Goal: Task Accomplishment & Management: Complete application form

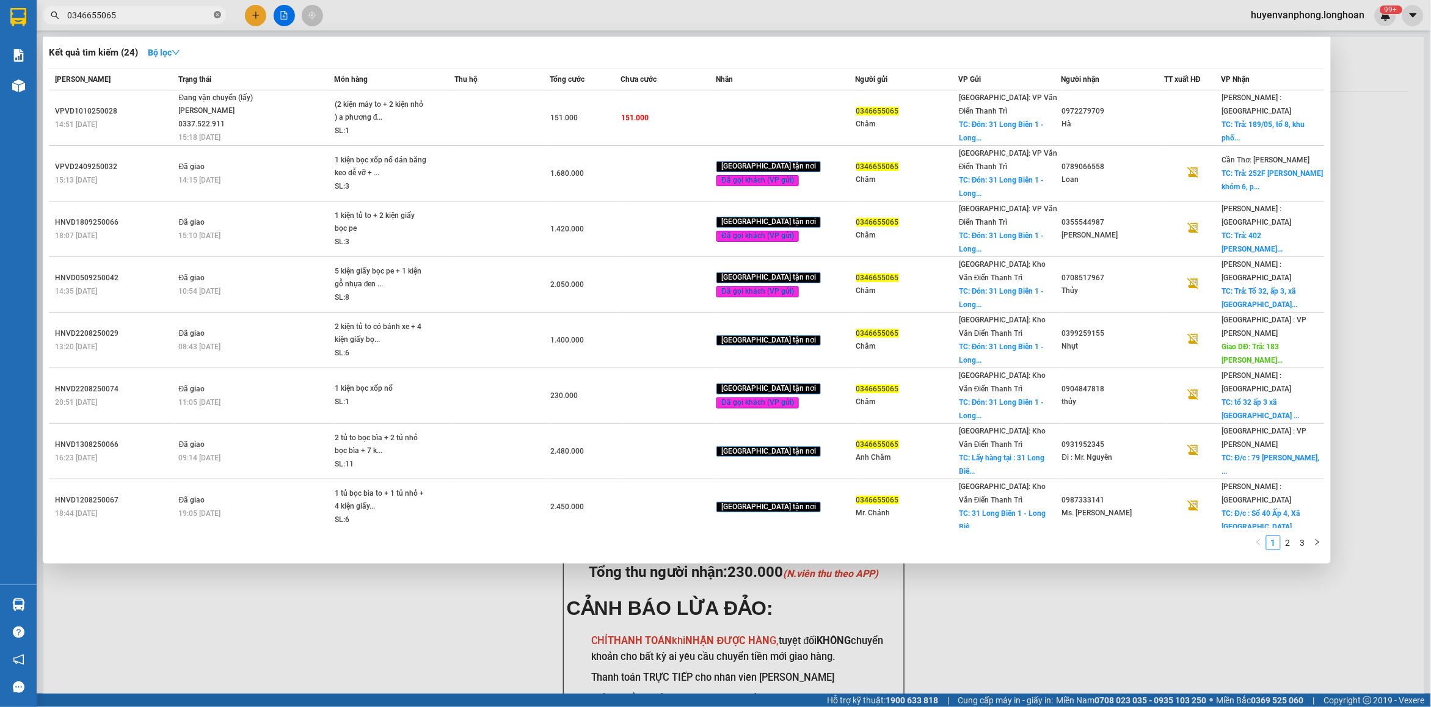
click at [215, 16] on icon "close-circle" at bounding box center [217, 14] width 7 height 7
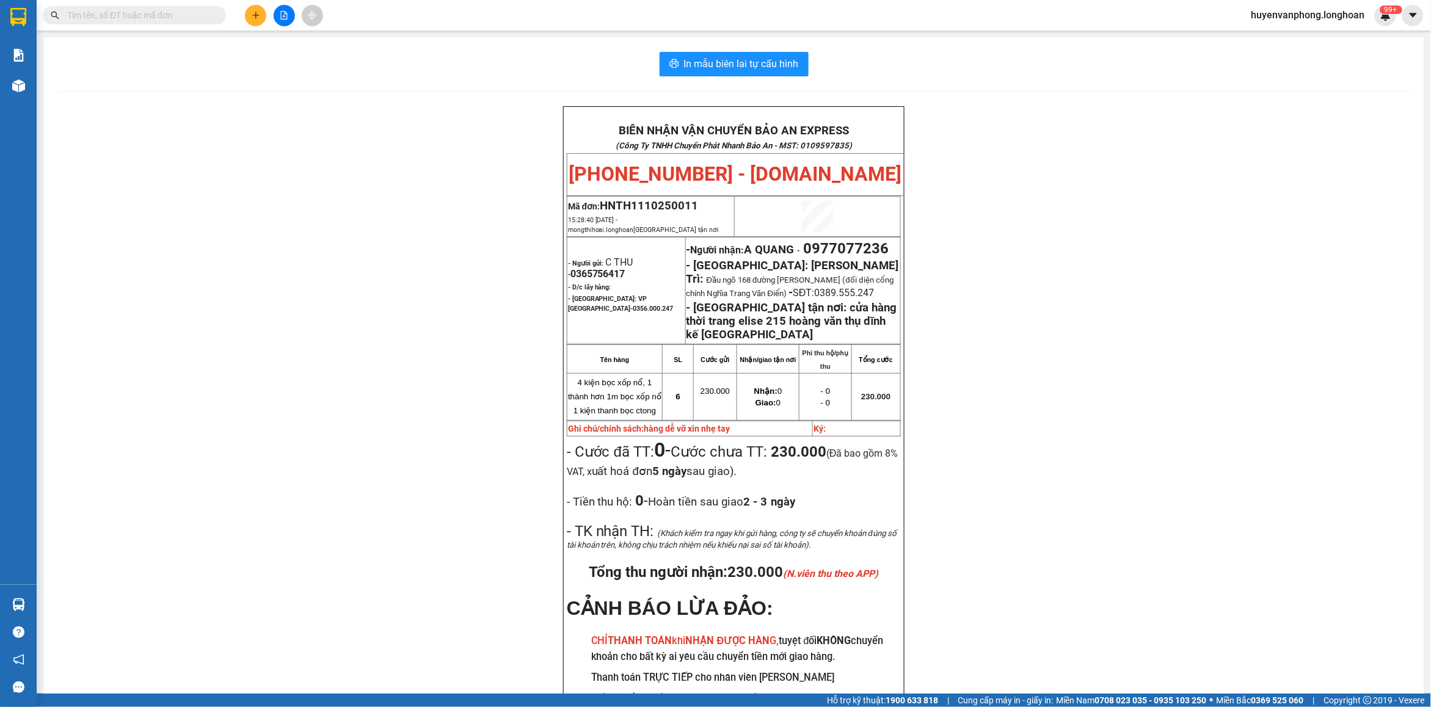
click at [119, 13] on input "text" at bounding box center [139, 15] width 144 height 13
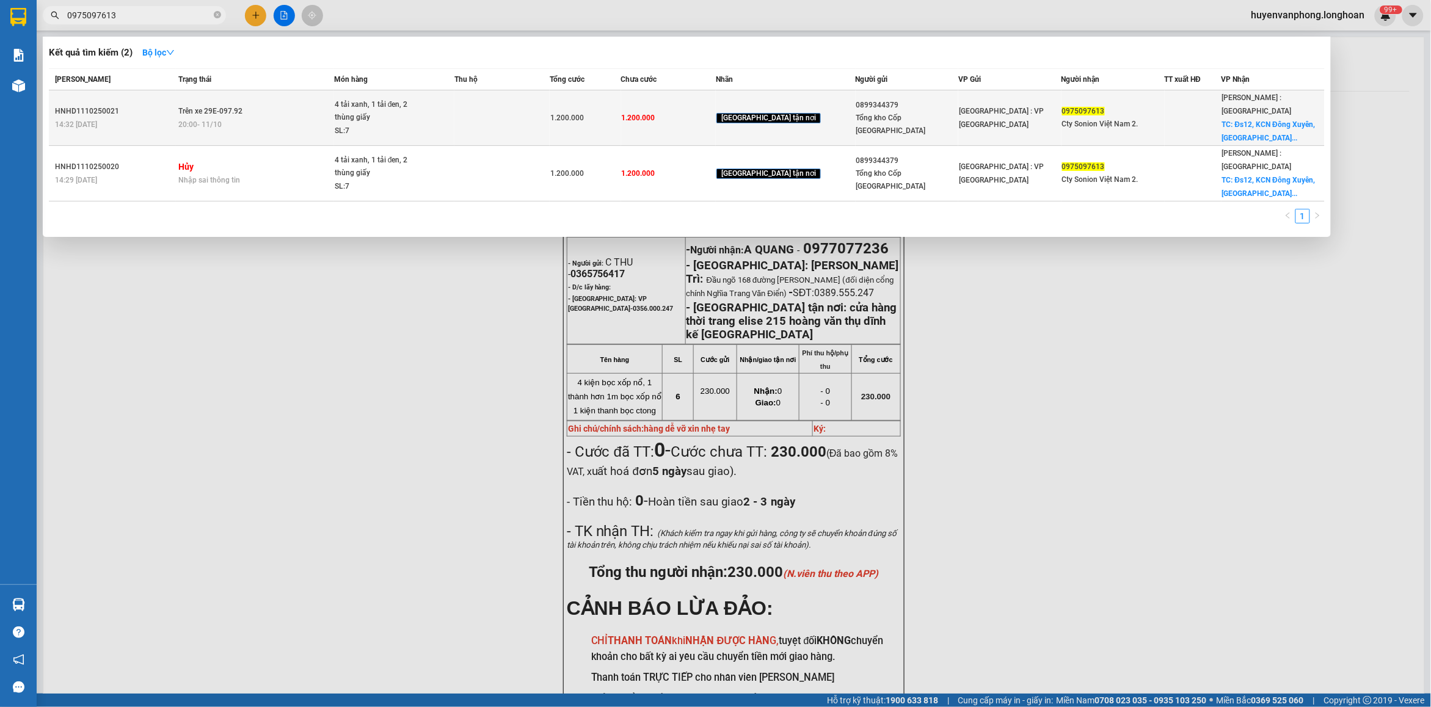
type input "0975097613"
click at [508, 111] on td at bounding box center [501, 118] width 95 height 56
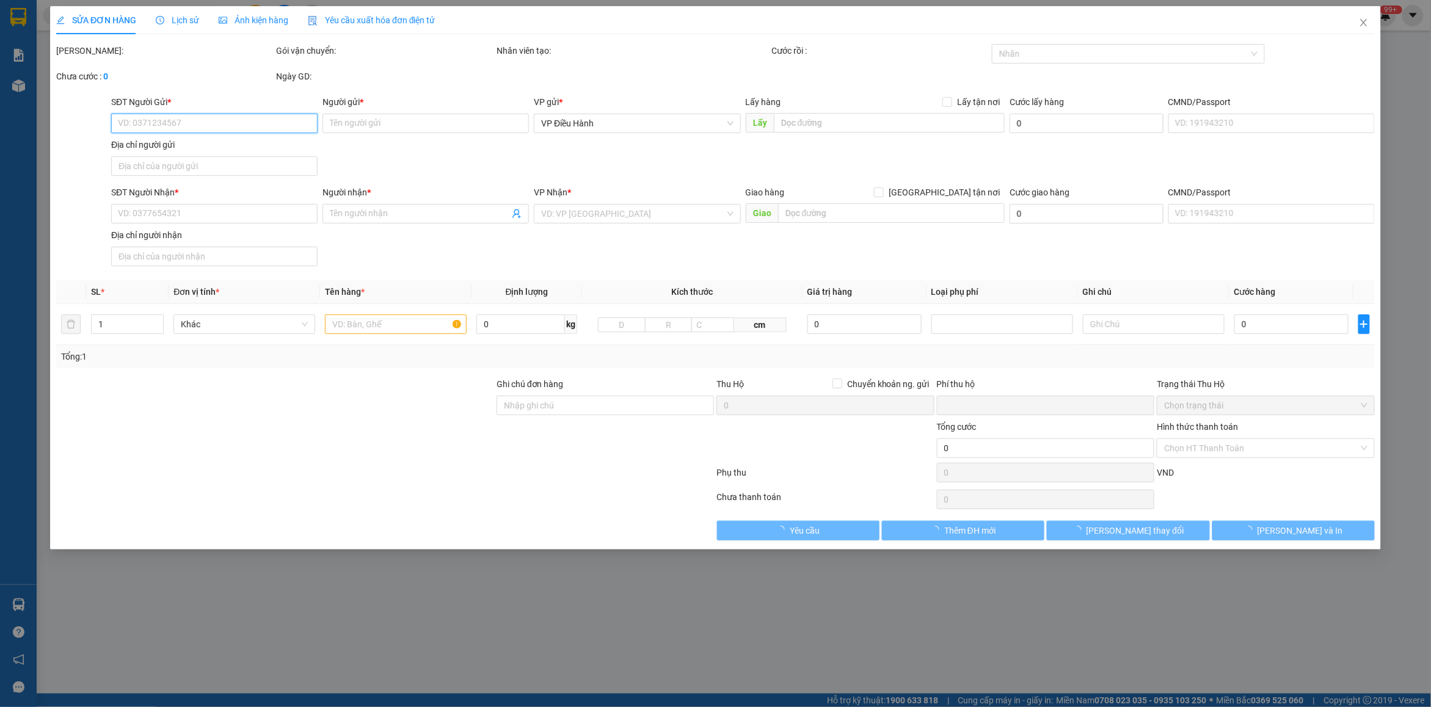
type input "0899344379"
type input "Tổng kho Cốp [GEOGRAPHIC_DATA]"
type input "0975097613"
type input "Cty Sonion Việt Nam 2."
checkbox input "true"
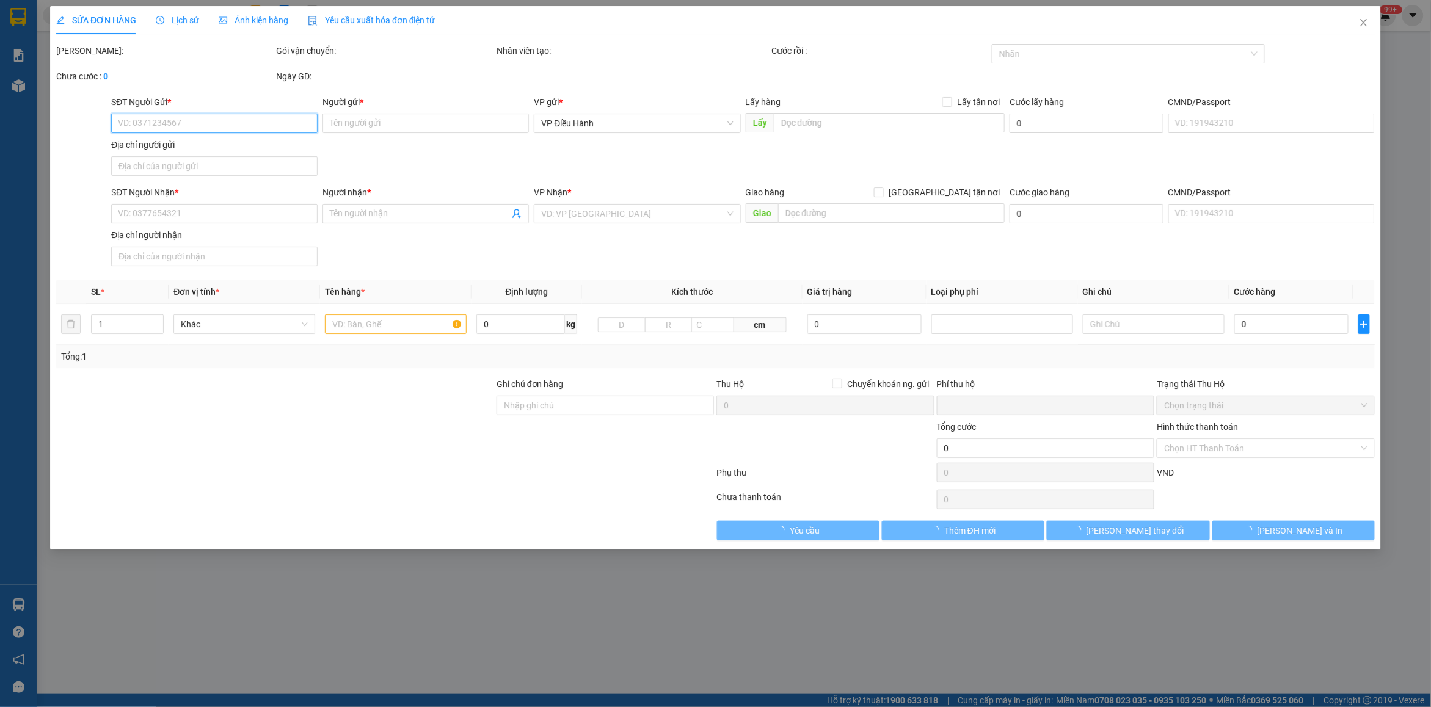
type input "Đs12, KCN Đông Xuyên, [GEOGRAPHIC_DATA], [GEOGRAPHIC_DATA]"
type input "HÀNG DỄ VỠ CHÚ Ý BỐC XẾP NHẸ TAY KHÔNG ĐÈ HÀNG ( HƯ VỠ KHÔNG ĐỀN )"
type input "0"
type input "1.200.000"
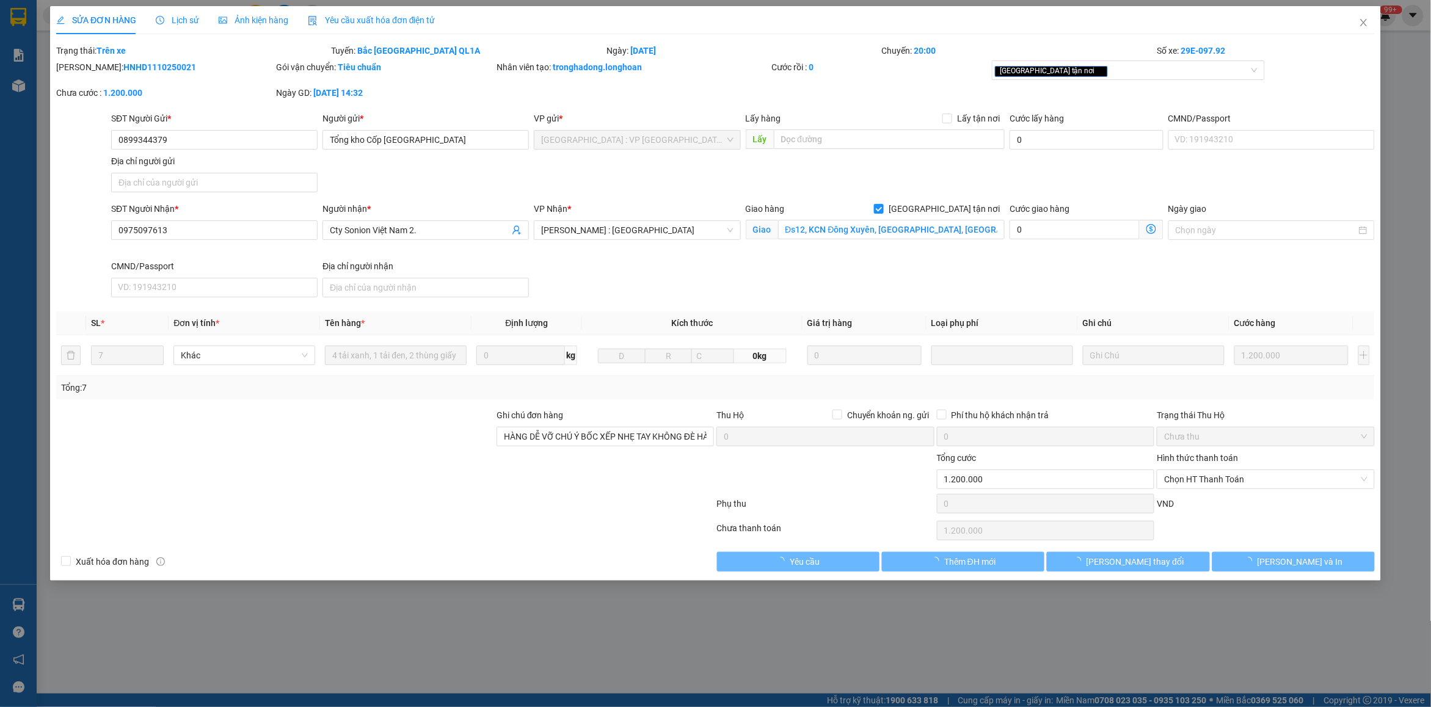
click at [178, 19] on span "Lịch sử" at bounding box center [177, 20] width 43 height 10
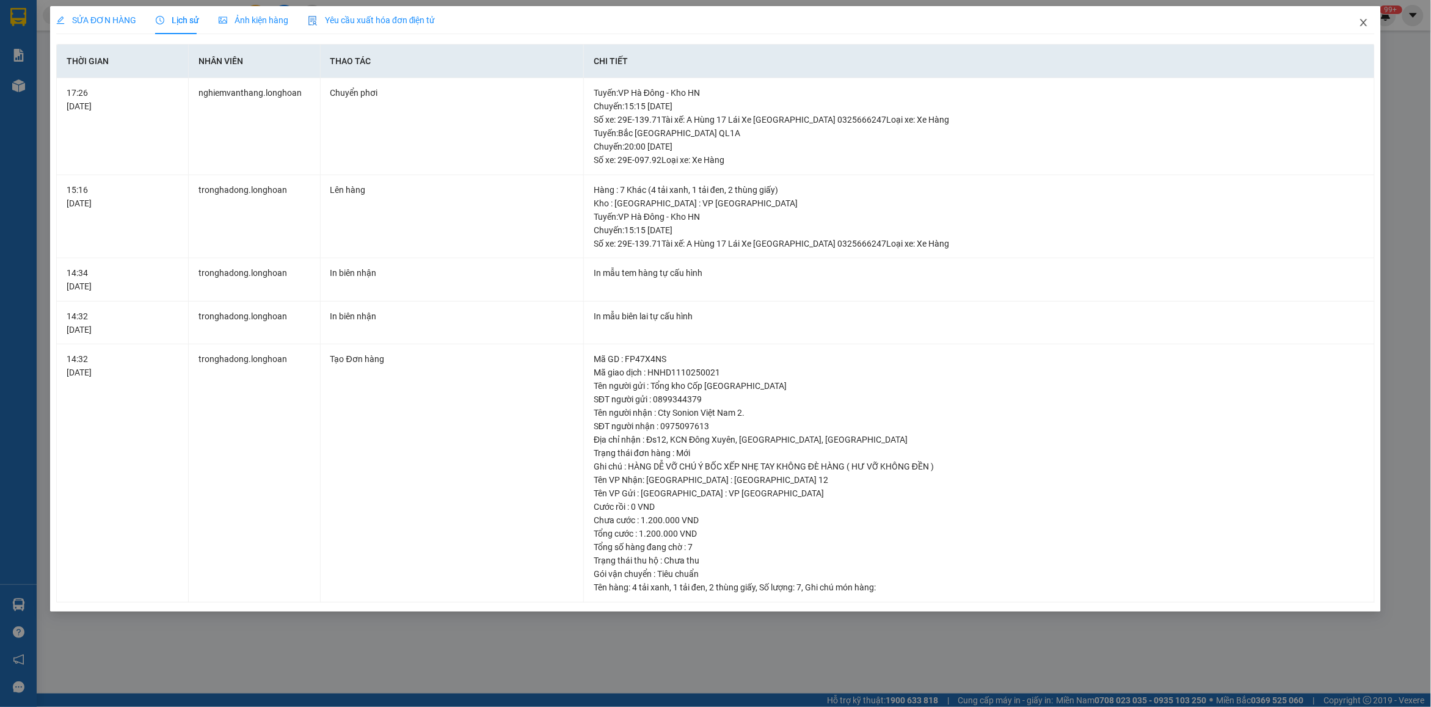
click at [1356, 23] on span "Close" at bounding box center [1364, 23] width 34 height 34
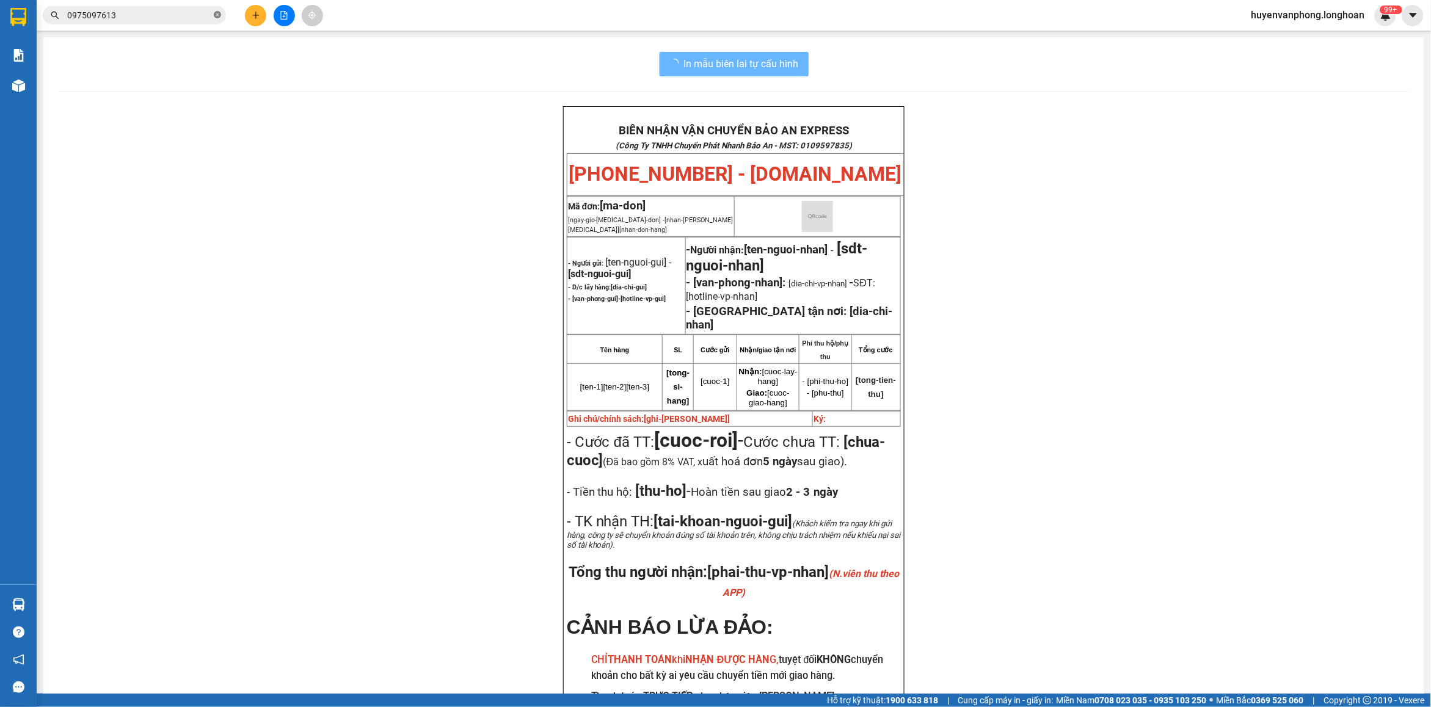
drag, startPoint x: 220, startPoint y: 12, endPoint x: 205, endPoint y: 16, distance: 15.1
click at [217, 13] on icon "close-circle" at bounding box center [217, 14] width 7 height 7
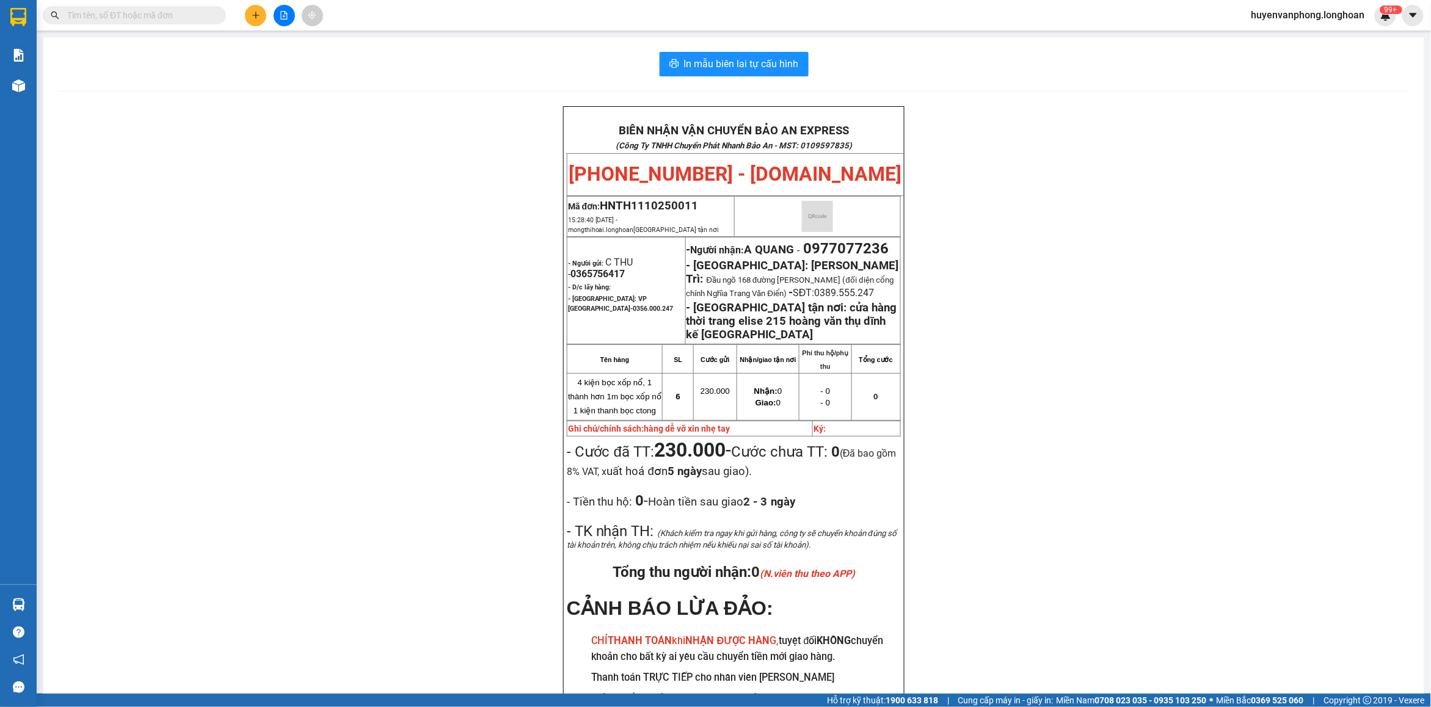
click at [184, 18] on input "text" at bounding box center [139, 15] width 144 height 13
paste input "0936221298"
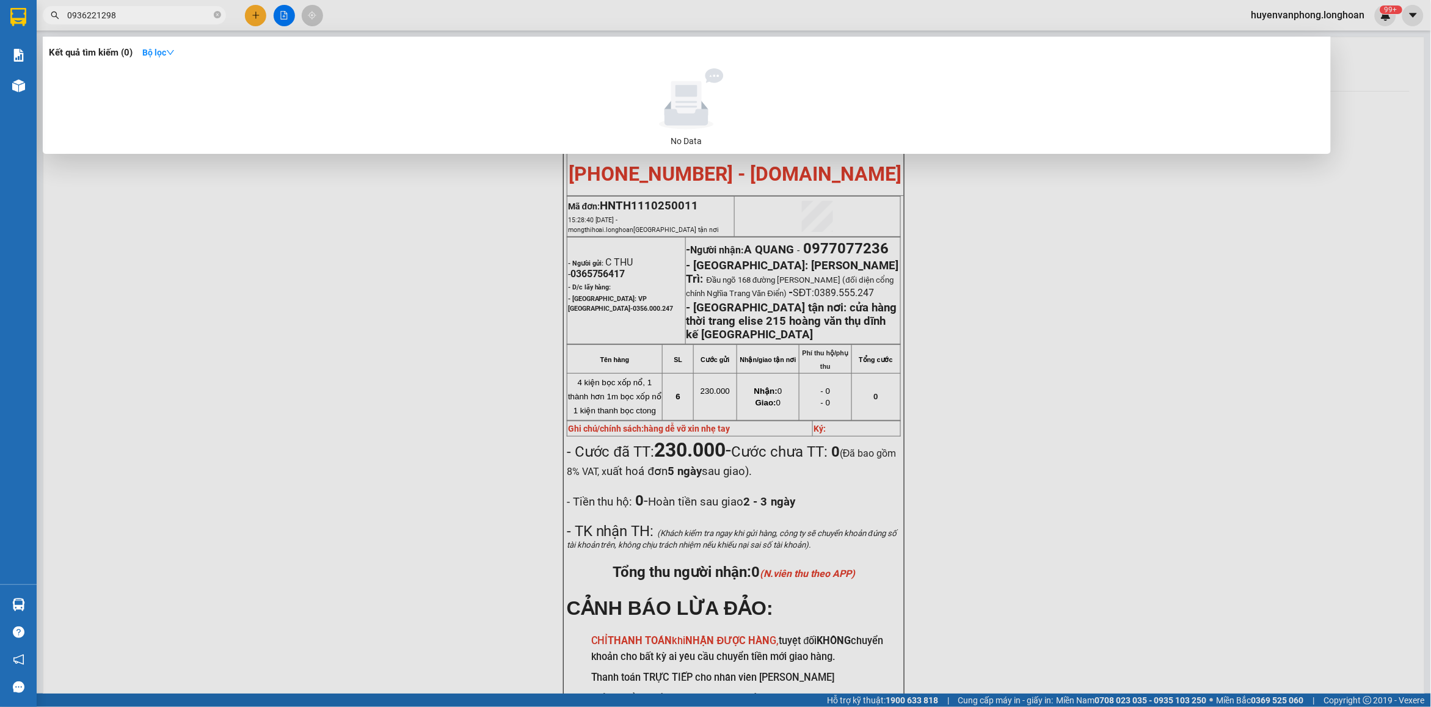
type input "0936221298"
drag, startPoint x: 220, startPoint y: 17, endPoint x: 168, endPoint y: 17, distance: 51.9
click at [212, 17] on span "0936221298" at bounding box center [134, 15] width 183 height 18
click at [168, 17] on input "0936221298" at bounding box center [139, 15] width 144 height 13
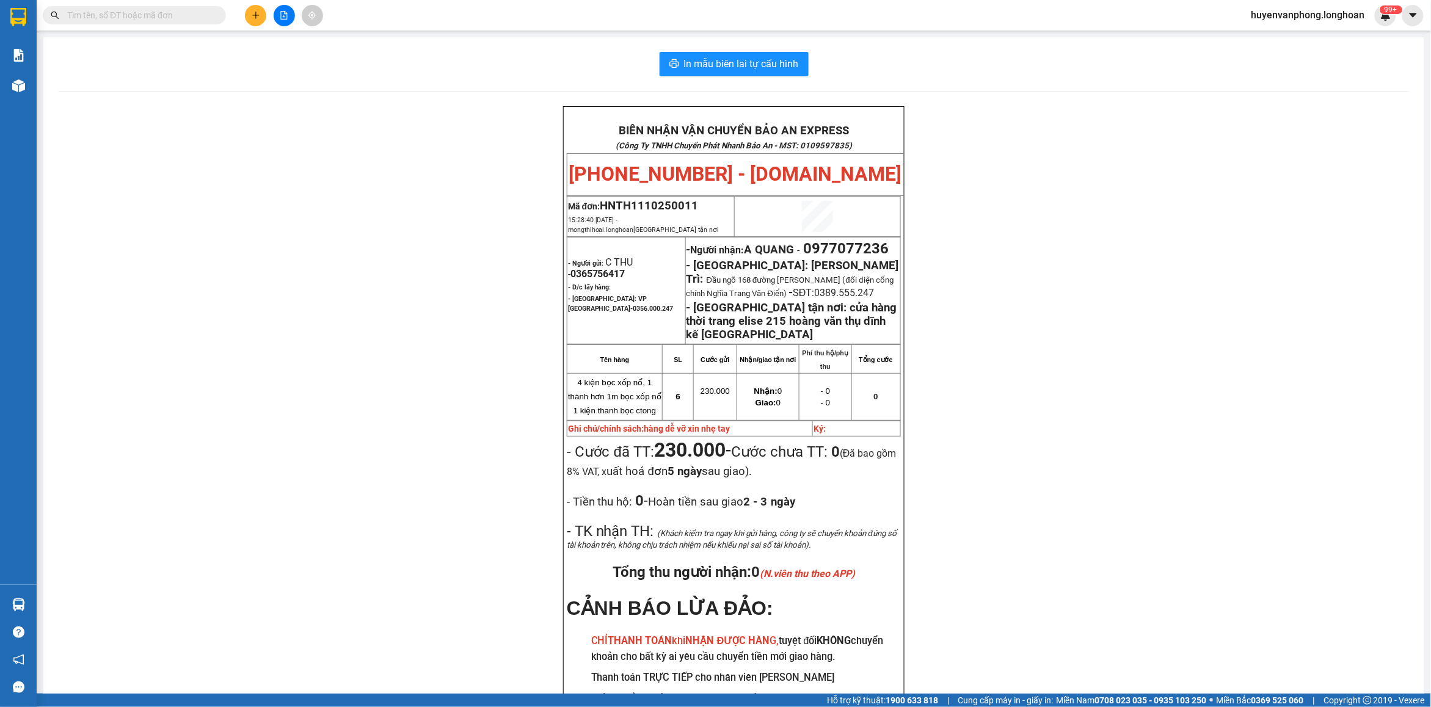
paste input "0866907950"
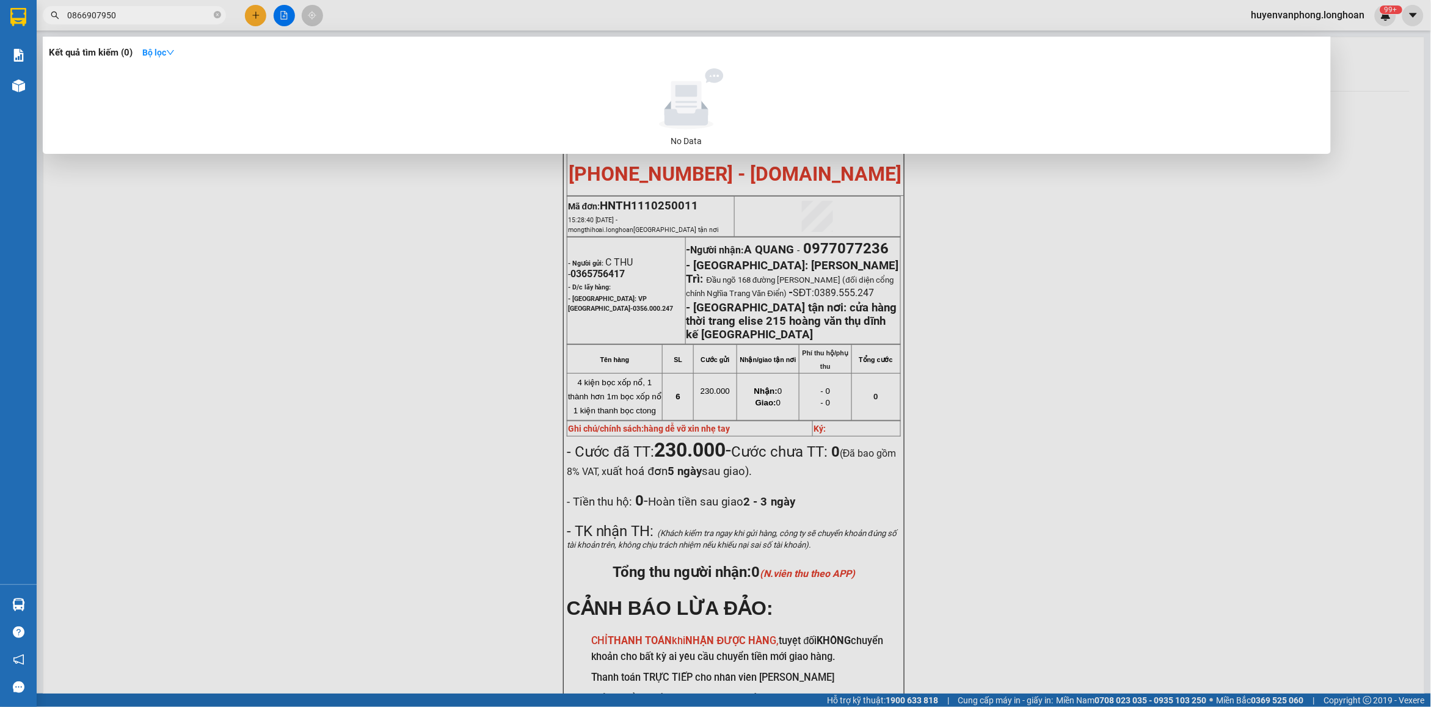
type input "0866907950"
click at [156, 20] on input "0866907950" at bounding box center [139, 15] width 144 height 13
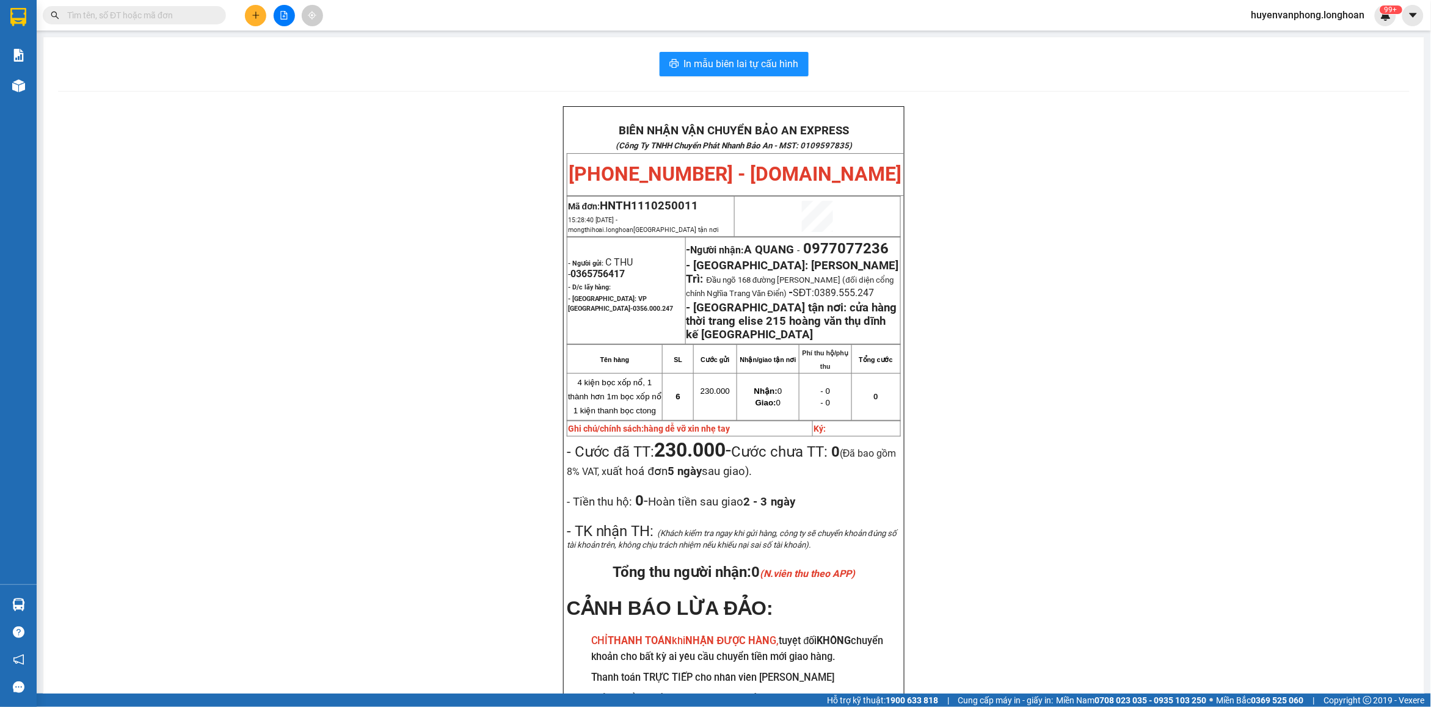
paste input "0378973105"
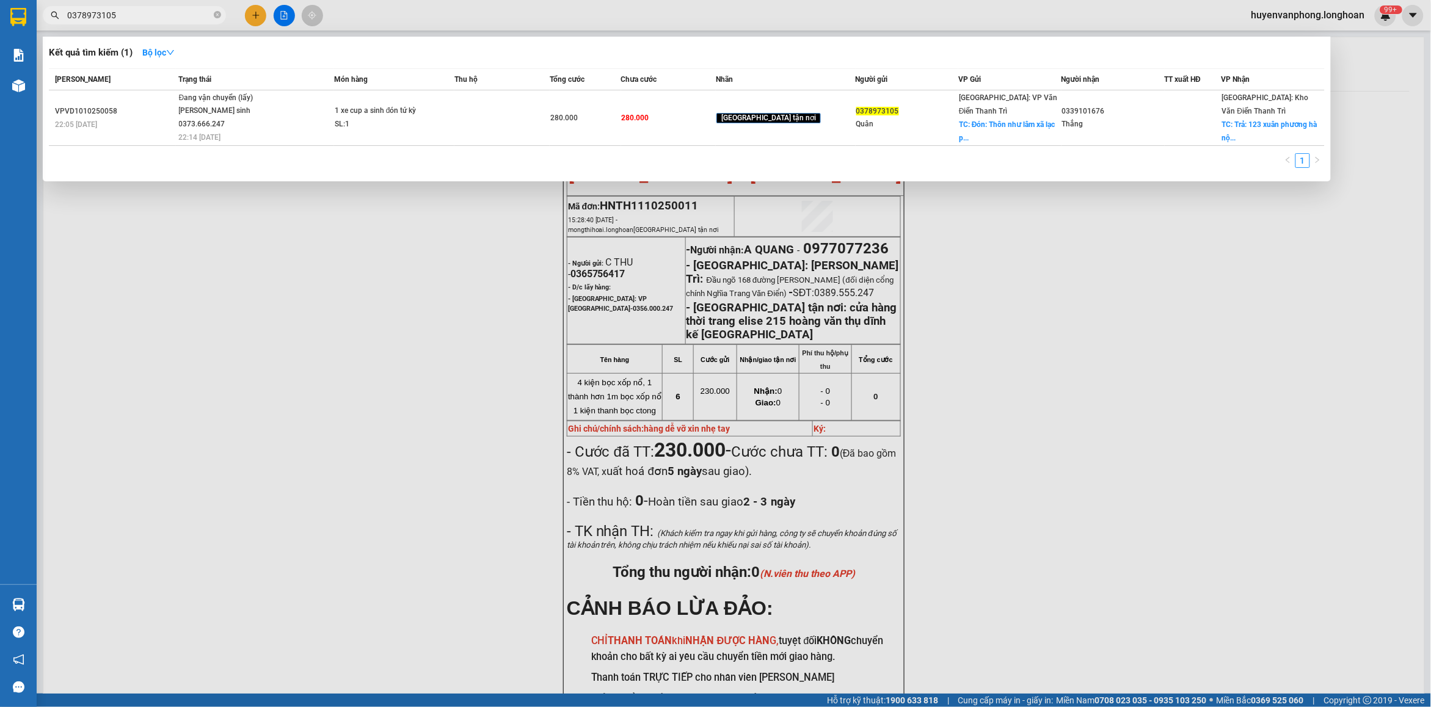
type input "0378973105"
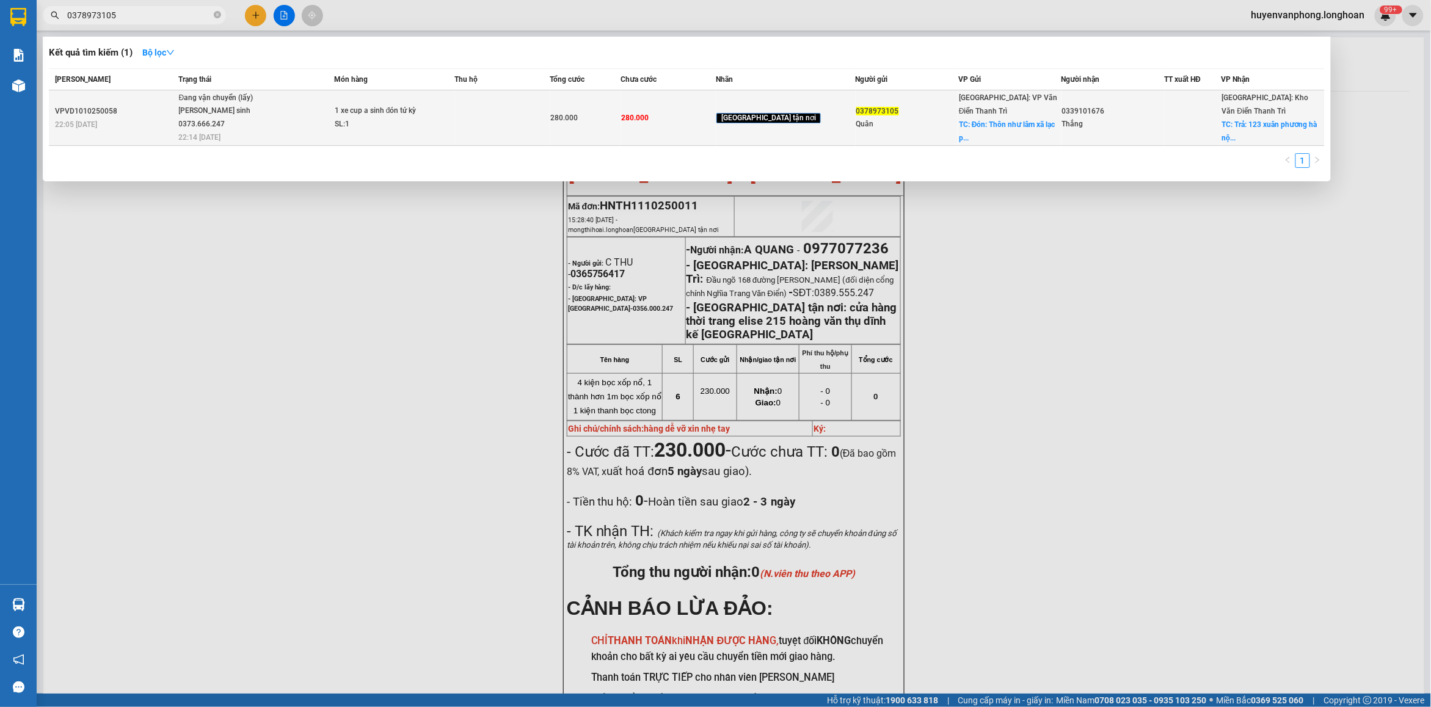
click at [313, 125] on td "Đang vận chuyển (lấy) [PERSON_NAME] sinh 0373.666.247 22:14 [DATE]" at bounding box center [255, 118] width 158 height 56
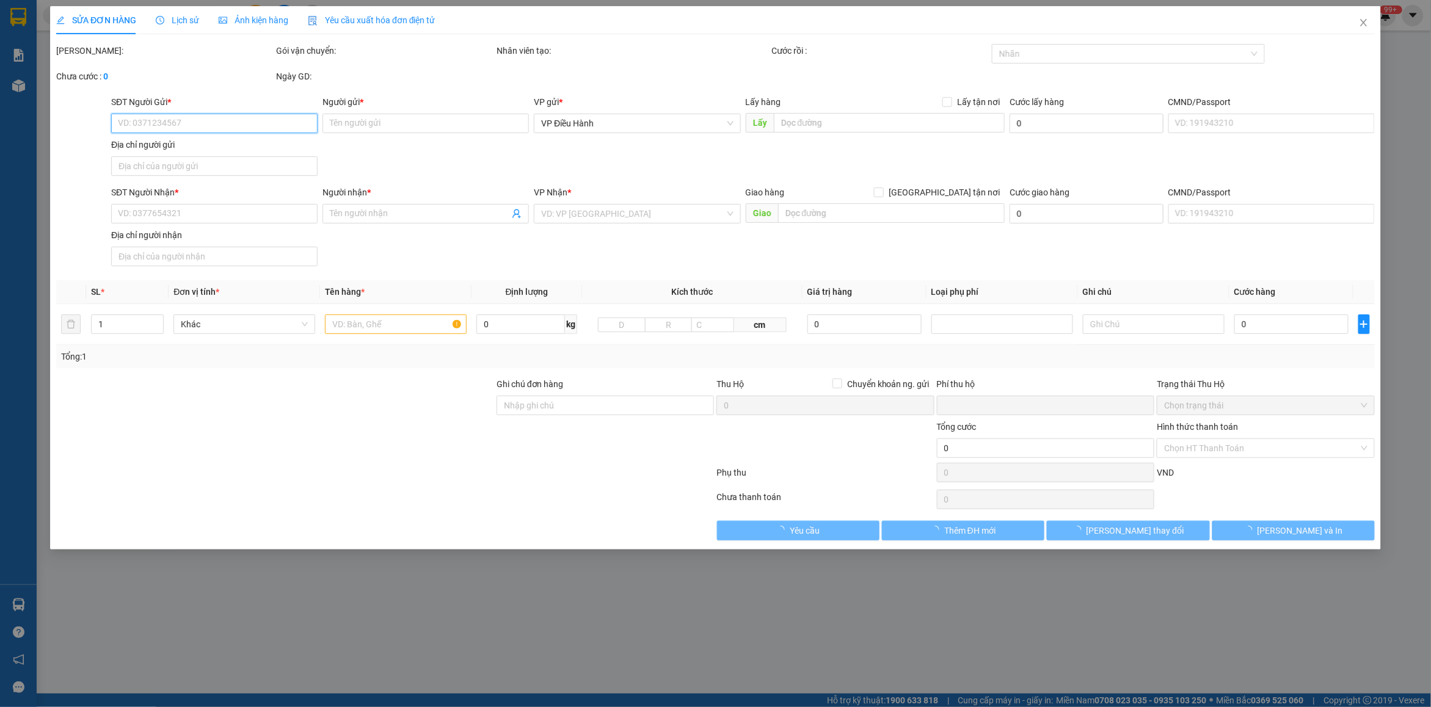
type input "0378973105"
type input "Quân"
checkbox input "true"
type input "Đón: Thôn như lâm xã [GEOGRAPHIC_DATA] ( [GEOGRAPHIC_DATA] cũ)"
type input "0339101676"
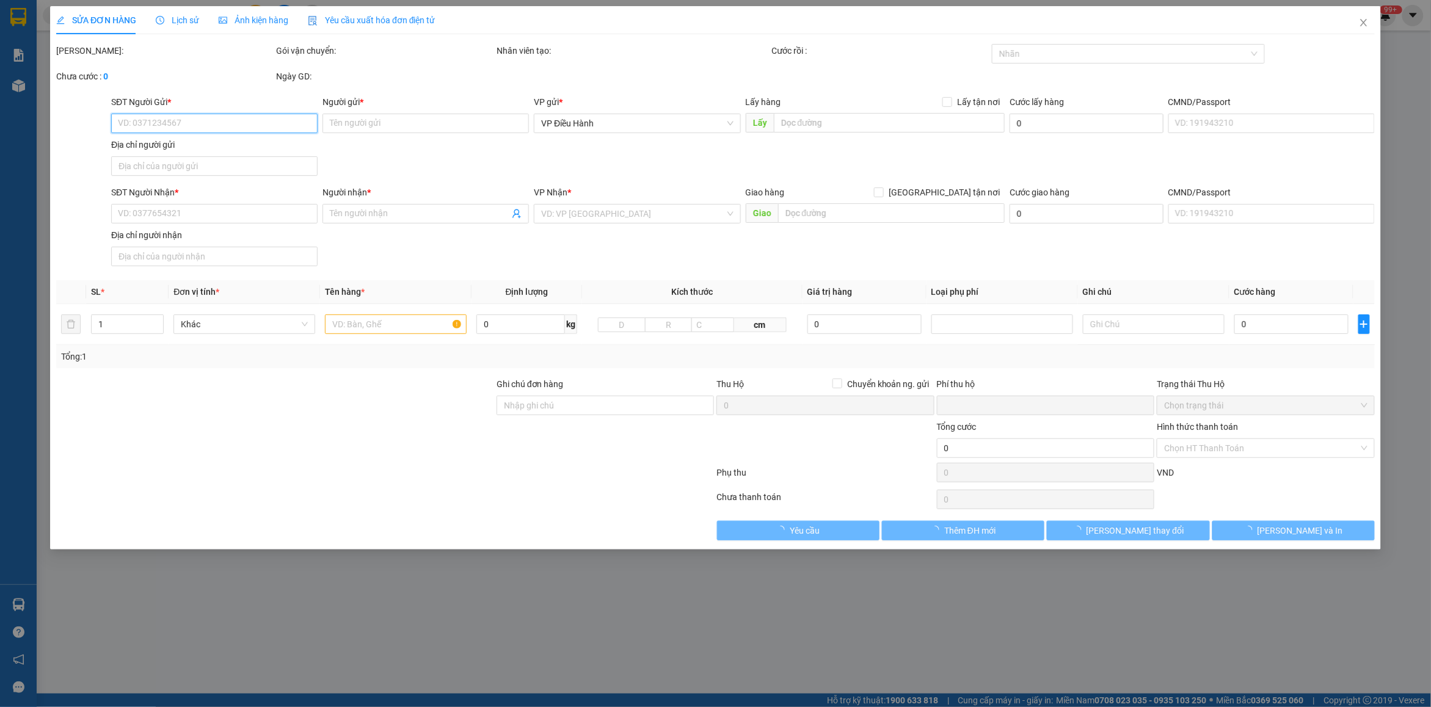
type input "Thắng"
checkbox input "true"
type input "Trả: 123 xuân phương [GEOGRAPHIC_DATA]"
type input "0"
type input "280.000"
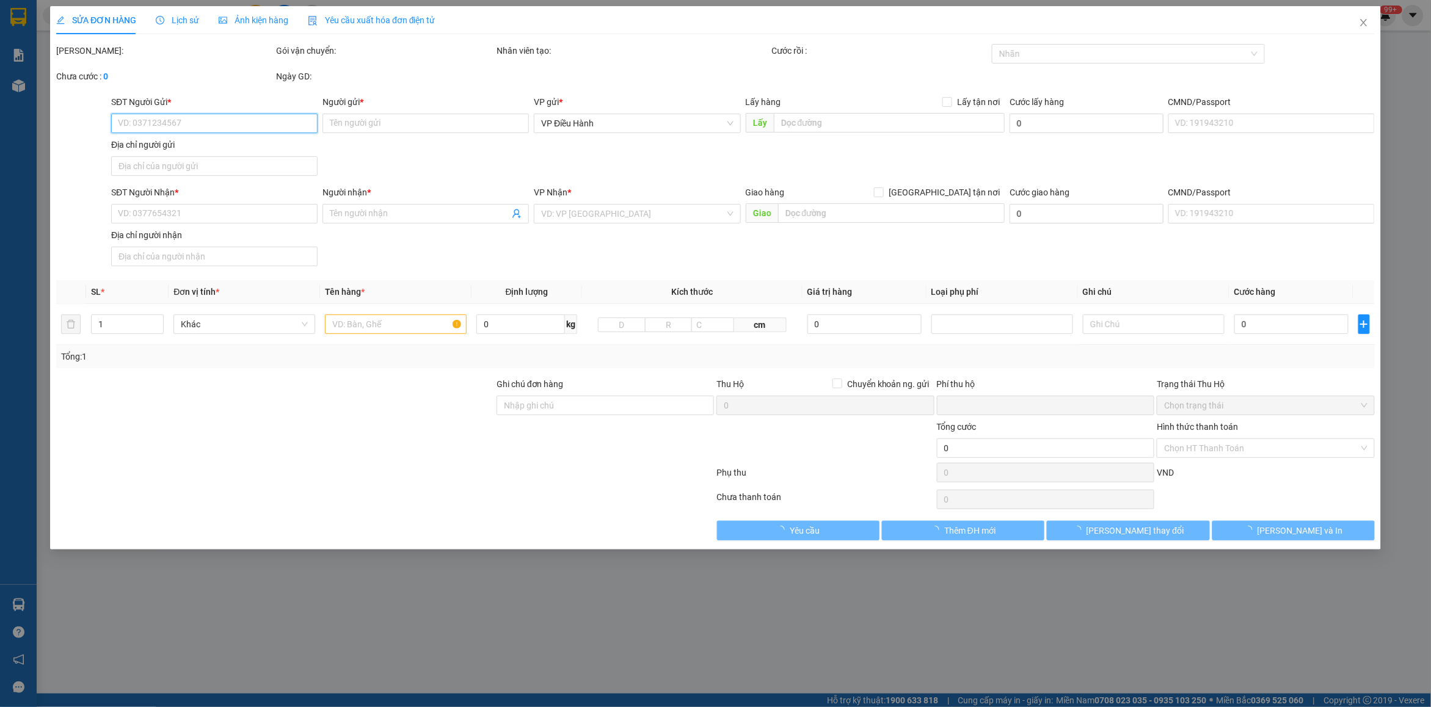
type input "280.000"
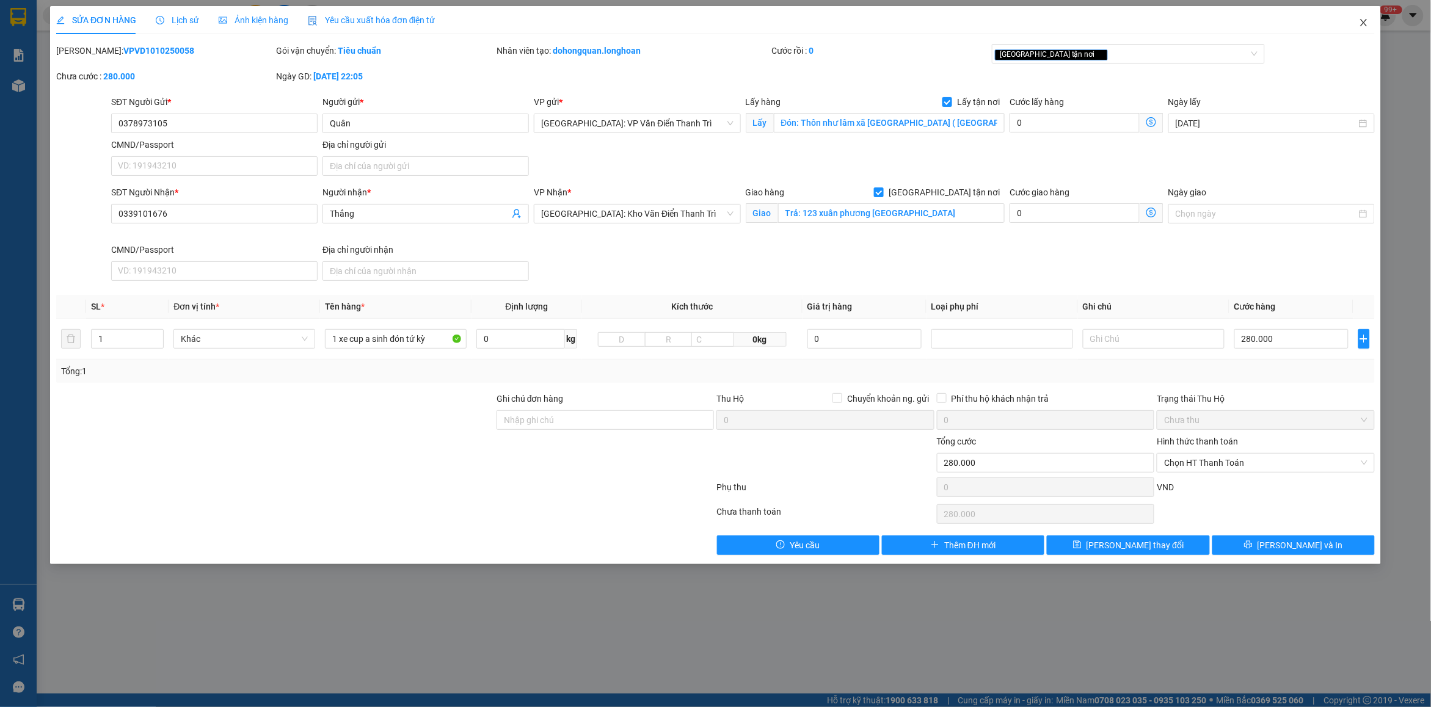
click at [1366, 23] on icon "close" at bounding box center [1364, 23] width 10 height 10
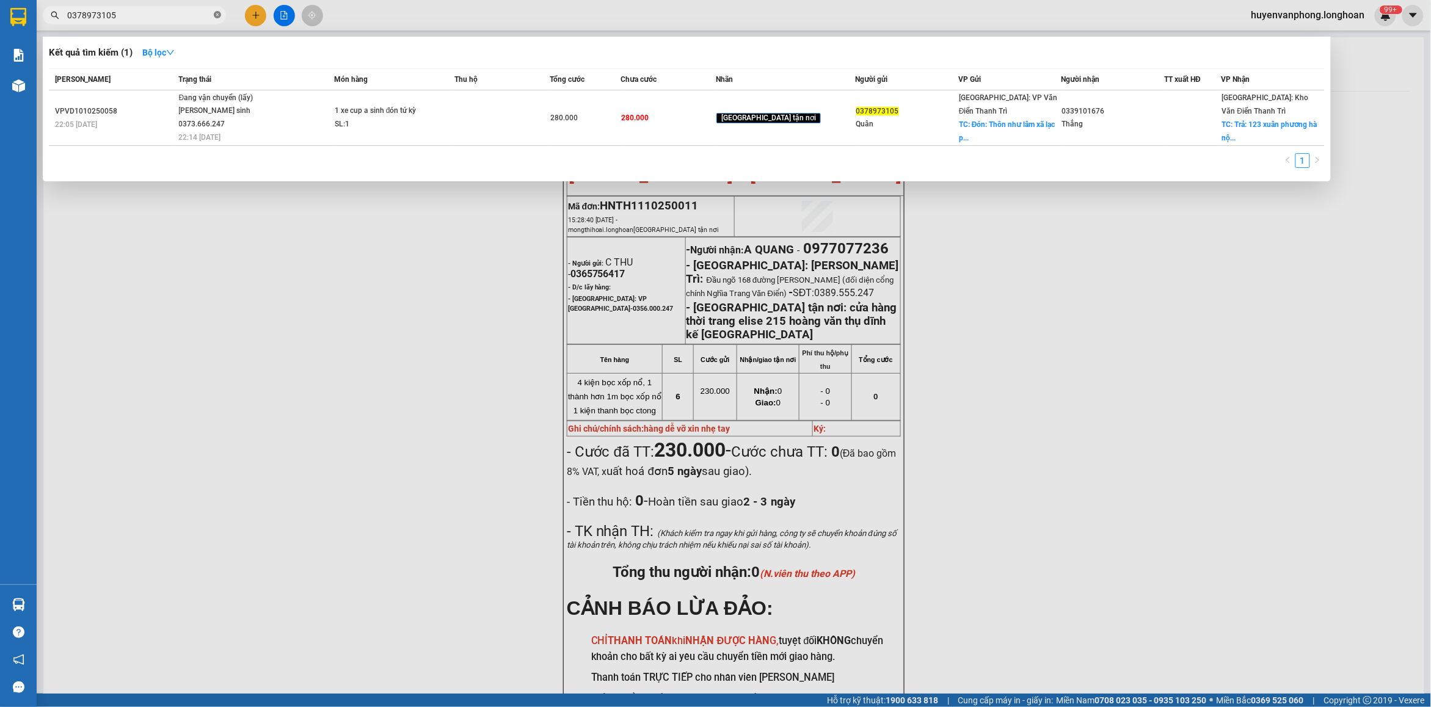
click at [217, 15] on icon "close-circle" at bounding box center [217, 14] width 7 height 7
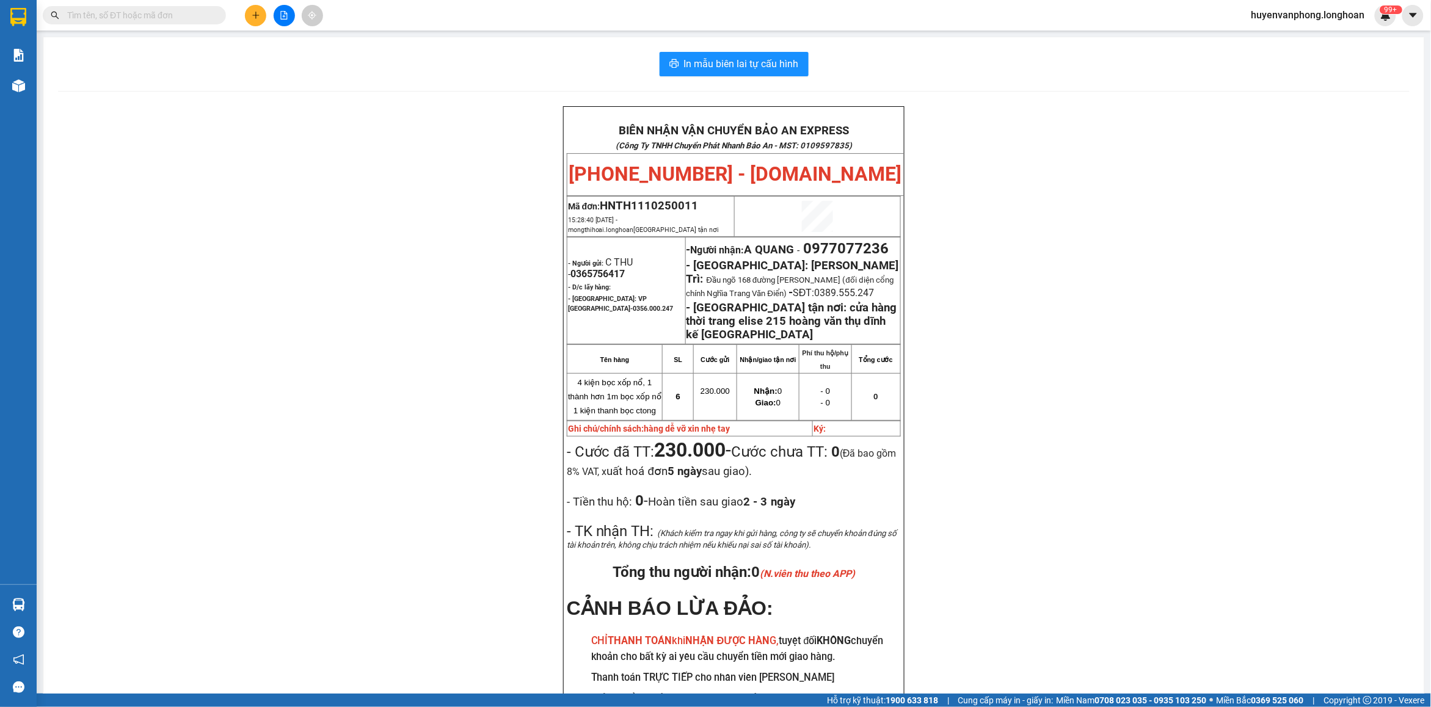
click at [144, 18] on input "text" at bounding box center [139, 15] width 144 height 13
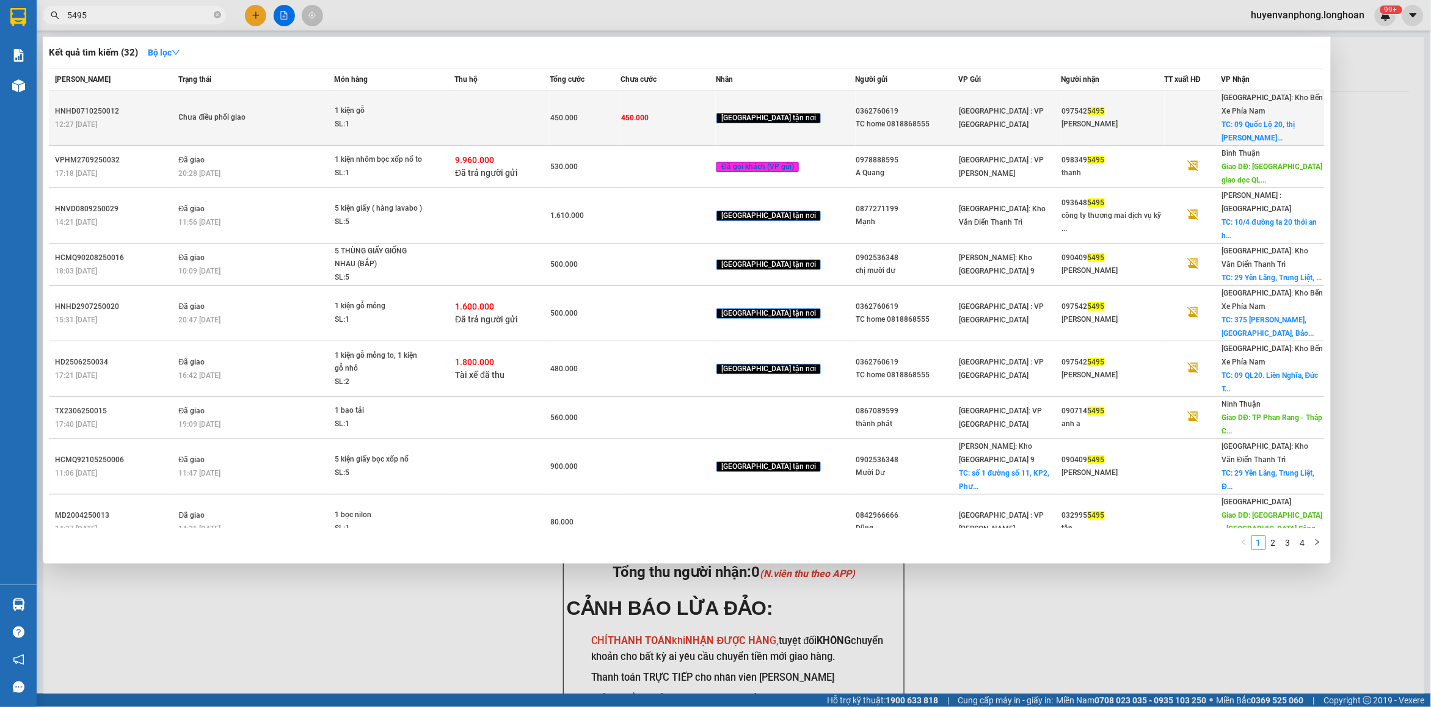
type input "5495"
click at [347, 121] on div "SL: 1" at bounding box center [381, 124] width 92 height 13
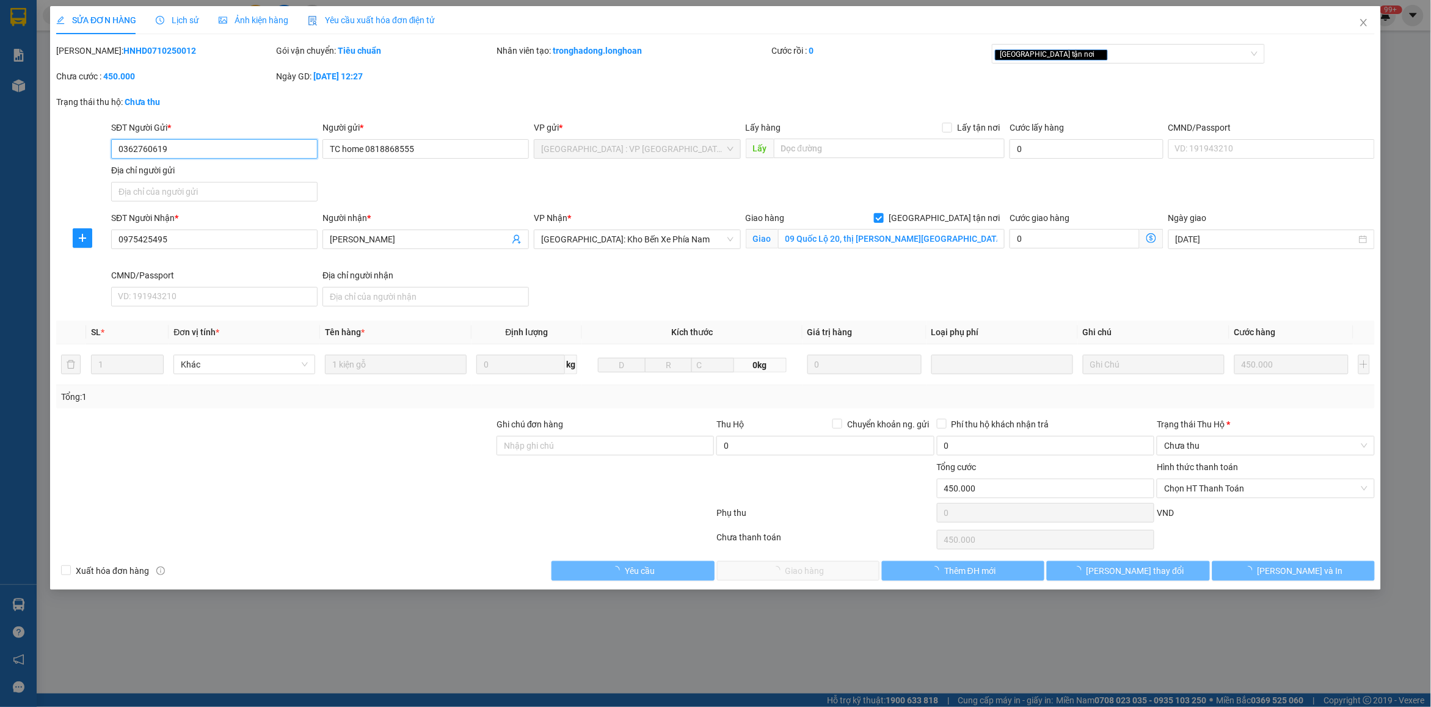
click at [175, 19] on span "Lịch sử" at bounding box center [177, 20] width 43 height 10
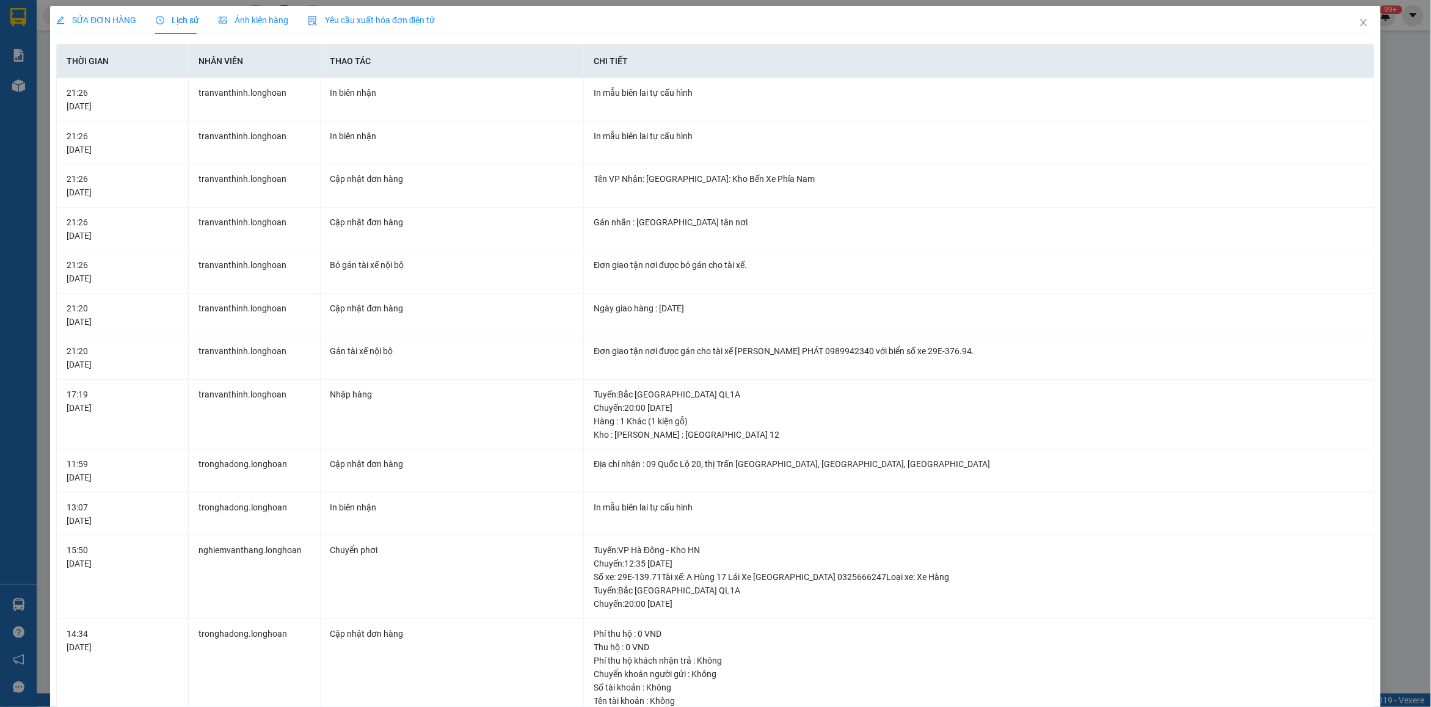
click at [121, 26] on div "SỬA ĐƠN HÀNG" at bounding box center [96, 19] width 80 height 13
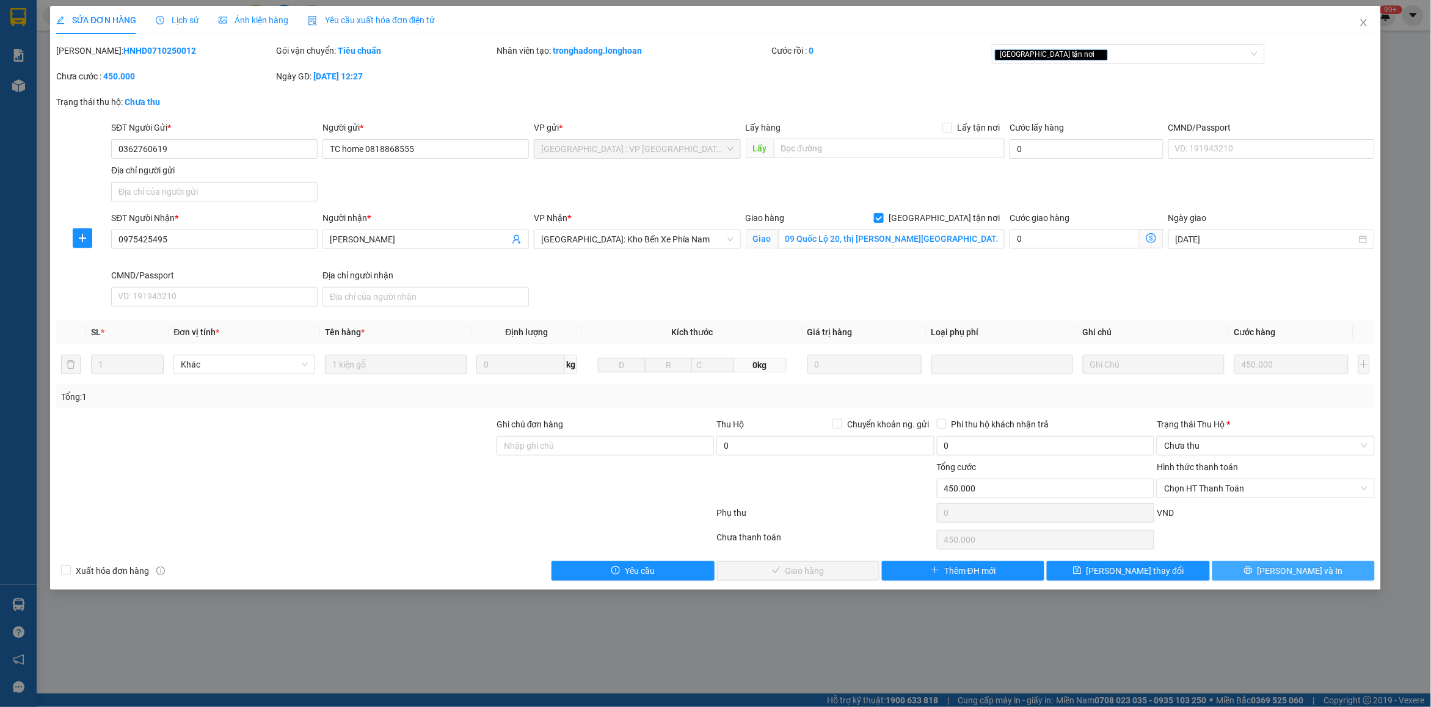
drag, startPoint x: 1300, startPoint y: 571, endPoint x: 1107, endPoint y: 531, distance: 196.4
click at [1300, 570] on span "[PERSON_NAME] và In" at bounding box center [1299, 570] width 85 height 13
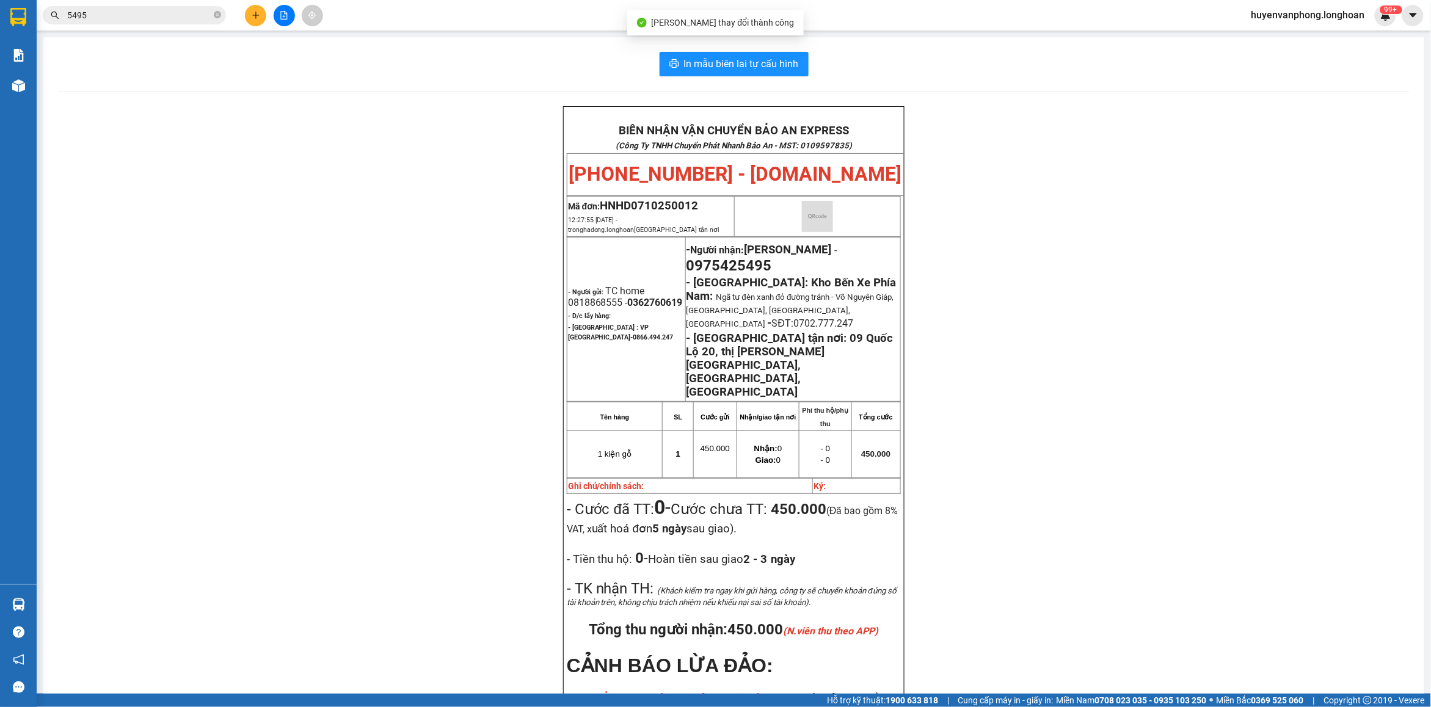
scroll to position [76, 0]
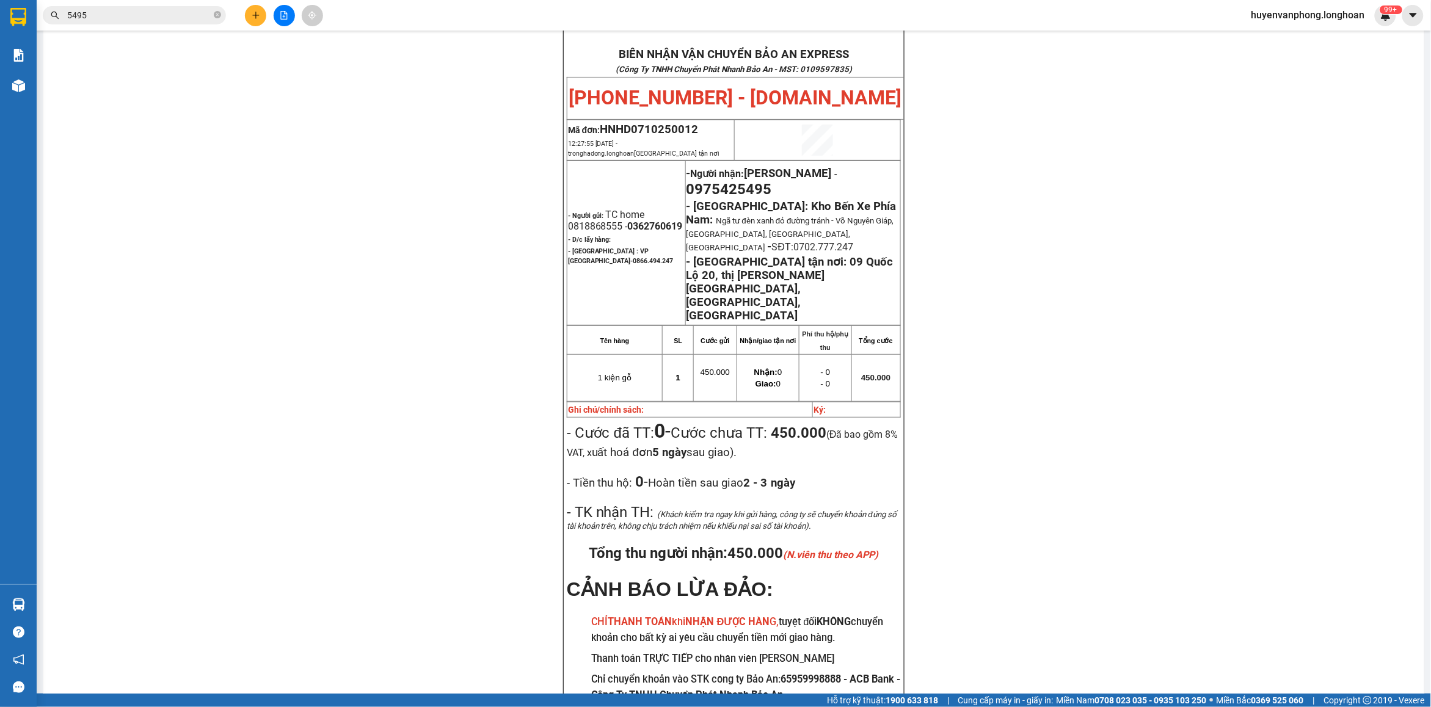
click at [142, 16] on input "5495" at bounding box center [139, 15] width 144 height 13
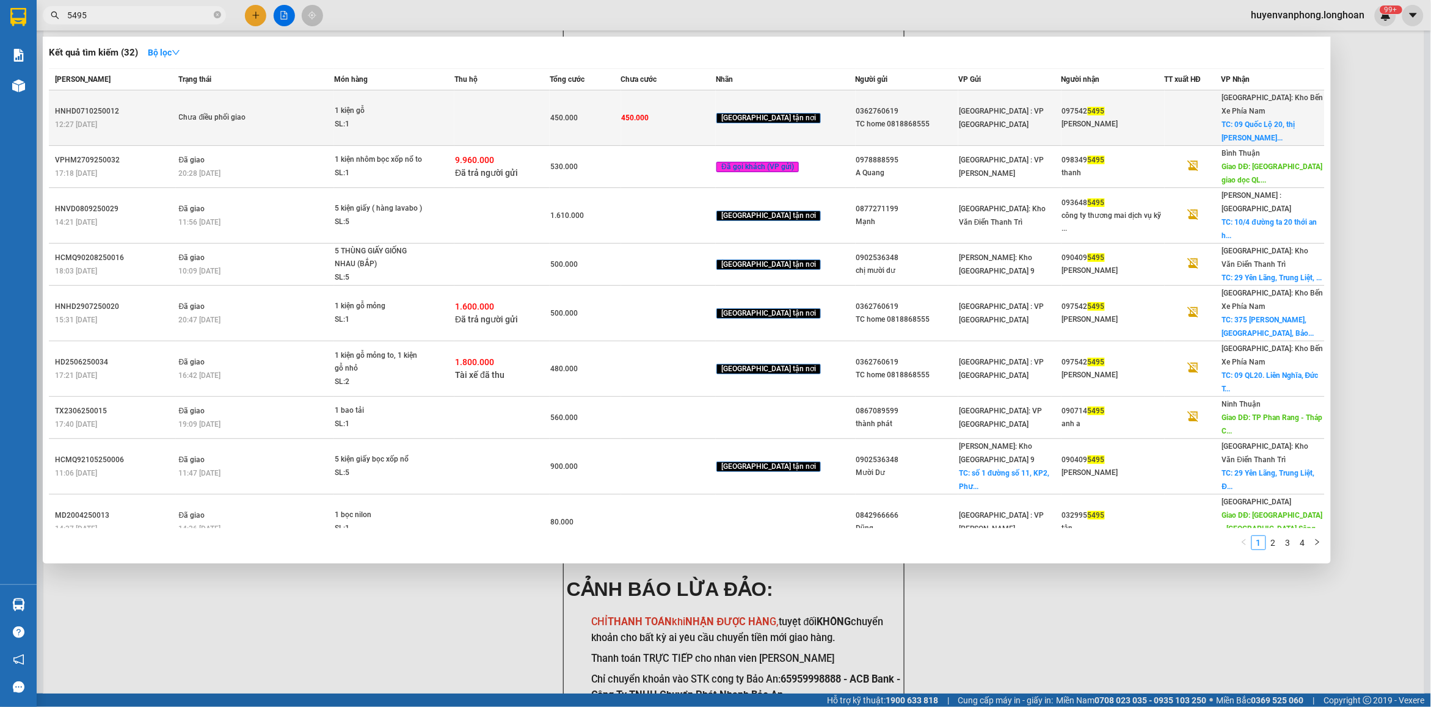
click at [522, 117] on td at bounding box center [501, 118] width 95 height 56
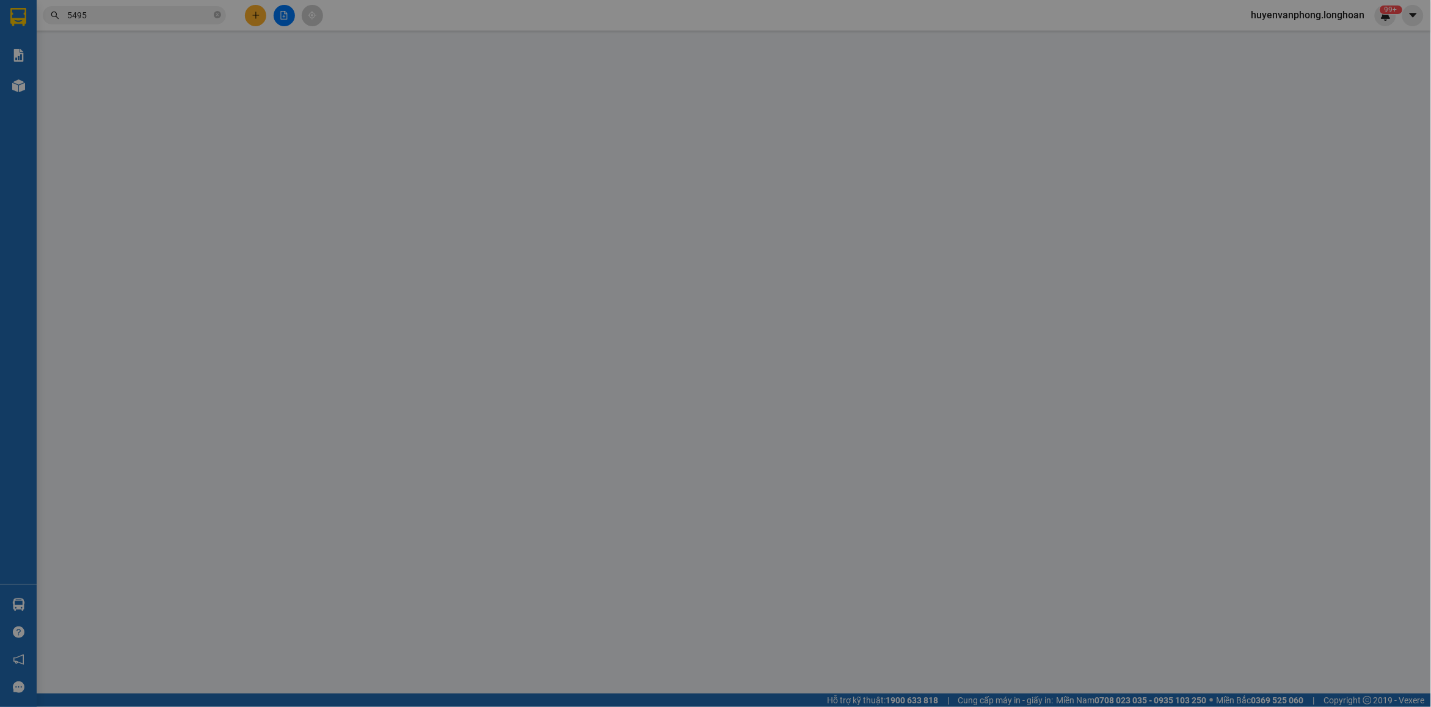
type input "0362760619"
type input "TC home 0818868555"
type input "0975425495"
type input "[PERSON_NAME]"
checkbox input "true"
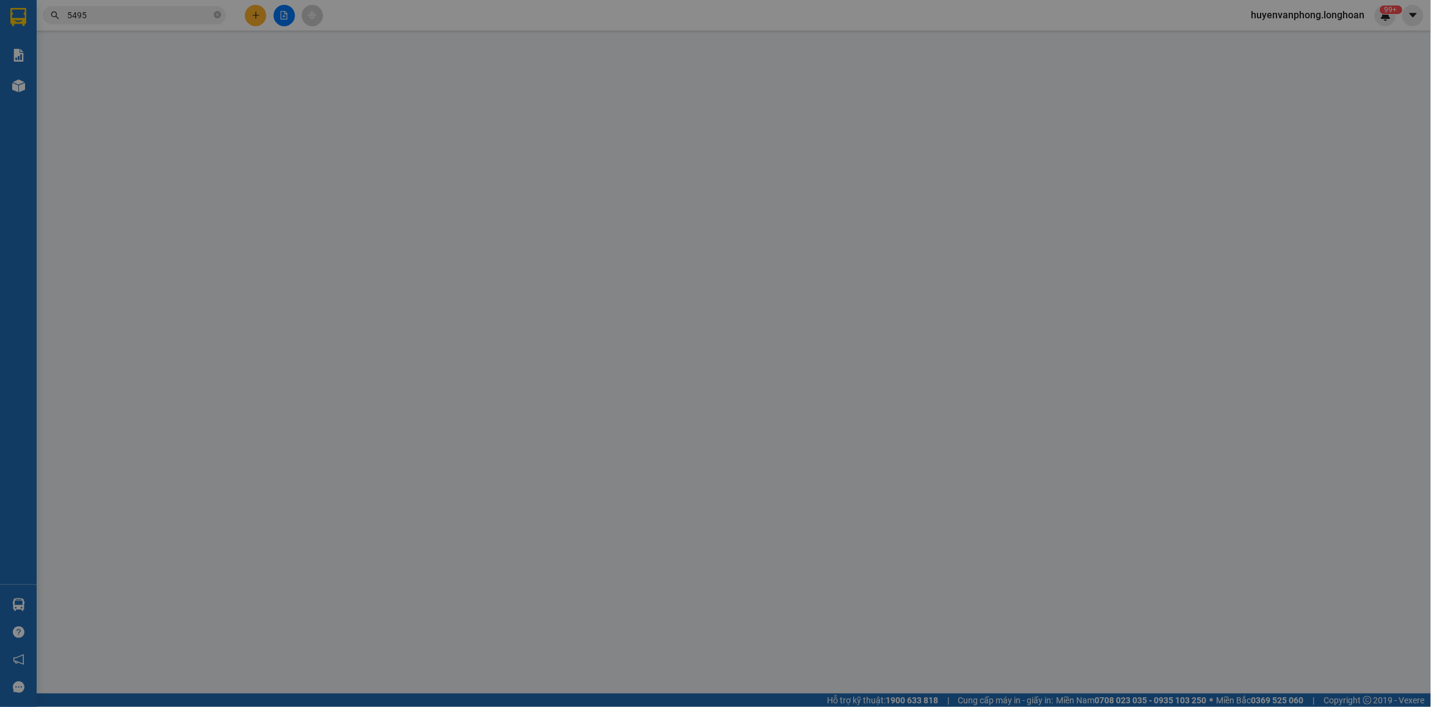
type input "09 Quốc Lộ 20, thị [PERSON_NAME][GEOGRAPHIC_DATA], [GEOGRAPHIC_DATA], [GEOGRAPH…"
type input "450.000"
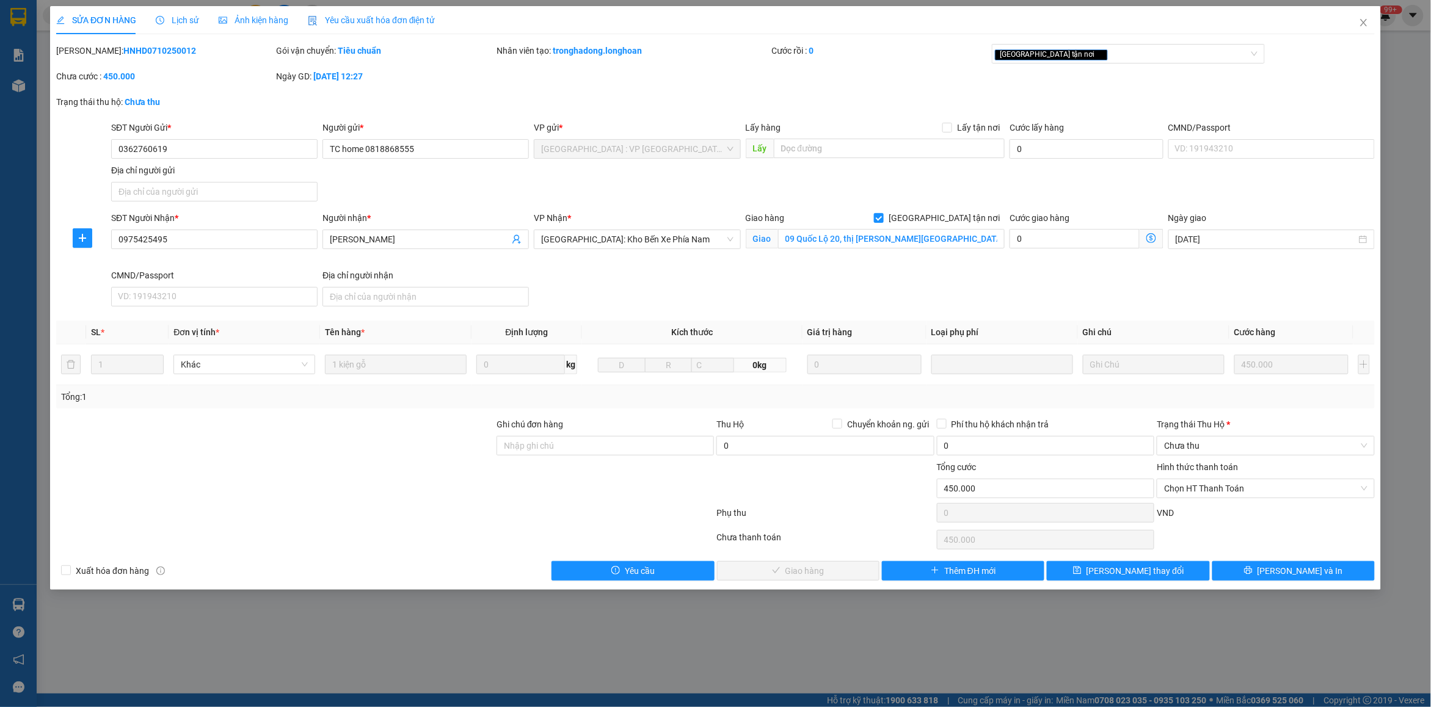
click at [165, 16] on span "Lịch sử" at bounding box center [177, 20] width 43 height 10
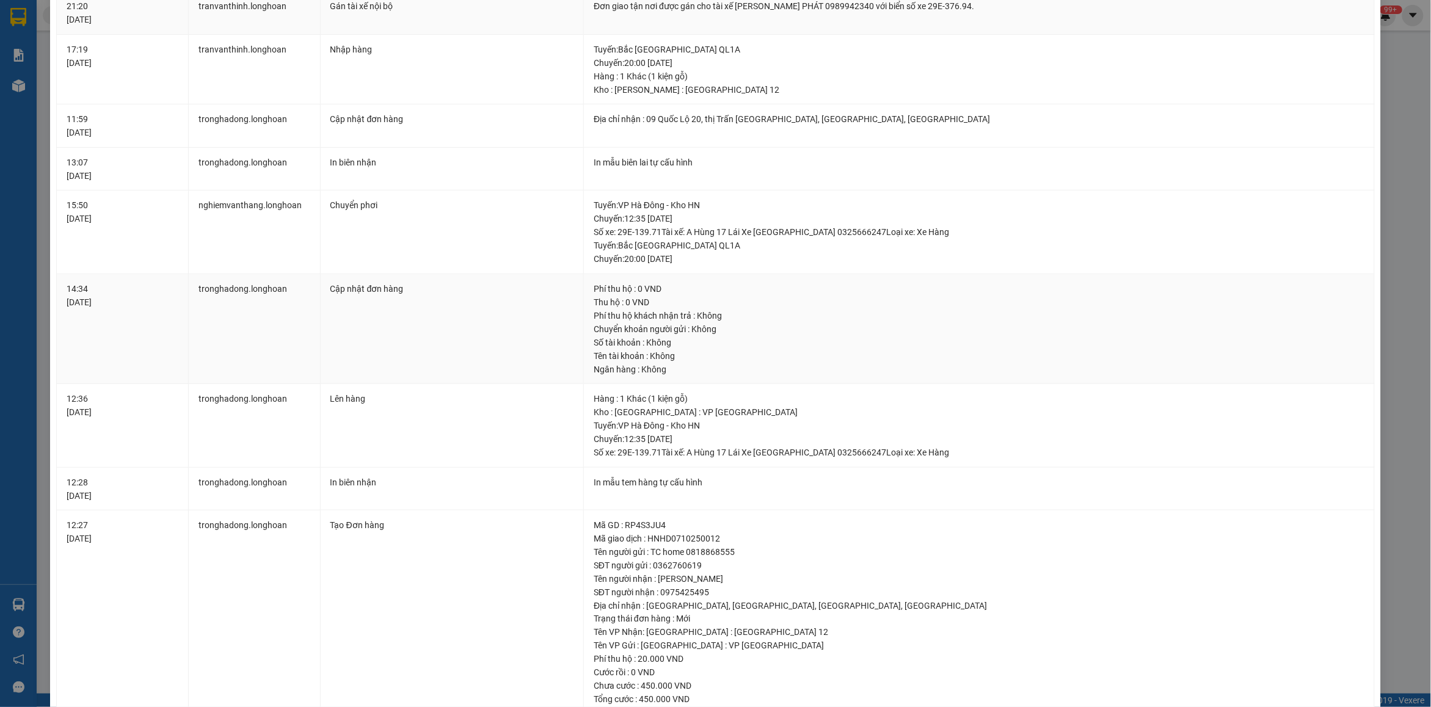
scroll to position [458, 0]
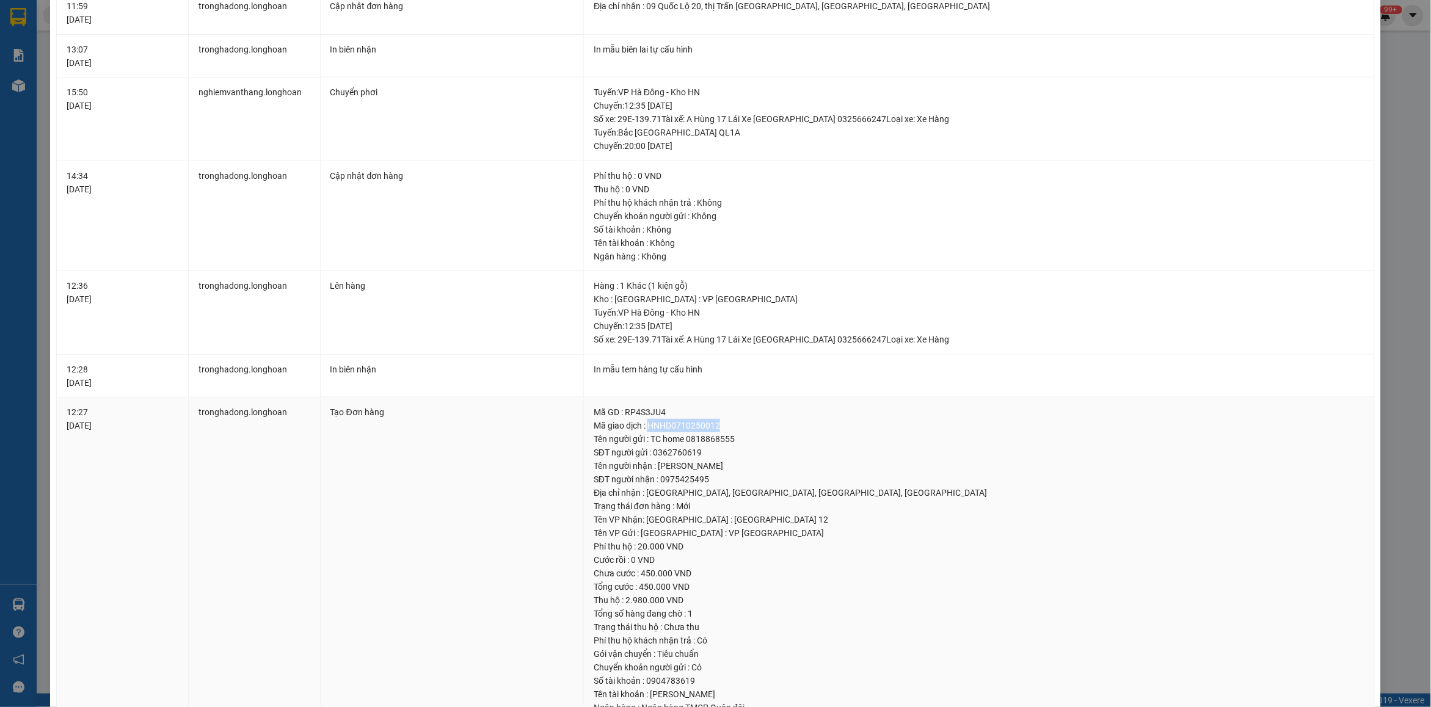
drag, startPoint x: 644, startPoint y: 426, endPoint x: 731, endPoint y: 427, distance: 86.7
click at [731, 427] on div "Mã giao dịch : HNHD0710250012" at bounding box center [979, 425] width 771 height 13
copy div "HNHD0710250012"
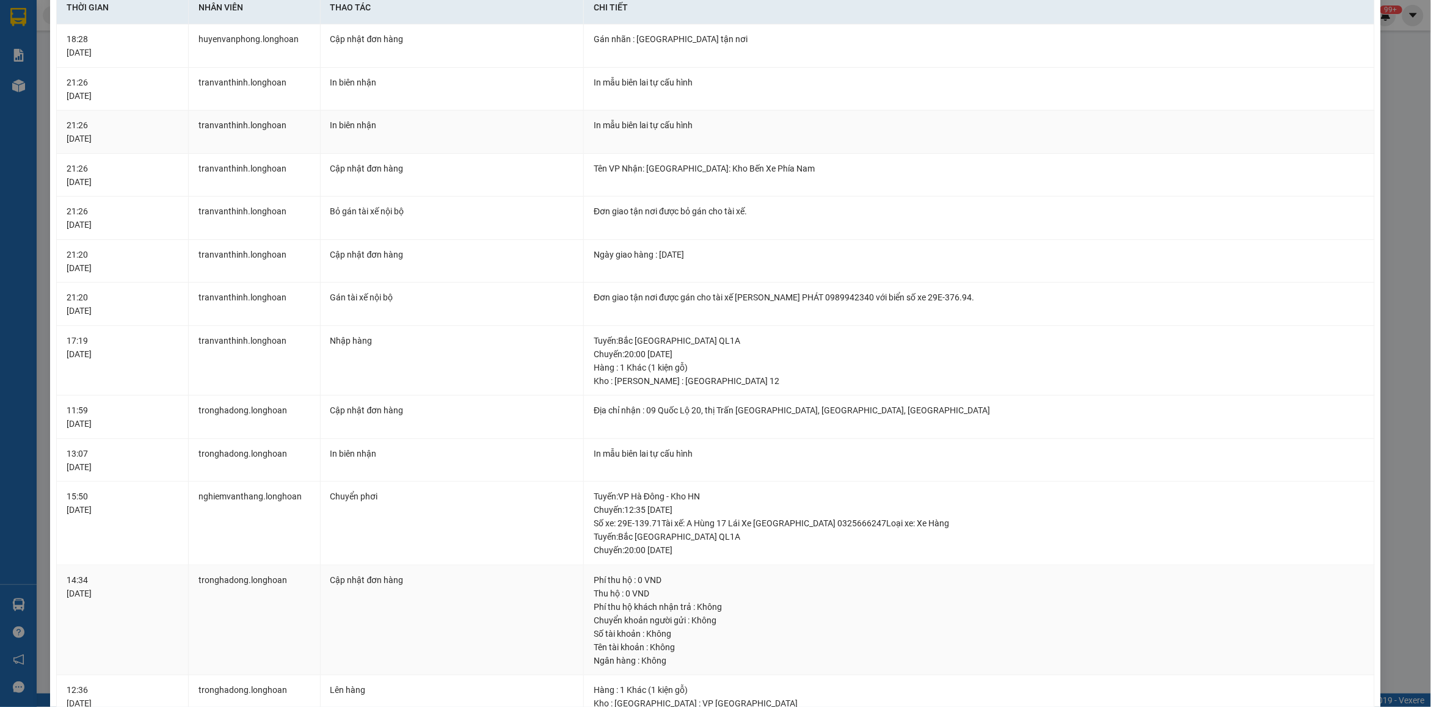
scroll to position [0, 0]
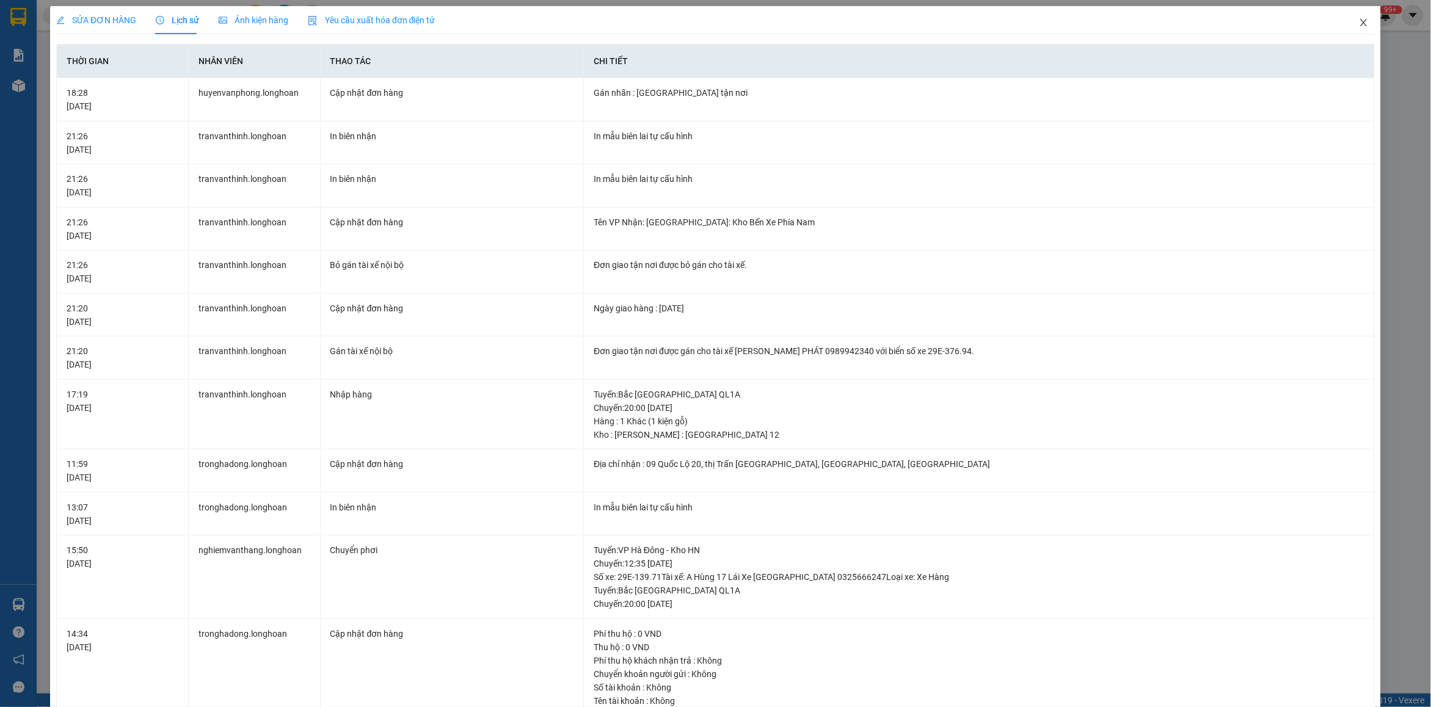
click at [1362, 31] on span "Close" at bounding box center [1364, 23] width 34 height 34
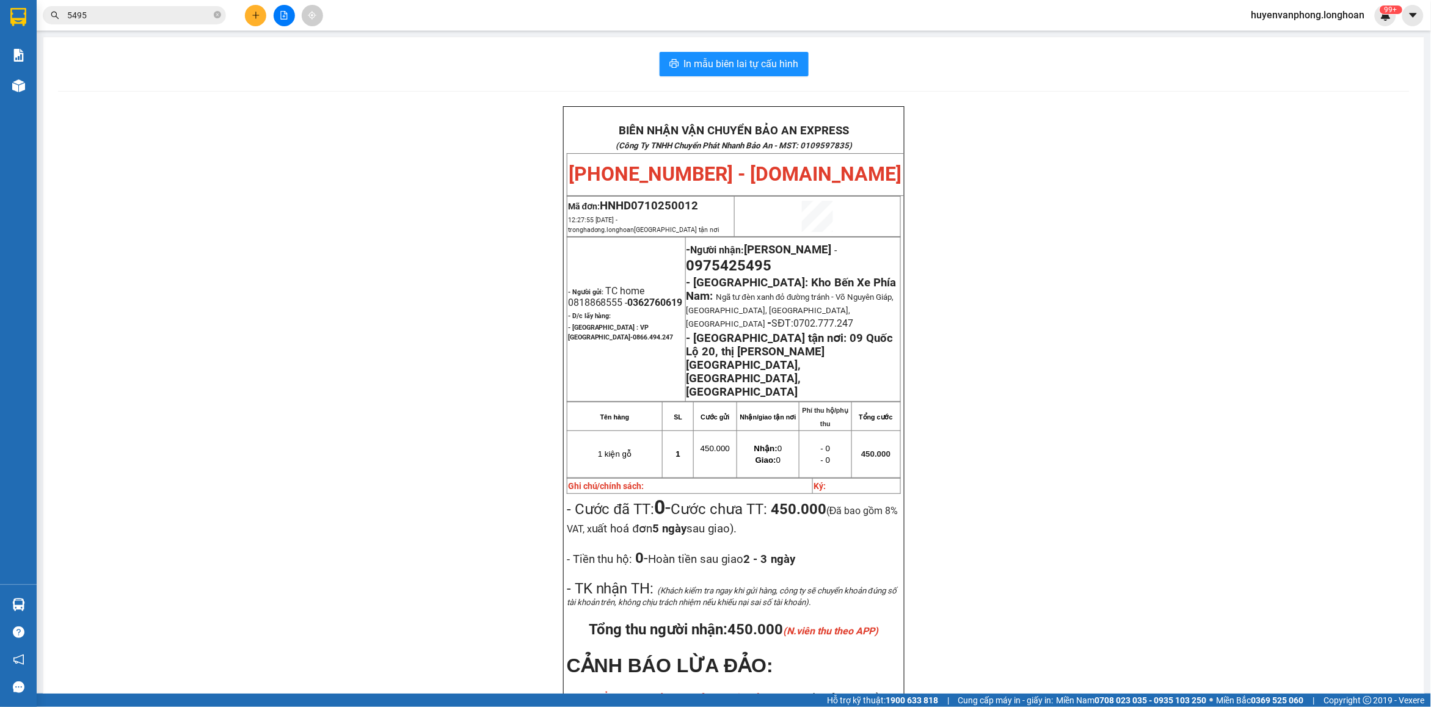
click at [192, 12] on input "5495" at bounding box center [139, 15] width 144 height 13
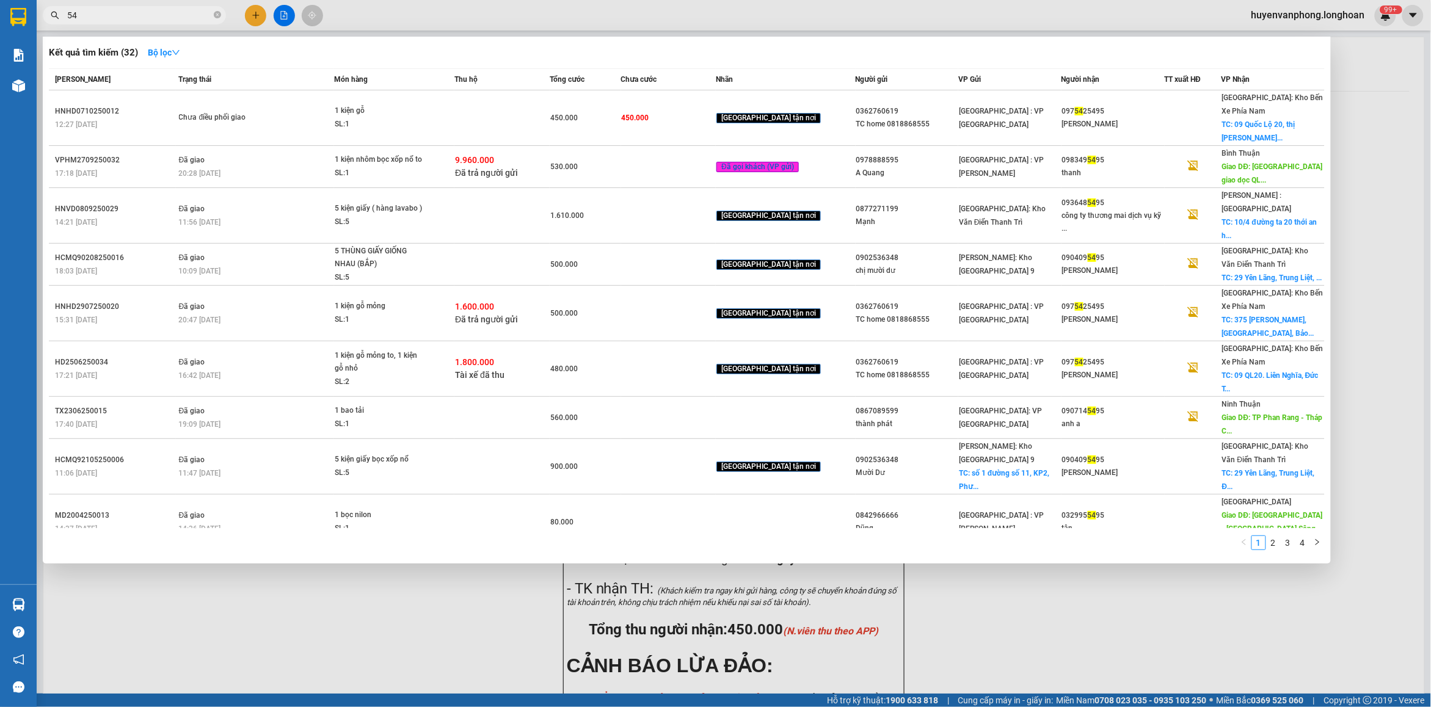
type input "5"
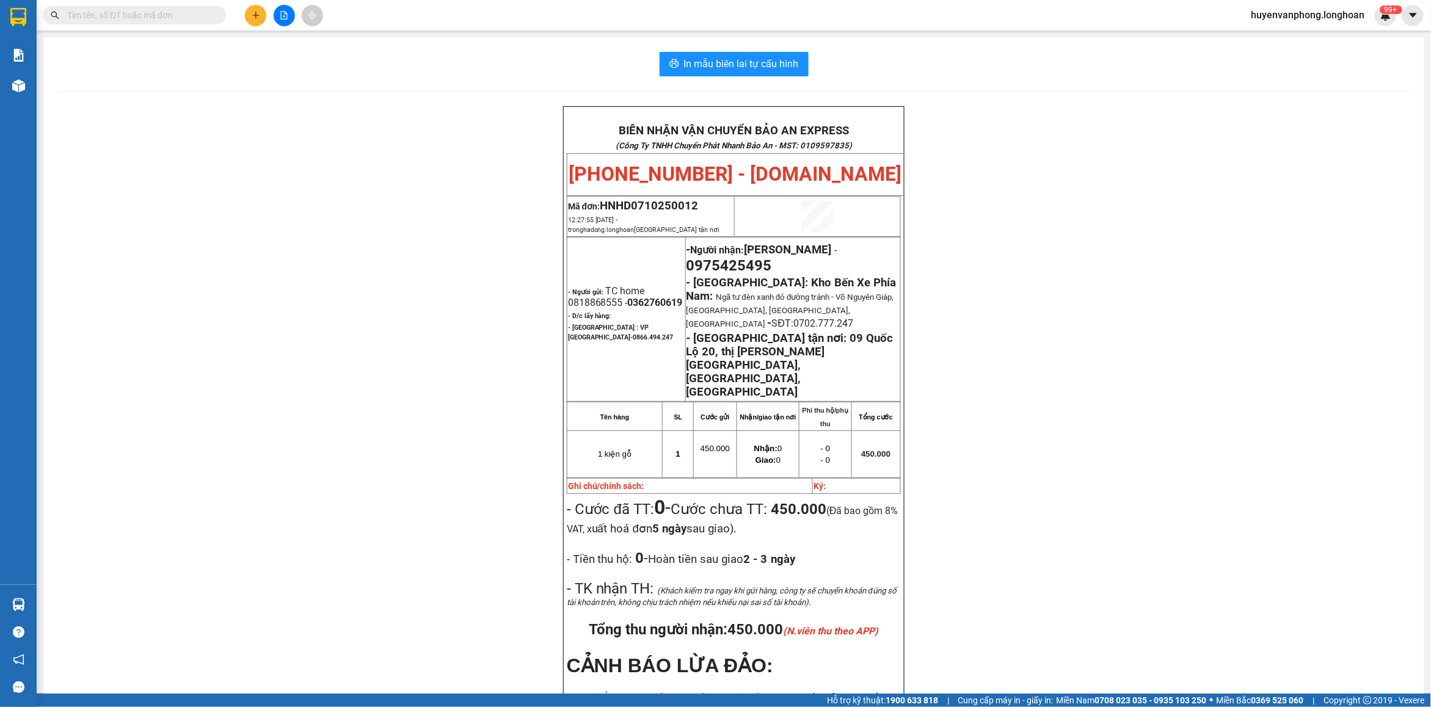
paste input "0946604068"
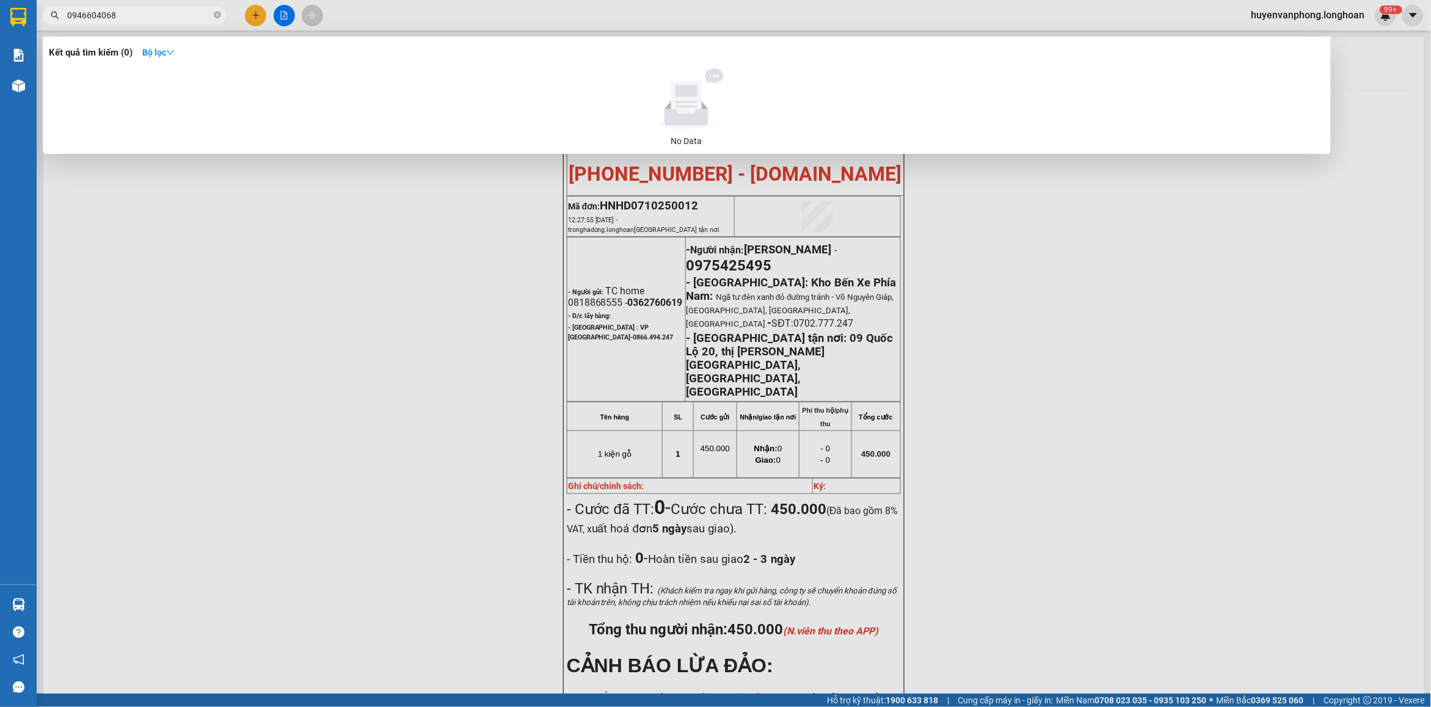
type input "0946604068"
click at [217, 16] on icon "close-circle" at bounding box center [217, 14] width 7 height 7
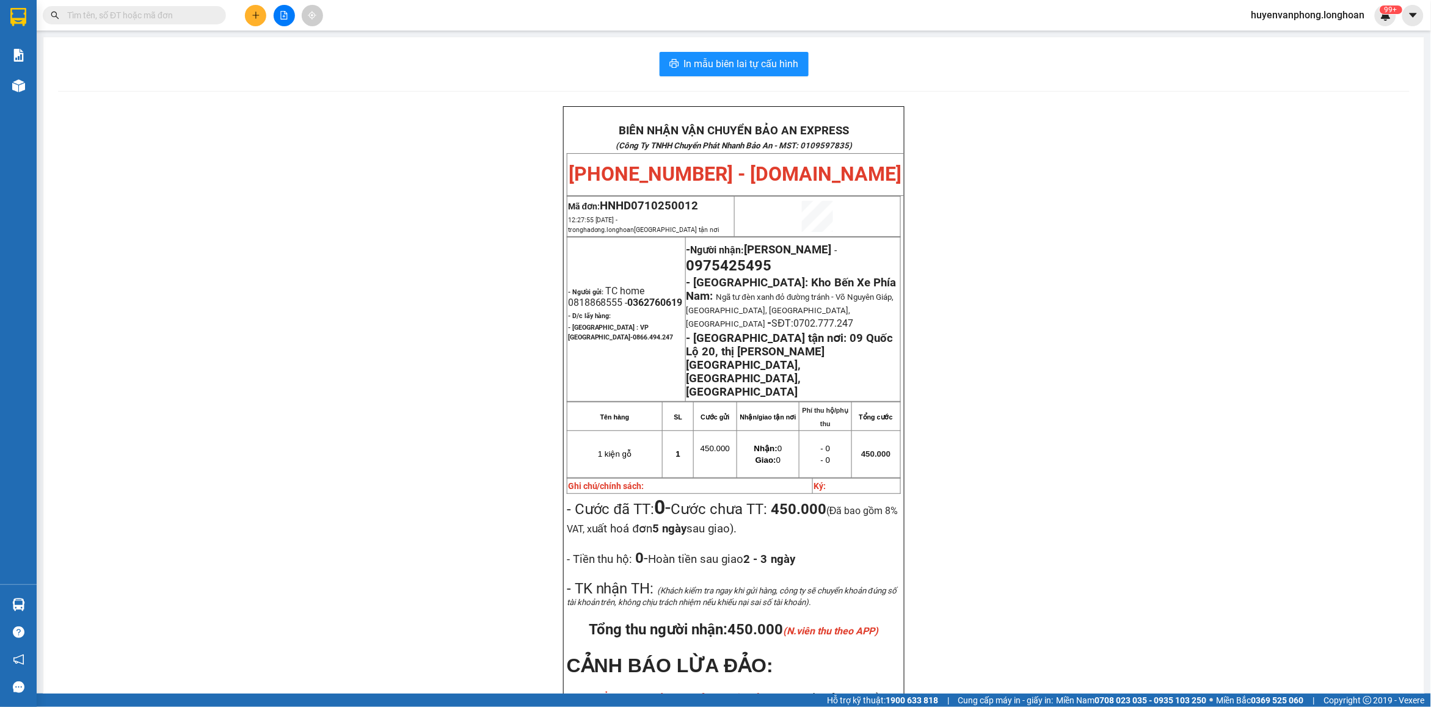
click at [165, 16] on input "text" at bounding box center [139, 15] width 144 height 13
paste input "0855600333"
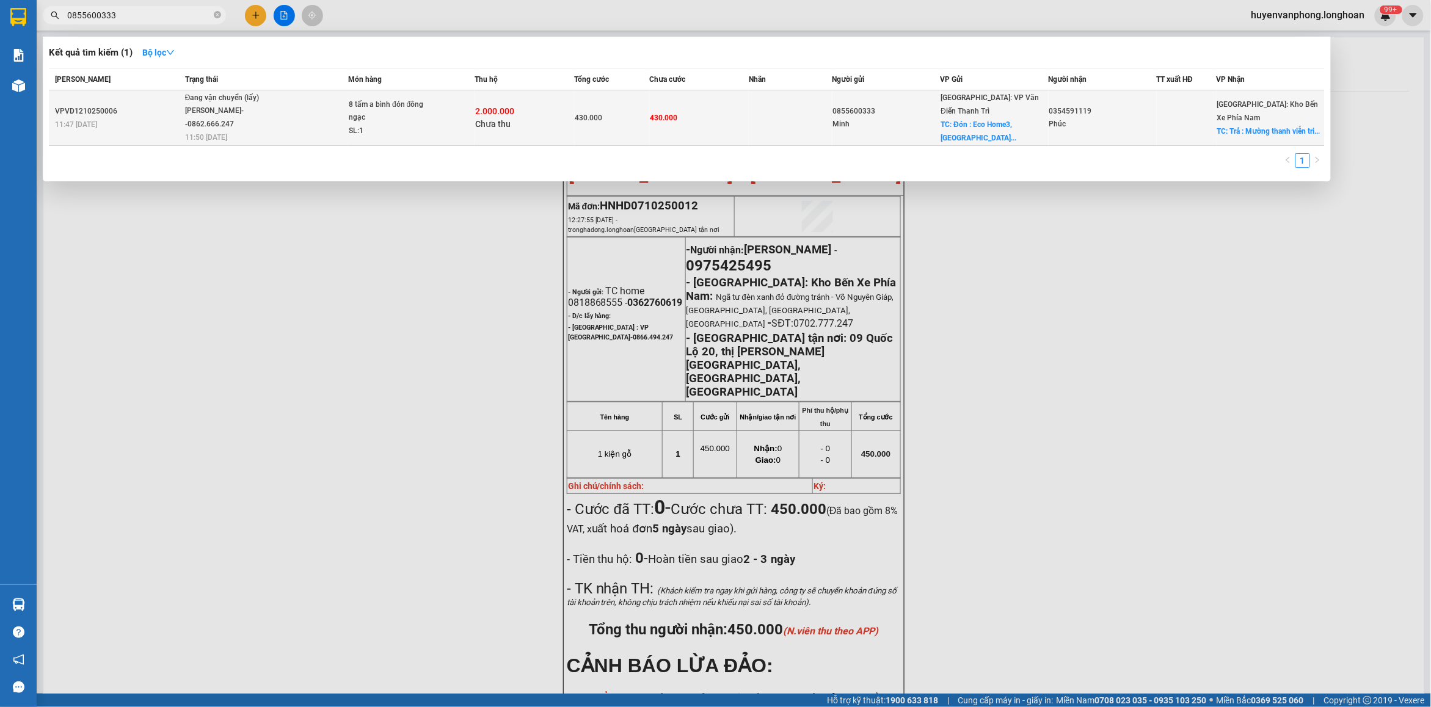
type input "0855600333"
click at [732, 112] on td "430.000" at bounding box center [699, 118] width 100 height 56
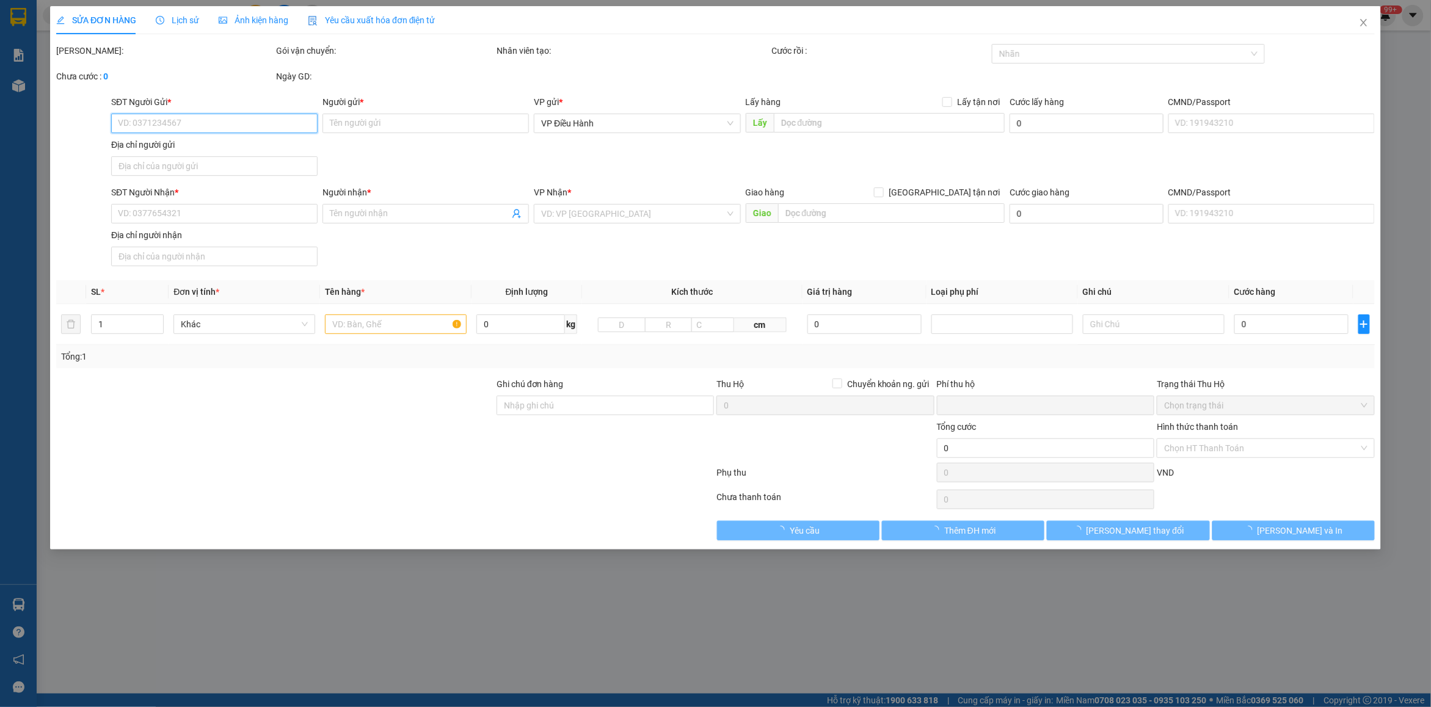
type input "0855600333"
type input "Minh"
checkbox input "true"
type input "Đón : Eco Home3, [GEOGRAPHIC_DATA], [GEOGRAPHIC_DATA], [GEOGRAPHIC_DATA], [GEOG…"
type input "0354591119"
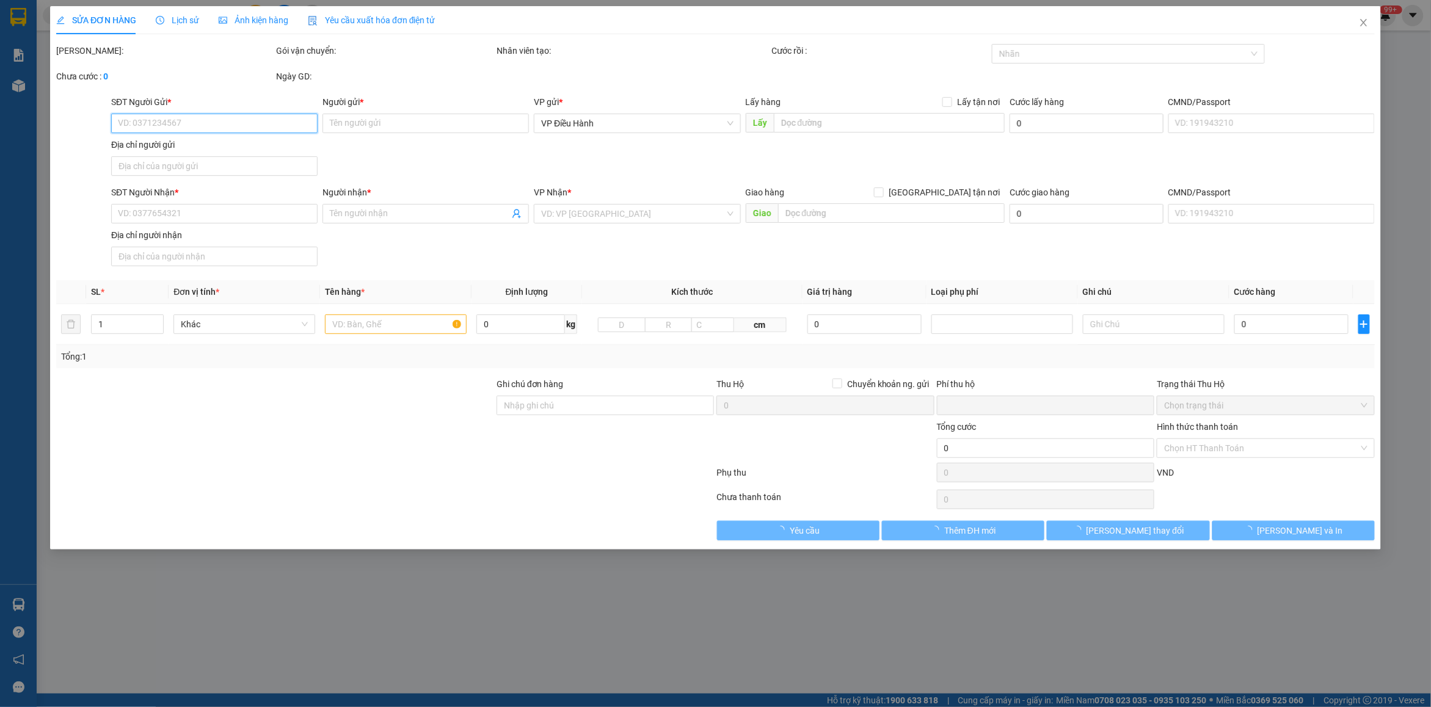
type input "Phúc"
checkbox input "true"
type input "Trả : Mường thanh viễn triều nha Trang"
type input "chua nhập vat"
type input "430.000"
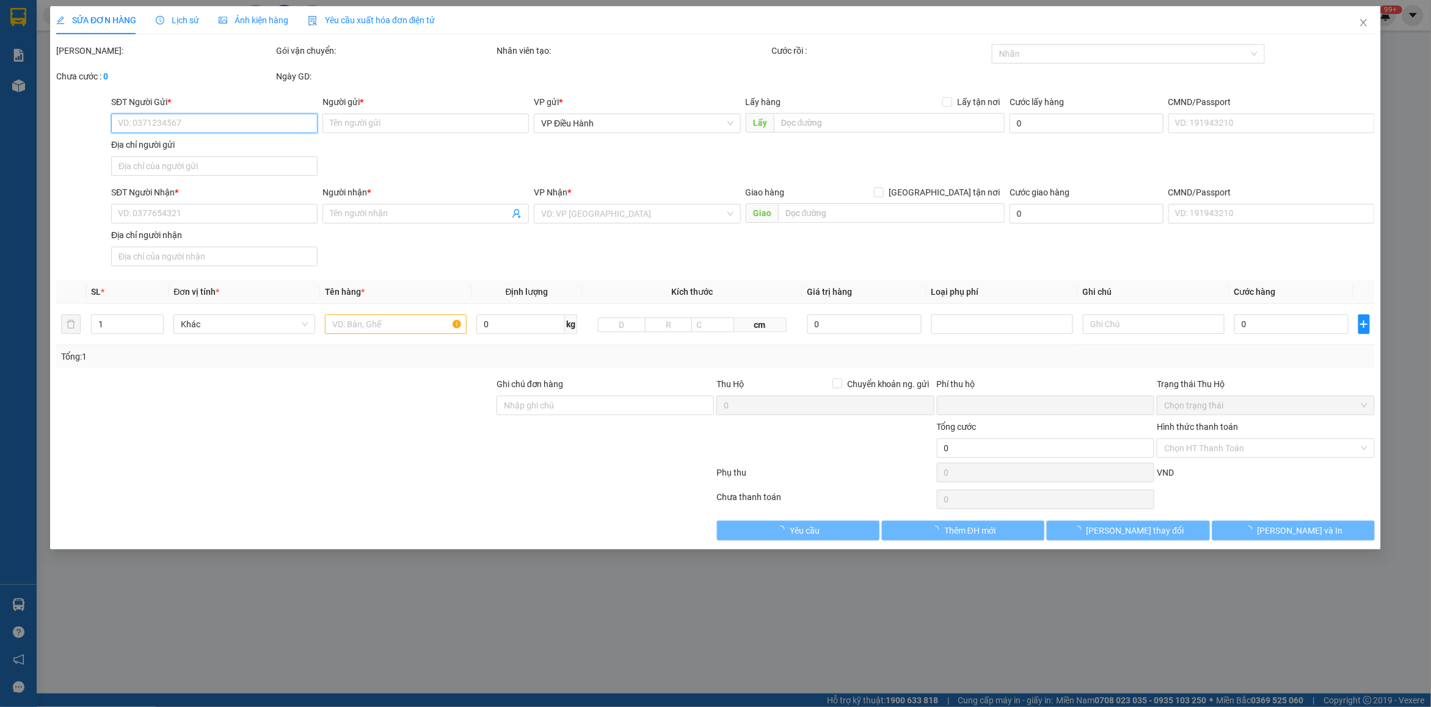
type input "430.000"
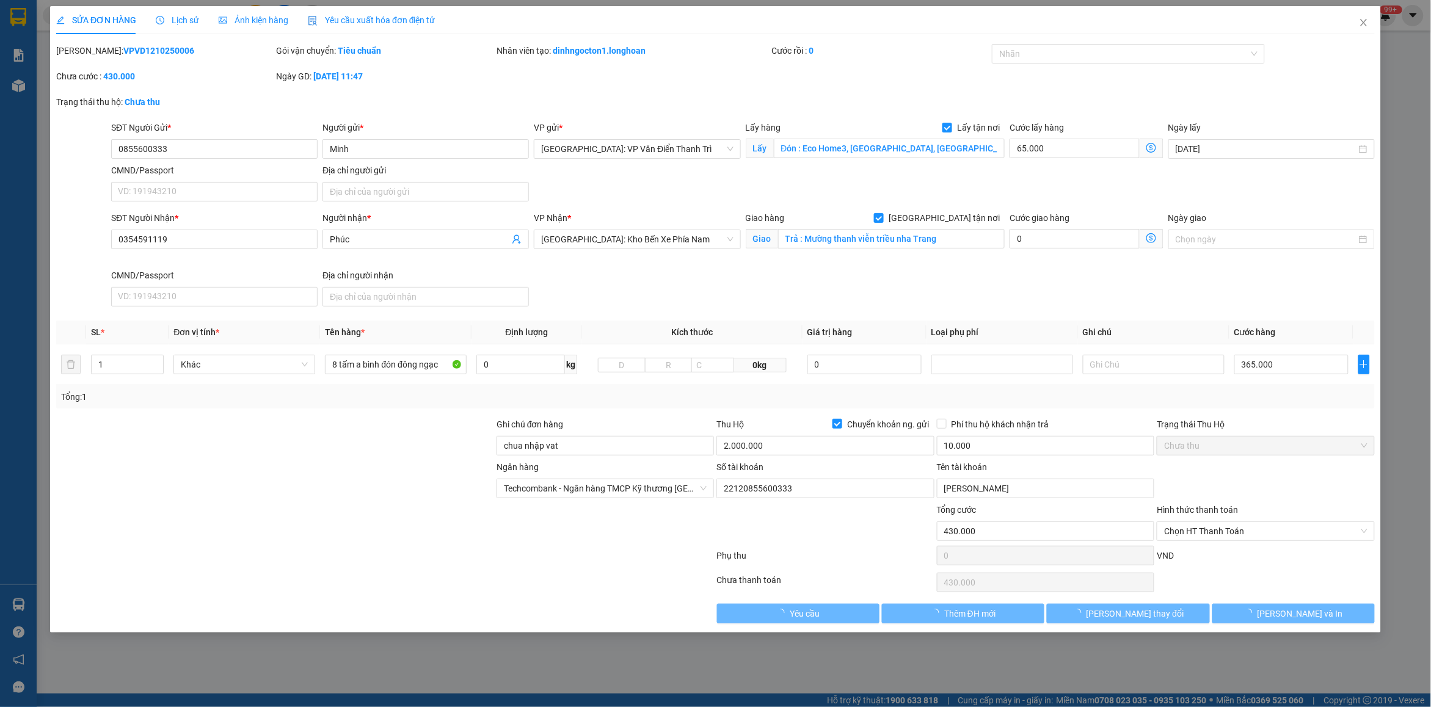
click at [190, 19] on span "Lịch sử" at bounding box center [177, 20] width 43 height 10
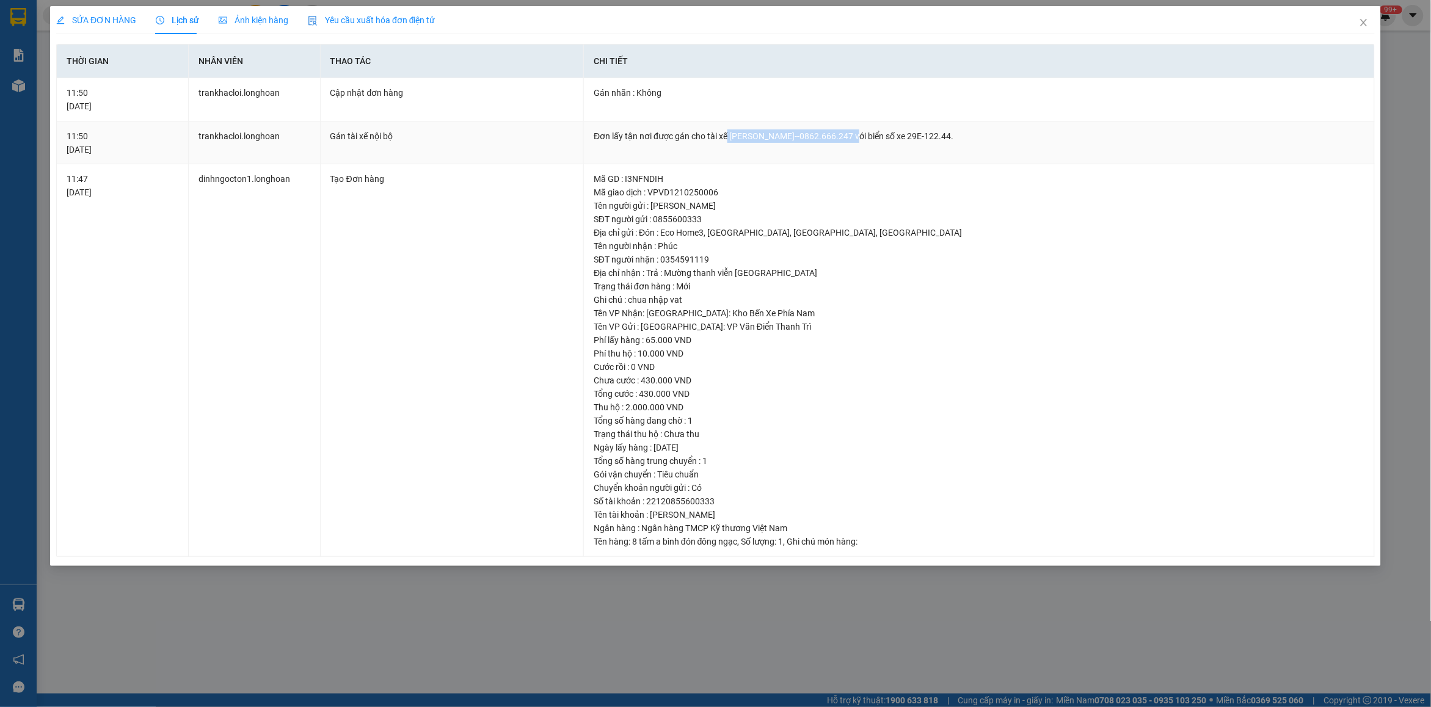
drag, startPoint x: 728, startPoint y: 137, endPoint x: 846, endPoint y: 139, distance: 118.5
click at [846, 139] on div "Đơn lấy tận nơi được gán cho tài xế [PERSON_NAME]--0862.666.247 với biển số xe …" at bounding box center [979, 135] width 771 height 13
copy div "[PERSON_NAME]--0862.666.247"
click at [1369, 22] on span "Close" at bounding box center [1364, 23] width 34 height 34
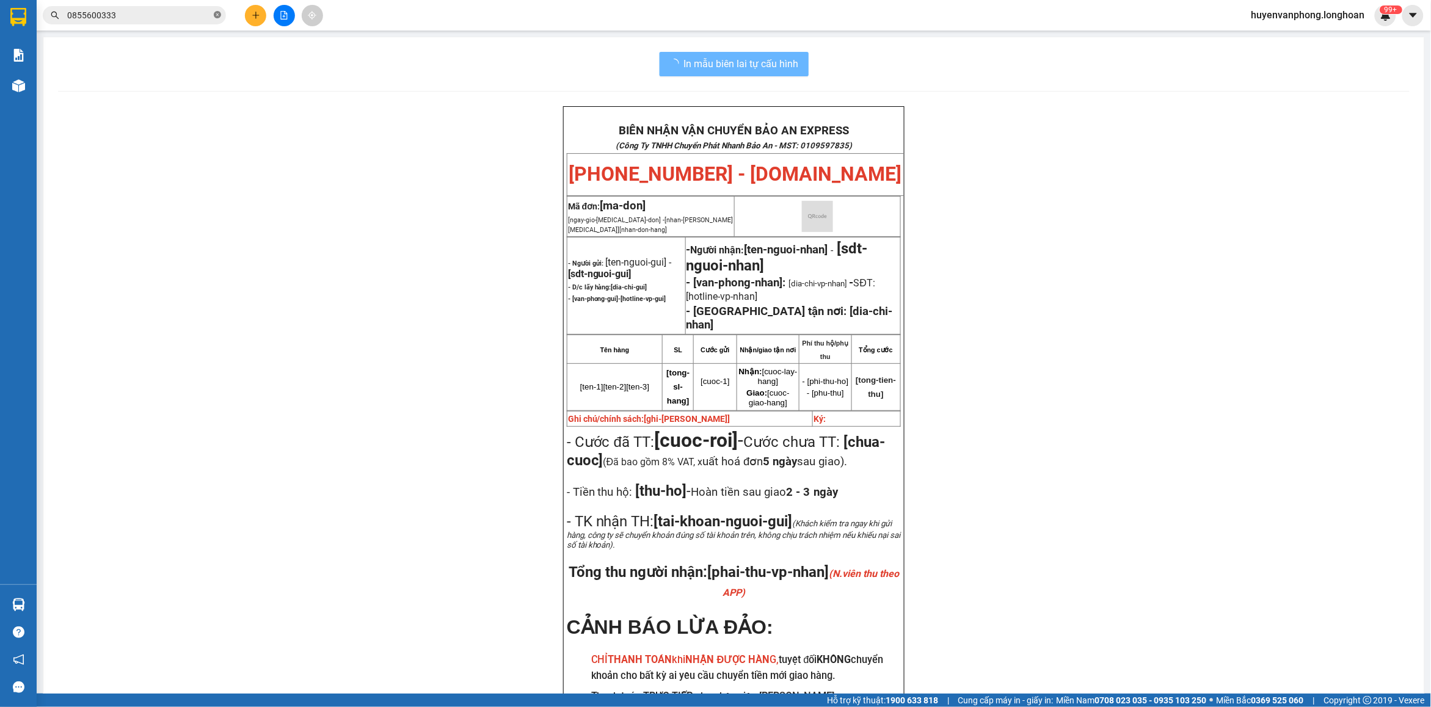
click at [220, 14] on icon "close-circle" at bounding box center [217, 14] width 7 height 7
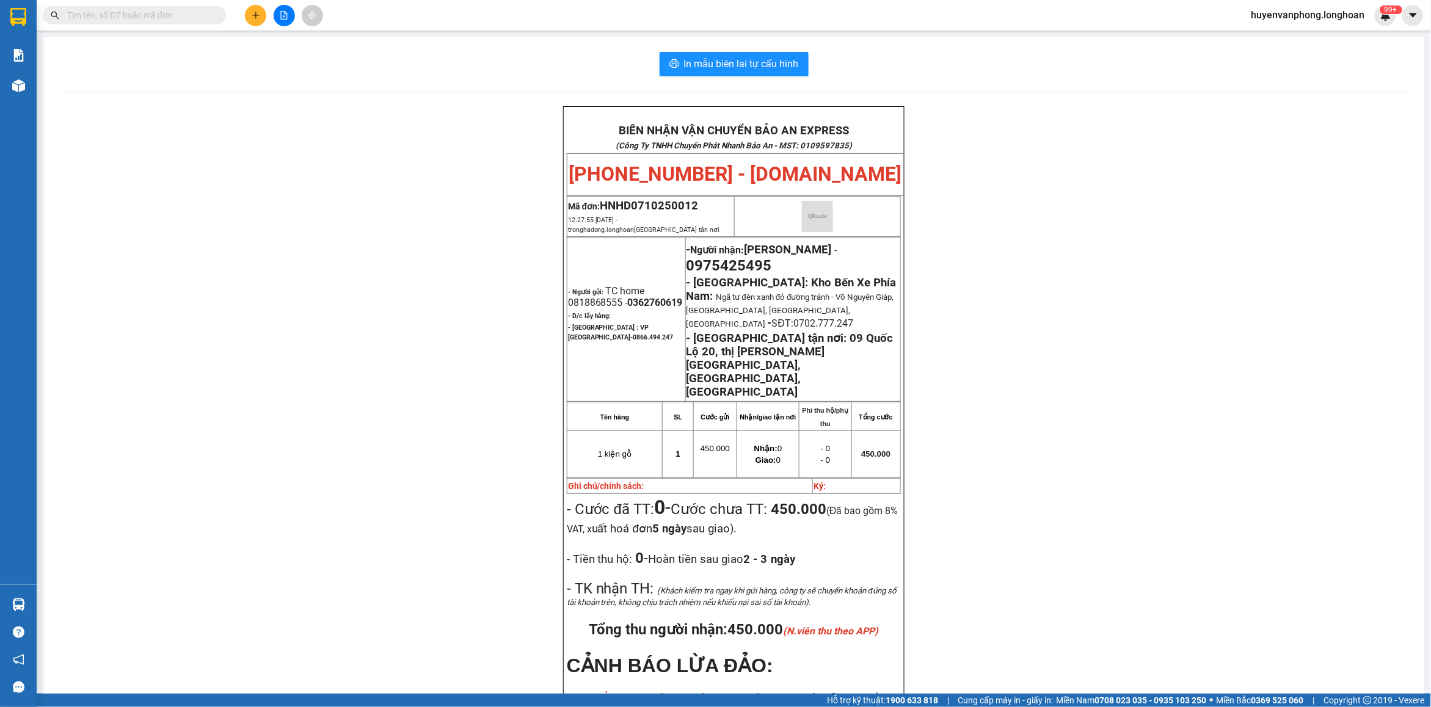
click at [175, 16] on input "text" at bounding box center [139, 15] width 144 height 13
paste input "0904 673 144"
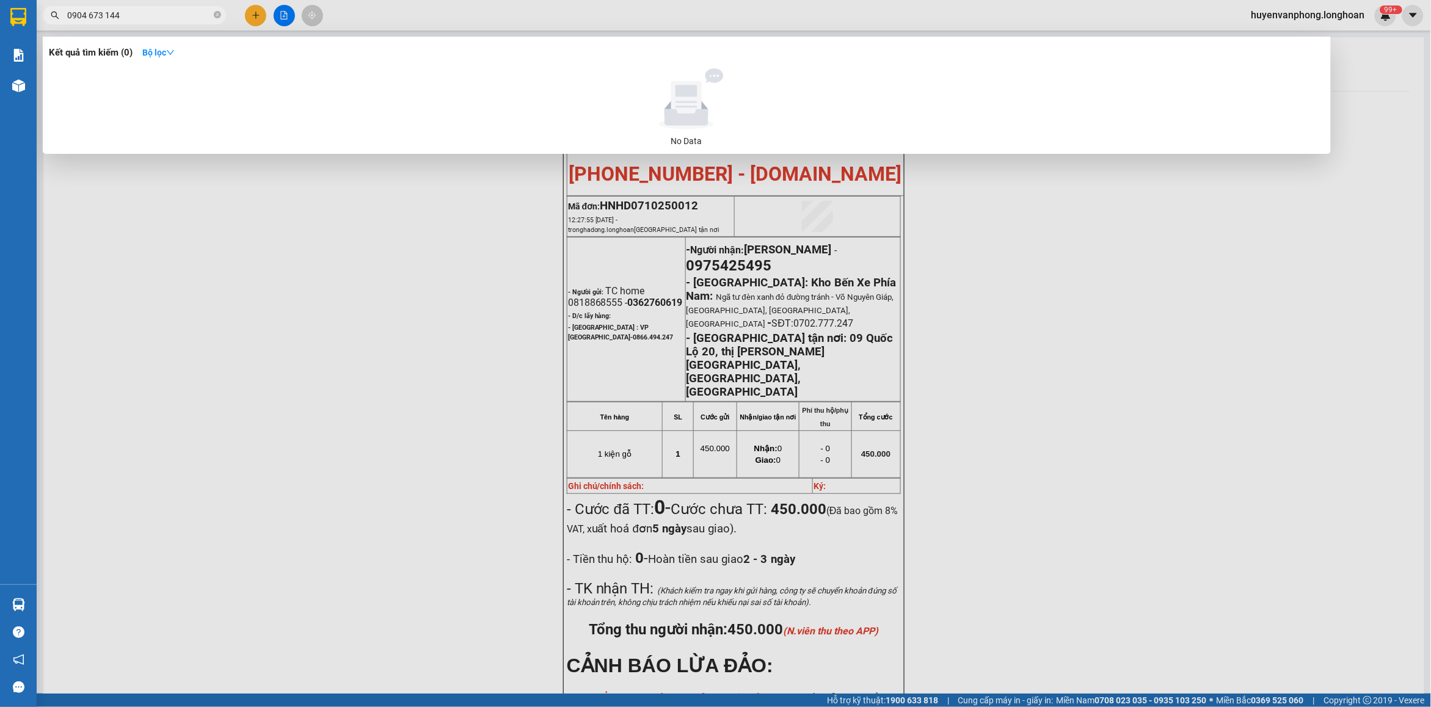
click at [87, 16] on input "0904 673 144" at bounding box center [139, 15] width 144 height 13
click at [101, 13] on input "0904673 144" at bounding box center [139, 15] width 144 height 13
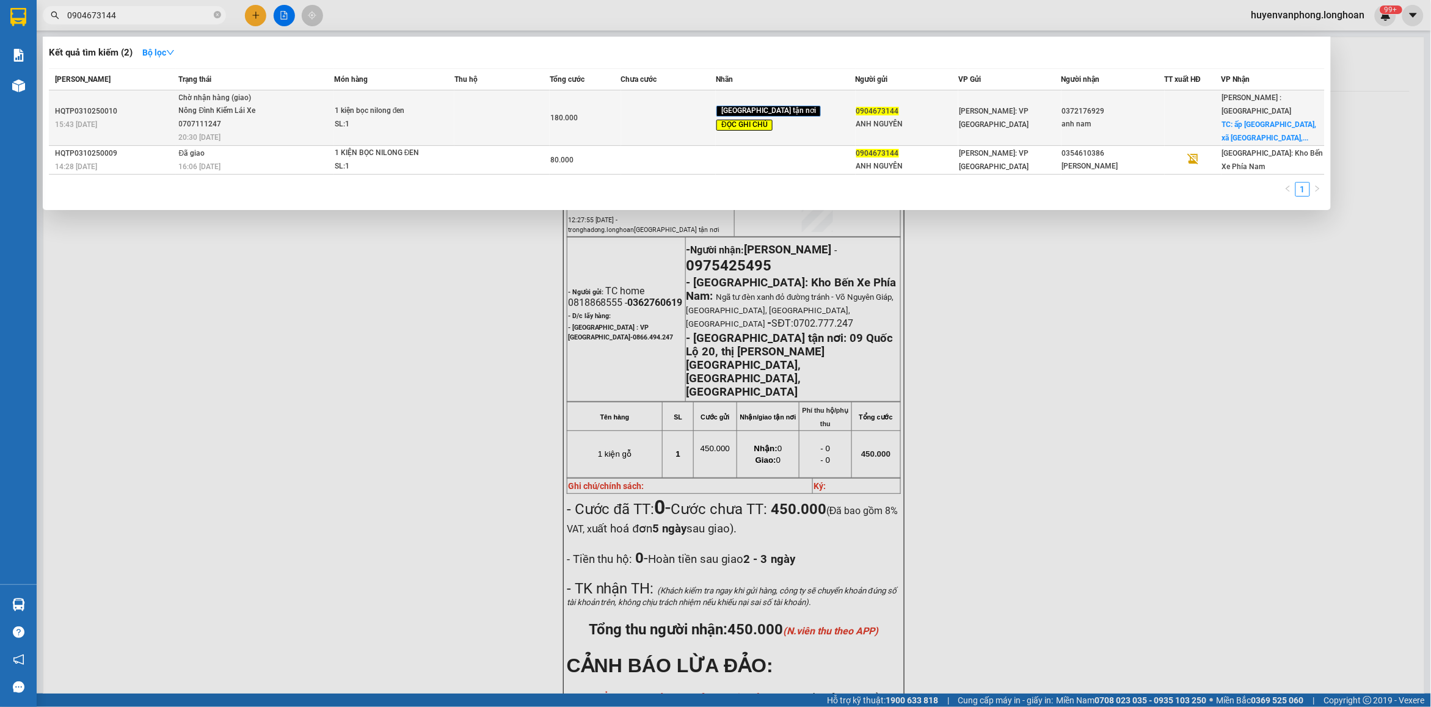
type input "0904673144"
click at [391, 111] on div "1 kiện bọc nilong đen" at bounding box center [381, 110] width 92 height 13
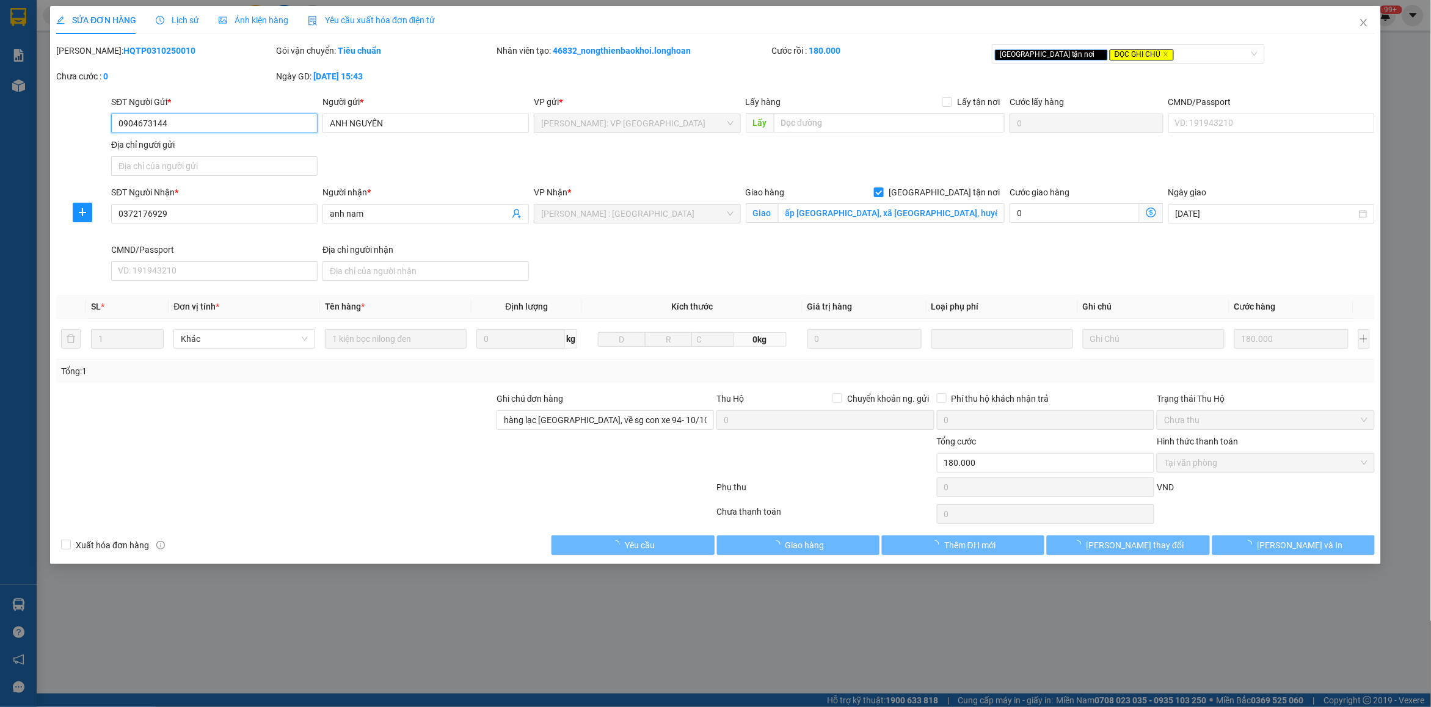
click at [173, 23] on span "Lịch sử" at bounding box center [177, 20] width 43 height 10
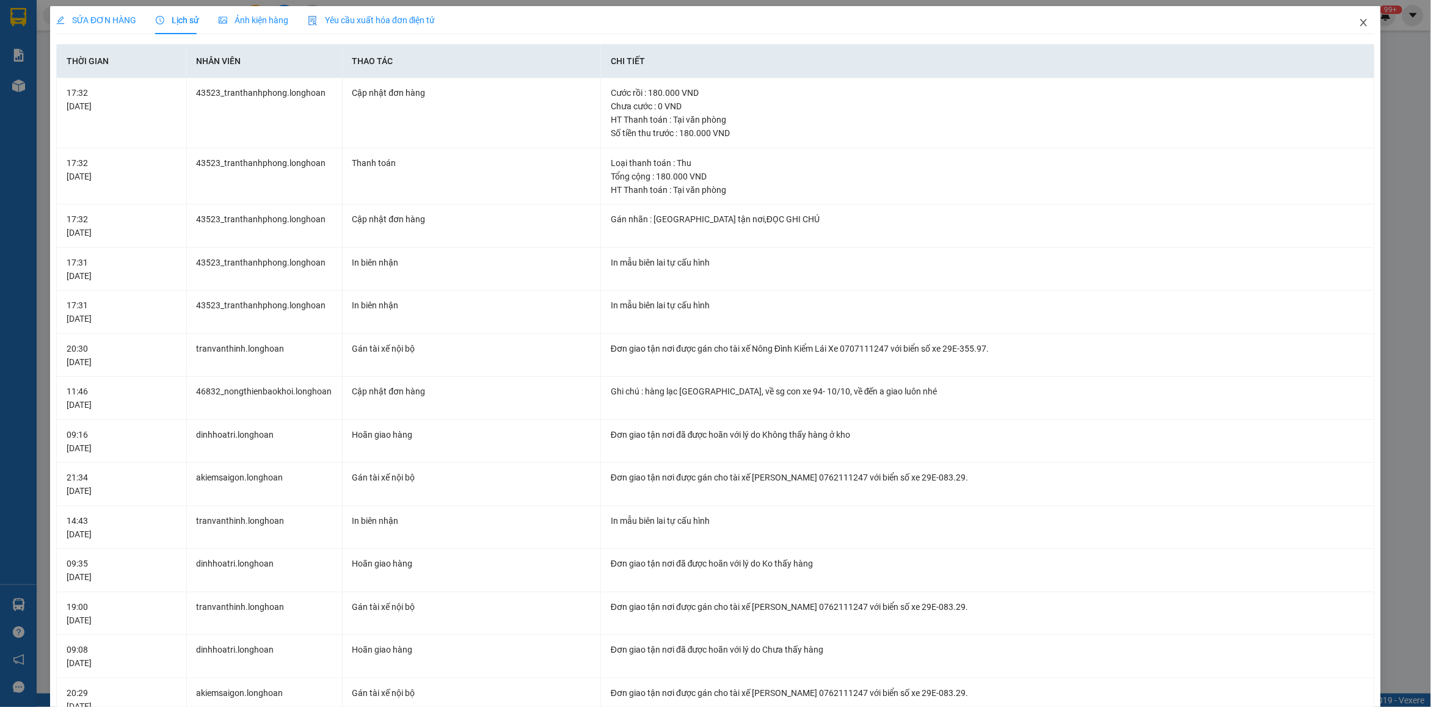
drag, startPoint x: 1355, startPoint y: 32, endPoint x: 1345, endPoint y: 35, distance: 10.4
click at [1347, 35] on span "Close" at bounding box center [1364, 23] width 34 height 34
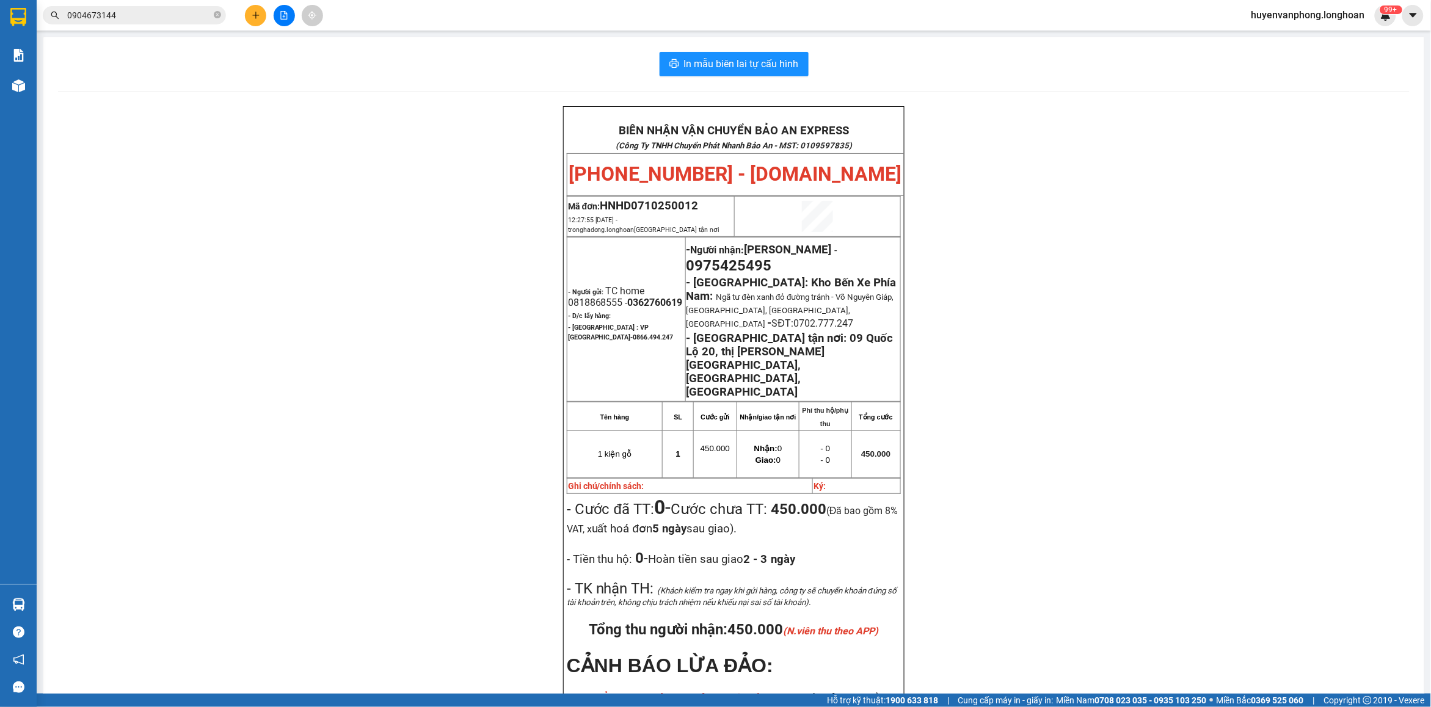
drag, startPoint x: 217, startPoint y: 15, endPoint x: 203, endPoint y: 17, distance: 14.2
click at [211, 16] on span "0904673144" at bounding box center [134, 15] width 183 height 18
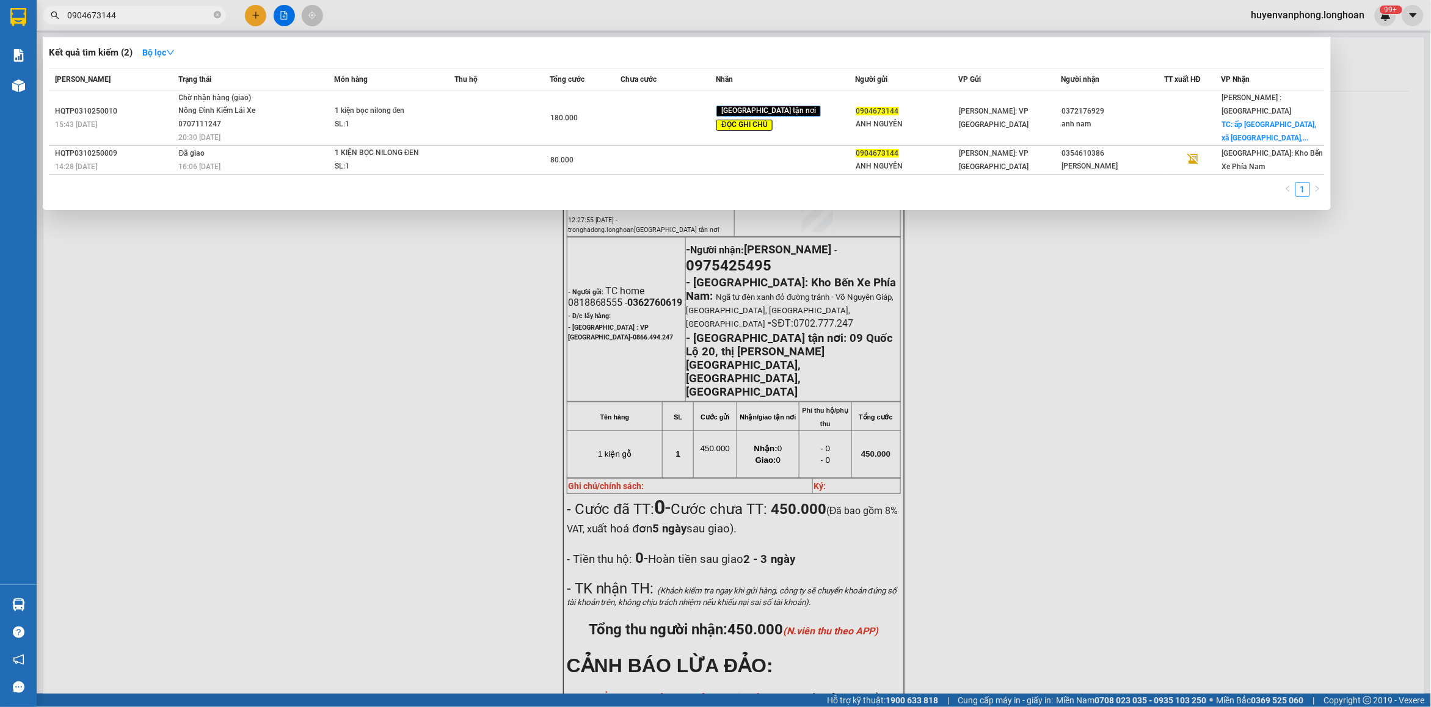
click at [175, 19] on input "0904673144" at bounding box center [139, 15] width 144 height 13
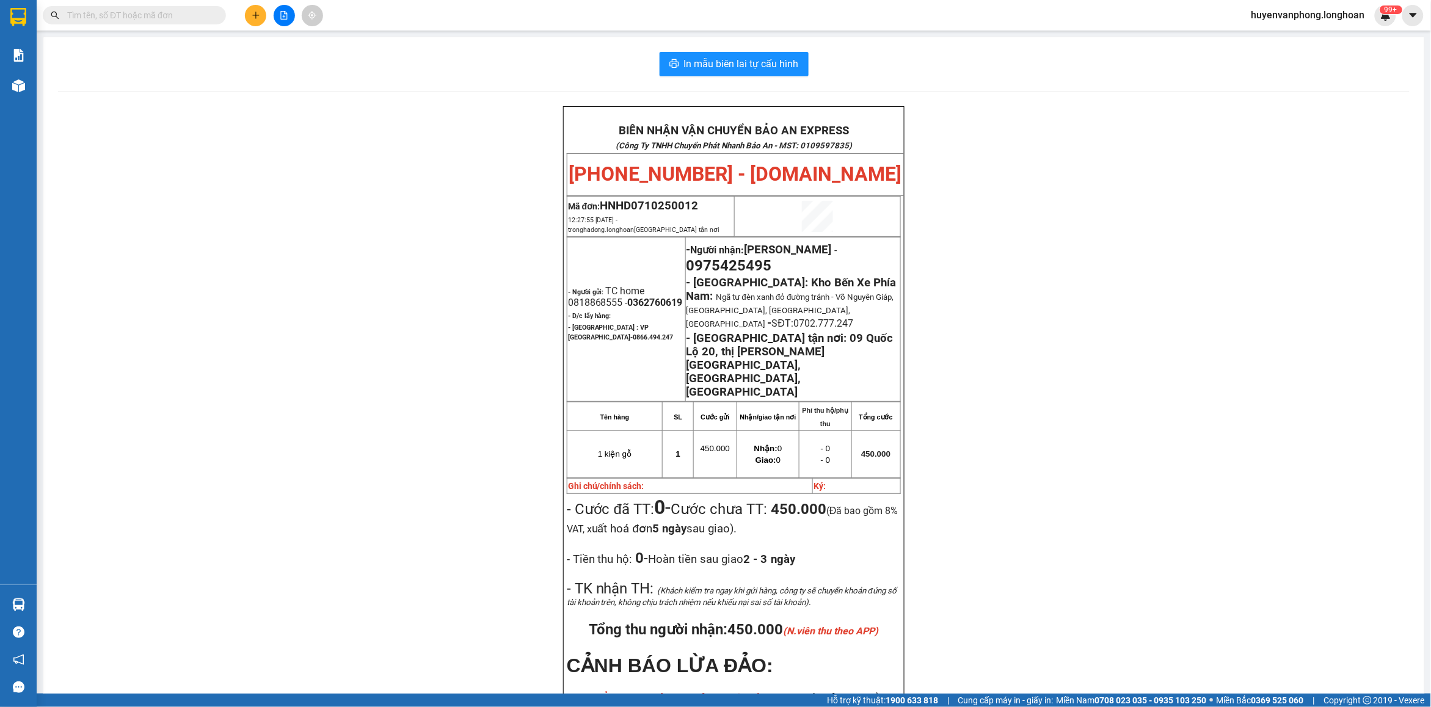
paste input "0353856182"
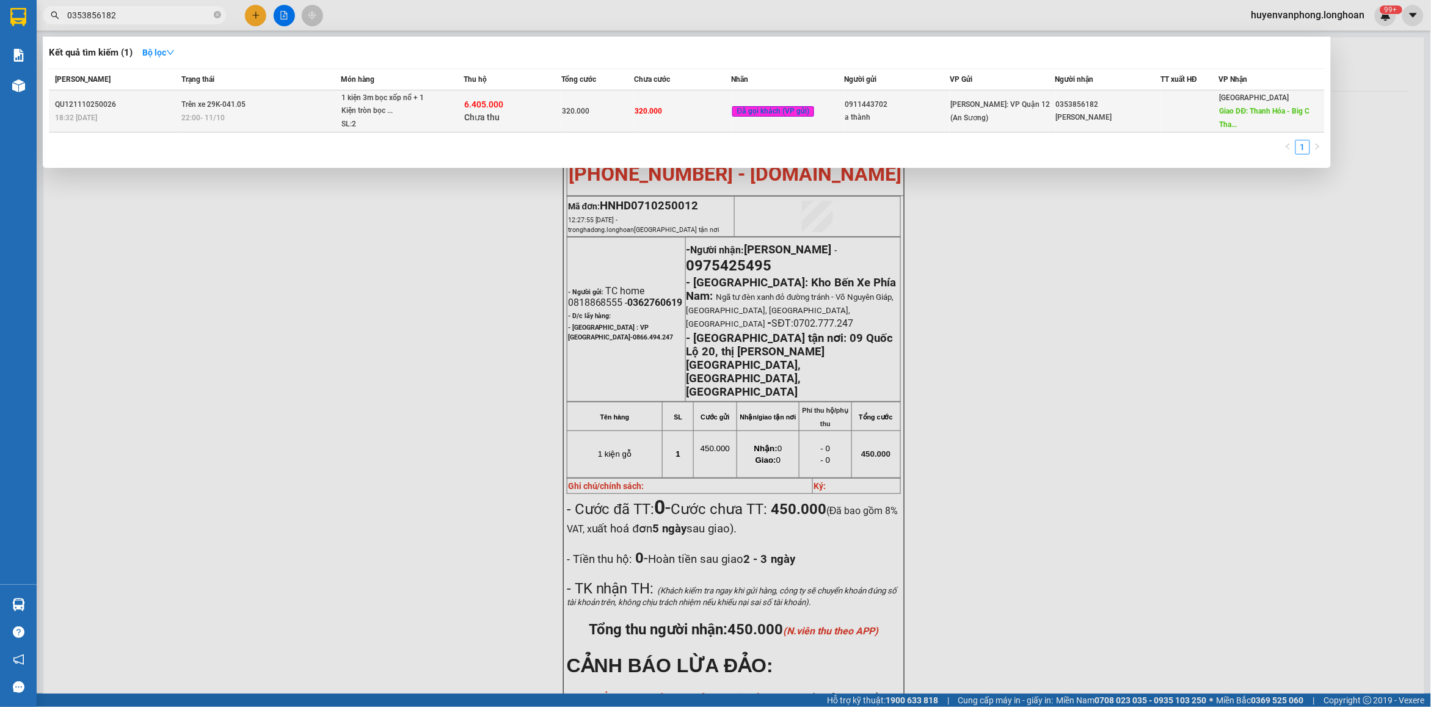
type input "0353856182"
click at [335, 111] on div "22:00 [DATE]" at bounding box center [260, 117] width 158 height 13
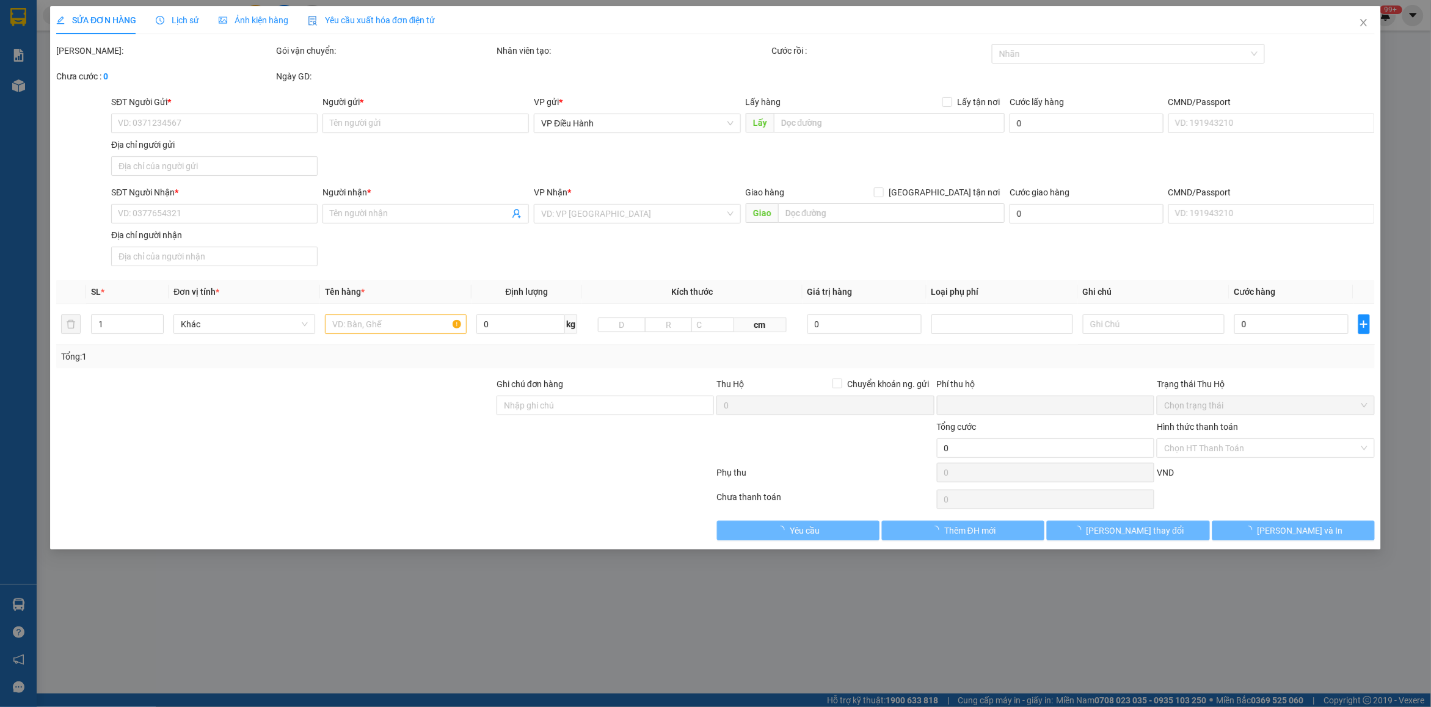
type input "0911443702"
type input "a thành"
type input "0353856182"
type input "[PERSON_NAME]"
type input "Thanh Hóa - Big C [GEOGRAPHIC_DATA]"
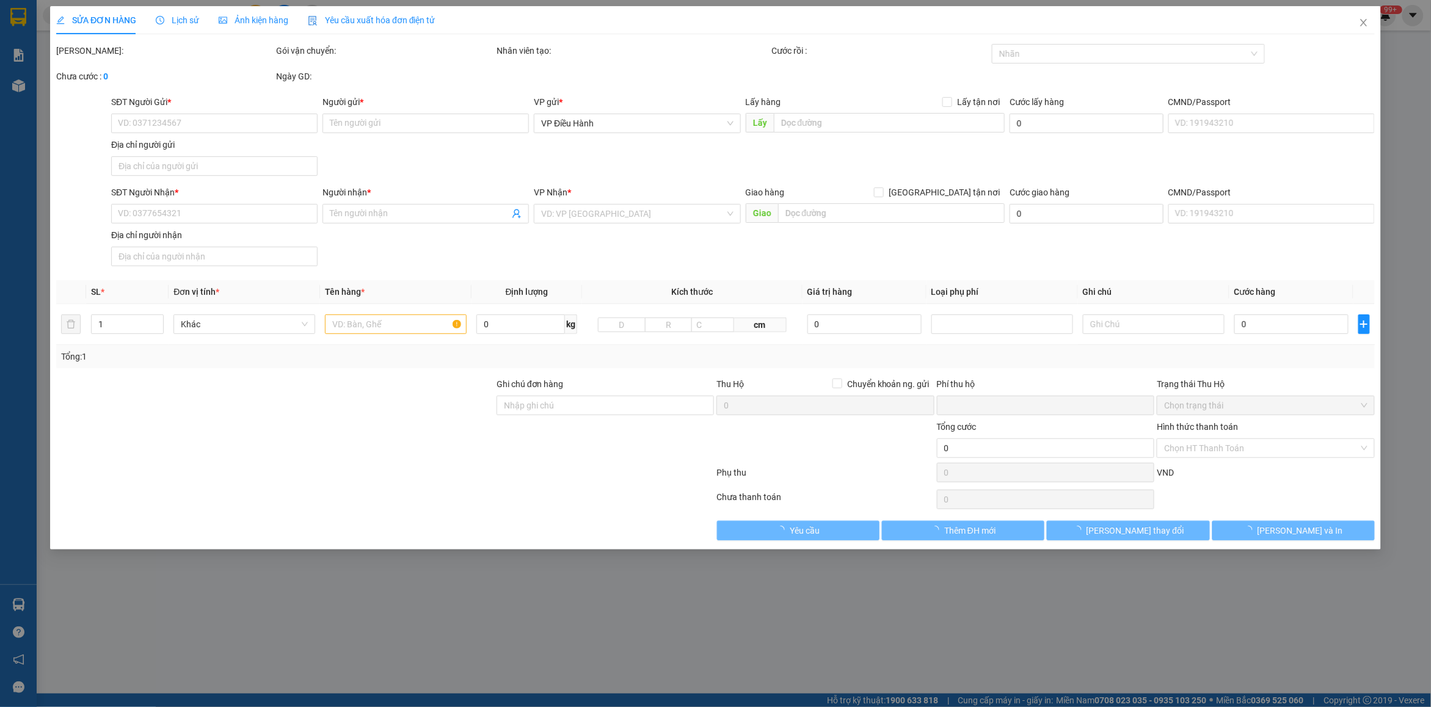
type input "nhận theo kiện - hư hỏng không chịu trách nhiệm"
type input "320.000"
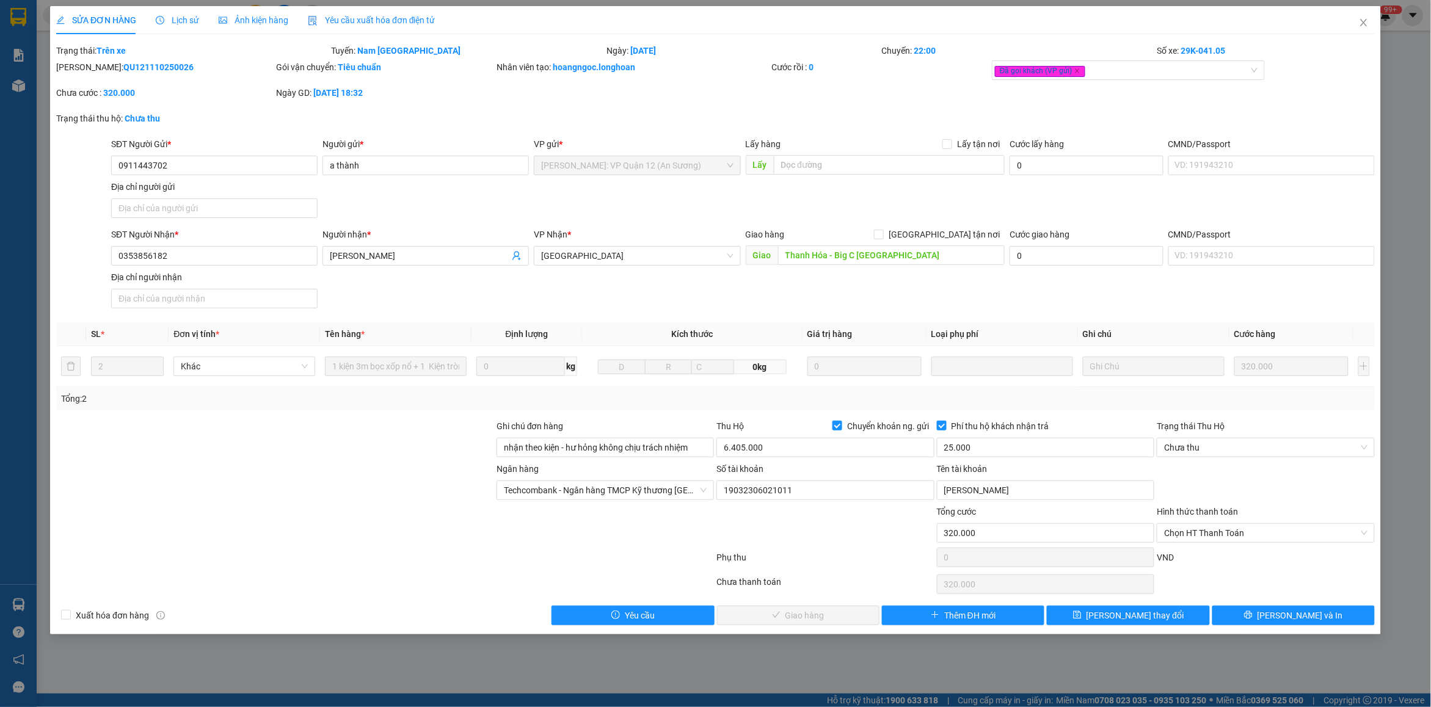
click at [178, 23] on span "Lịch sử" at bounding box center [177, 20] width 43 height 10
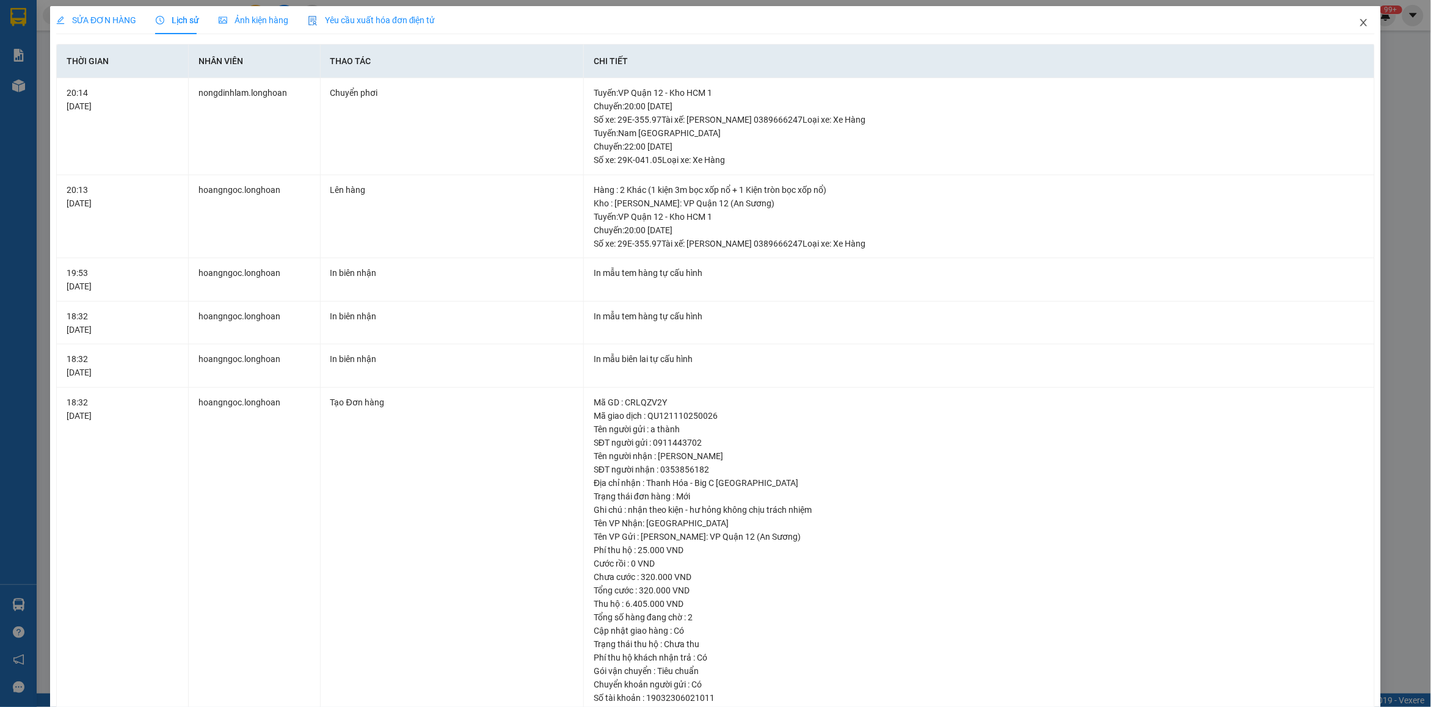
drag, startPoint x: 1348, startPoint y: 22, endPoint x: 612, endPoint y: 27, distance: 736.5
click at [1347, 23] on span "Close" at bounding box center [1364, 23] width 34 height 34
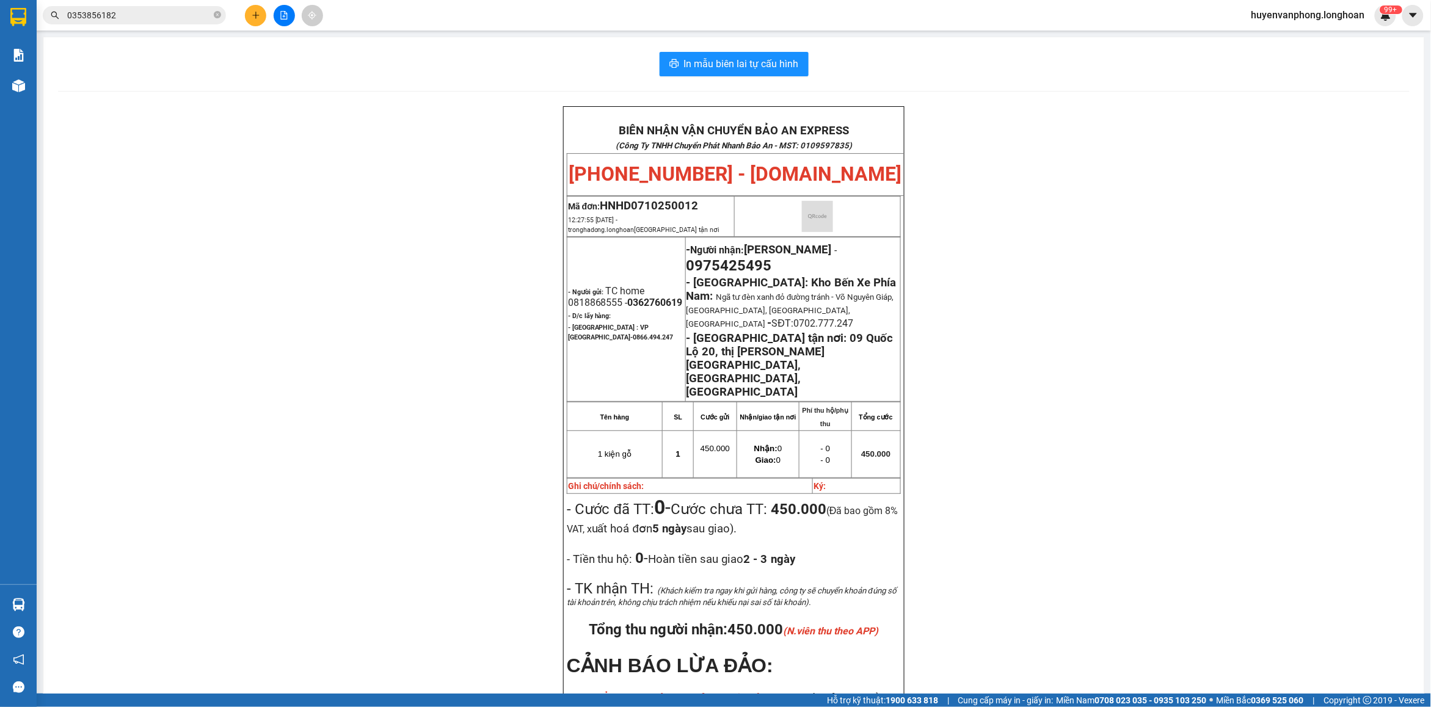
drag, startPoint x: 219, startPoint y: 15, endPoint x: 106, endPoint y: 12, distance: 113.0
click at [211, 14] on span "0353856182" at bounding box center [134, 15] width 183 height 18
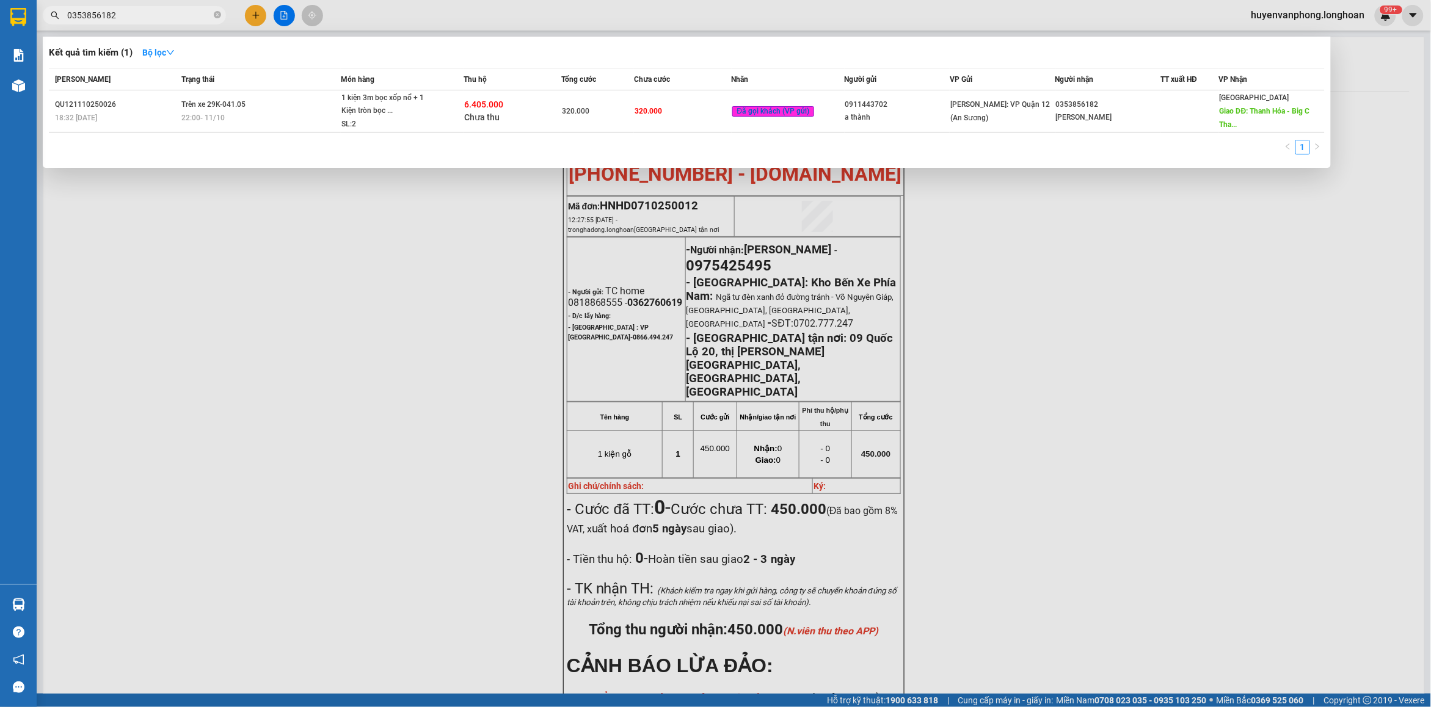
click at [120, 13] on input "0353856182" at bounding box center [139, 15] width 144 height 13
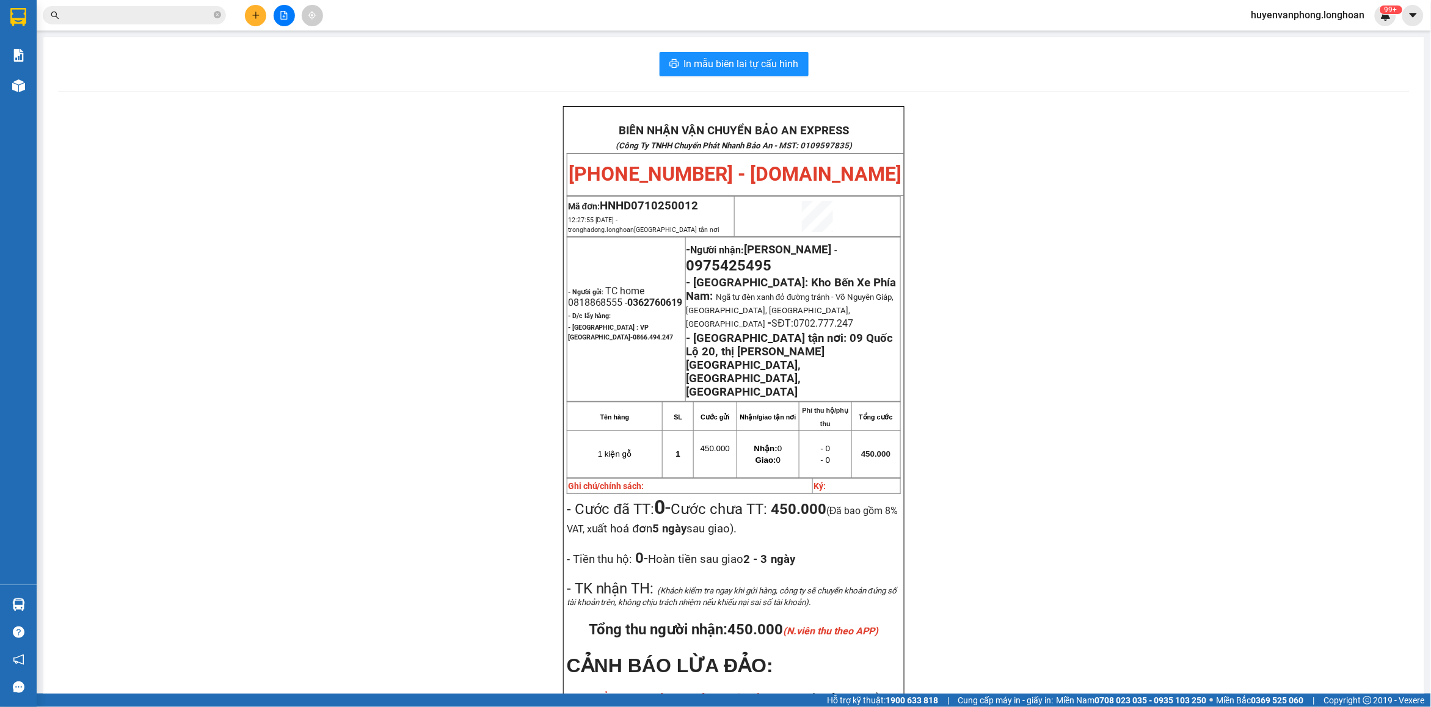
paste input "0917457264"
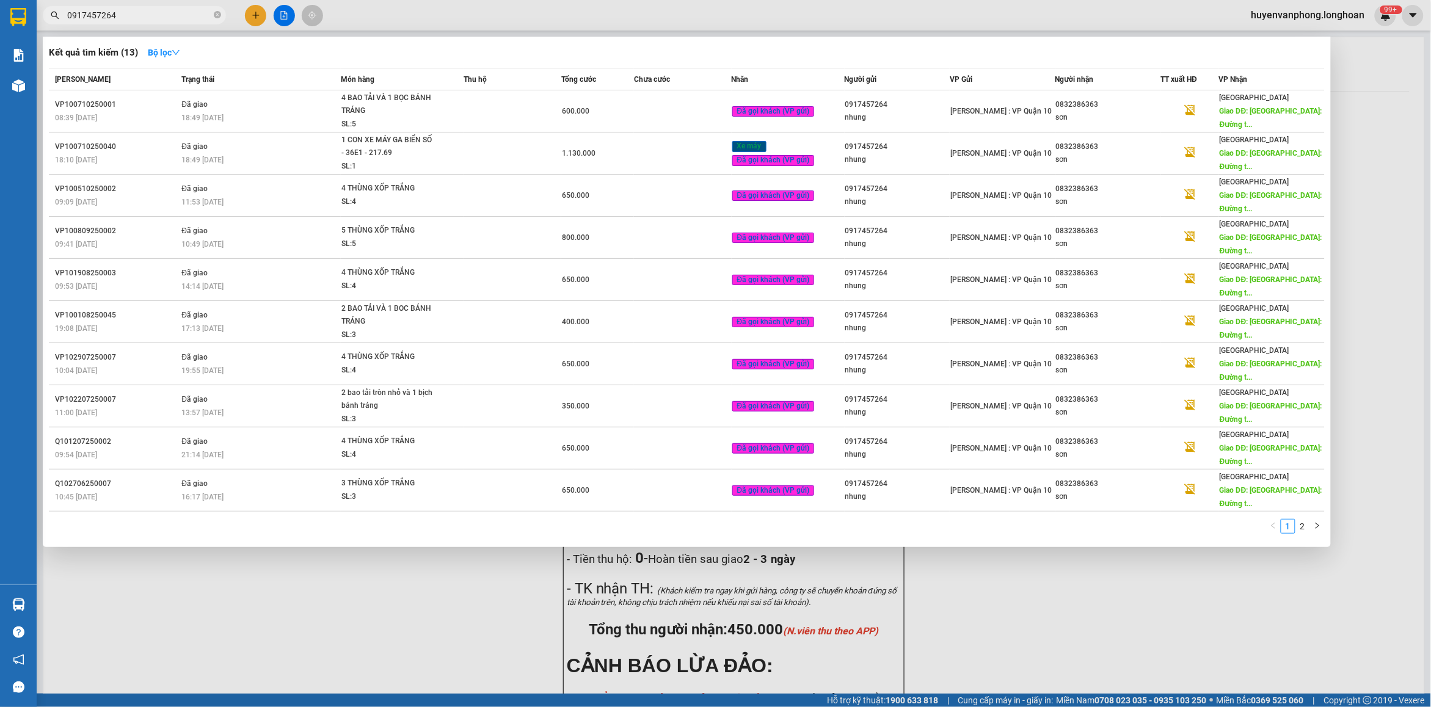
type input "0917457264"
click at [220, 19] on span at bounding box center [217, 16] width 7 height 12
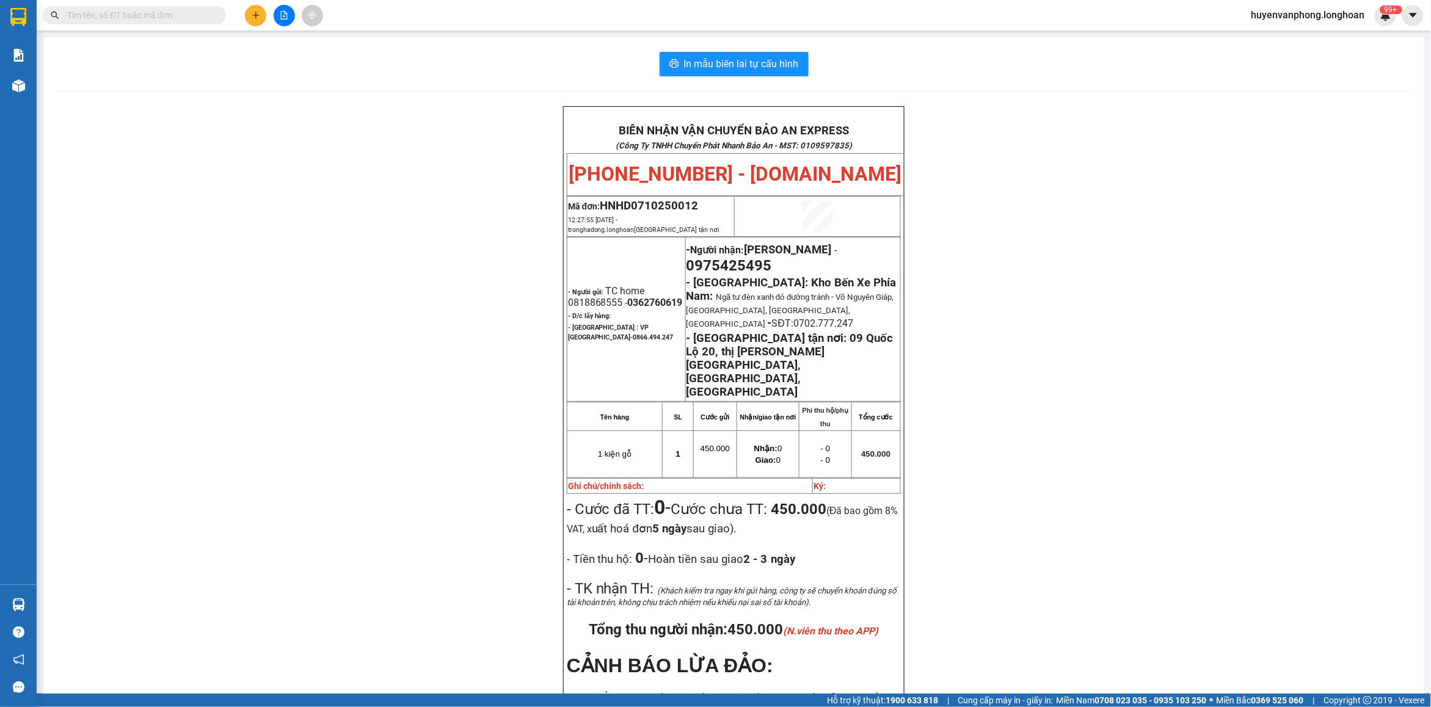
click at [159, 19] on input "text" at bounding box center [139, 15] width 144 height 13
paste input "0976114950"
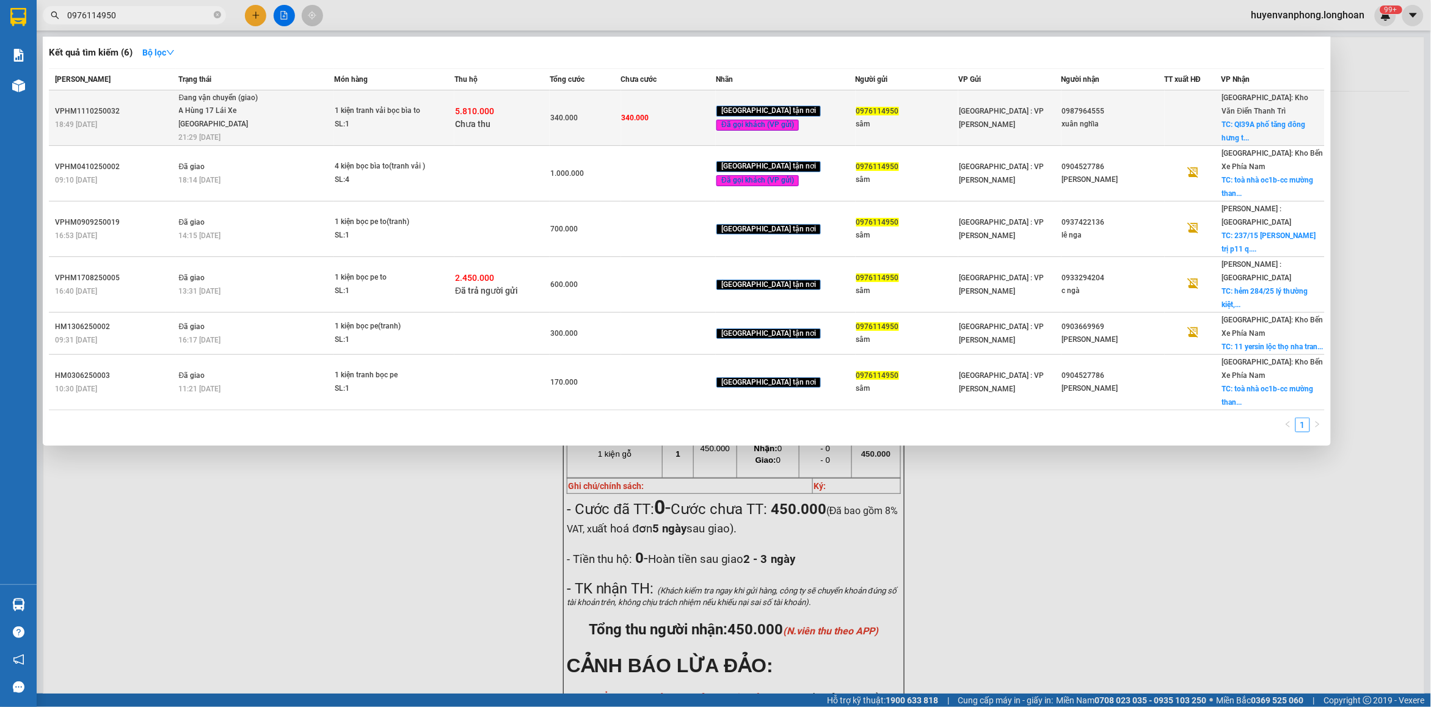
type input "0976114950"
click at [288, 120] on span "Đang vận chuyển (giao) A Hùng 17 [GEOGRAPHIC_DATA] 0325666247 21:29 [DATE]" at bounding box center [256, 117] width 155 height 51
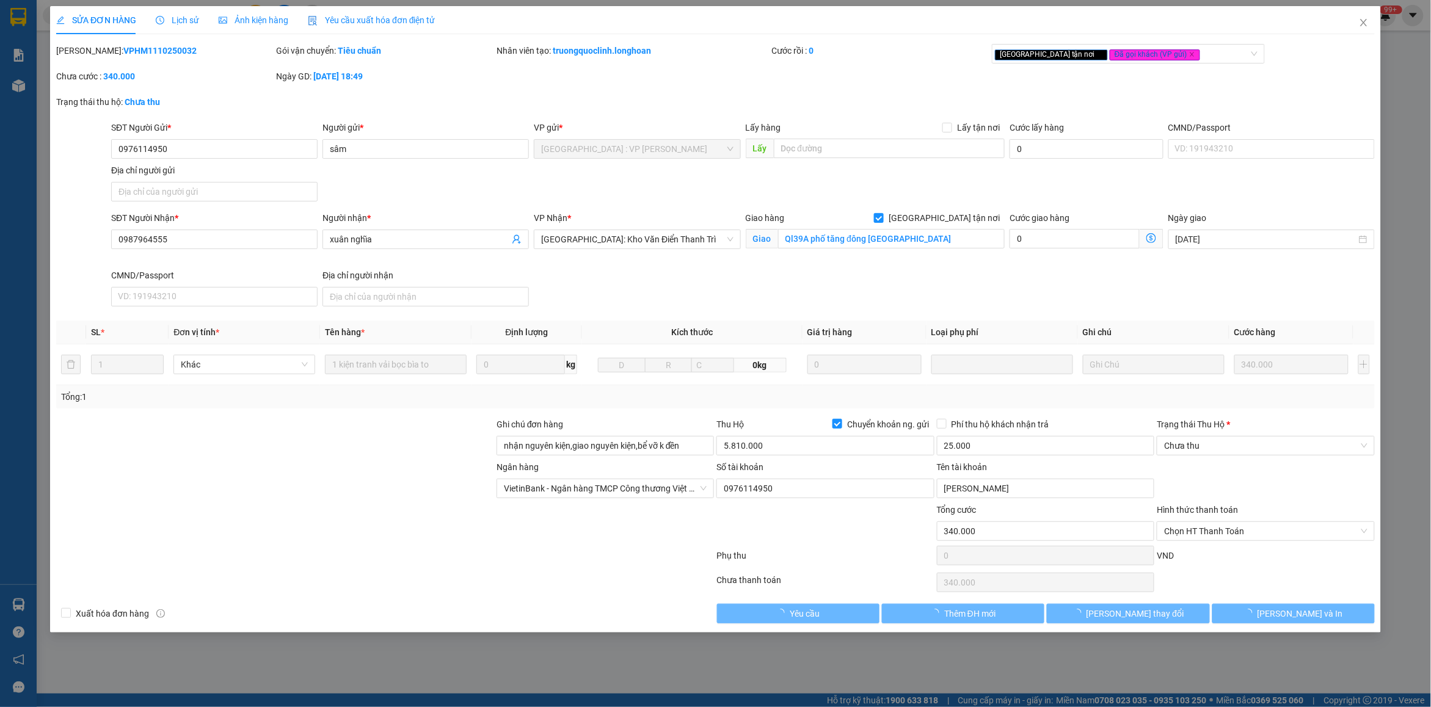
click at [175, 23] on span "Lịch sử" at bounding box center [177, 20] width 43 height 10
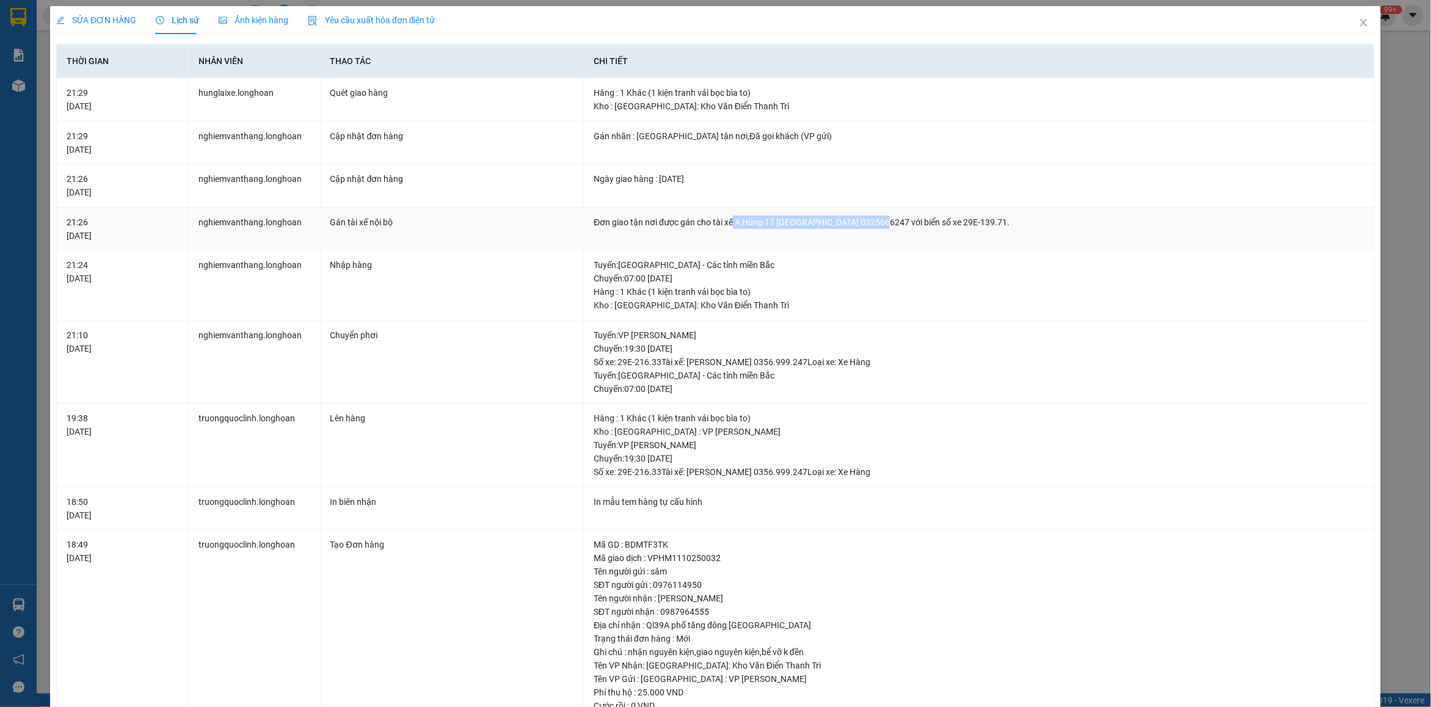
drag, startPoint x: 729, startPoint y: 224, endPoint x: 871, endPoint y: 224, distance: 142.9
click at [871, 224] on div "Đơn giao tận nơi được gán cho tài xế A Hùng 17 [GEOGRAPHIC_DATA] 0325666247 với…" at bounding box center [979, 222] width 771 height 13
copy div "A Hùng 17 Lái Xe [GEOGRAPHIC_DATA] 0325666247"
drag, startPoint x: 1354, startPoint y: 21, endPoint x: 1237, endPoint y: 38, distance: 117.8
click at [1347, 23] on span "Close" at bounding box center [1364, 23] width 34 height 34
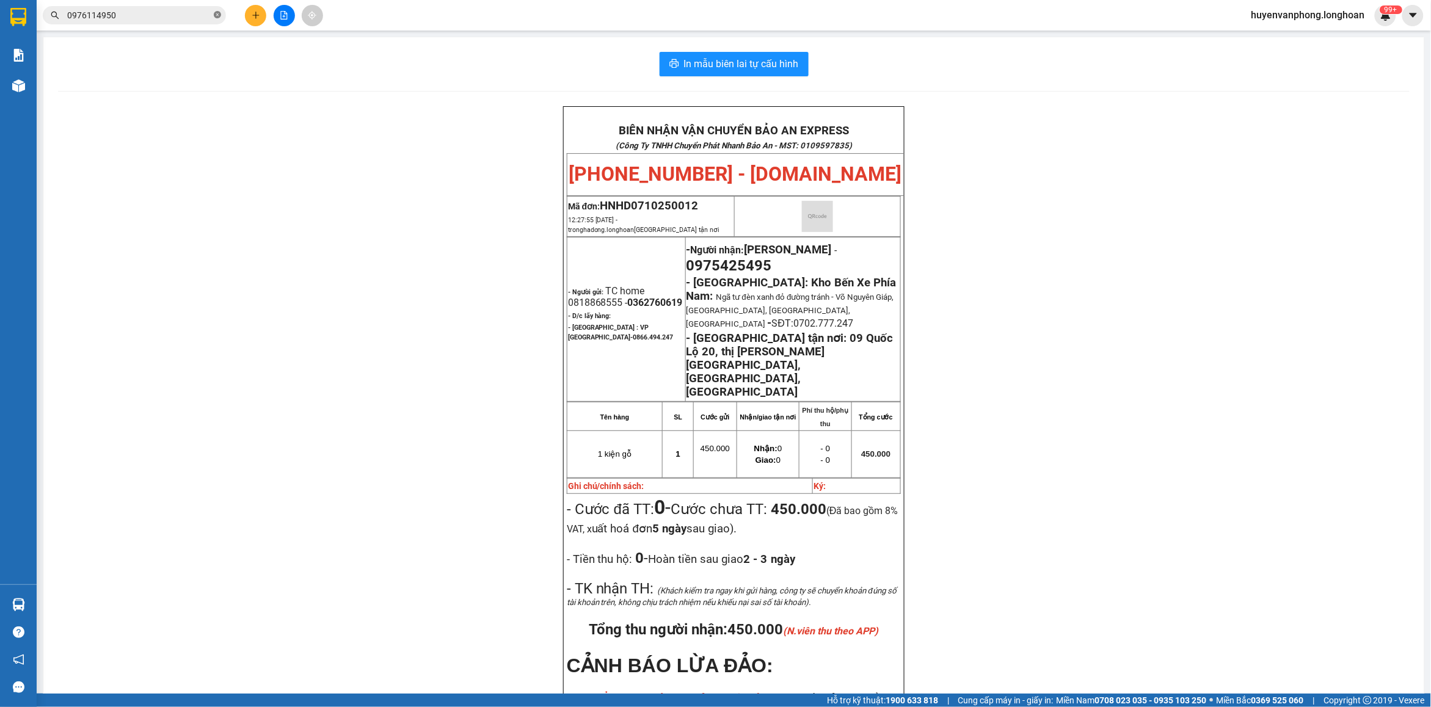
drag, startPoint x: 218, startPoint y: 14, endPoint x: 209, endPoint y: 13, distance: 8.6
click at [218, 13] on icon "close-circle" at bounding box center [217, 14] width 7 height 7
click at [191, 13] on input "text" at bounding box center [139, 15] width 144 height 13
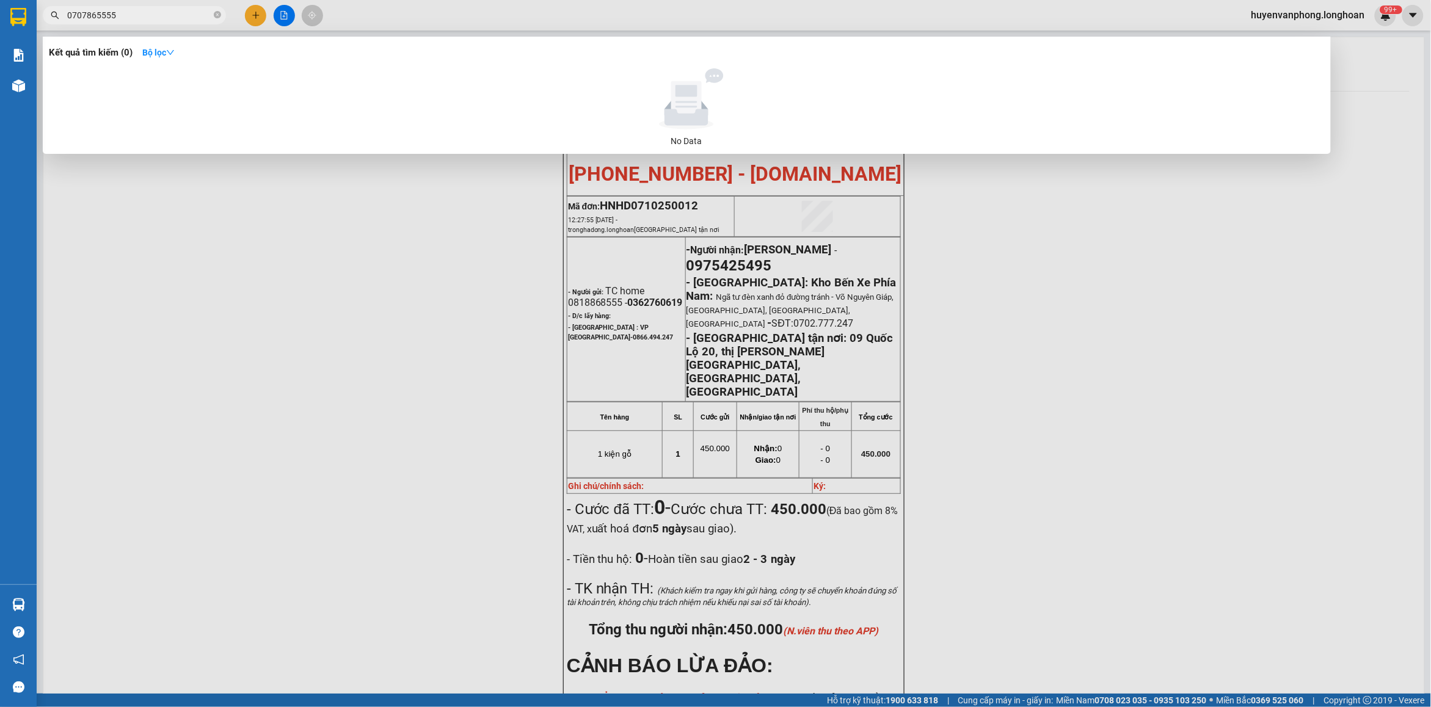
click at [84, 17] on input "0707865555" at bounding box center [139, 15] width 144 height 13
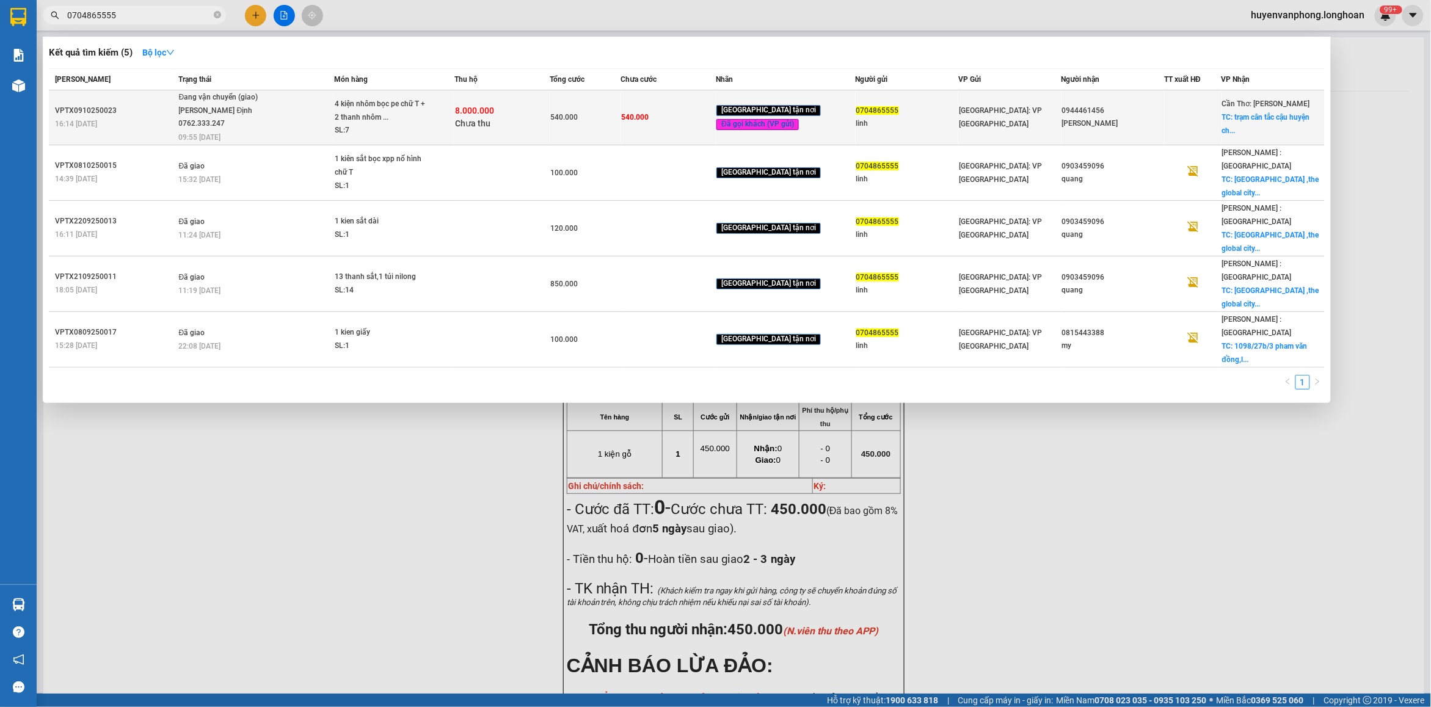
type input "0704865555"
click at [426, 124] on div "SL: 7" at bounding box center [381, 130] width 92 height 13
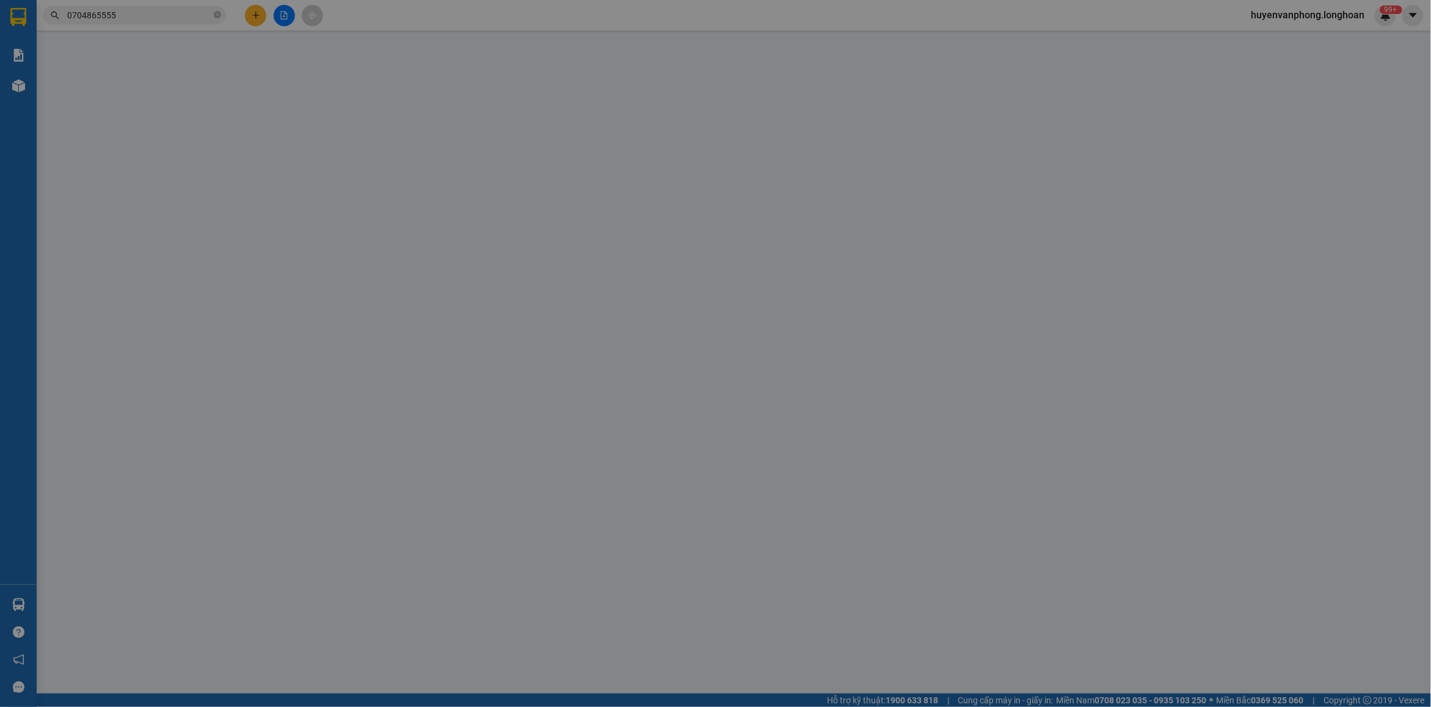
type input "0704865555"
type input "linh"
type input "0944461456"
type input "[PERSON_NAME]"
checkbox input "true"
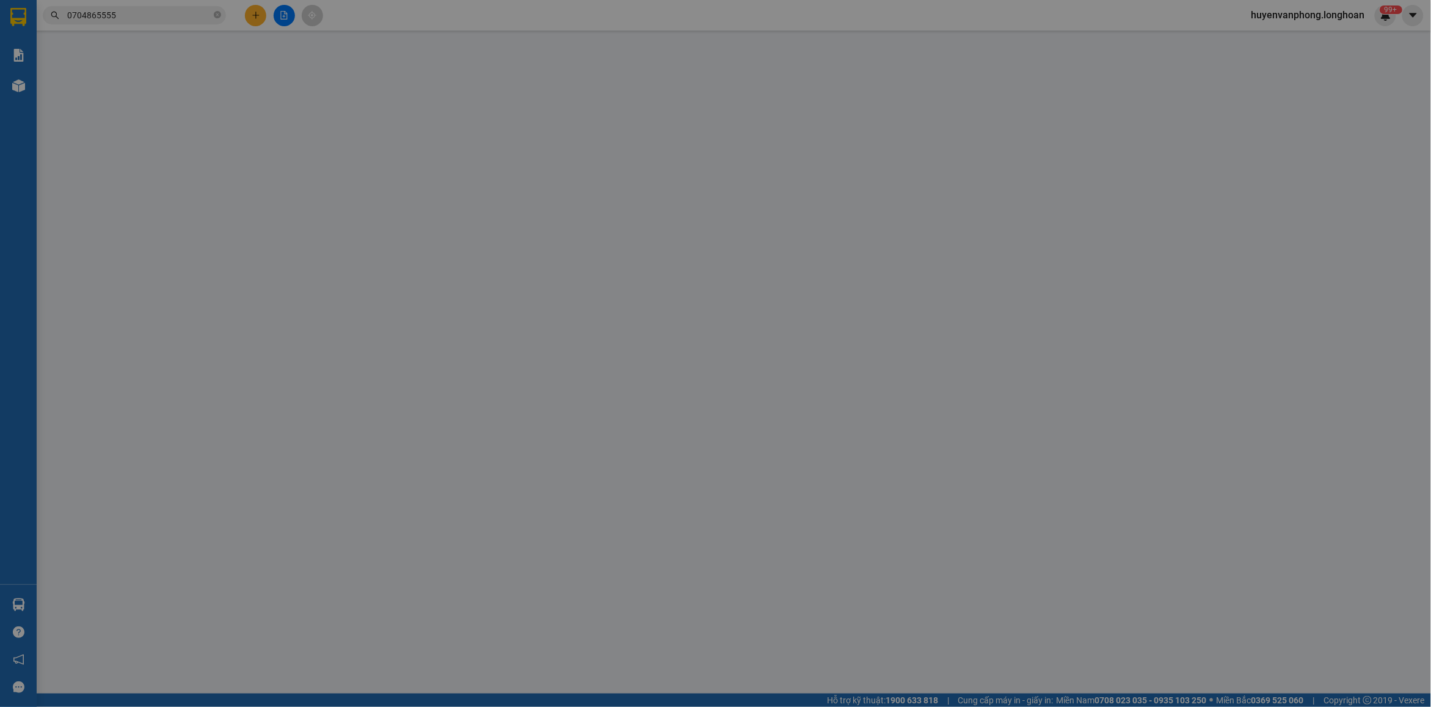
type input "trạm cân tắc cậu huyện [GEOGRAPHIC_DATA] tỉnh [GEOGRAPHIC_DATA]"
type input "nhận nguyên kiện bể vỡ không đền"
type input "540.000"
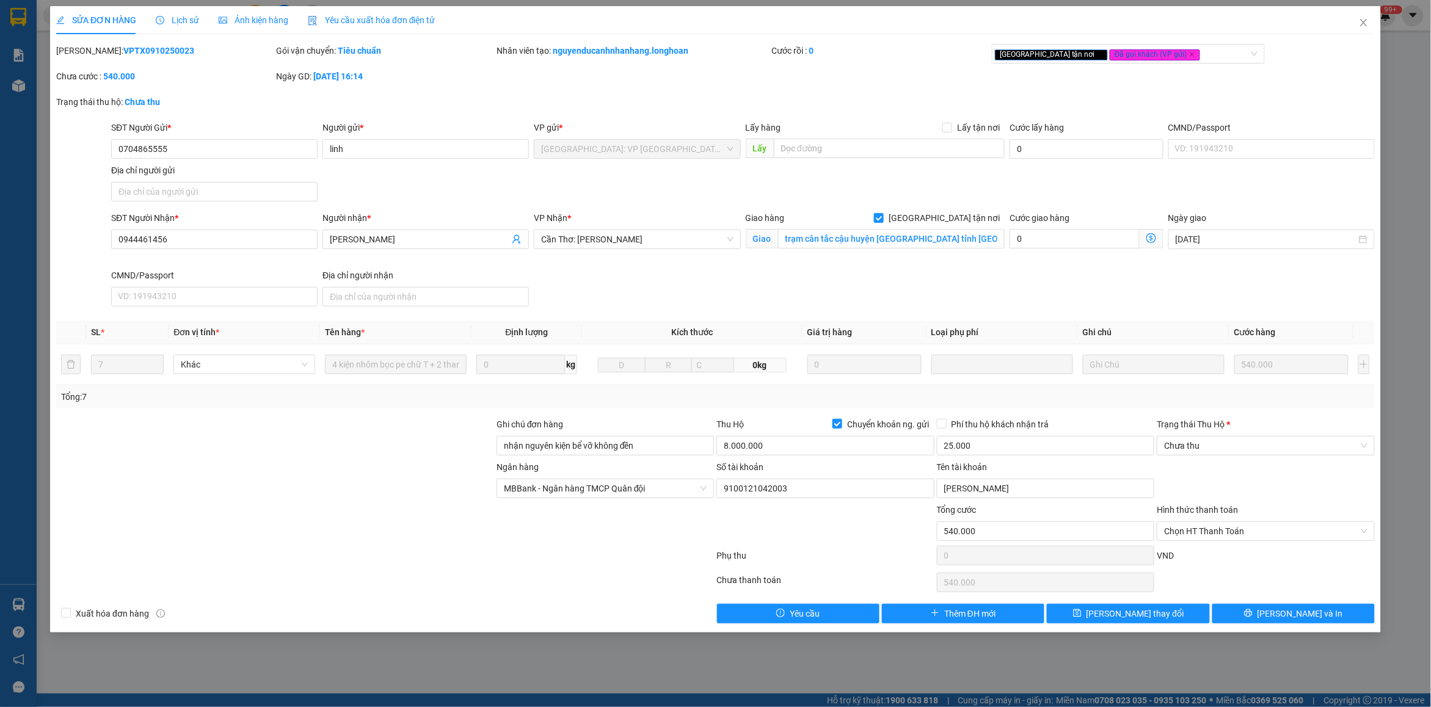
click at [182, 19] on span "Lịch sử" at bounding box center [177, 20] width 43 height 10
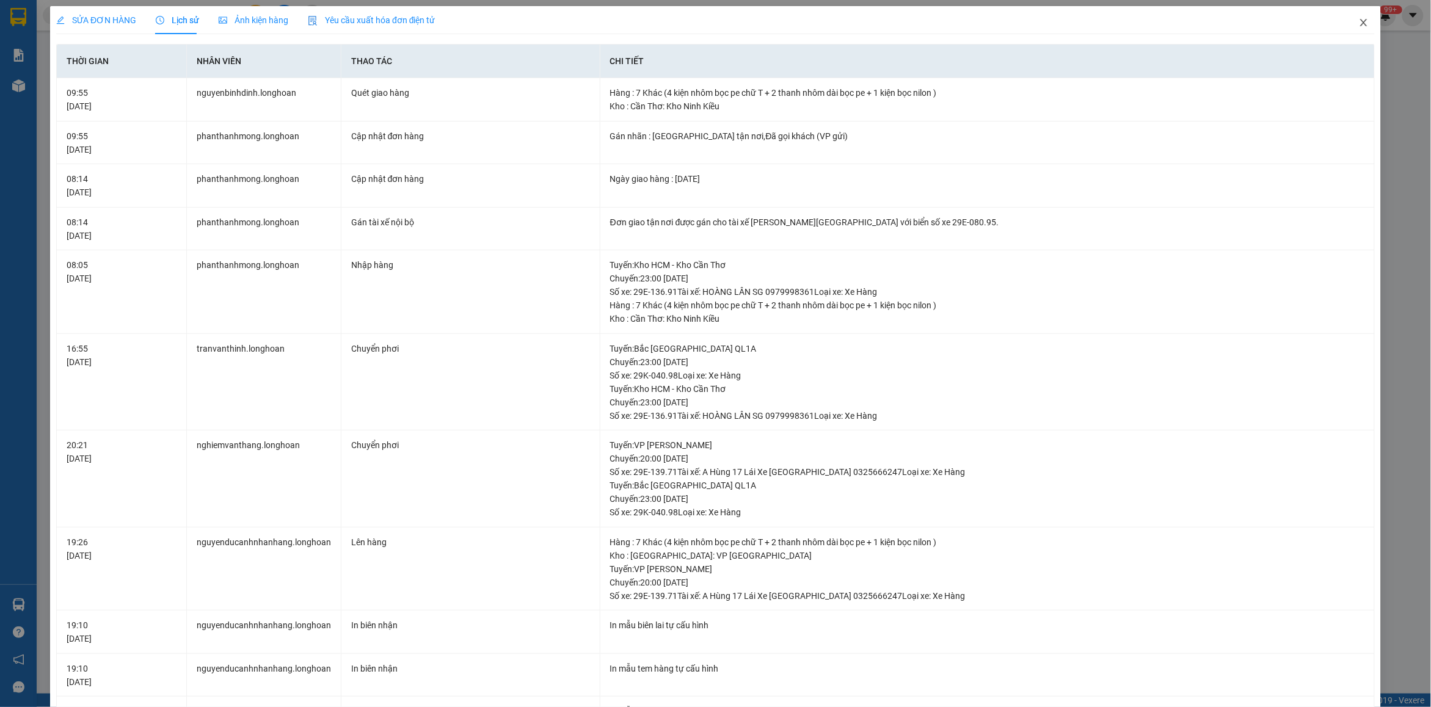
click at [1359, 24] on icon "close" at bounding box center [1364, 23] width 10 height 10
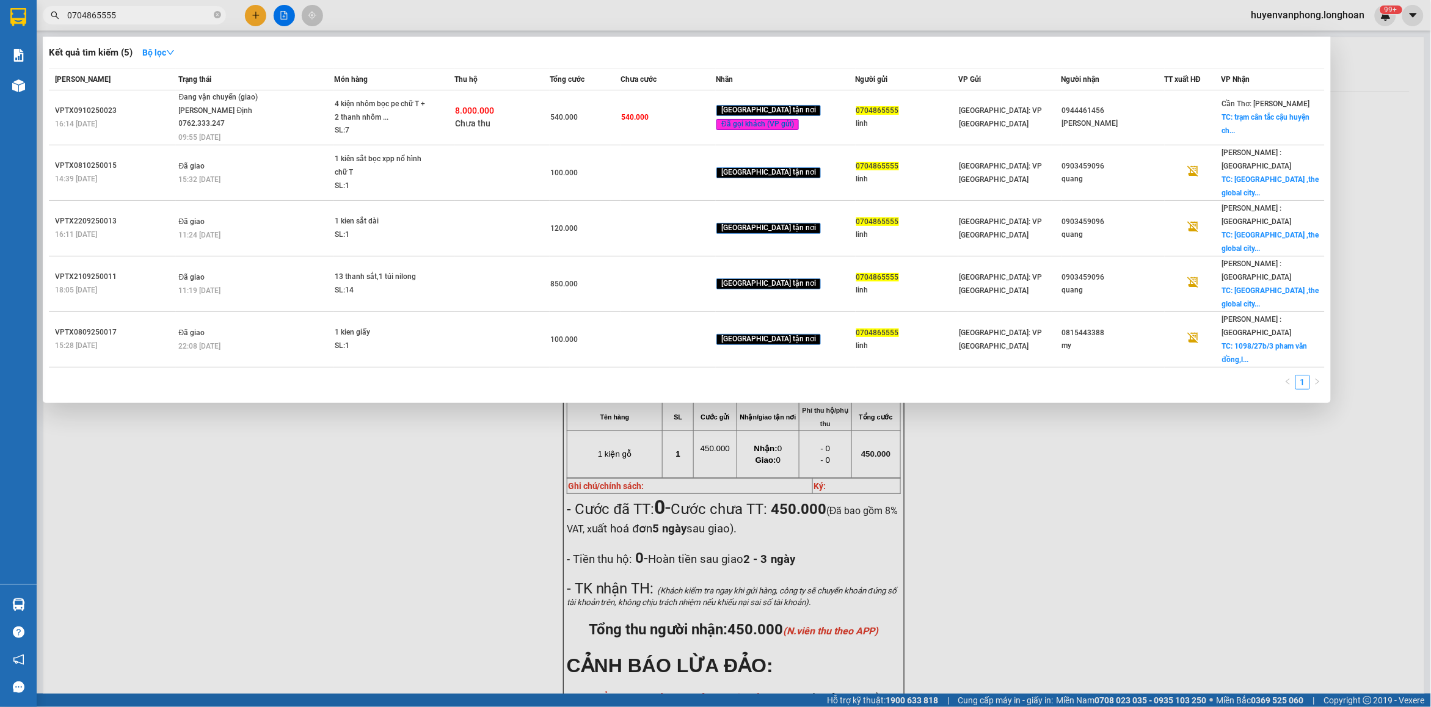
click at [147, 16] on input "0704865555" at bounding box center [139, 15] width 144 height 13
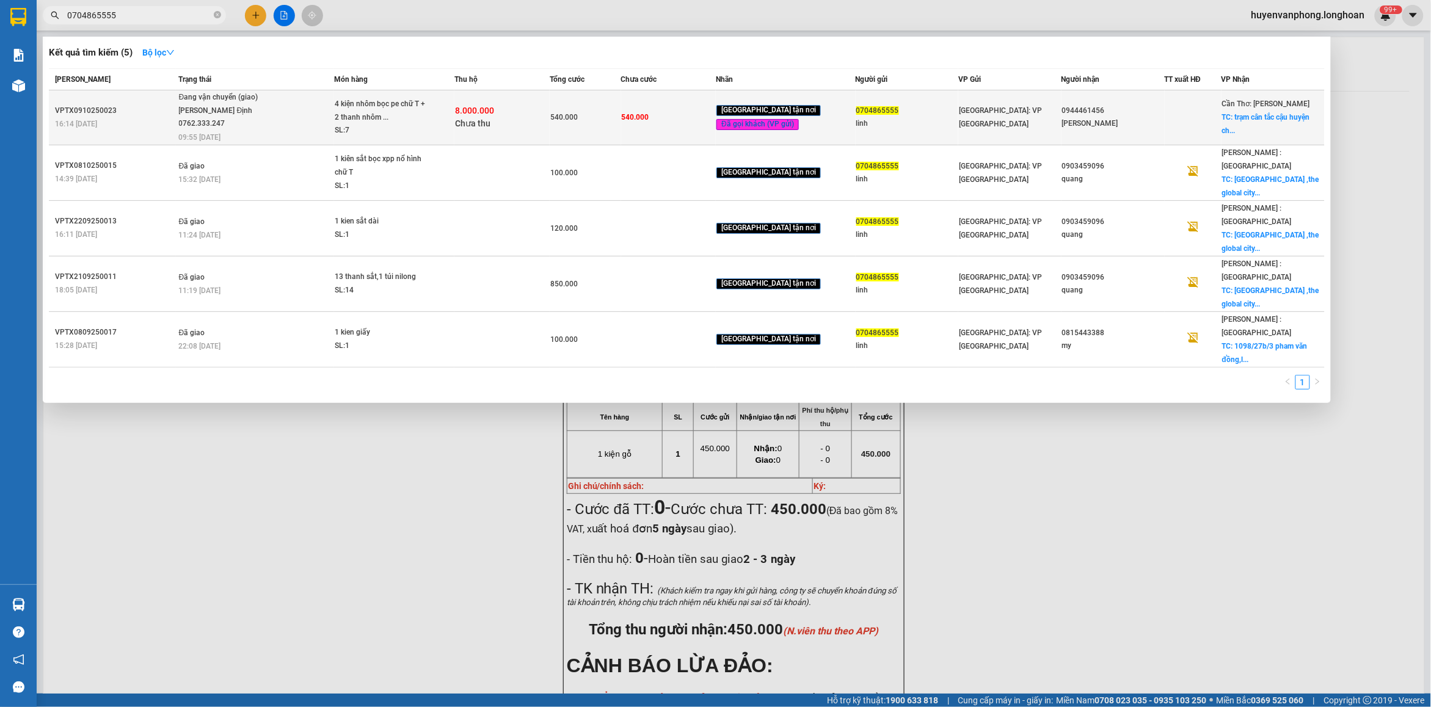
click at [568, 118] on span "540.000" at bounding box center [563, 117] width 27 height 9
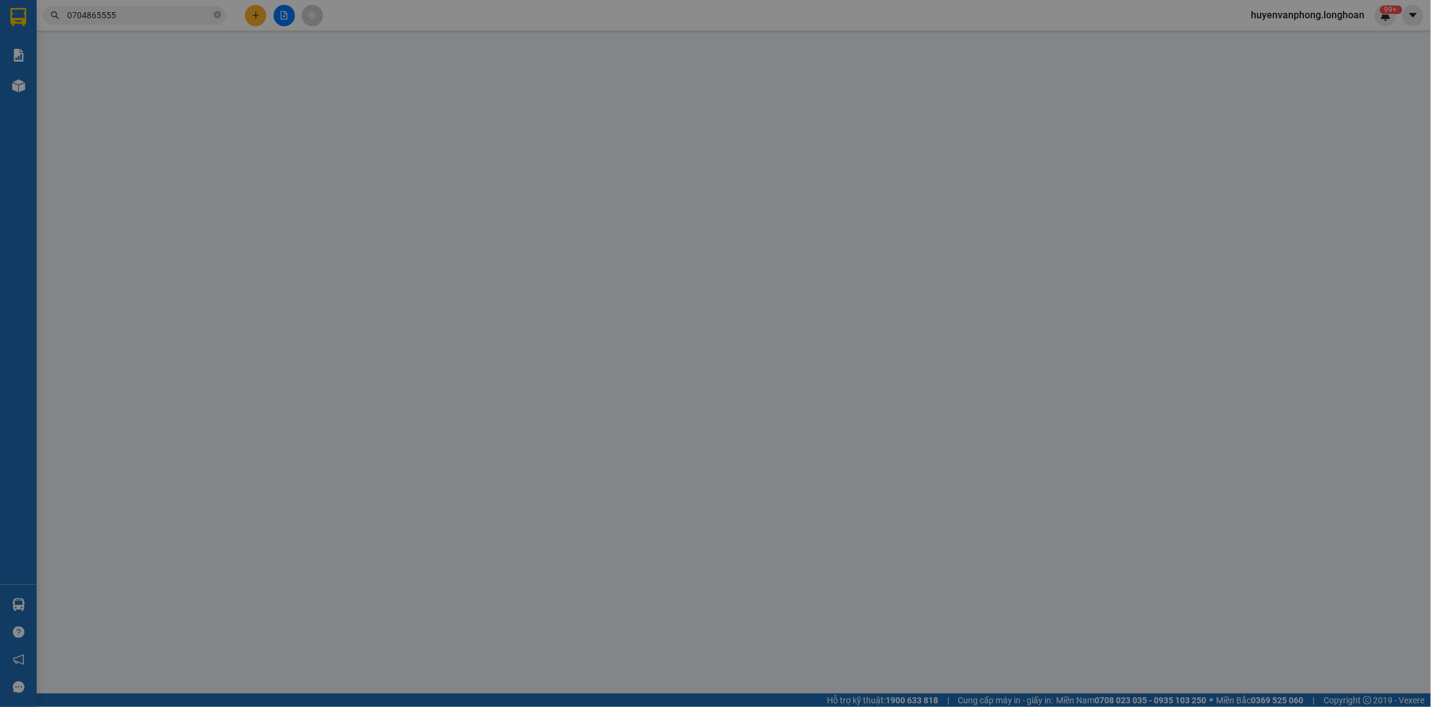
type input "0704865555"
type input "linh"
type input "0944461456"
type input "[PERSON_NAME]"
checkbox input "true"
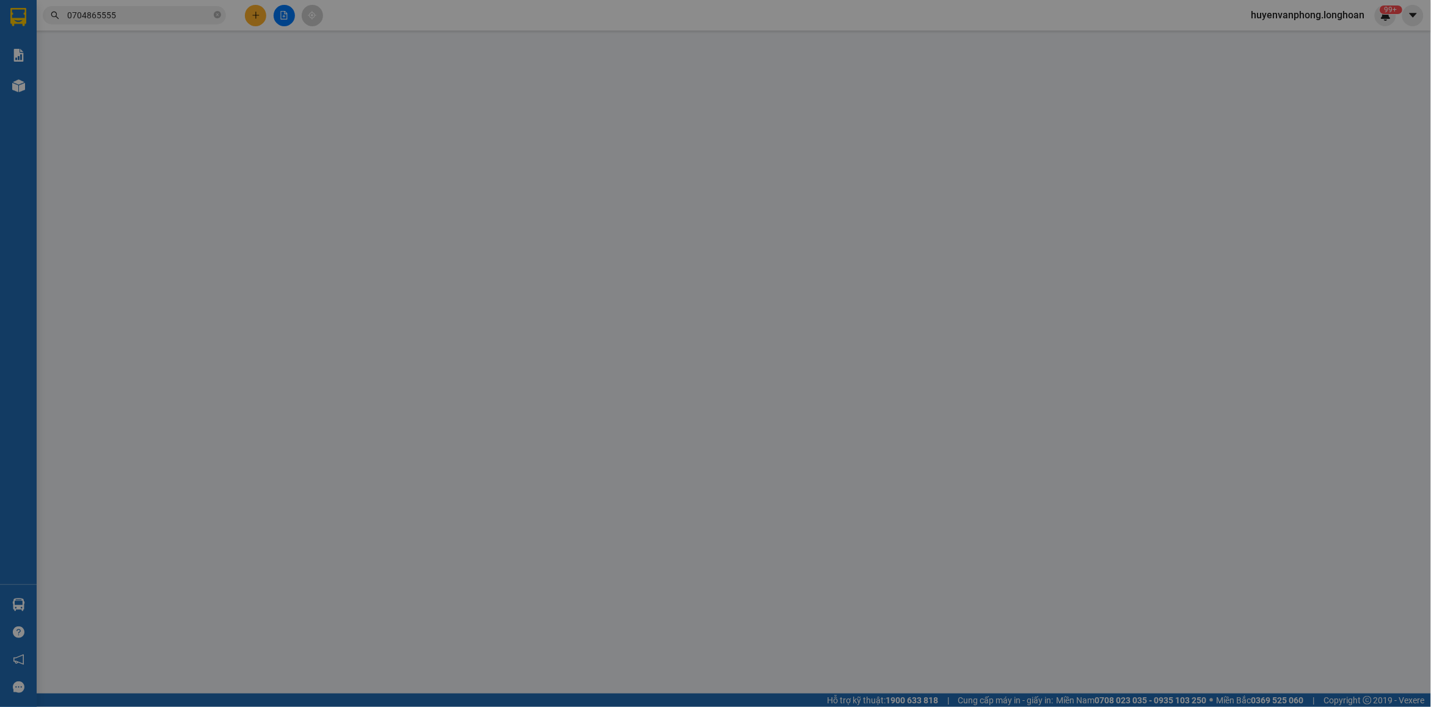
type input "trạm cân tắc cậu huyện [GEOGRAPHIC_DATA] tỉnh [GEOGRAPHIC_DATA]"
type input "nhận nguyên kiện bể vỡ không đền"
type input "540.000"
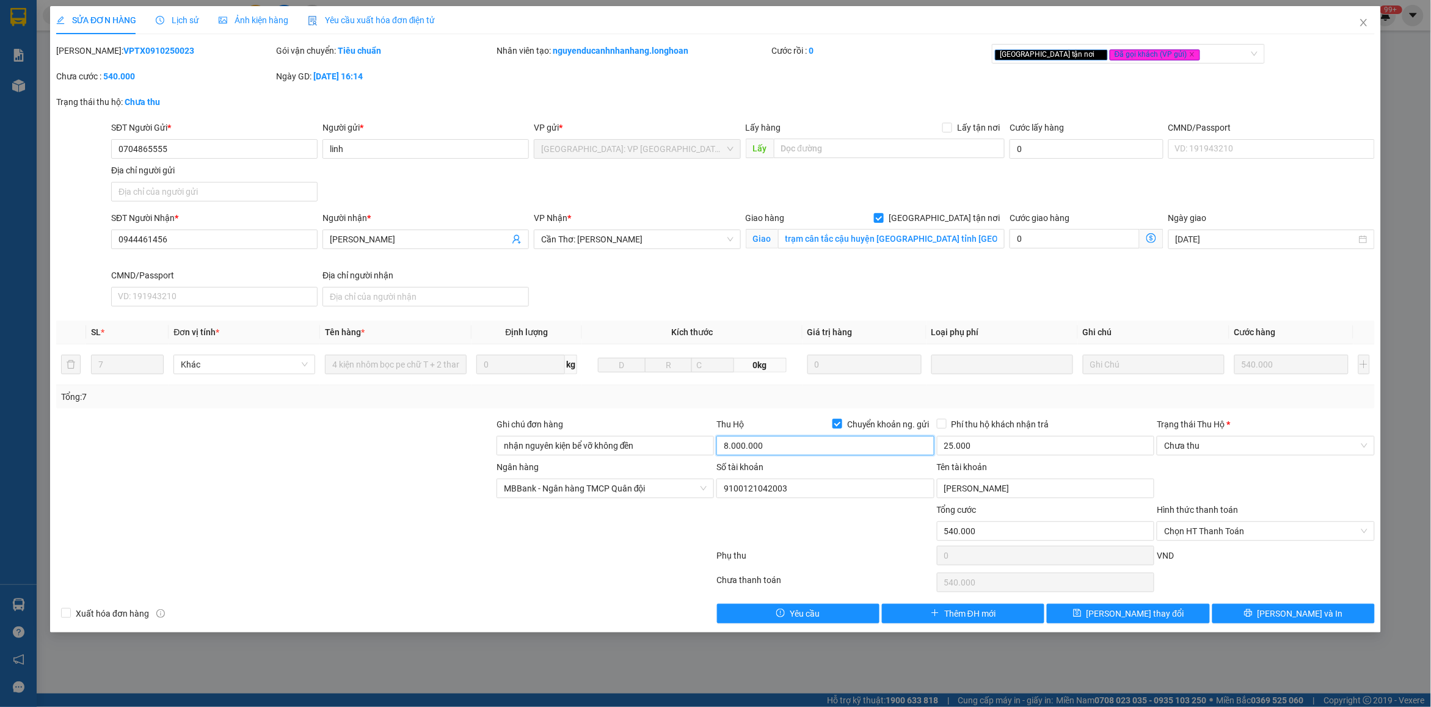
click at [780, 446] on input "8.000.000" at bounding box center [824, 446] width 217 height 20
type input "0"
click at [972, 443] on input "25.000" at bounding box center [1045, 446] width 217 height 20
type input "0"
drag, startPoint x: 87, startPoint y: 51, endPoint x: 163, endPoint y: 53, distance: 75.7
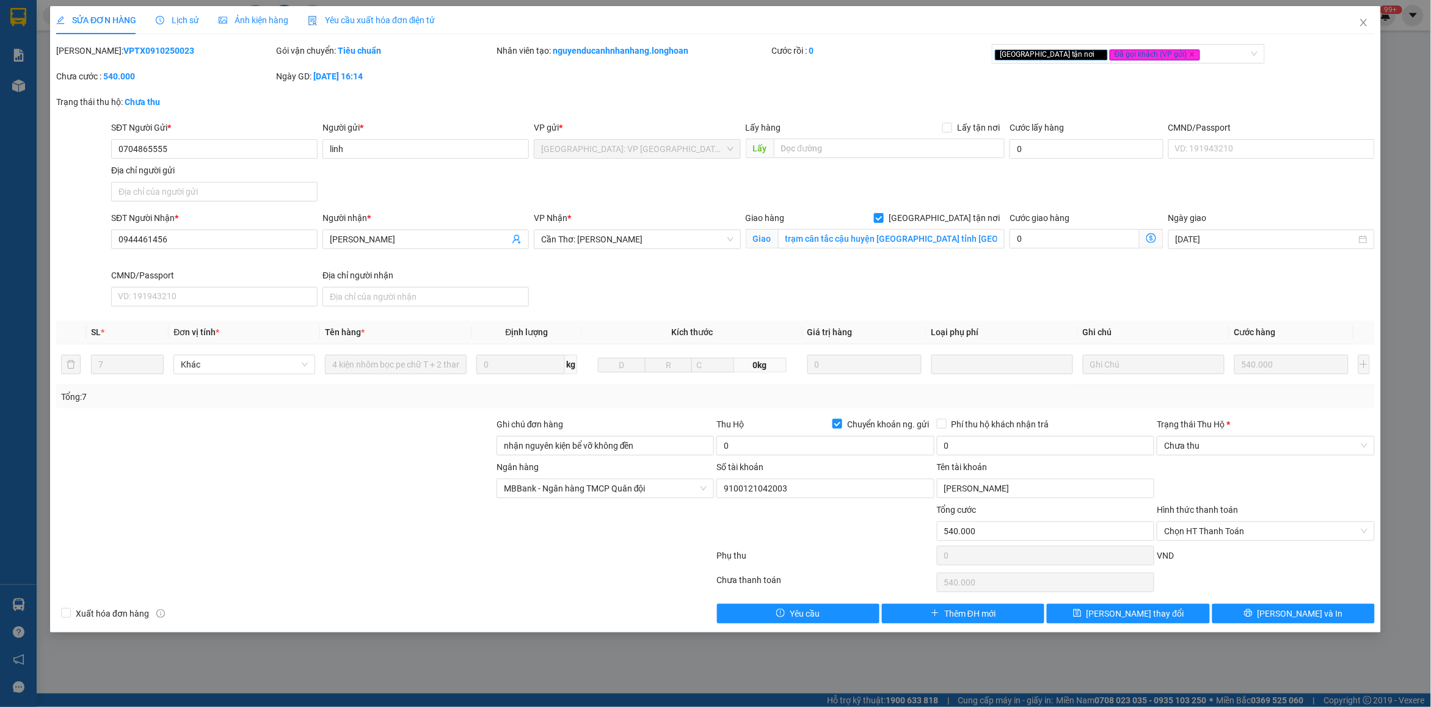
click at [163, 53] on div "[PERSON_NAME]: VPTX0910250023" at bounding box center [164, 50] width 217 height 13
copy b "VPTX0910250023"
click at [1253, 617] on icon "printer" at bounding box center [1248, 613] width 9 height 9
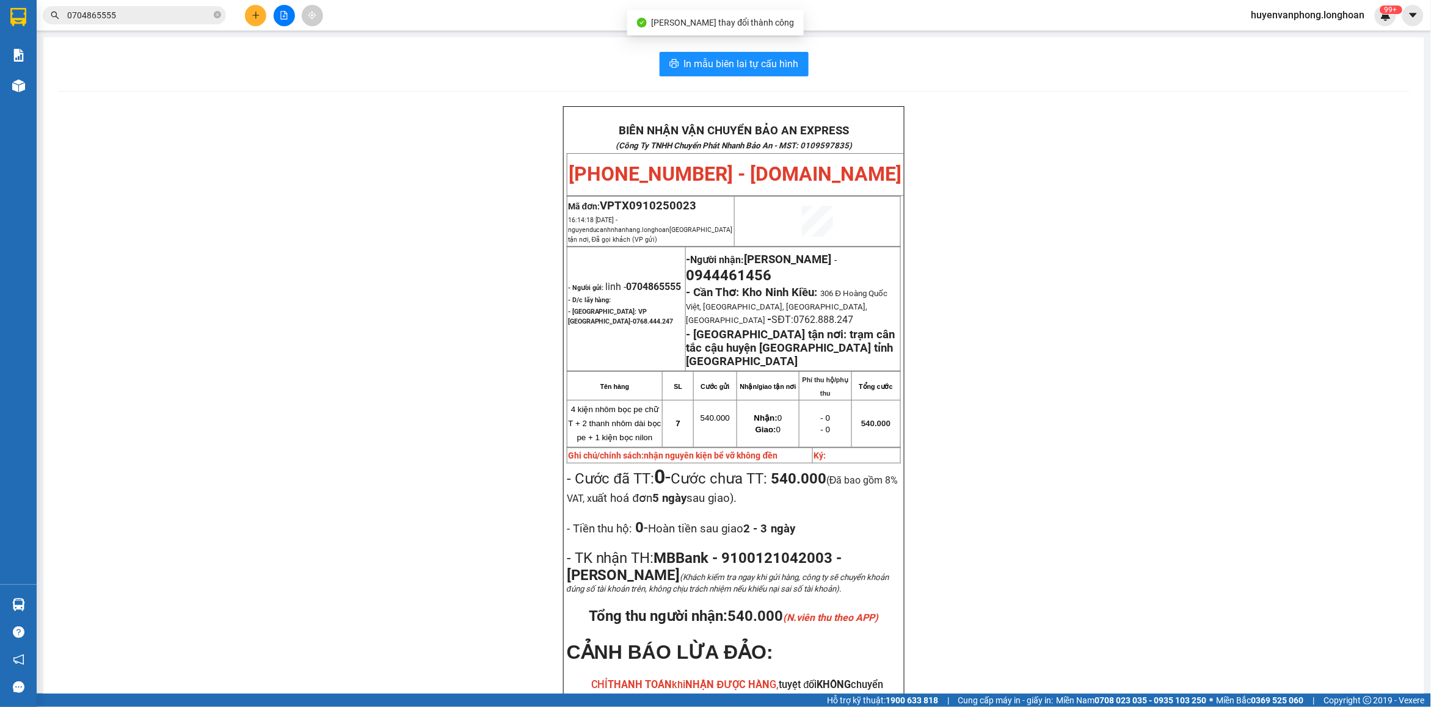
scroll to position [172, 0]
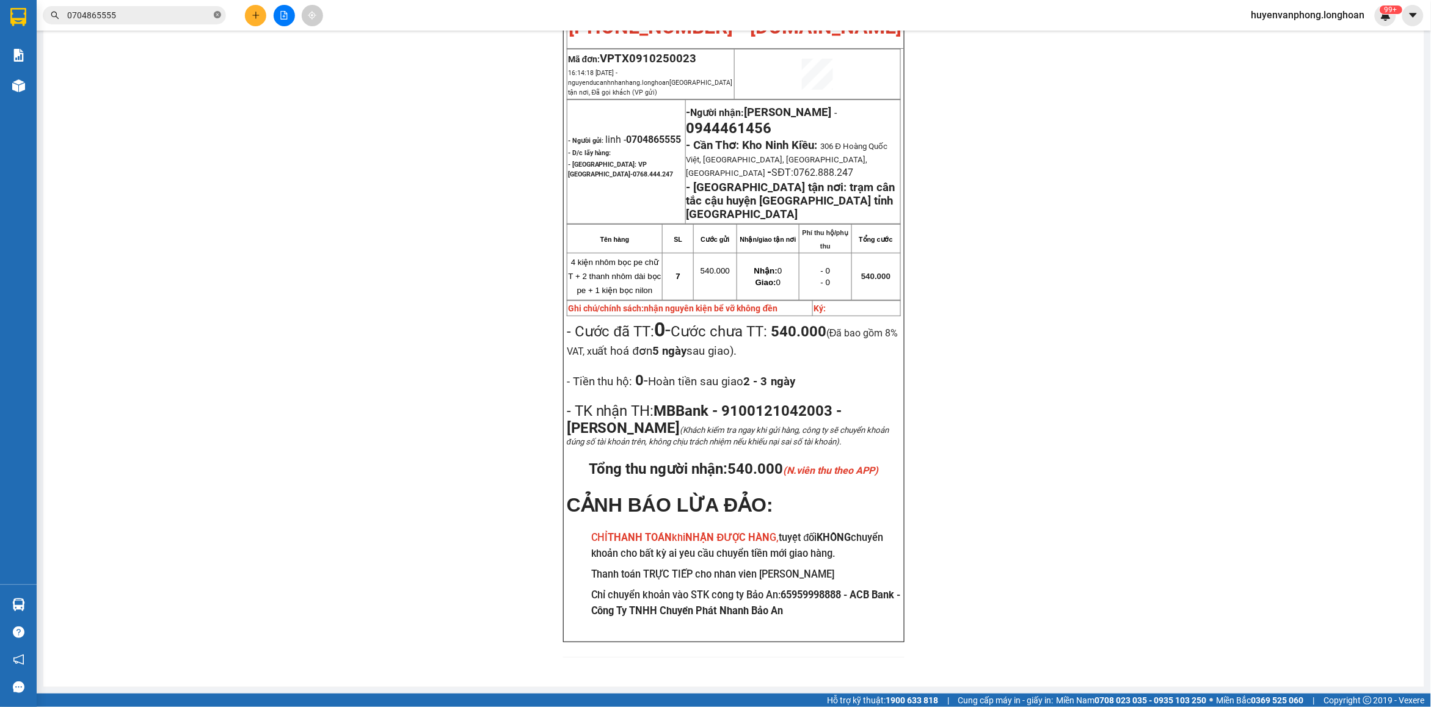
drag, startPoint x: 217, startPoint y: 13, endPoint x: 184, endPoint y: 18, distance: 32.7
click at [216, 14] on icon "close-circle" at bounding box center [217, 14] width 7 height 7
click at [176, 18] on input "text" at bounding box center [139, 15] width 144 height 13
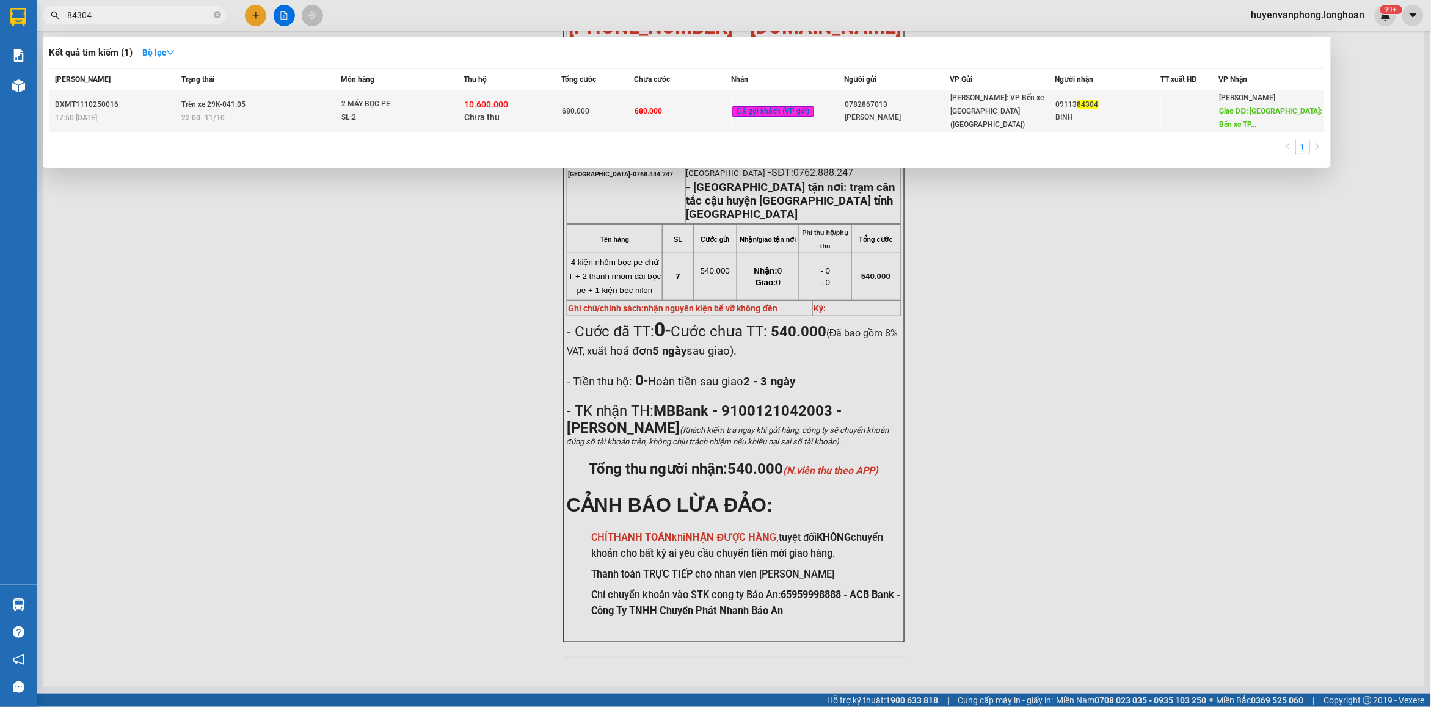
type input "84304"
click at [338, 111] on div "22:00 [DATE]" at bounding box center [260, 117] width 158 height 13
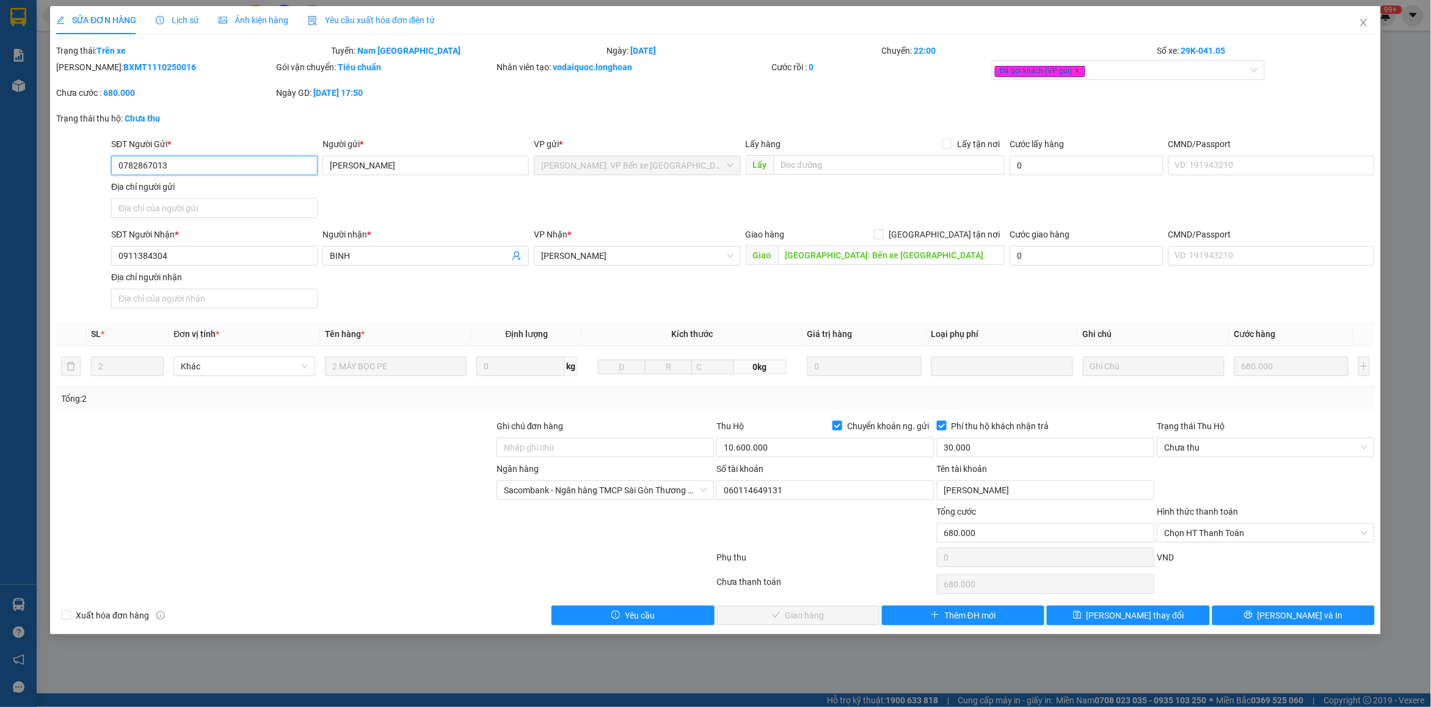
type input "0782867013"
type input "[PERSON_NAME]"
type input "0911384304"
type input "BINH"
type input "[GEOGRAPHIC_DATA]: Bến xe [GEOGRAPHIC_DATA]"
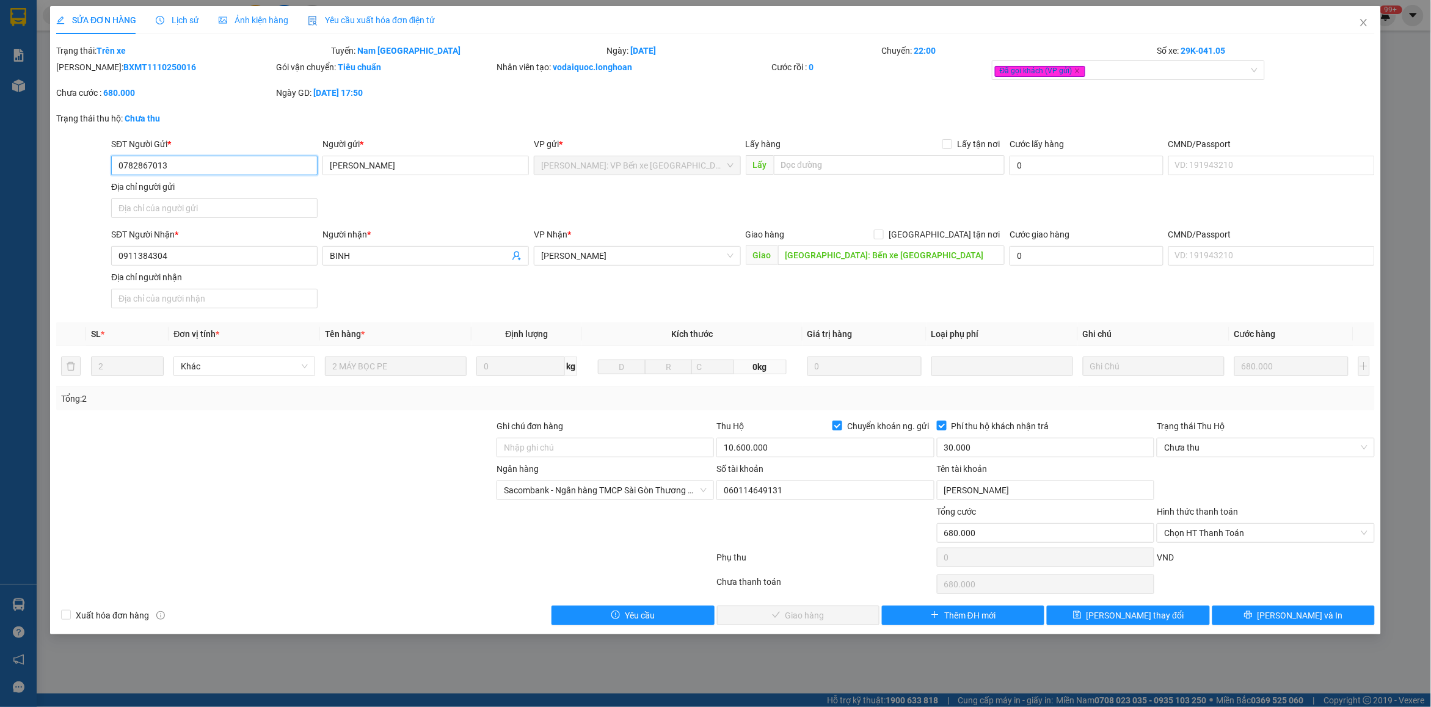
type input "680.000"
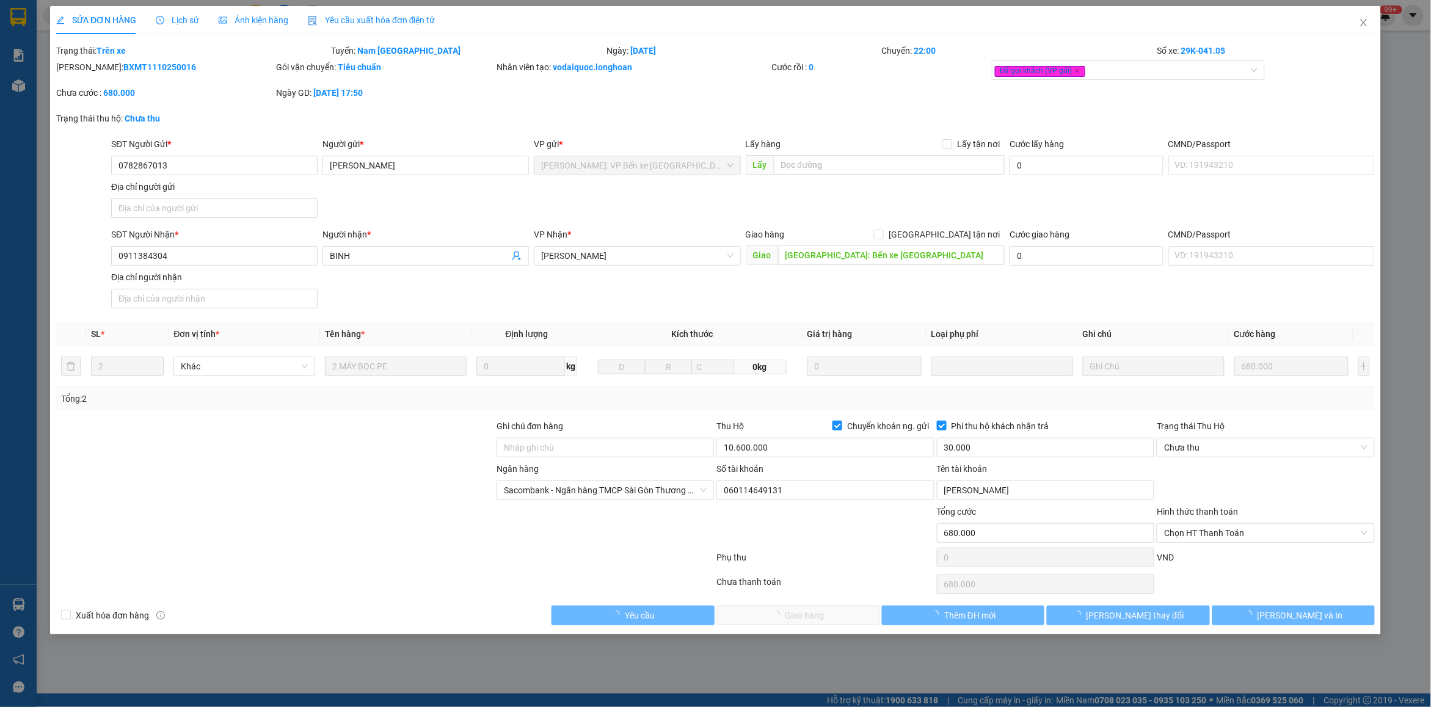
click at [179, 17] on span "Lịch sử" at bounding box center [177, 20] width 43 height 10
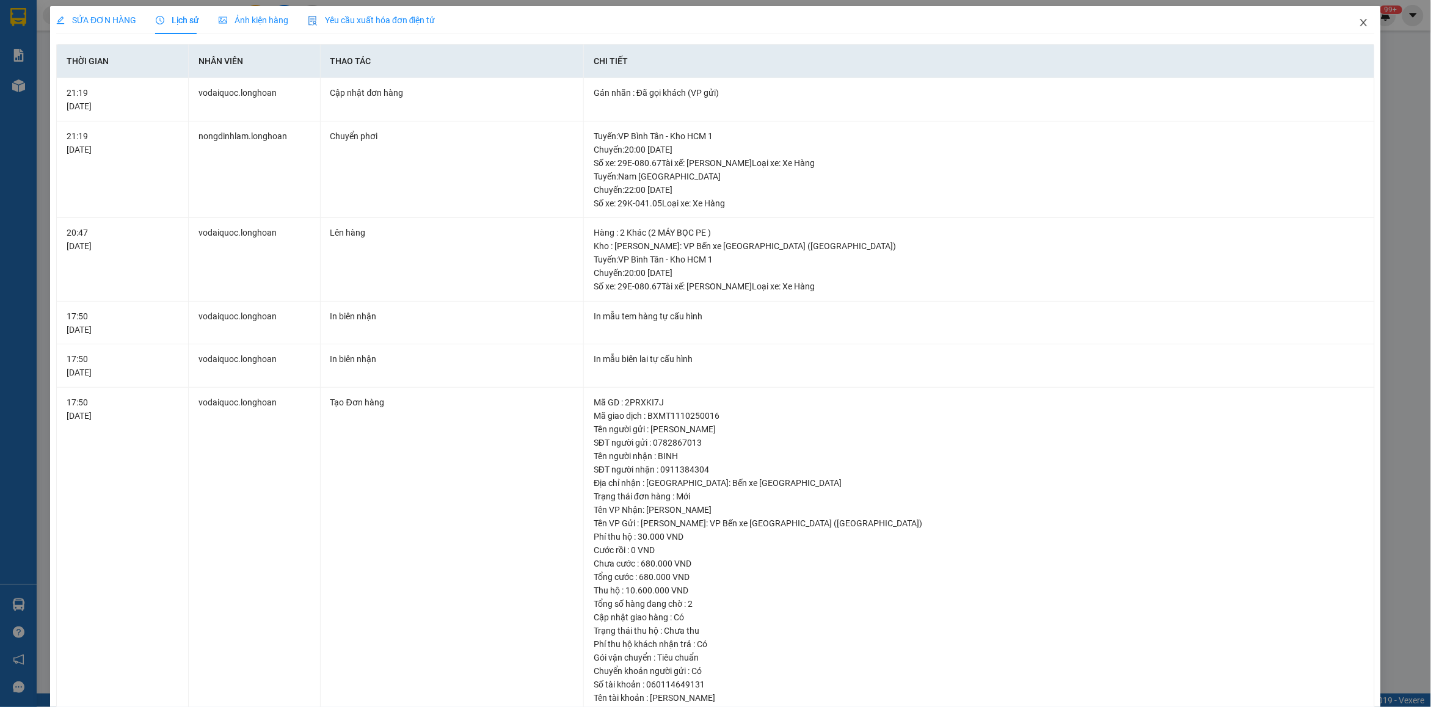
click at [1359, 20] on icon "close" at bounding box center [1364, 23] width 10 height 10
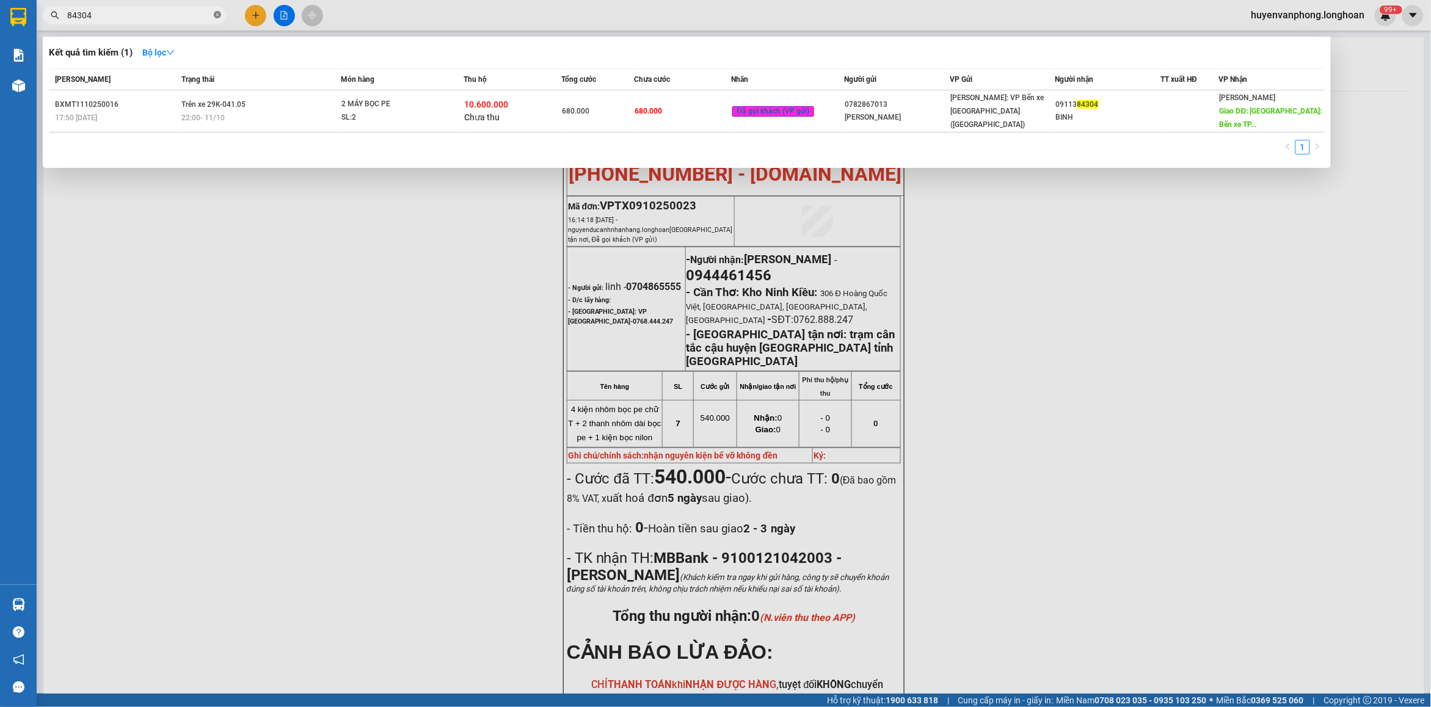
drag, startPoint x: 217, startPoint y: 13, endPoint x: 162, endPoint y: 14, distance: 55.6
click at [217, 13] on icon "close-circle" at bounding box center [217, 14] width 7 height 7
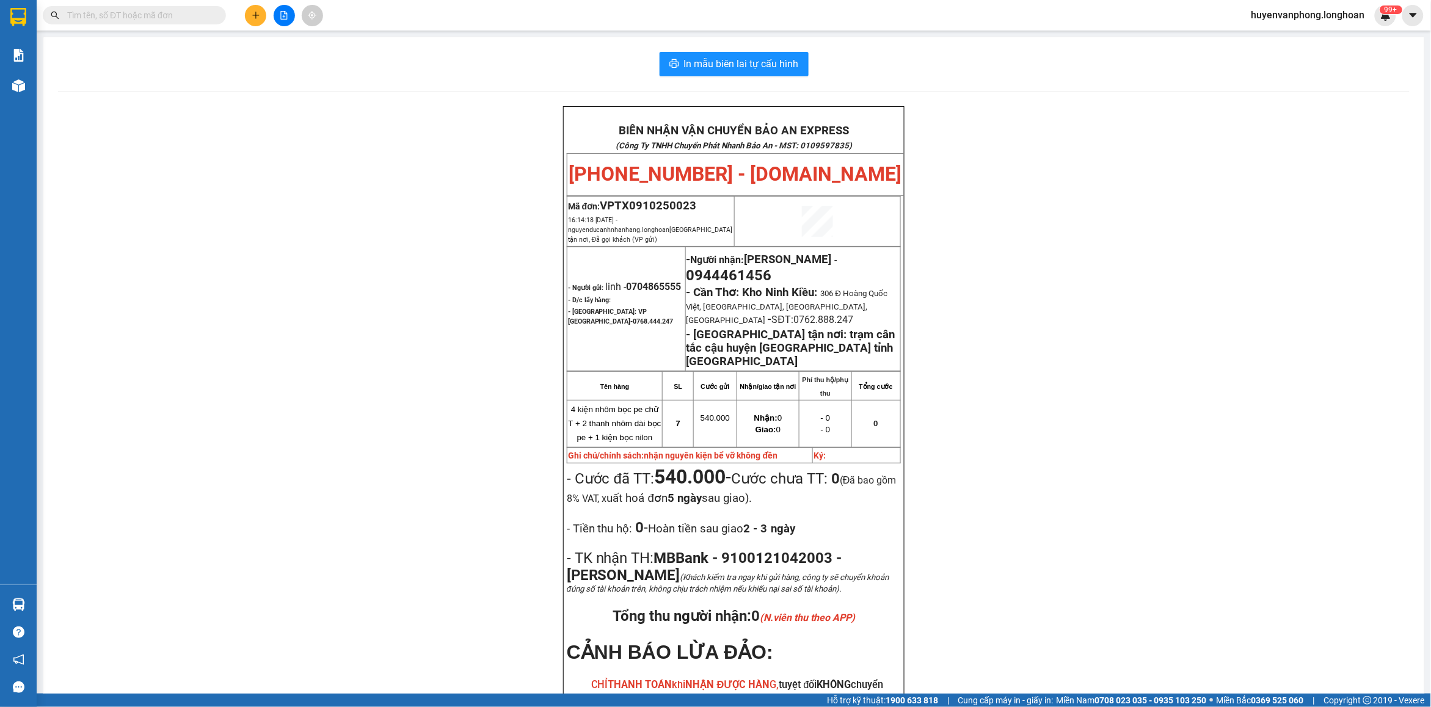
click at [162, 14] on input "text" at bounding box center [139, 15] width 144 height 13
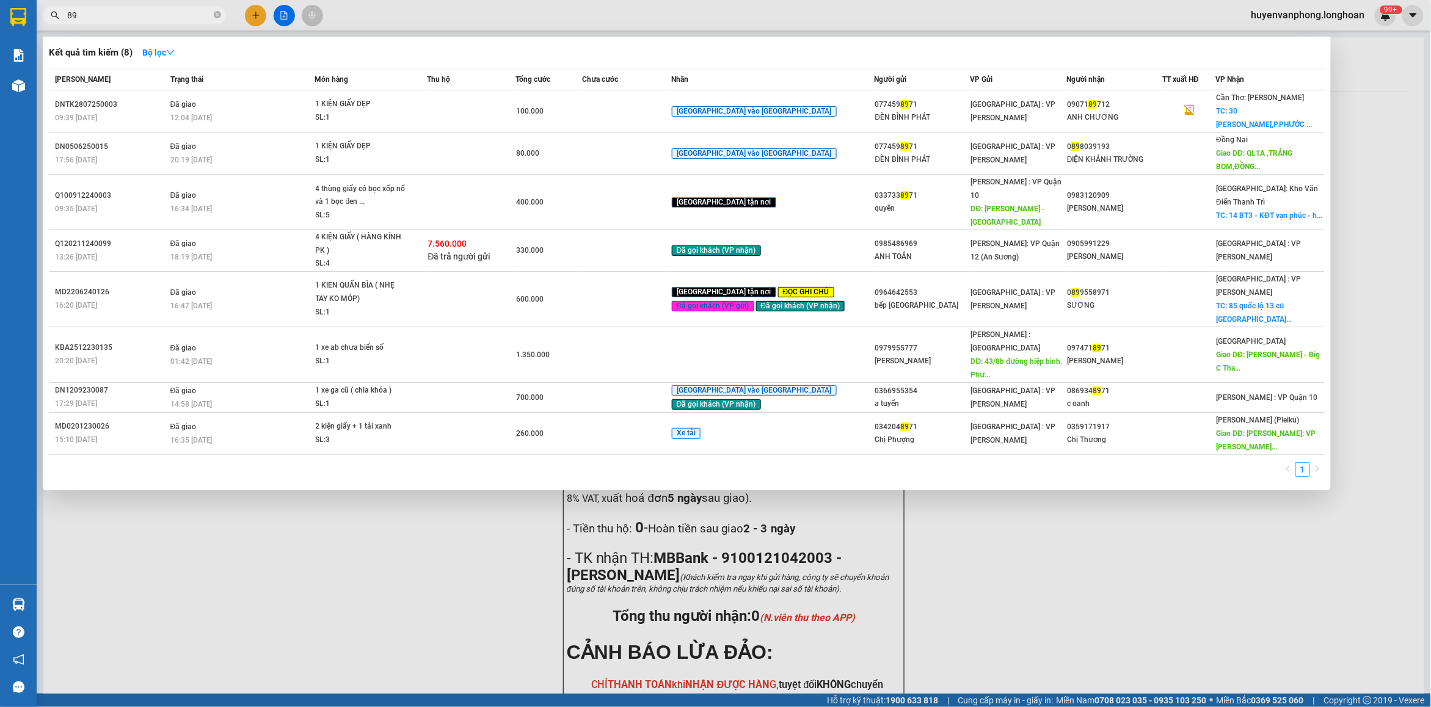
type input "8"
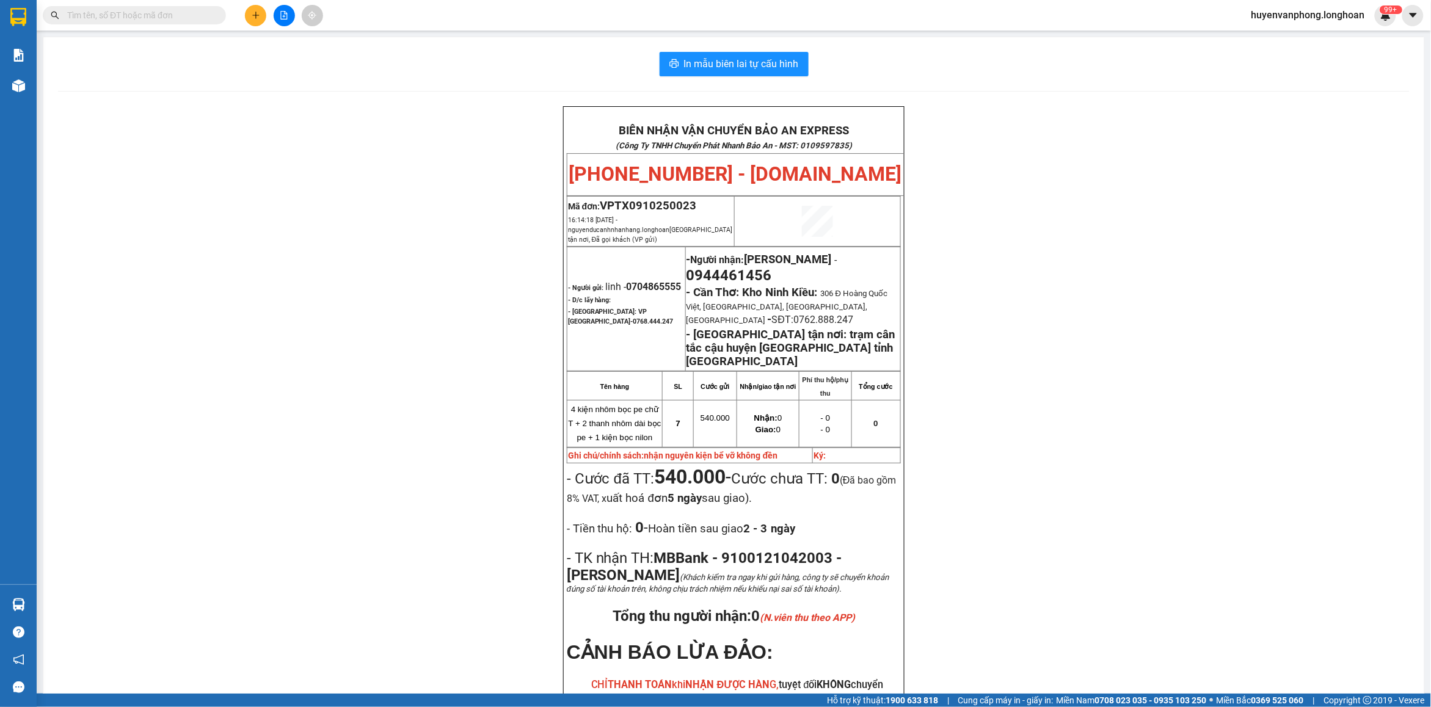
type input "8"
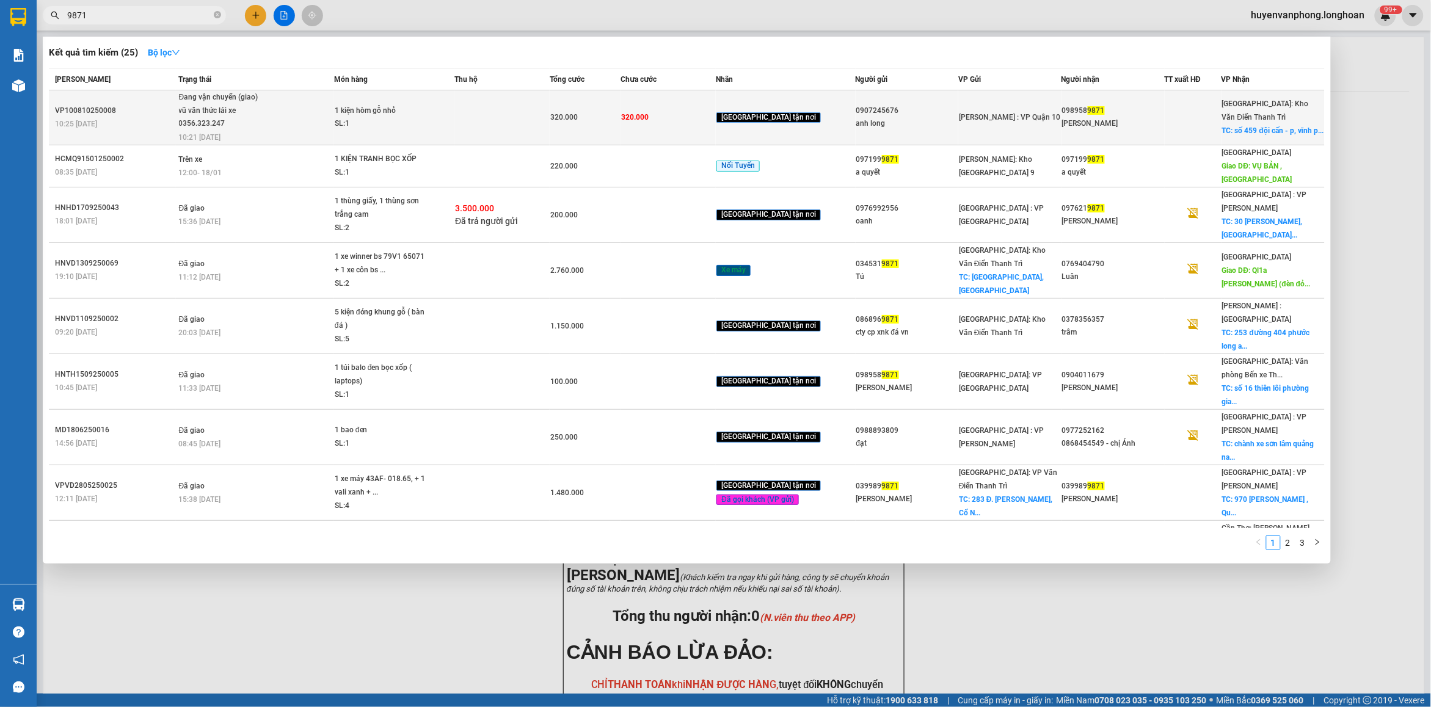
type input "9871"
click at [452, 129] on span "1 kiện hòm gỗ nhỏ SL: 1" at bounding box center [394, 117] width 119 height 26
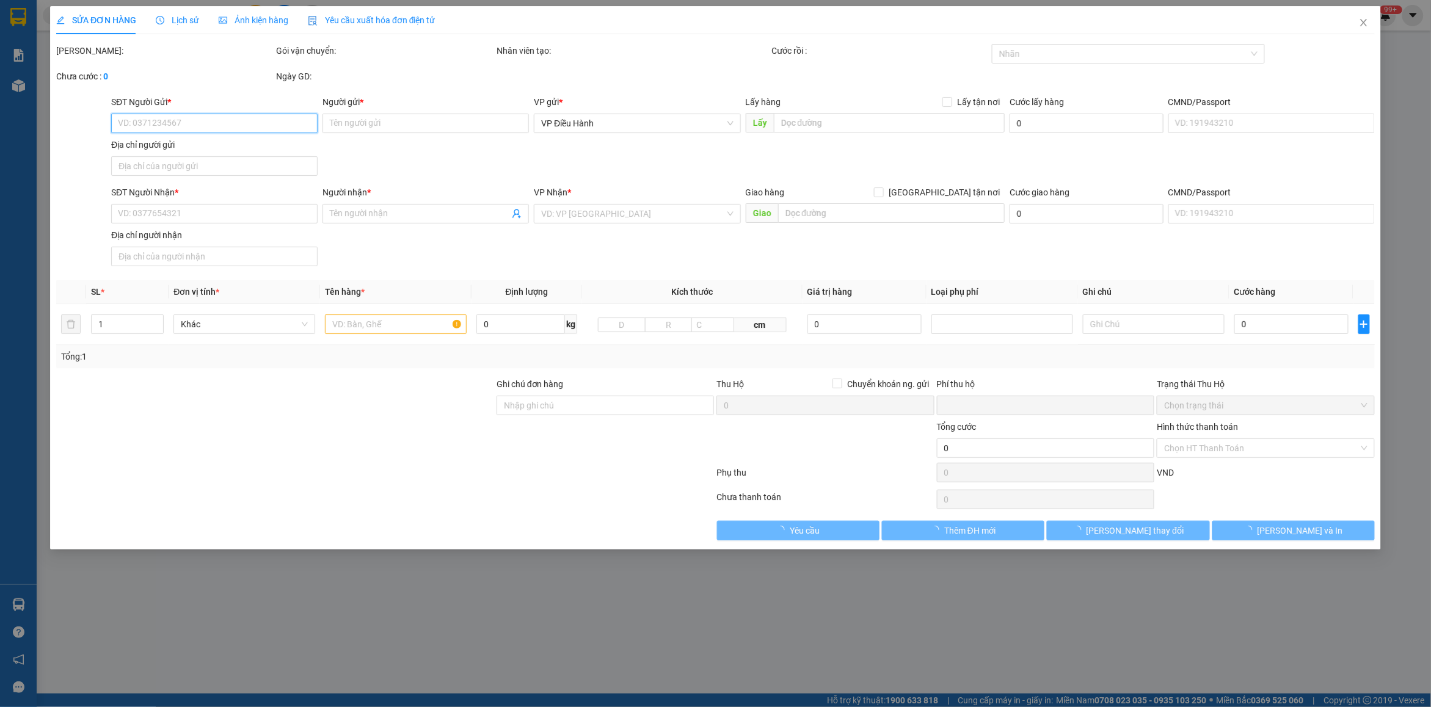
type input "0907245676"
type input "anh long"
type input "0989589871"
type input "[PERSON_NAME]"
checkbox input "true"
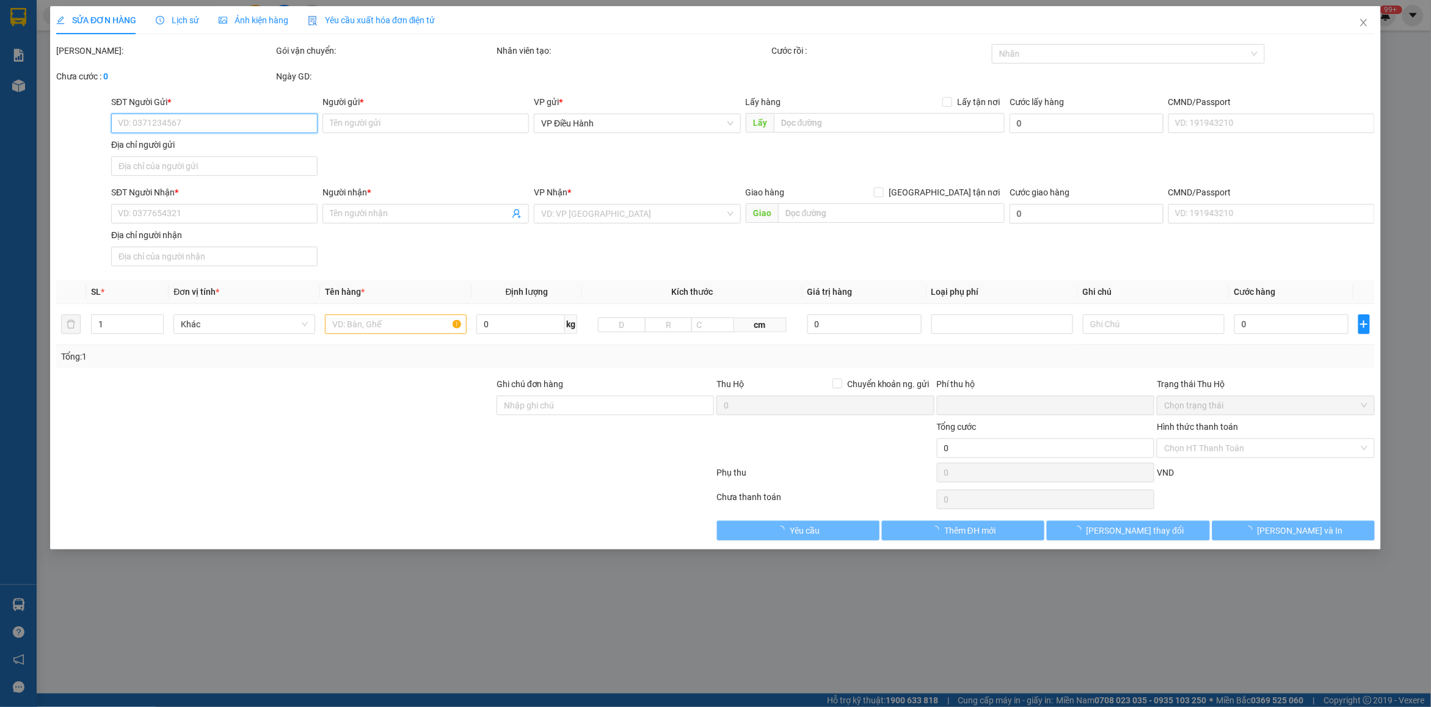
type input "số 459 đội cấn - p, vĩnh phúc - q, ba đình - [GEOGRAPHIC_DATA]"
type input "hàng k bao bể vỡ hư hỏng"
type input "0"
type input "320.000"
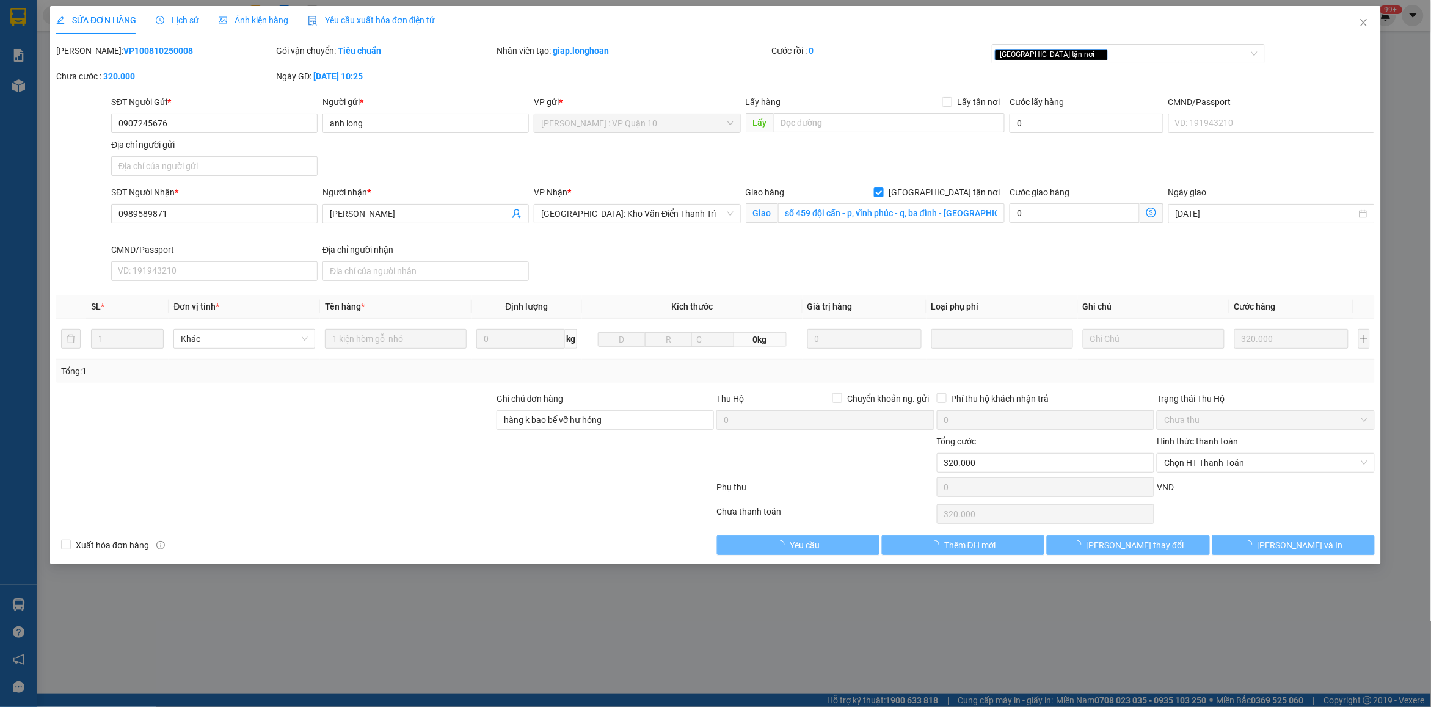
click at [182, 15] on span "Lịch sử" at bounding box center [177, 20] width 43 height 10
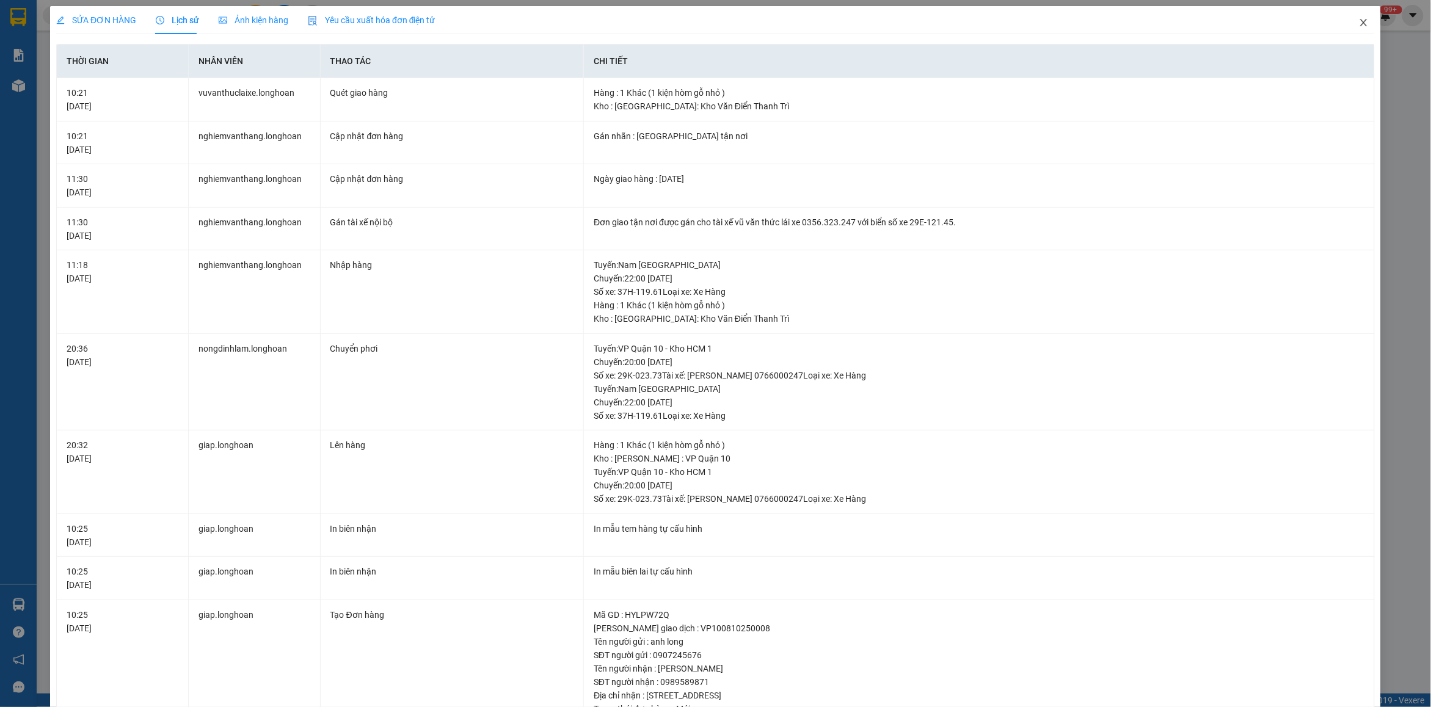
drag, startPoint x: 1355, startPoint y: 26, endPoint x: 651, endPoint y: 16, distance: 703.6
click at [1331, 26] on div "SỬA ĐƠN HÀNG Lịch sử Ảnh kiện hàng Yêu cầu xuất hóa đơn điện tử Total Paid Fee …" at bounding box center [715, 436] width 1331 height 861
click at [1364, 27] on span "Close" at bounding box center [1364, 23] width 34 height 34
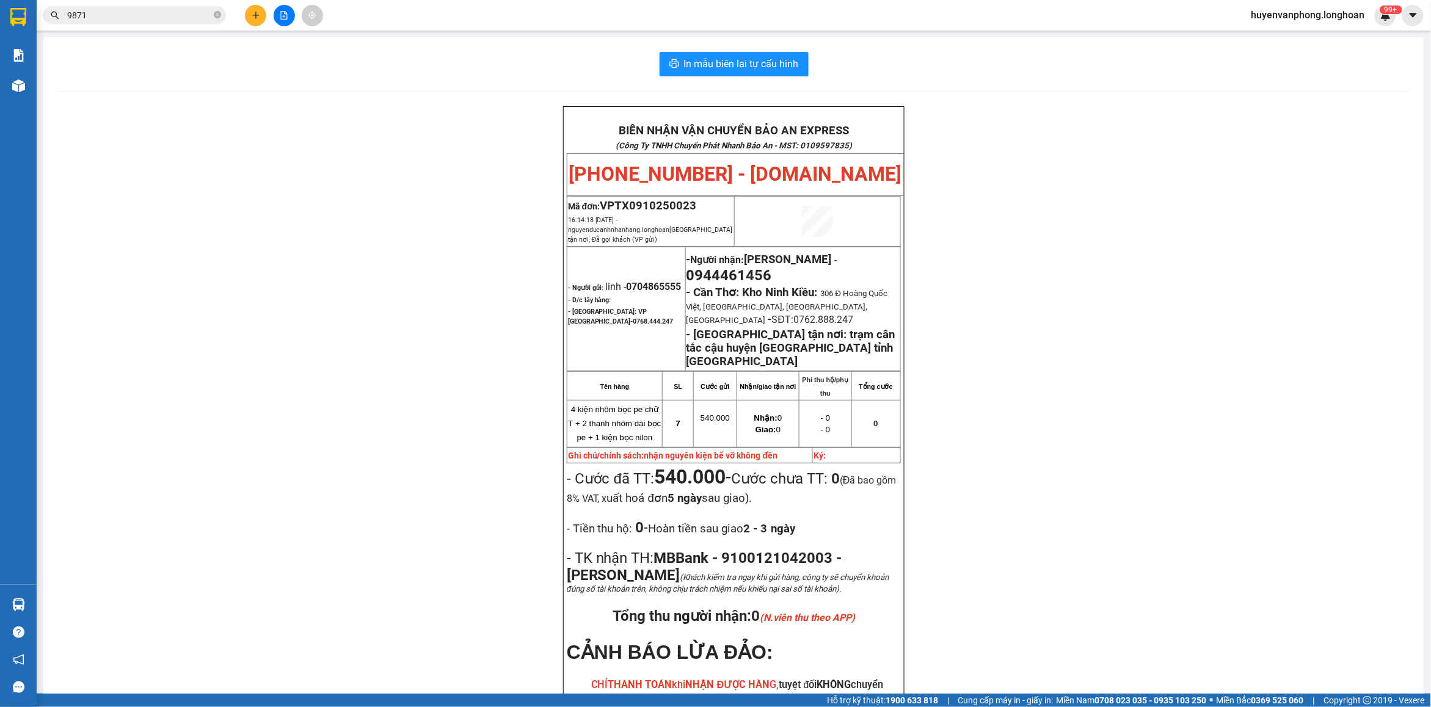
drag, startPoint x: 216, startPoint y: 14, endPoint x: 83, endPoint y: 20, distance: 132.6
click at [202, 18] on span "9871" at bounding box center [134, 15] width 183 height 18
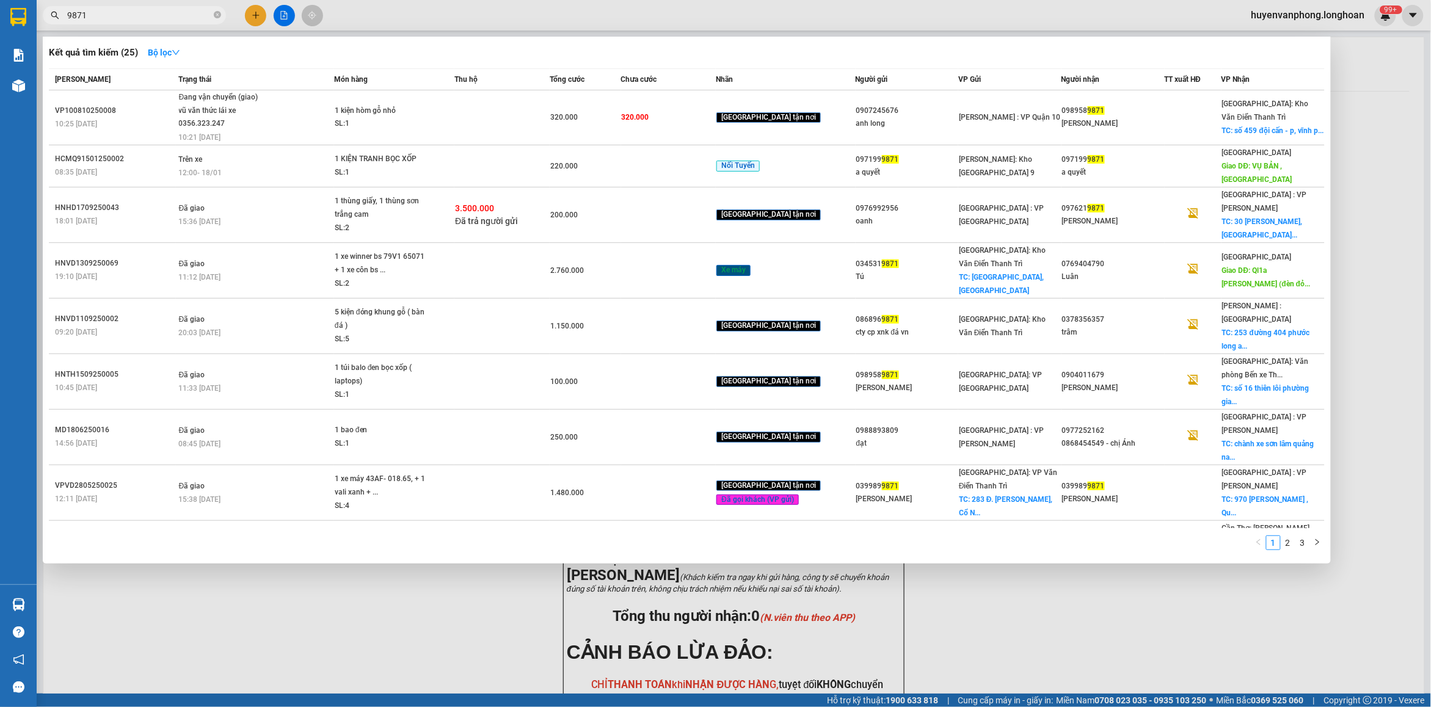
click at [110, 17] on input "9871" at bounding box center [139, 15] width 144 height 13
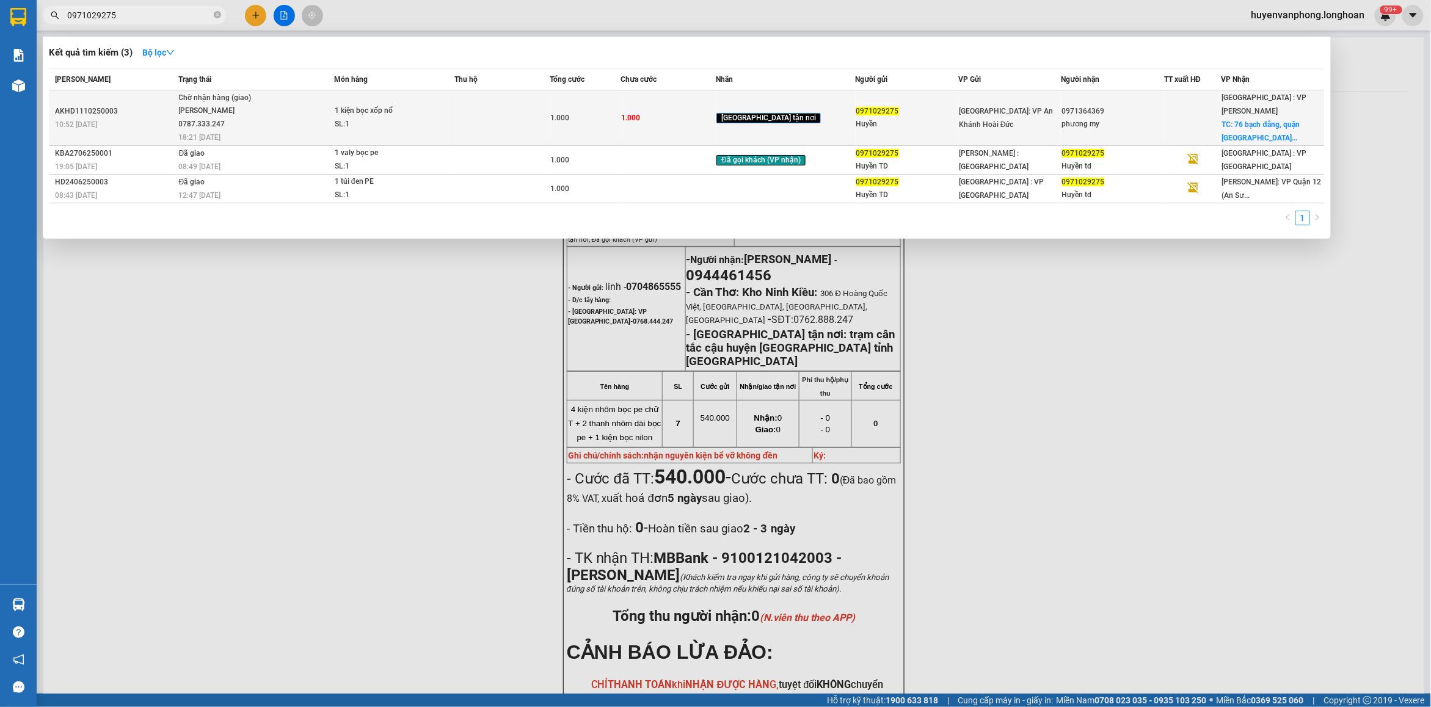
type input "0971029275"
click at [426, 100] on td "1 kiện bọc xốp nổ SL: 1" at bounding box center [394, 118] width 120 height 56
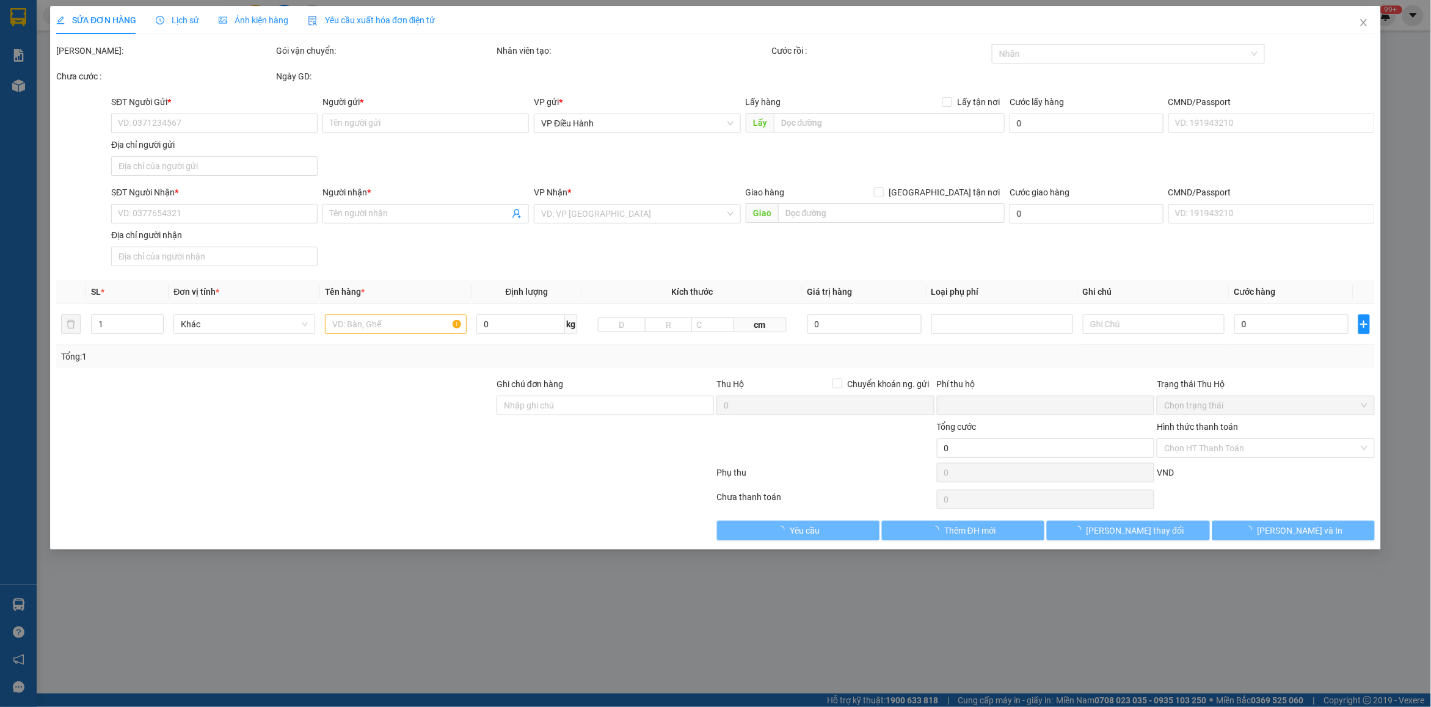
type input "0971029275"
type input "Huyền"
type input "0971364369"
type input "phương my"
checkbox input "true"
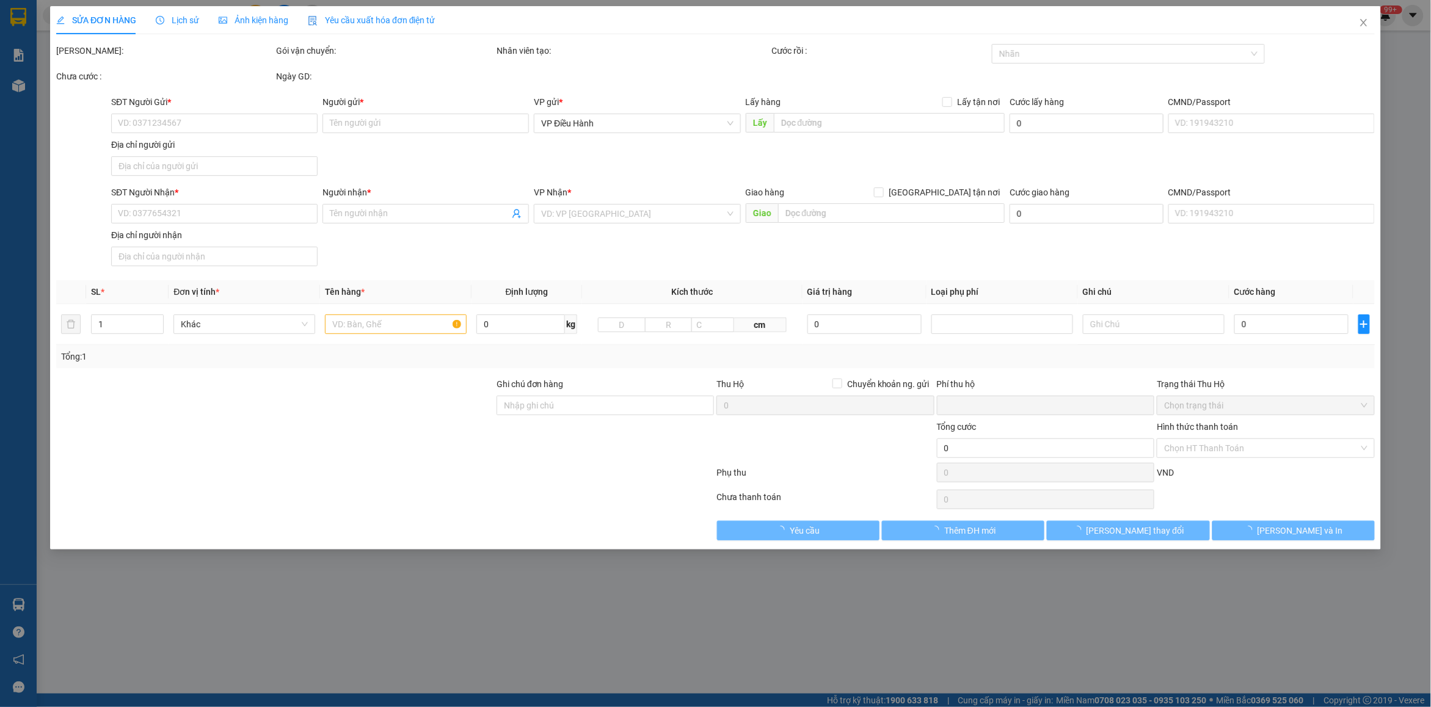
type input "76 [GEOGRAPHIC_DATA], [GEOGRAPHIC_DATA], [GEOGRAPHIC_DATA]"
type input "0"
type input "1.000"
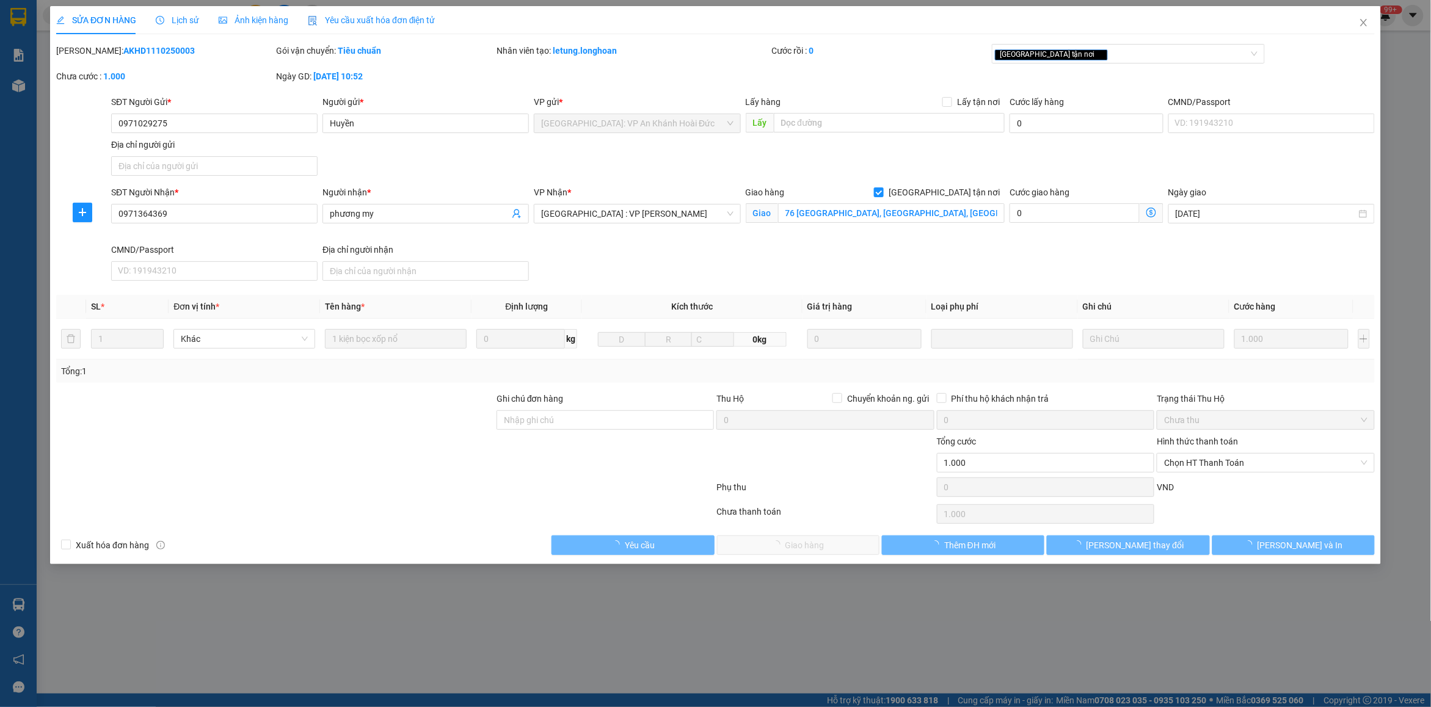
click at [187, 15] on span "Lịch sử" at bounding box center [177, 20] width 43 height 10
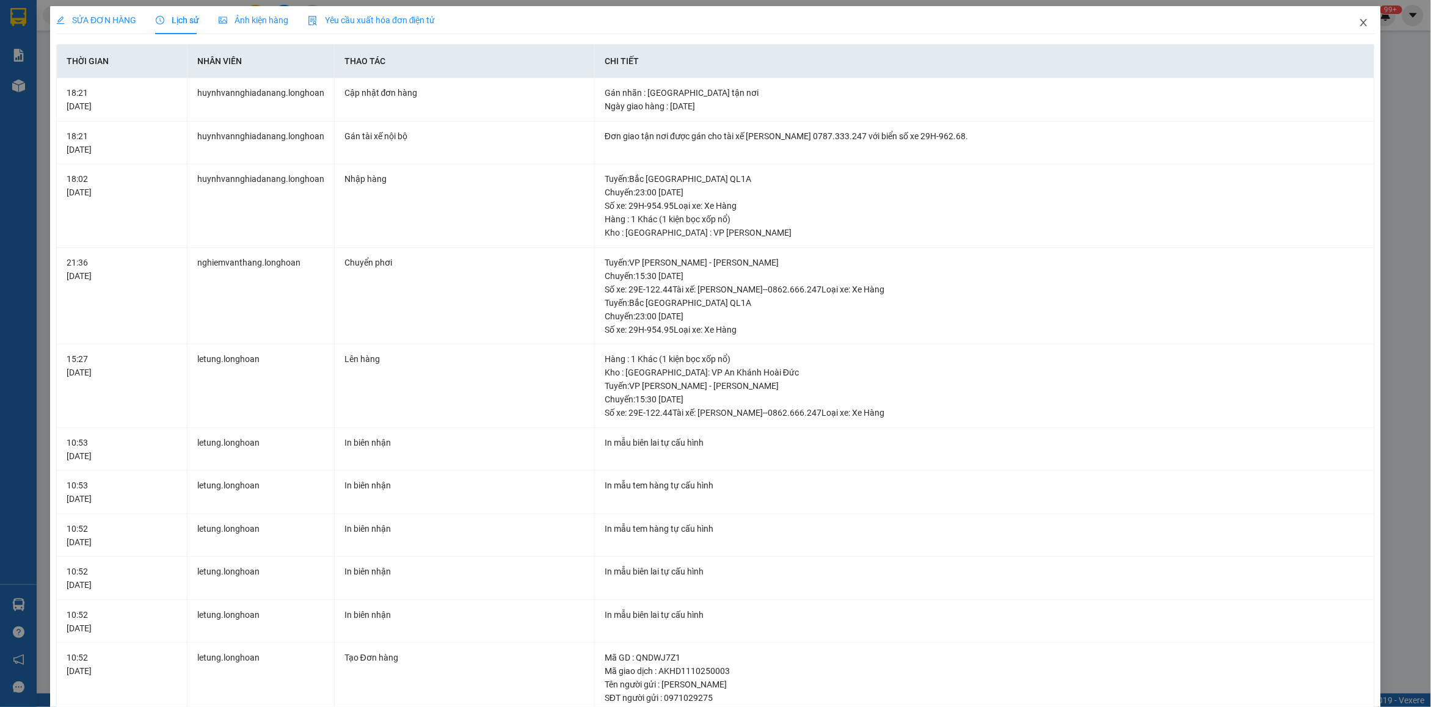
drag, startPoint x: 1351, startPoint y: 23, endPoint x: 1144, endPoint y: 35, distance: 208.0
click at [1347, 29] on span "Close" at bounding box center [1364, 23] width 34 height 34
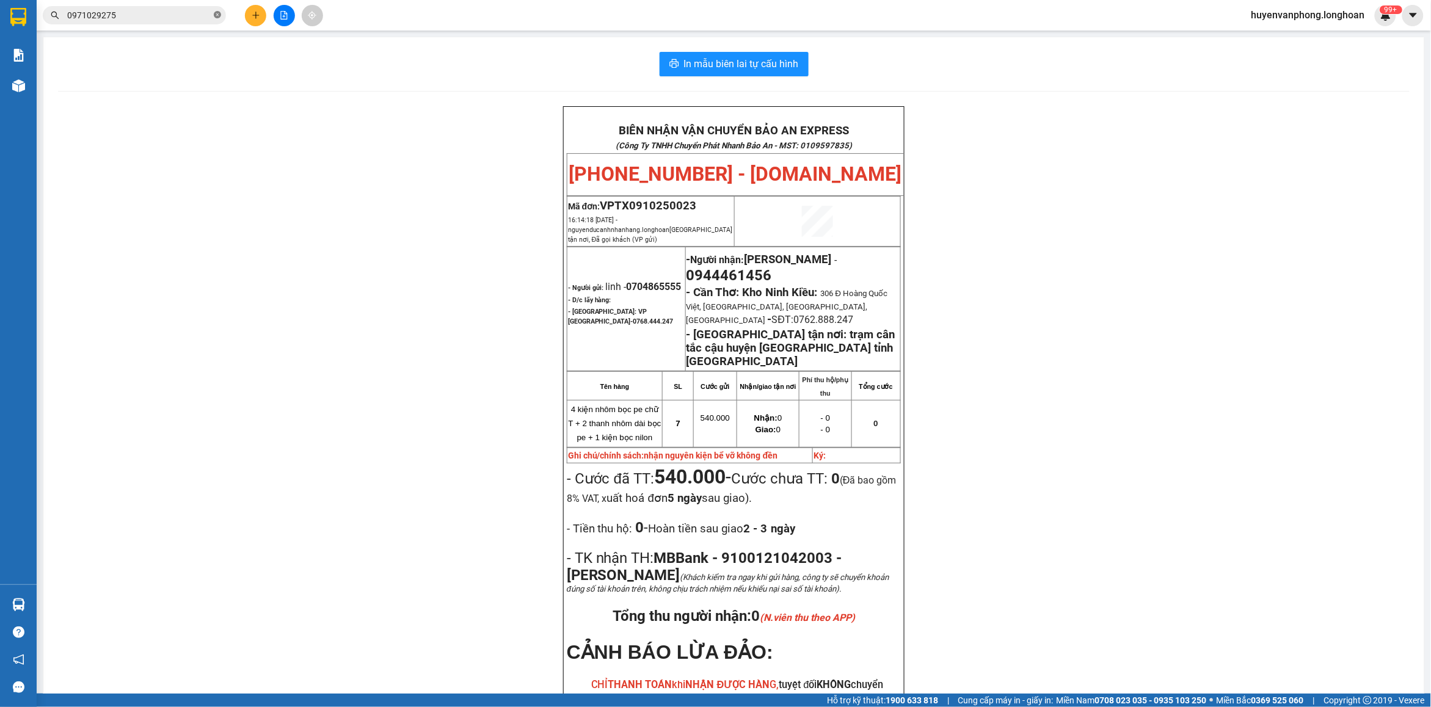
drag, startPoint x: 217, startPoint y: 16, endPoint x: 205, endPoint y: 16, distance: 11.6
click at [216, 16] on icon "close-circle" at bounding box center [217, 14] width 7 height 7
click at [185, 15] on input "text" at bounding box center [139, 15] width 144 height 13
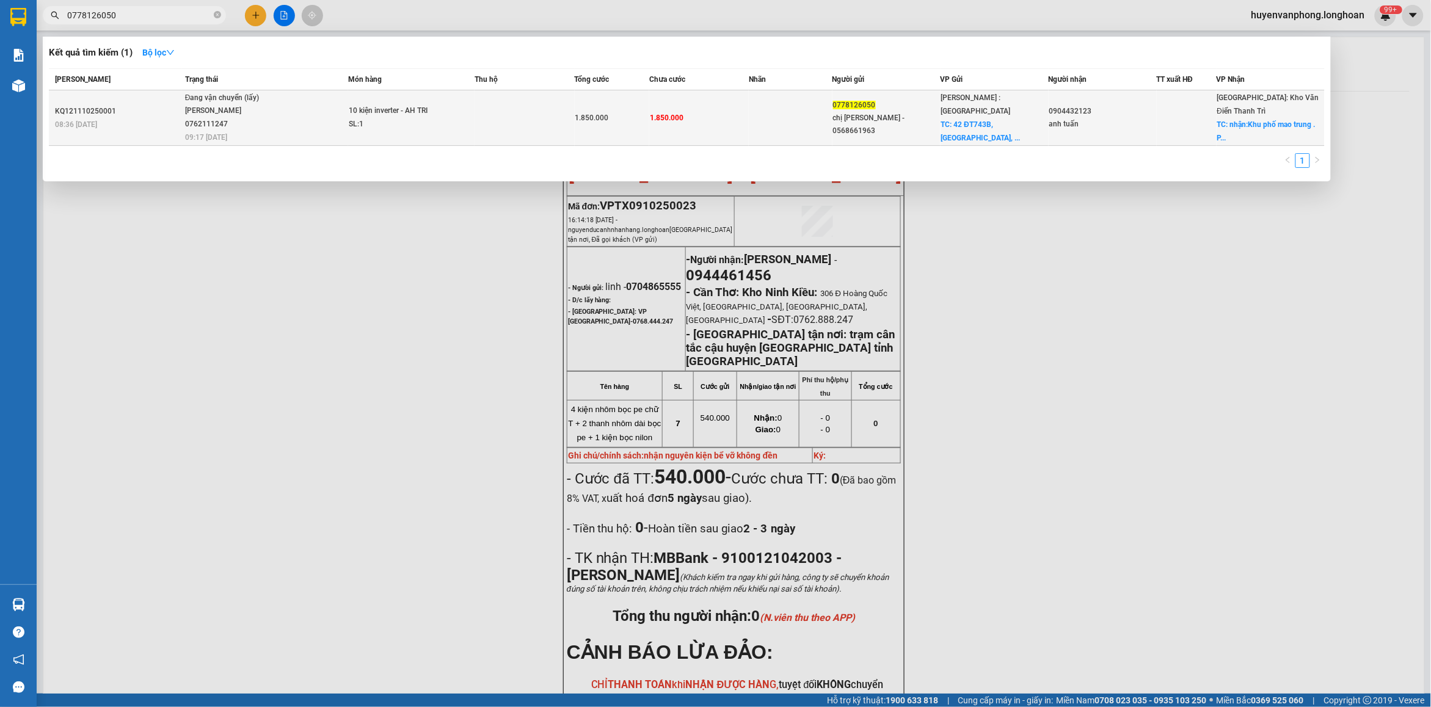
type input "0778126050"
click at [319, 119] on td "Đang vận chuyển (lấy) [PERSON_NAME] 0762111247 09:17 [DATE]" at bounding box center [265, 118] width 166 height 56
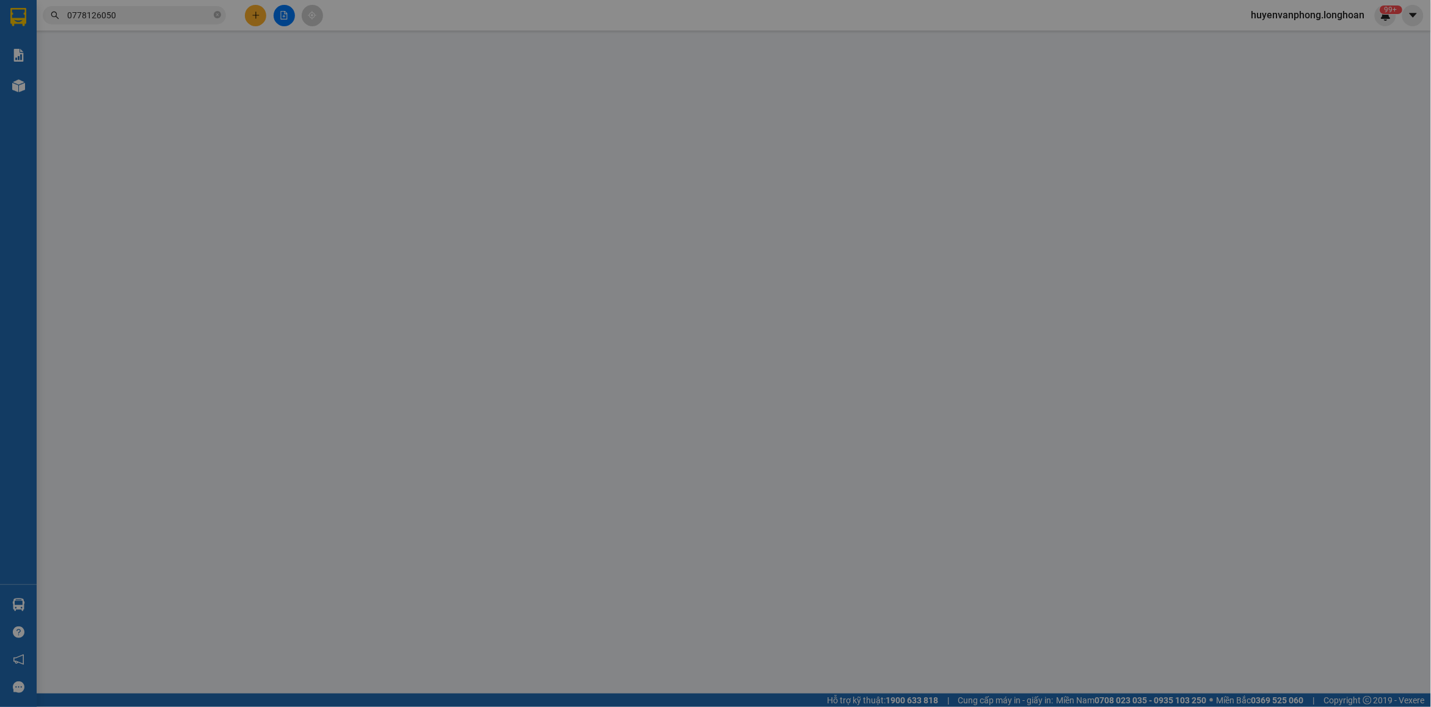
click at [319, 119] on div "SĐT Người Gửi * VD: 0371234567 Người gửi * Tên người gửi VP gửi * VP Điều Hành …" at bounding box center [743, 137] width 1268 height 85
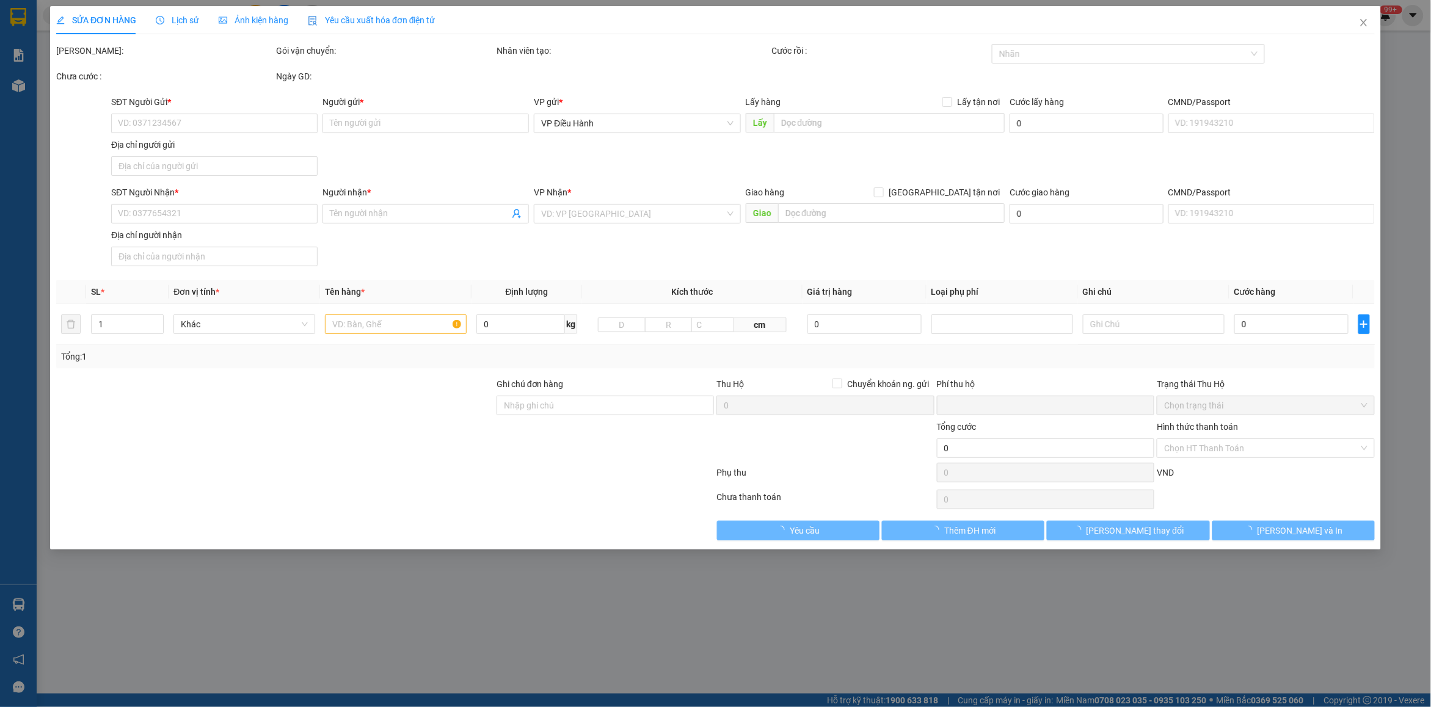
type input "0778126050"
type input "chị [PERSON_NAME] - 0568661963"
checkbox input "true"
type input "42 ĐT743B, [GEOGRAPHIC_DATA], [GEOGRAPHIC_DATA], [GEOGRAPHIC_DATA], [GEOGRAPHIC…"
type input "0904432123"
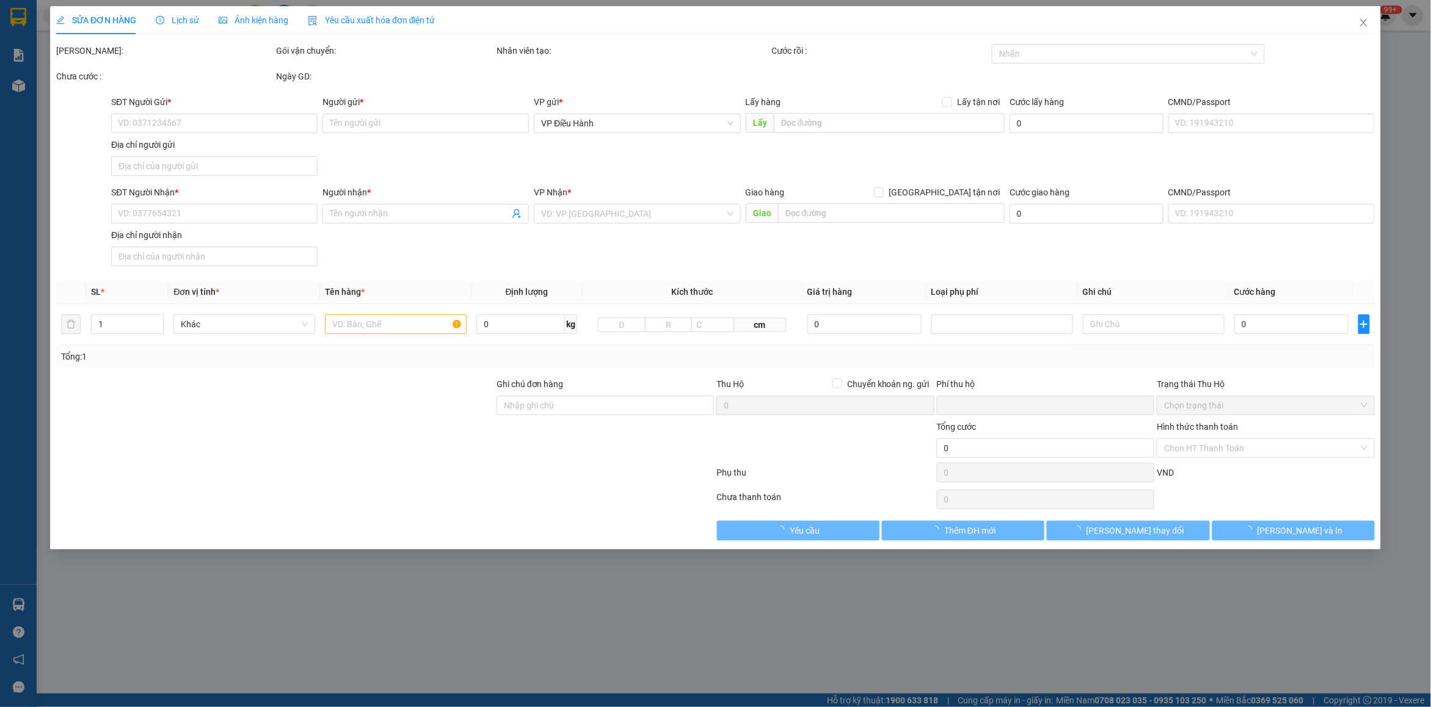
type input "anh tuấn"
checkbox input "true"
type input "nhận:Khu phố mao trung . Phường phương liễu. Thị xã [GEOGRAPHIC_DATA] võ [GEOGR…"
type input "0"
type input "1.850.000"
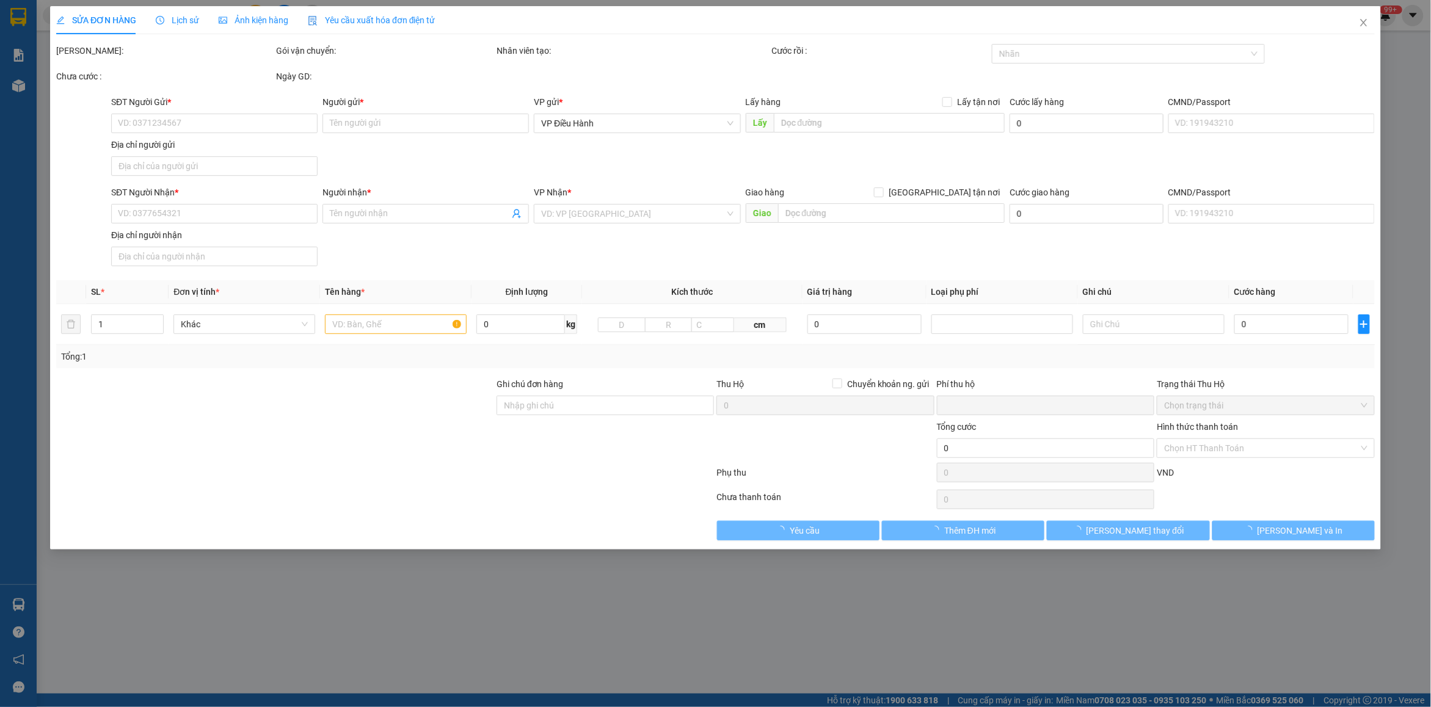
type input "1.850.000"
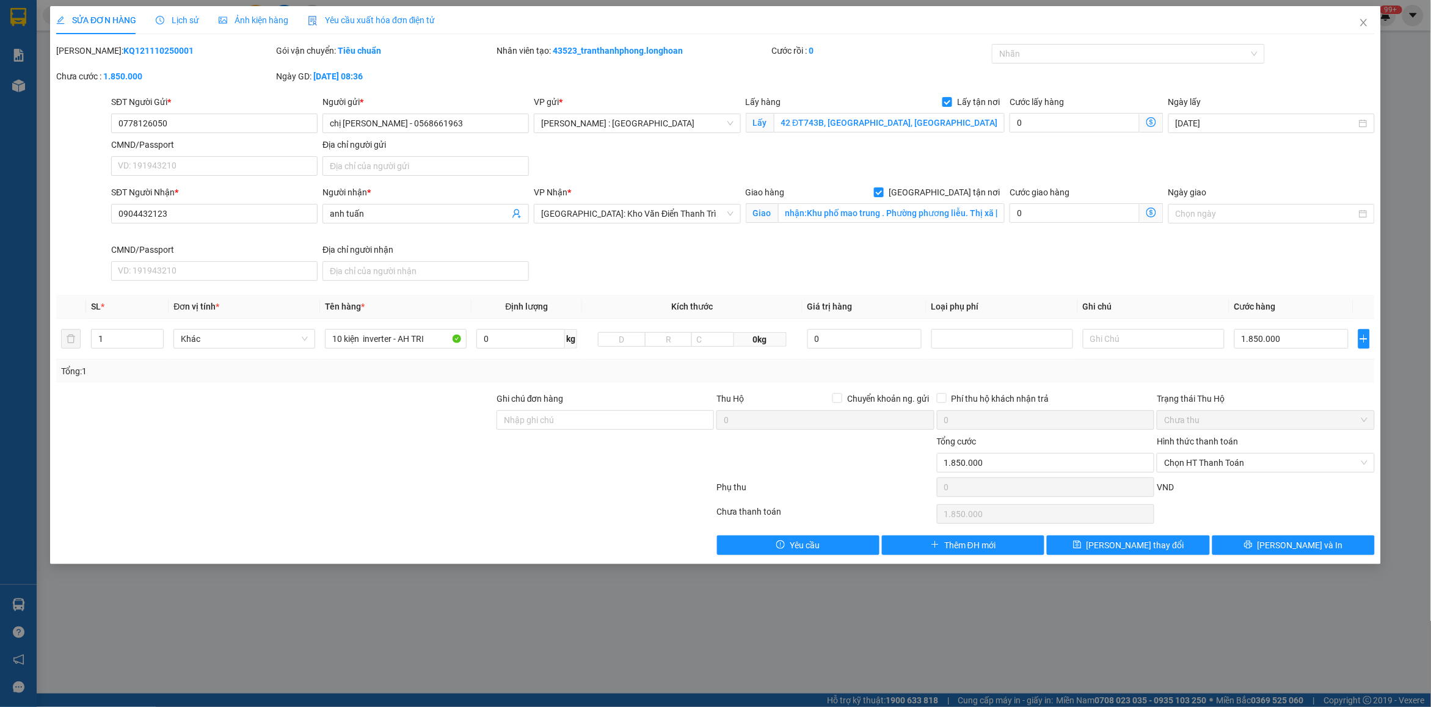
click at [182, 20] on span "Lịch sử" at bounding box center [177, 20] width 43 height 10
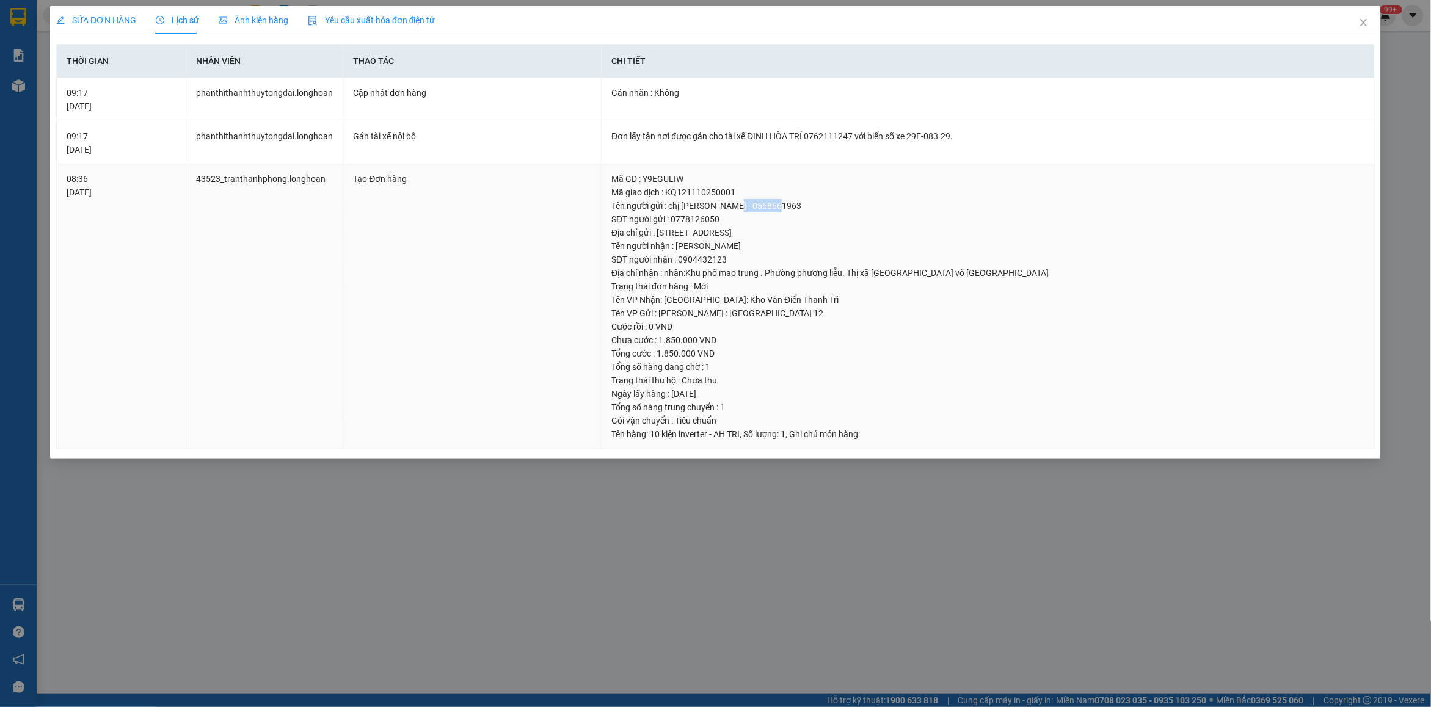
drag, startPoint x: 724, startPoint y: 206, endPoint x: 773, endPoint y: 208, distance: 49.5
click at [773, 208] on div "Tên người gửi : chị [PERSON_NAME] - 0568661963" at bounding box center [987, 205] width 753 height 13
copy div "0568661963"
drag, startPoint x: 1363, startPoint y: 23, endPoint x: 914, endPoint y: 3, distance: 449.9
click at [1356, 23] on span "Close" at bounding box center [1364, 23] width 34 height 34
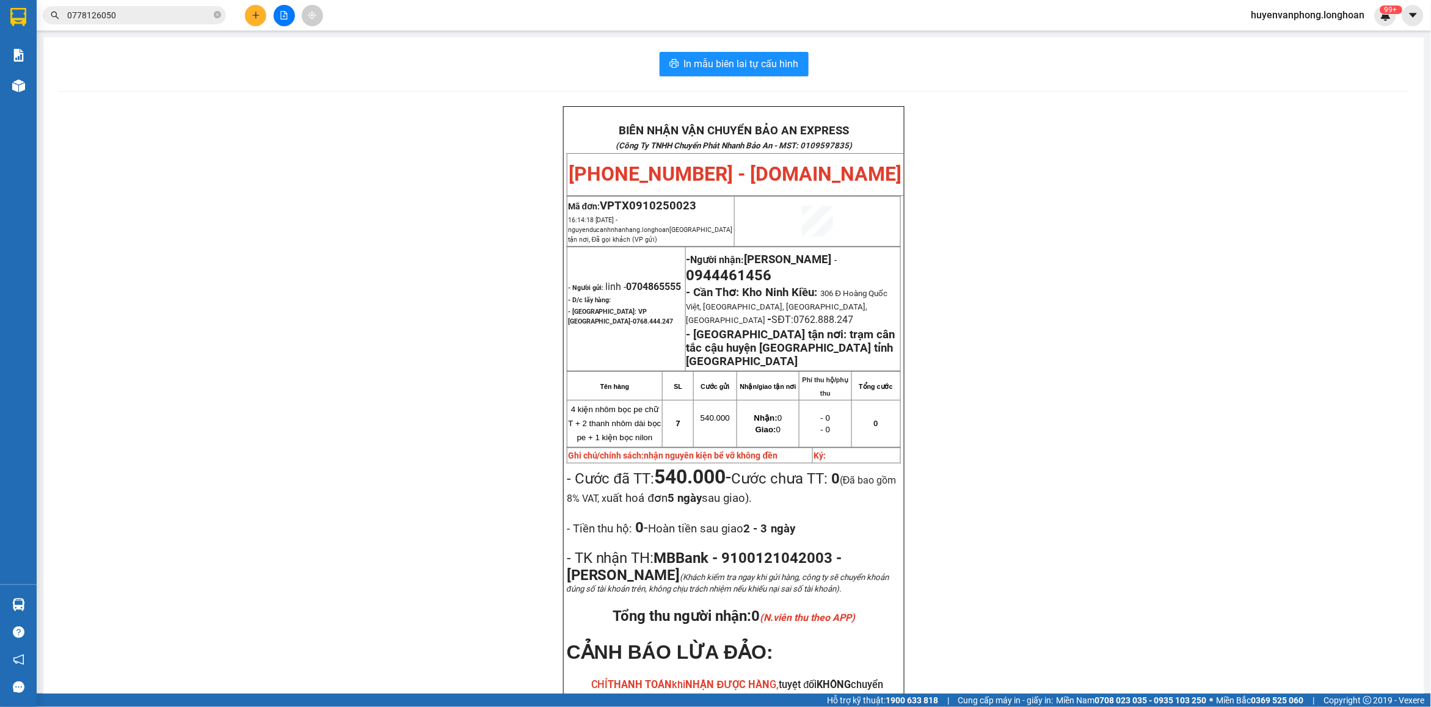
click at [187, 21] on input "0778126050" at bounding box center [139, 15] width 144 height 13
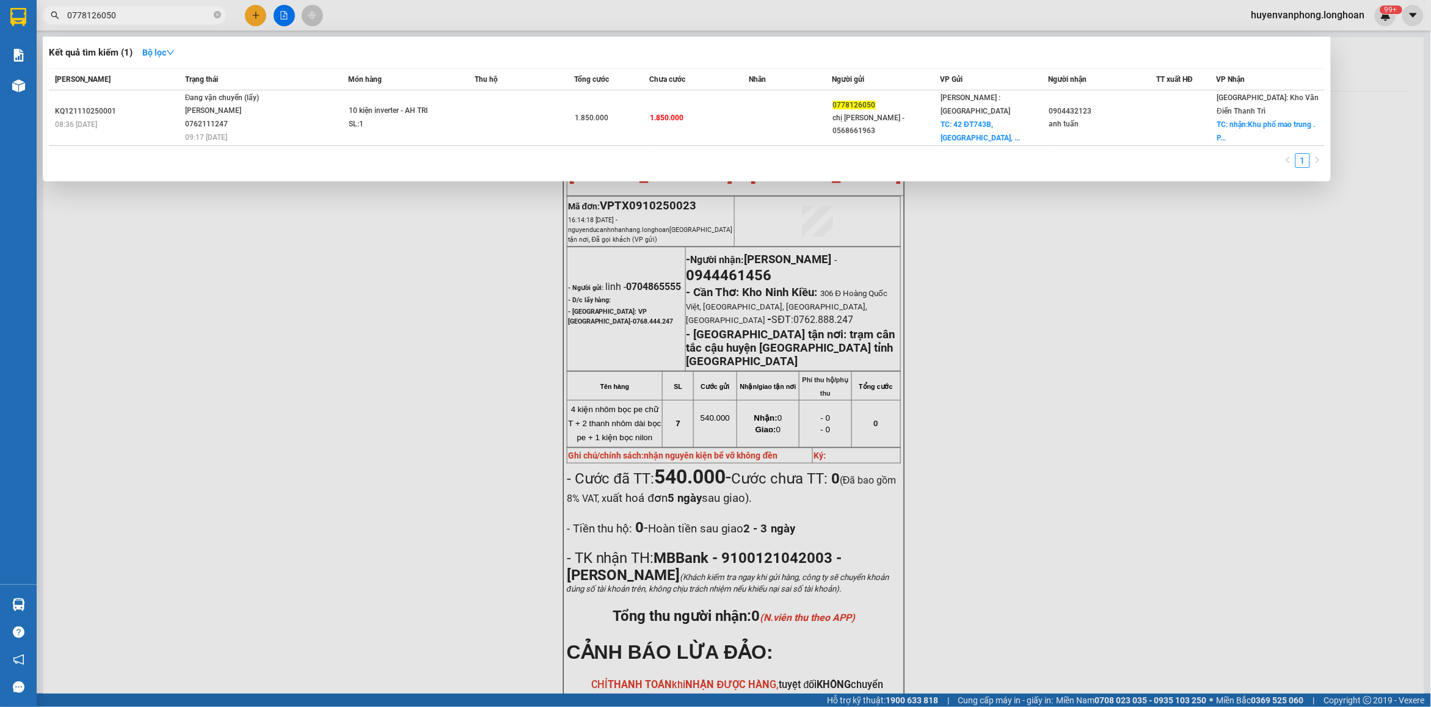
click at [187, 21] on input "0778126050" at bounding box center [139, 15] width 144 height 13
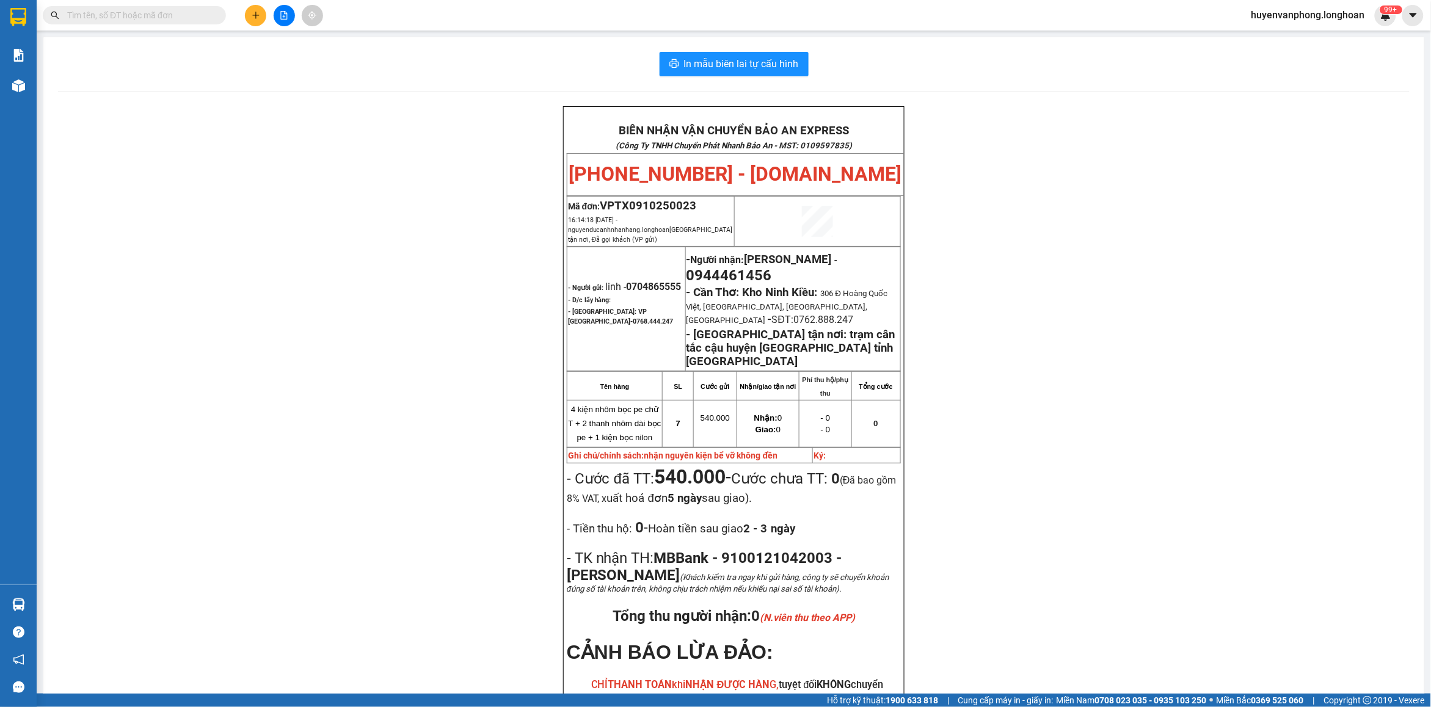
paste input "0568661963"
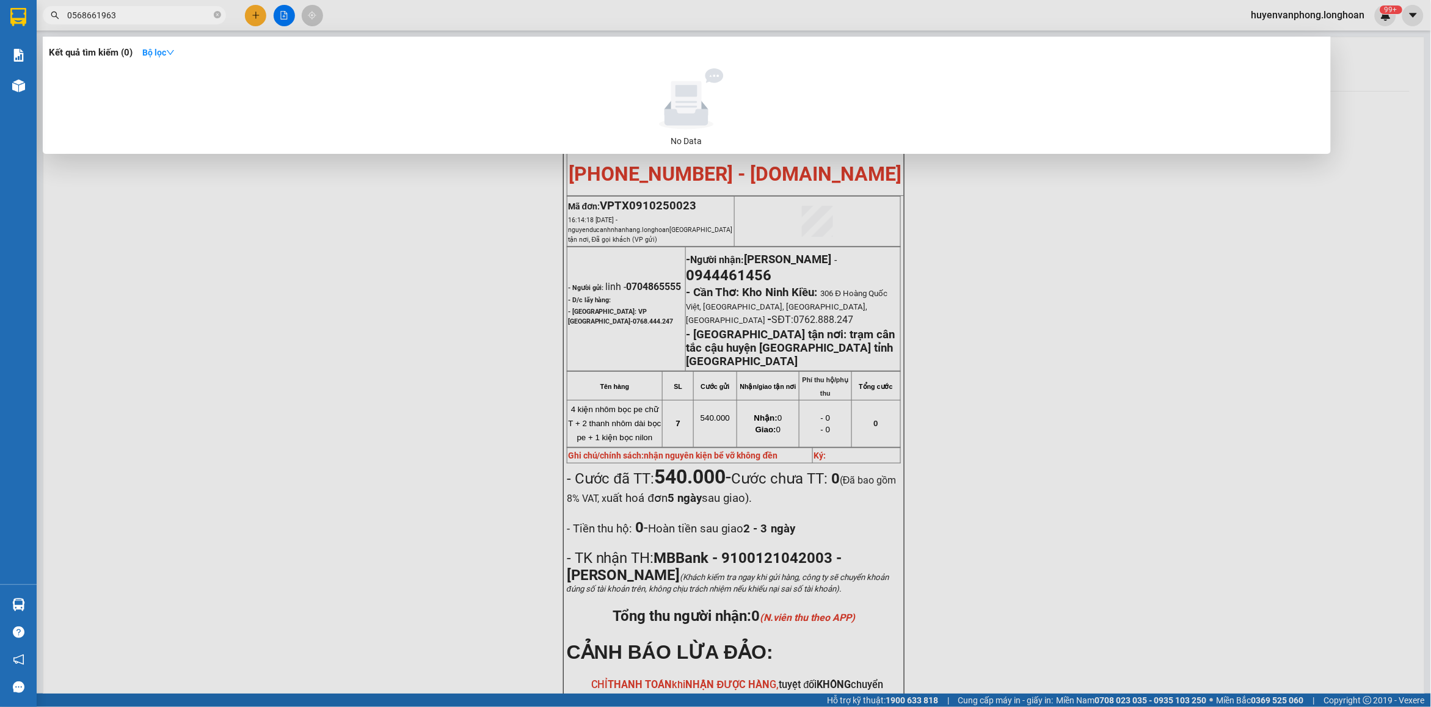
type input "0568661963"
click at [218, 14] on icon "close-circle" at bounding box center [217, 14] width 7 height 7
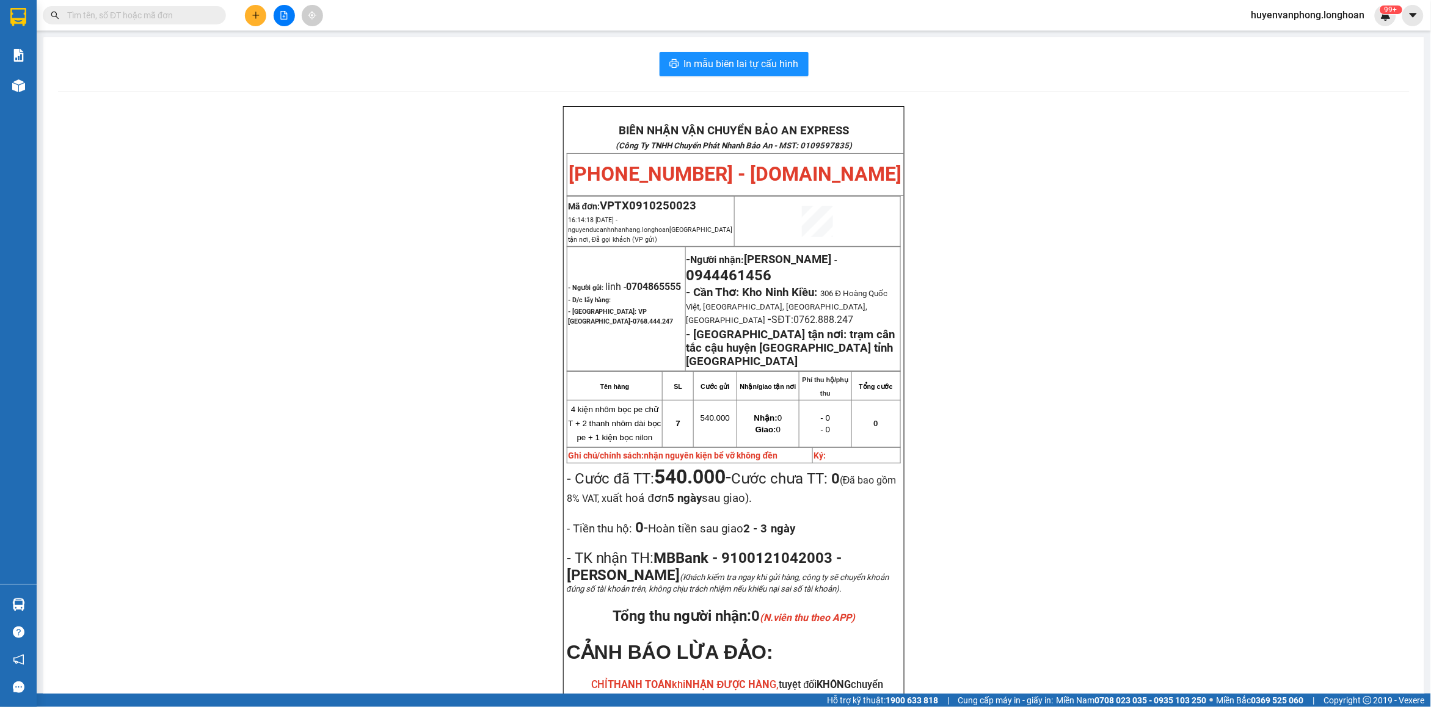
click at [172, 19] on input "text" at bounding box center [139, 15] width 144 height 13
paste input "0347769667"
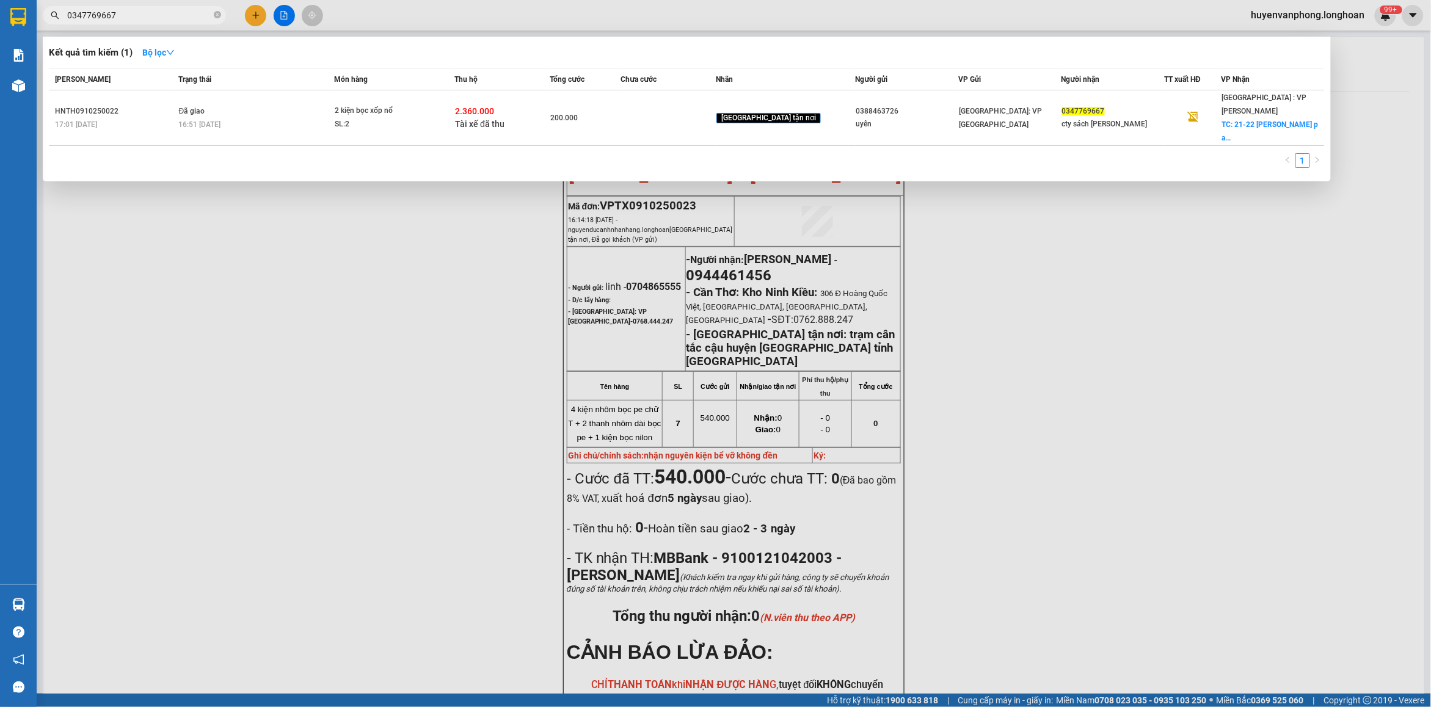
type input "0347769667"
click at [217, 9] on span at bounding box center [217, 15] width 7 height 13
drag, startPoint x: 216, startPoint y: 14, endPoint x: 197, endPoint y: 15, distance: 18.4
click at [213, 15] on span "0347769667" at bounding box center [134, 15] width 183 height 18
click at [184, 15] on input "0347769667" at bounding box center [139, 15] width 144 height 13
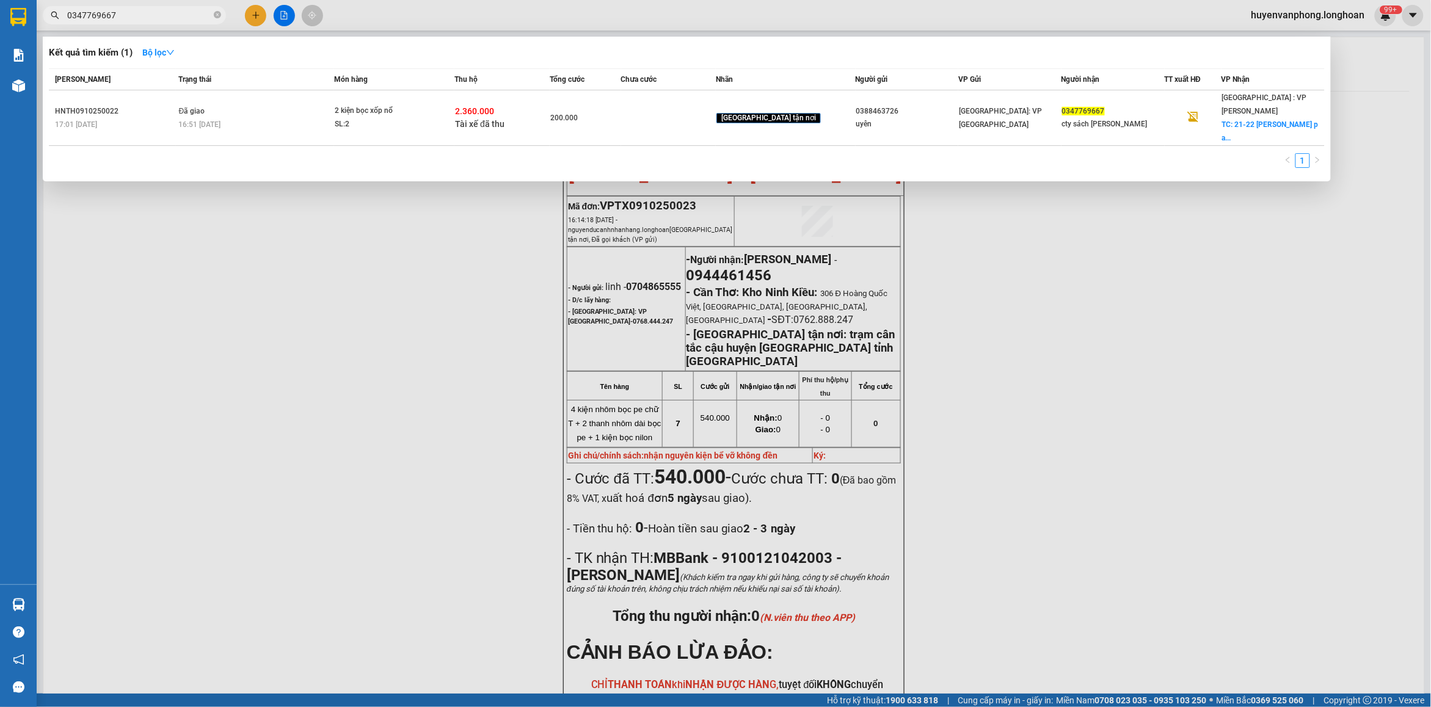
click at [184, 15] on input "0347769667" at bounding box center [139, 15] width 144 height 13
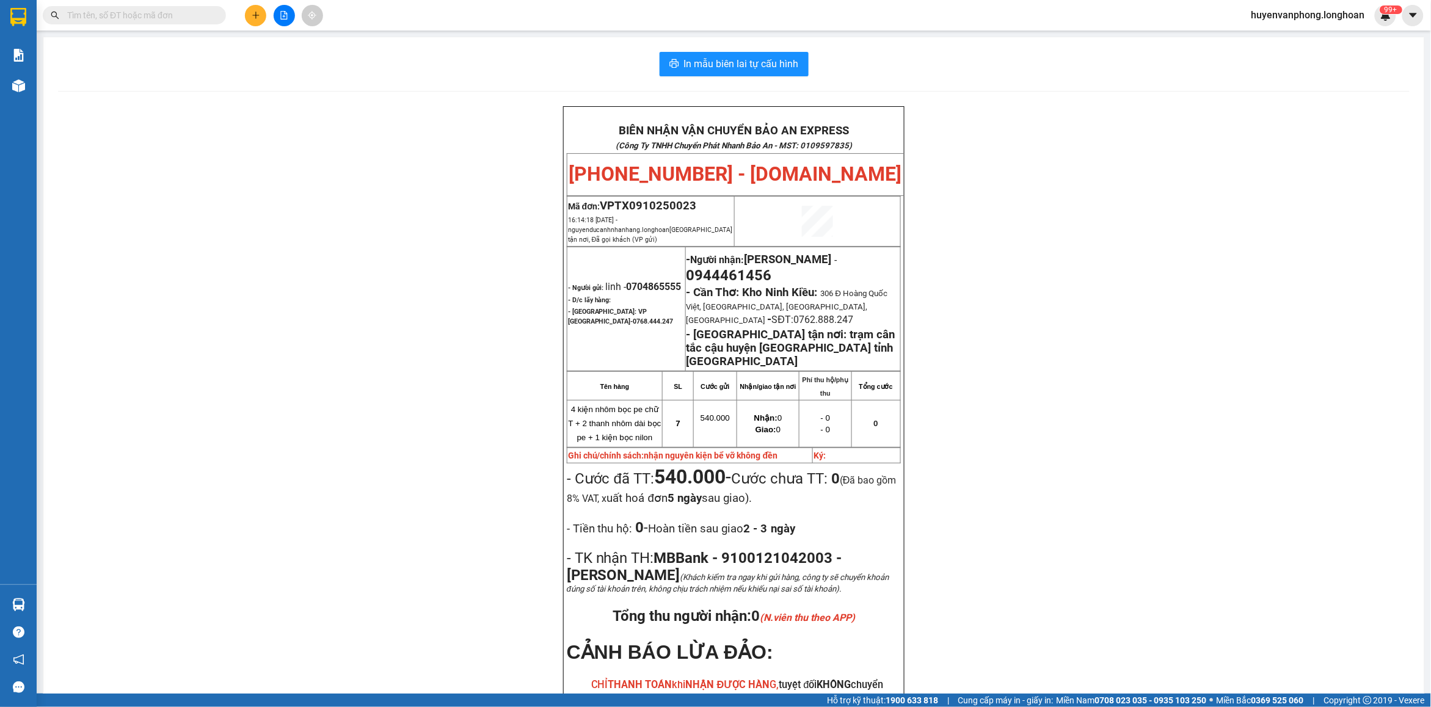
paste input "0903717656"
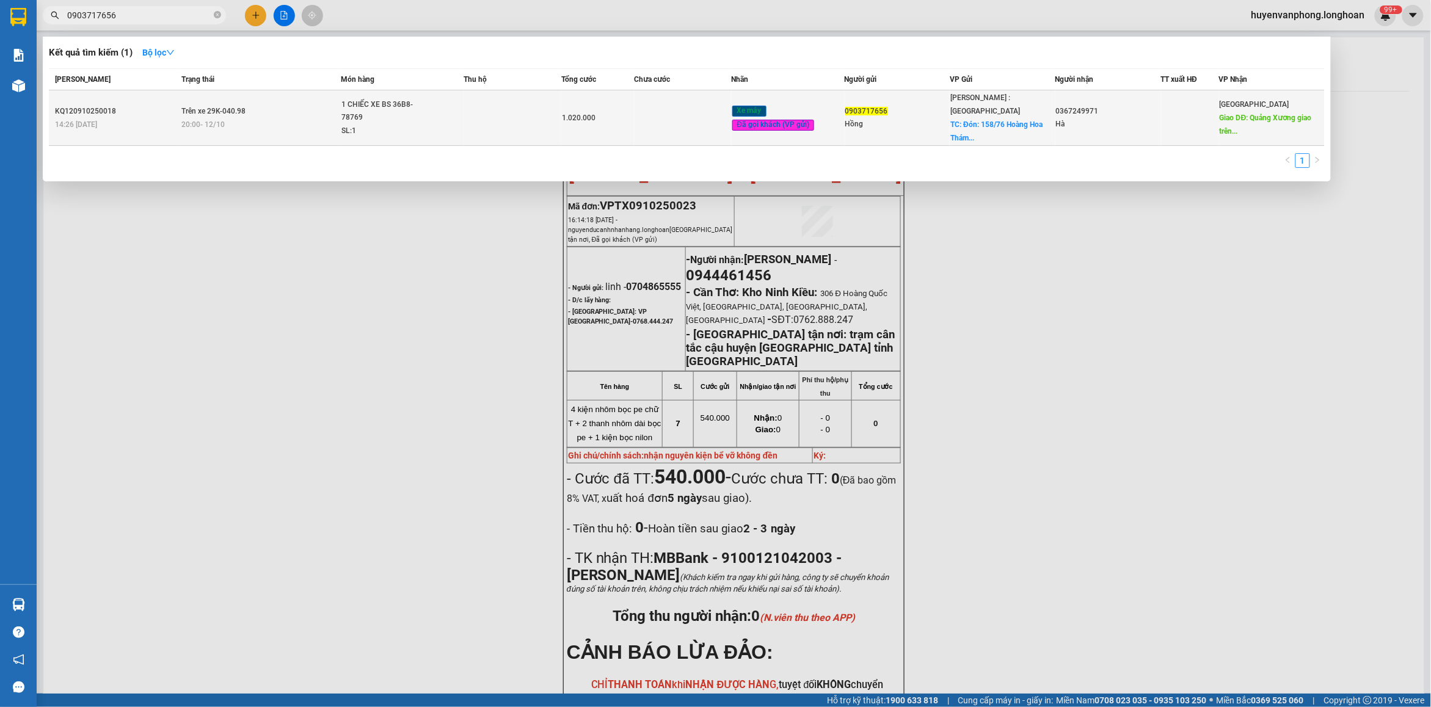
type input "0903717656"
click at [327, 104] on td "Trên xe 29K-040.98 20:00 [DATE]" at bounding box center [259, 118] width 162 height 56
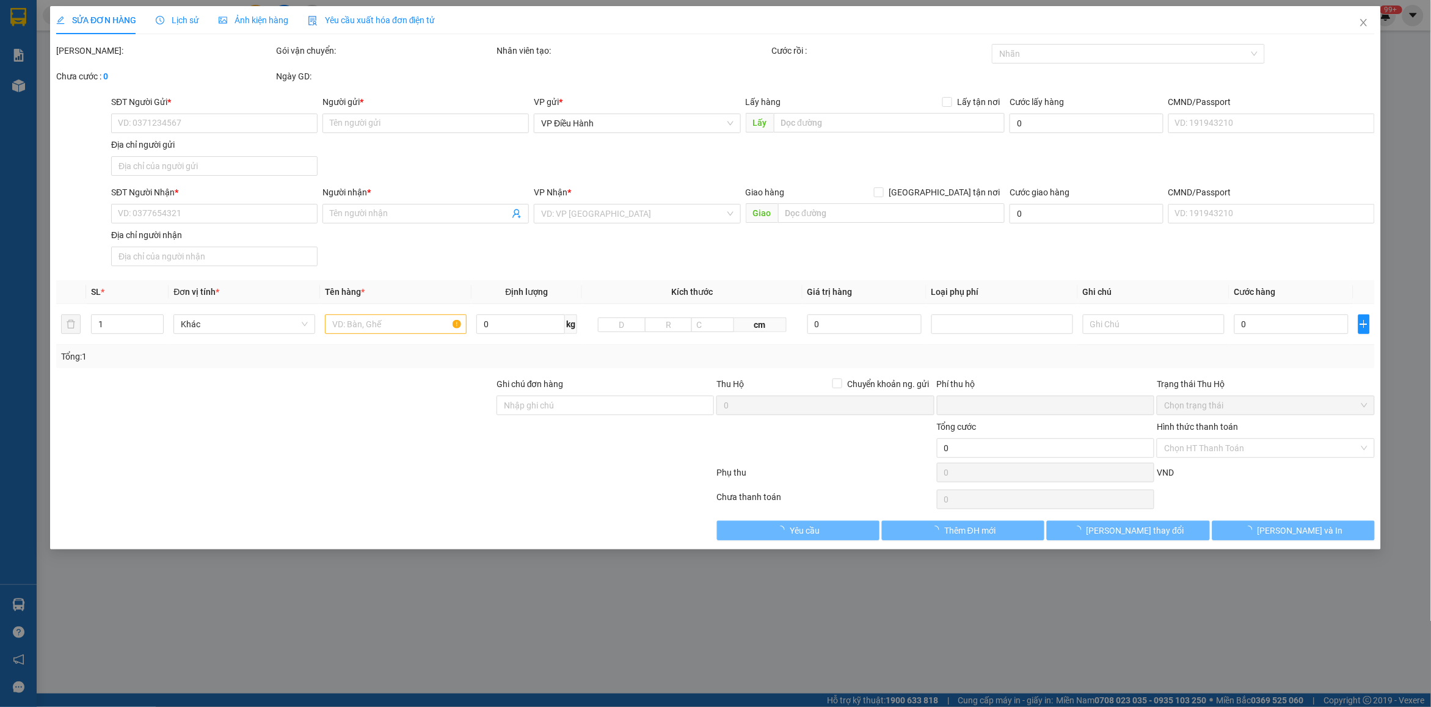
click at [183, 23] on span "Lịch sử" at bounding box center [177, 20] width 43 height 10
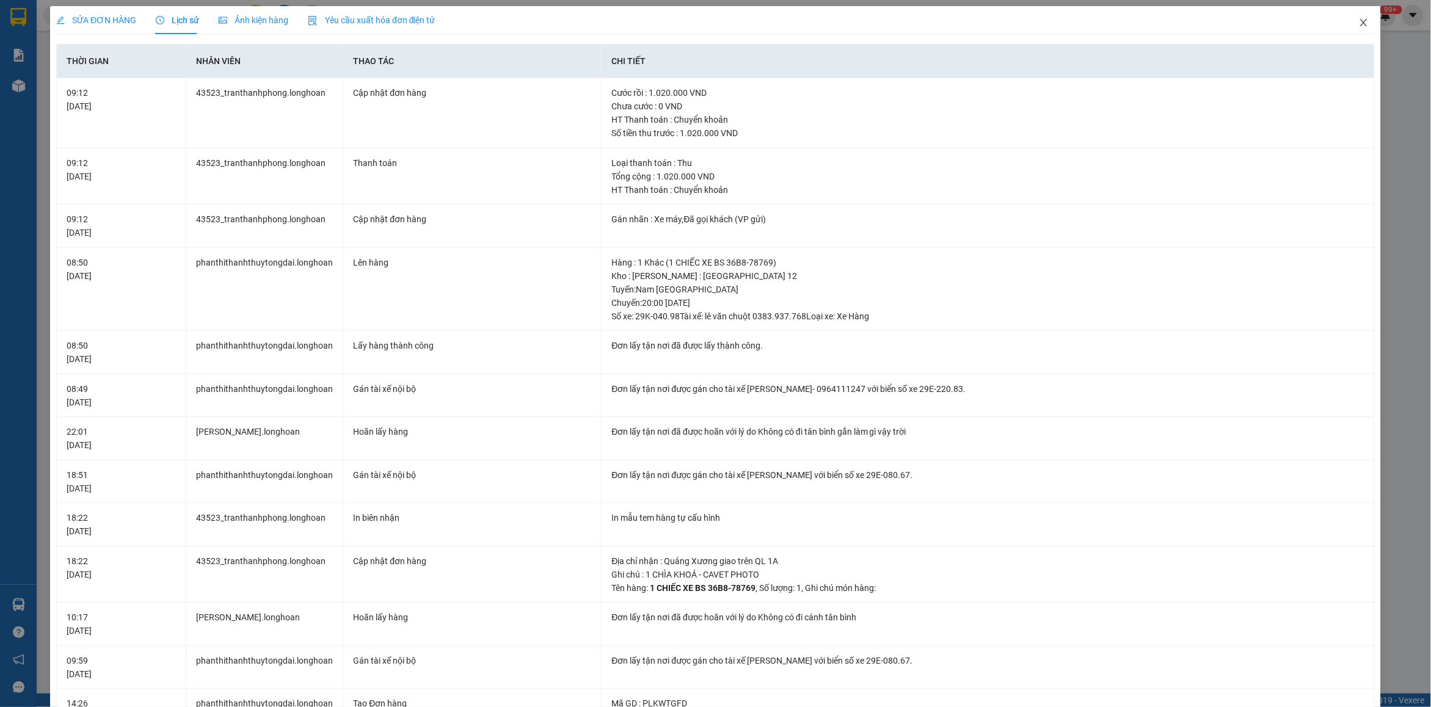
click at [1359, 25] on icon "close" at bounding box center [1364, 23] width 10 height 10
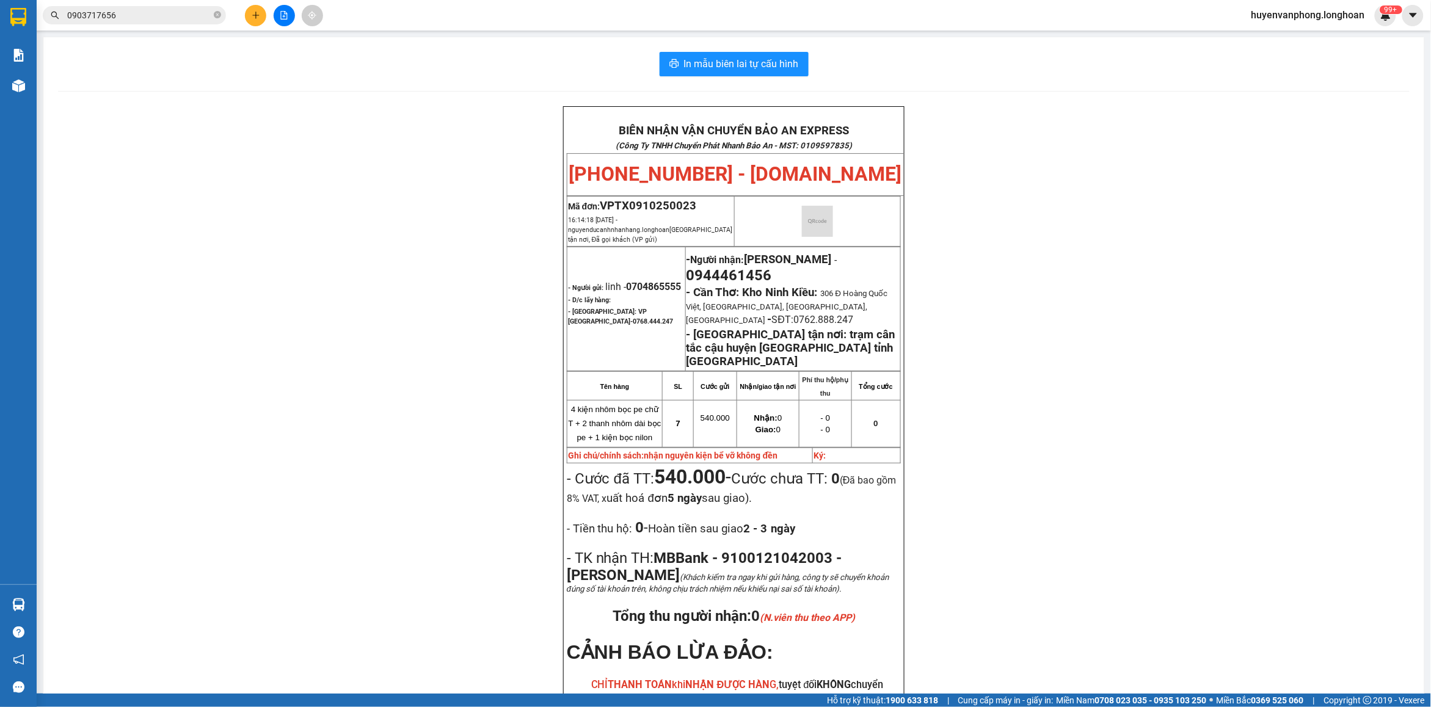
drag, startPoint x: 214, startPoint y: 14, endPoint x: 187, endPoint y: 13, distance: 26.3
click at [209, 13] on span "0903717656" at bounding box center [134, 15] width 183 height 18
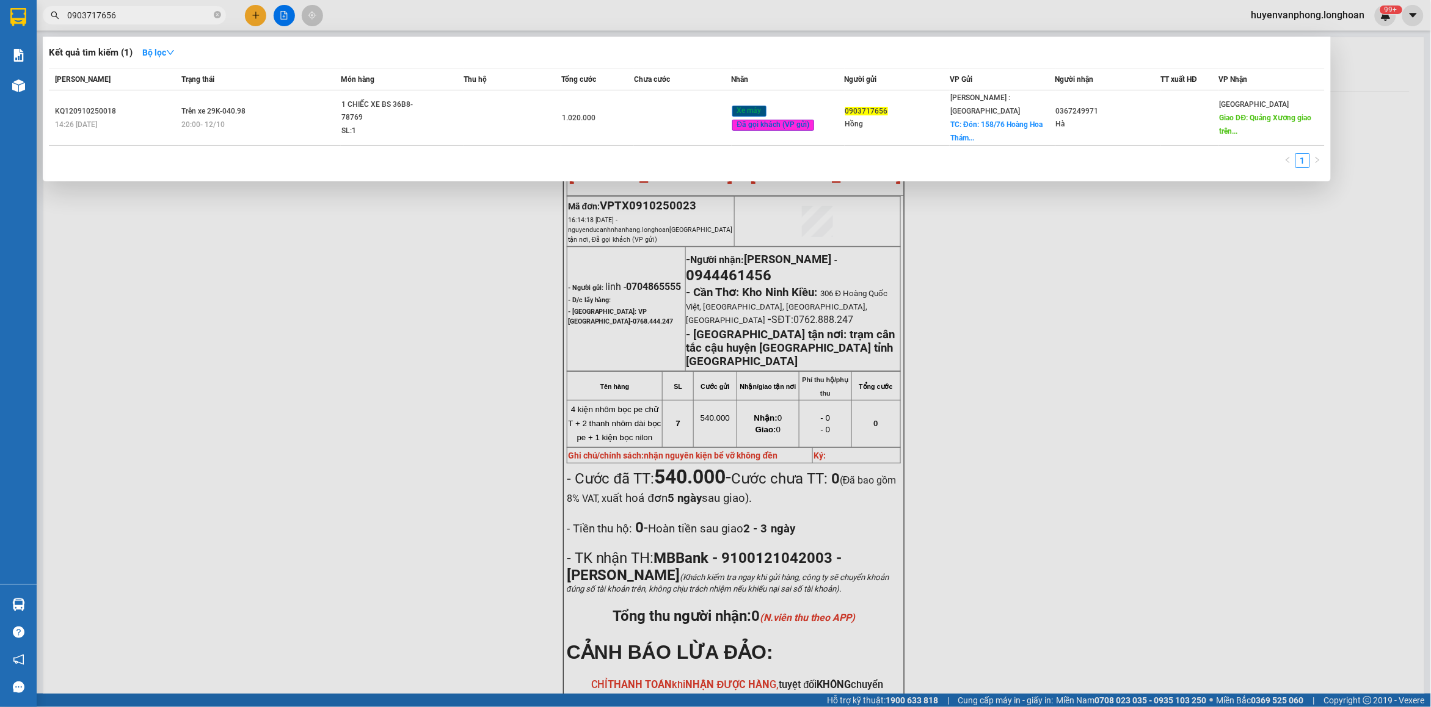
click at [182, 14] on input "0903717656" at bounding box center [139, 15] width 144 height 13
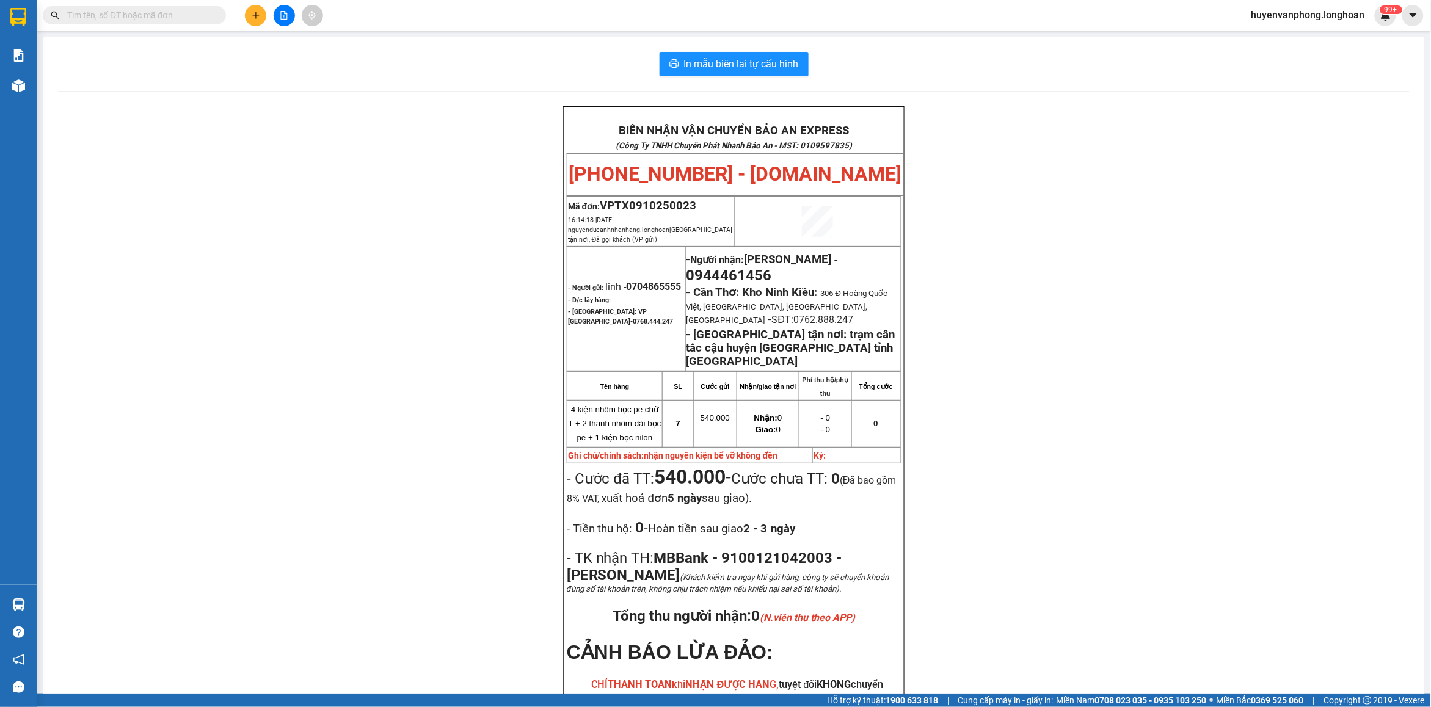
paste input "096 834 5681"
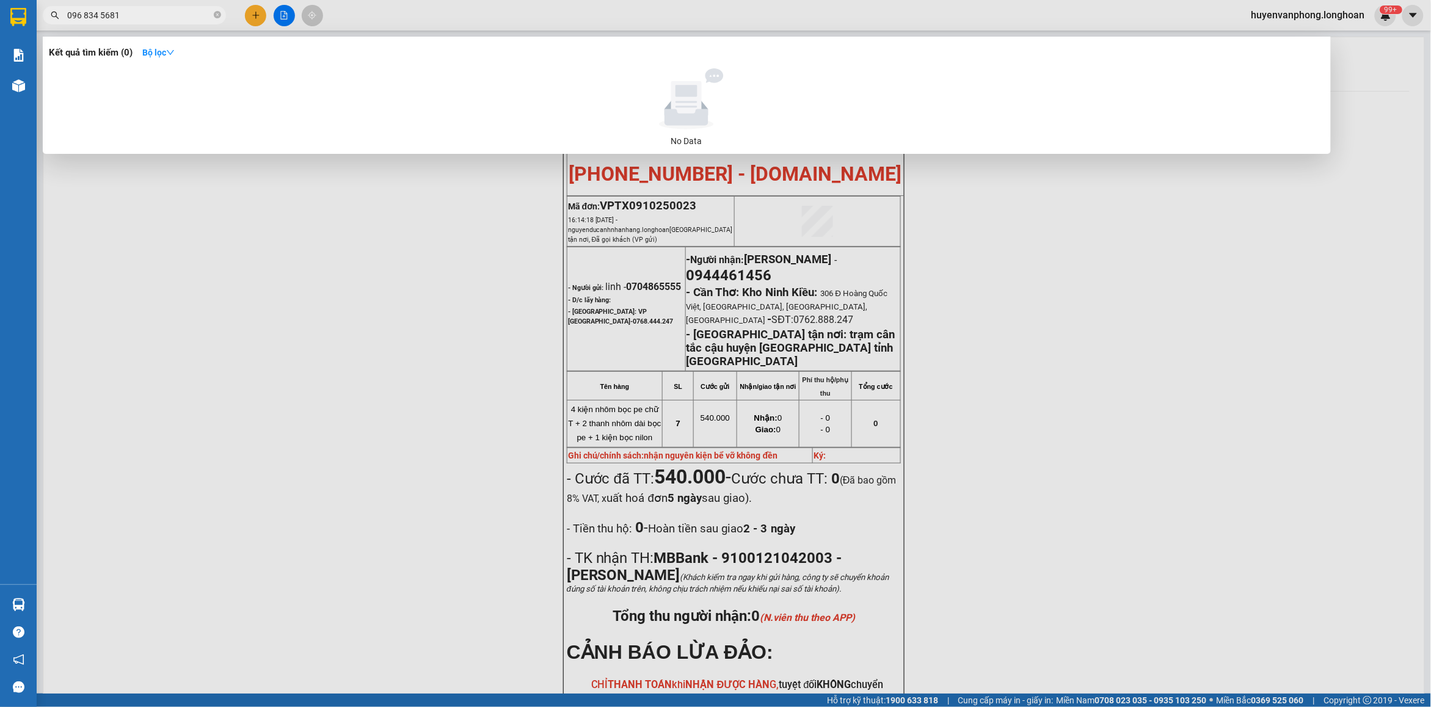
click at [83, 11] on input "096 834 5681" at bounding box center [139, 15] width 144 height 13
click at [96, 15] on input "096834 5681" at bounding box center [139, 15] width 144 height 13
type input "0968345681"
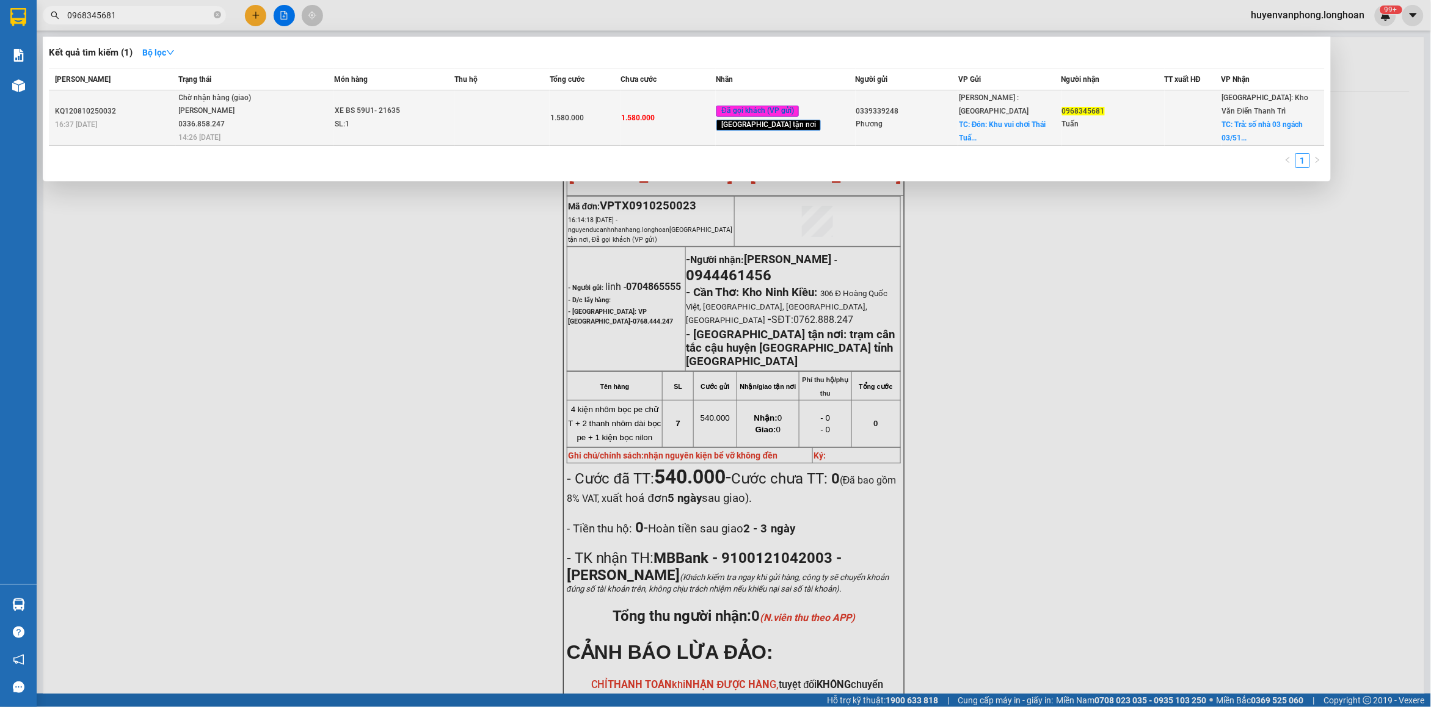
click at [257, 118] on div "[PERSON_NAME] 0336.858.247" at bounding box center [225, 117] width 92 height 26
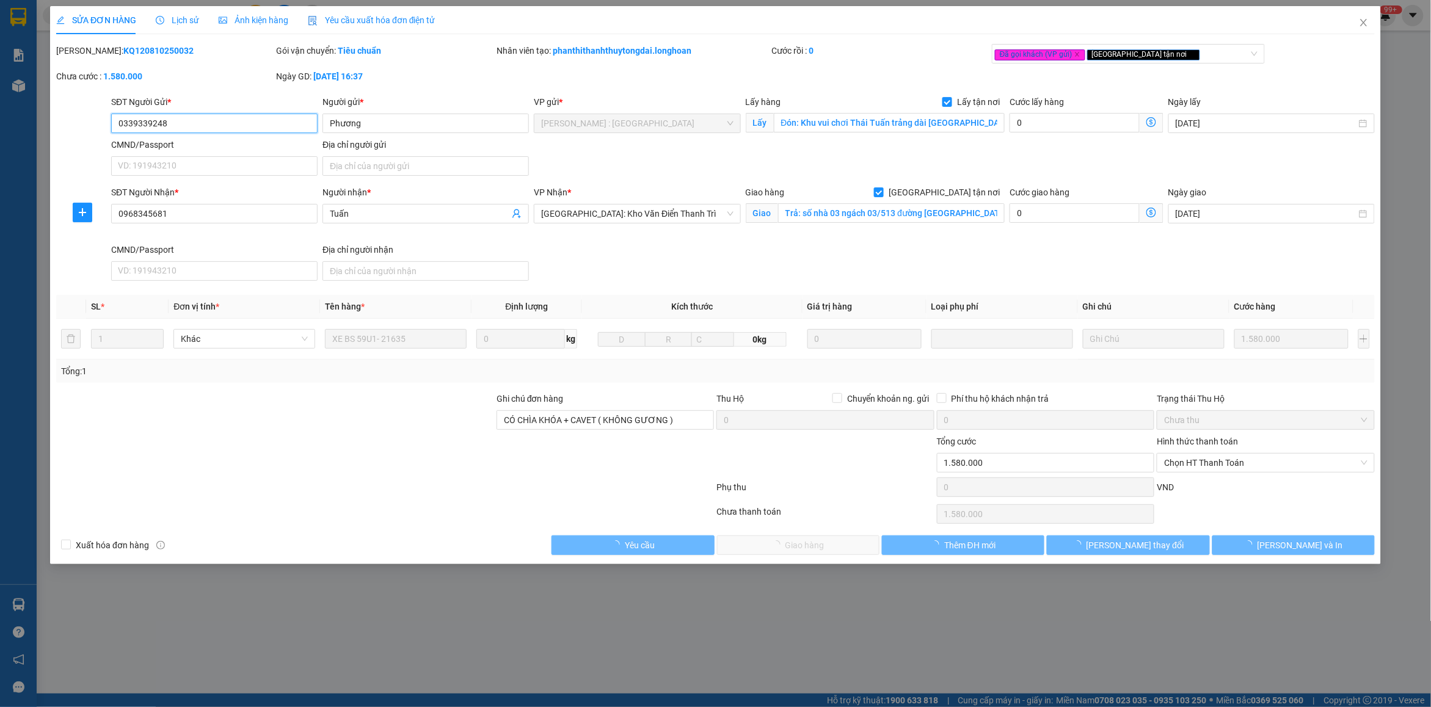
click at [173, 18] on span "Lịch sử" at bounding box center [177, 20] width 43 height 10
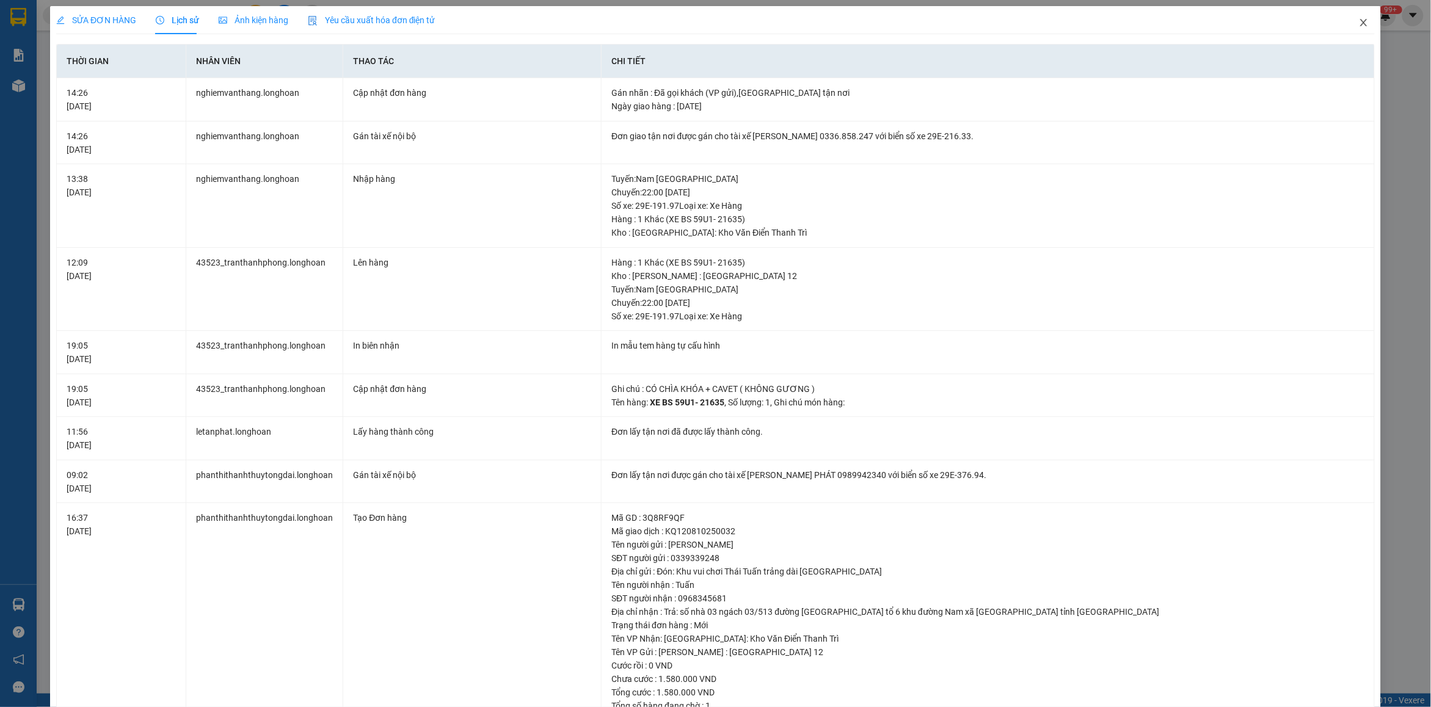
click at [1360, 21] on icon "close" at bounding box center [1363, 22] width 7 height 7
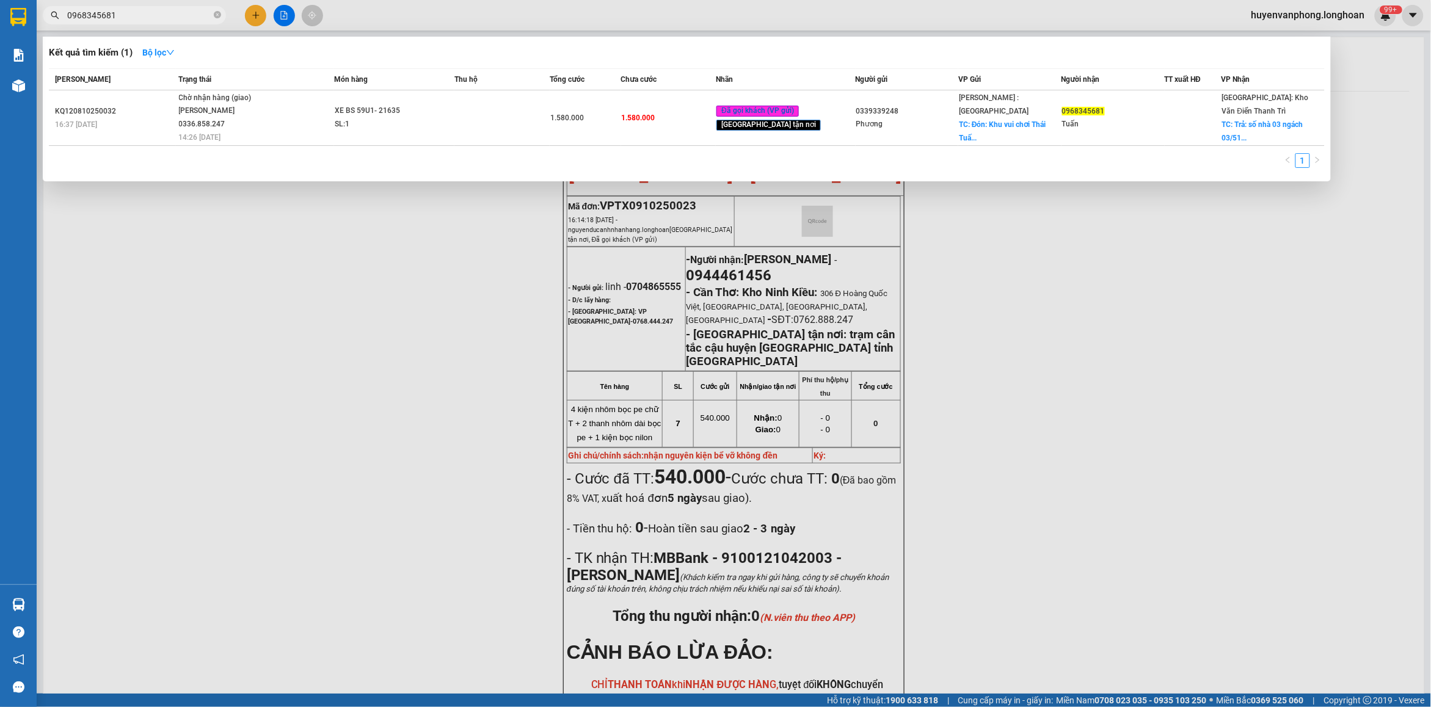
click at [194, 23] on span "0968345681" at bounding box center [134, 15] width 183 height 18
click at [194, 21] on input "0968345681" at bounding box center [139, 15] width 144 height 13
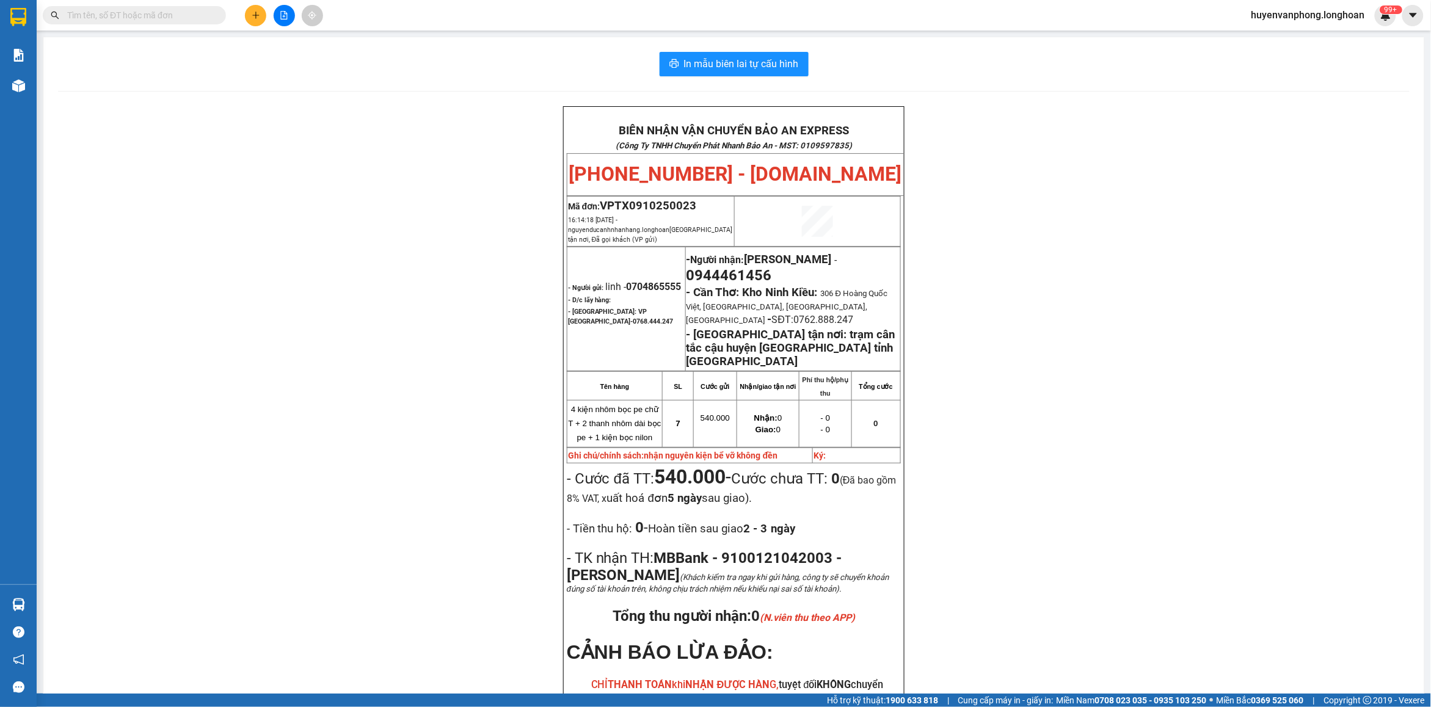
paste input "0968448909"
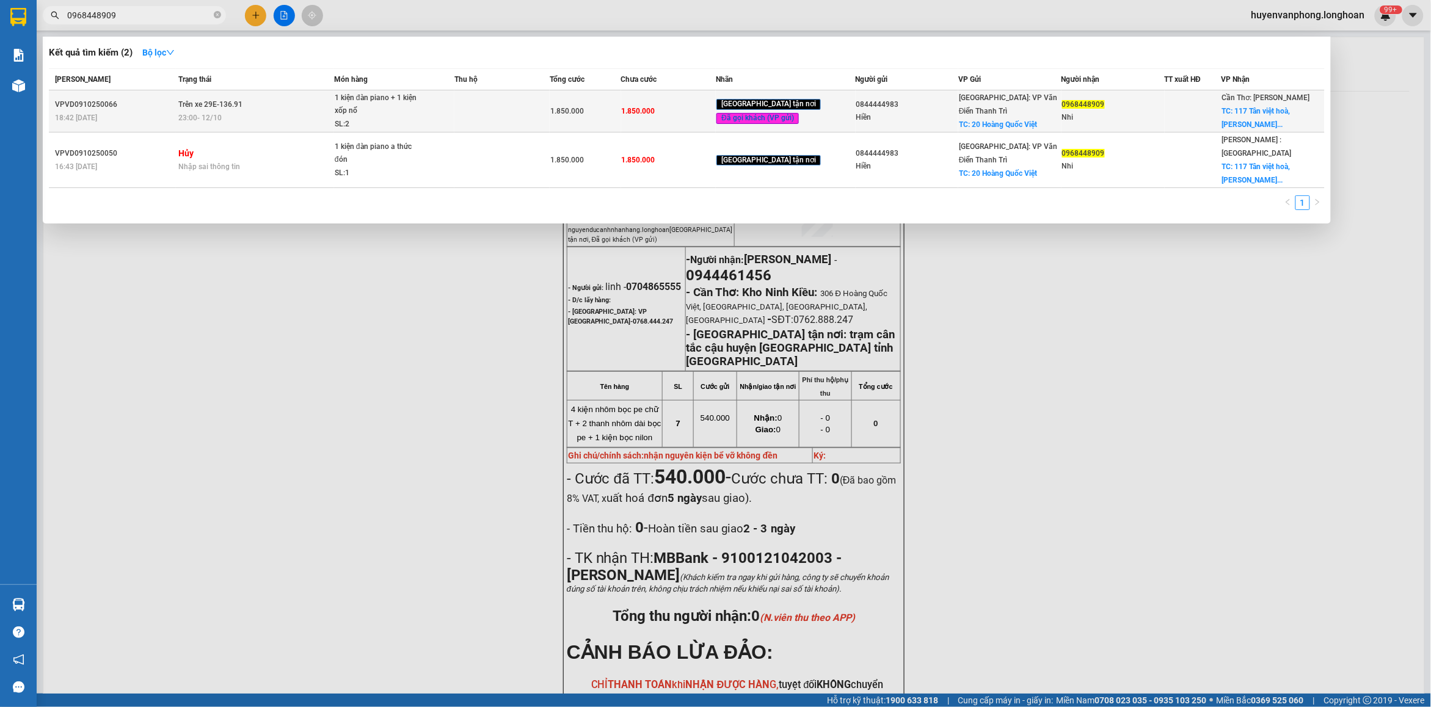
type input "0968448909"
click at [550, 100] on td at bounding box center [501, 111] width 95 height 42
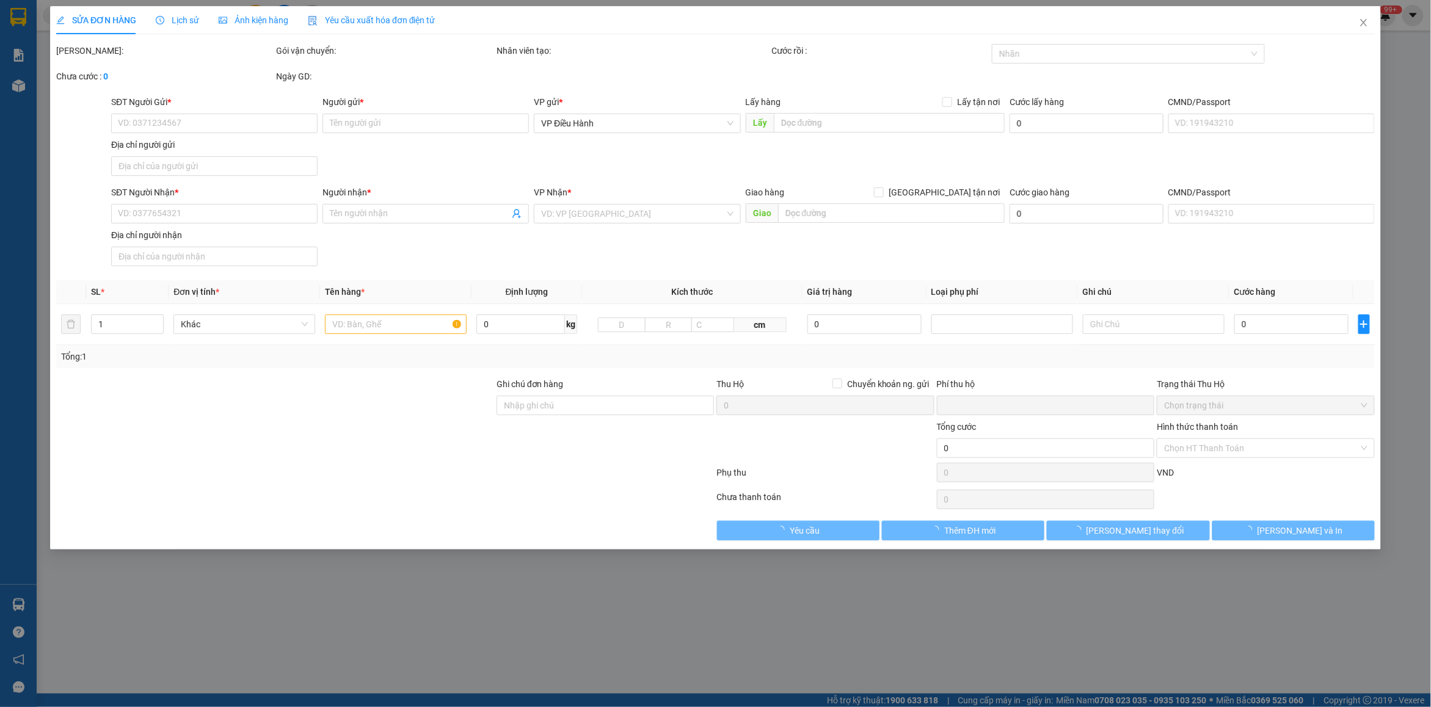
type input "0844444983"
type input "Hiền"
checkbox input "true"
type input "20 Hoàng Quốc Việt"
type input "0968448909"
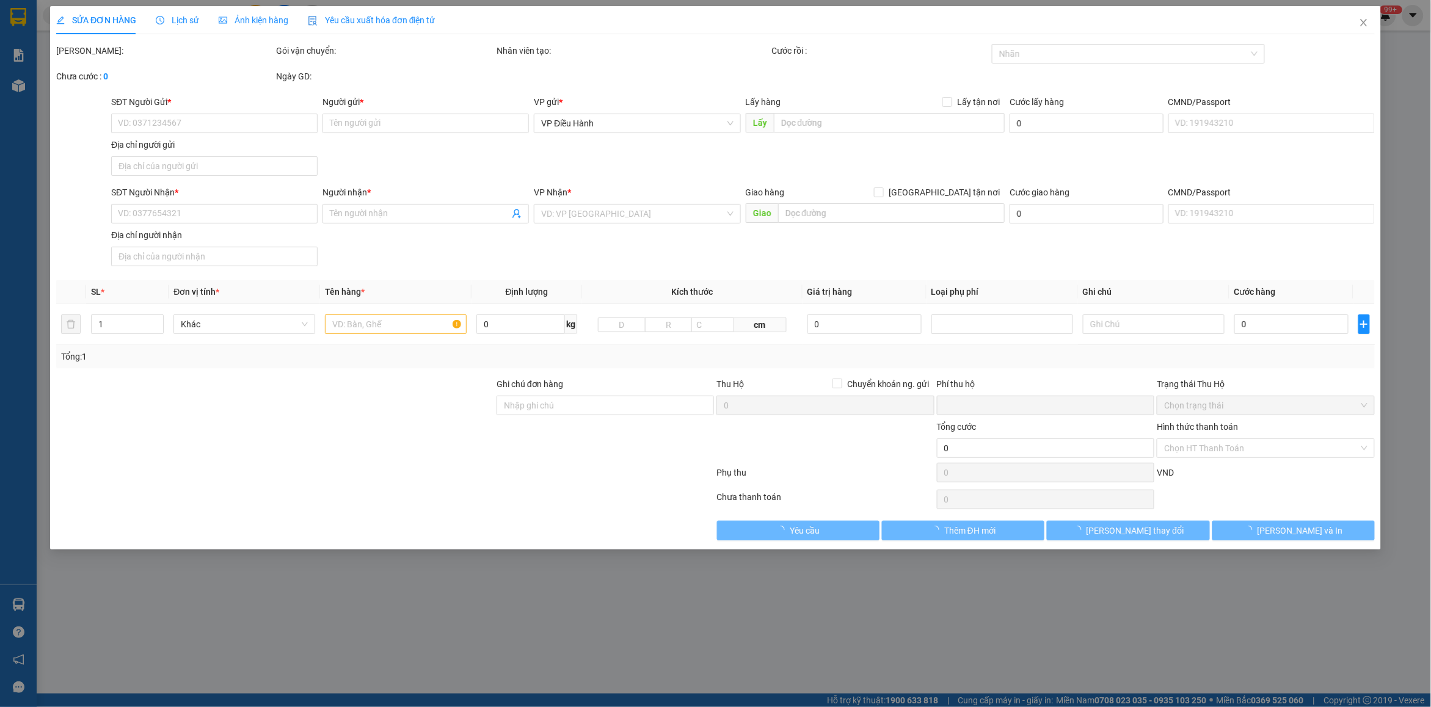
type input "Nhi"
checkbox input "true"
type input "117 Tân việt hoà, [PERSON_NAME], Đồng Tháp"
type input "0"
type input "1.850.000"
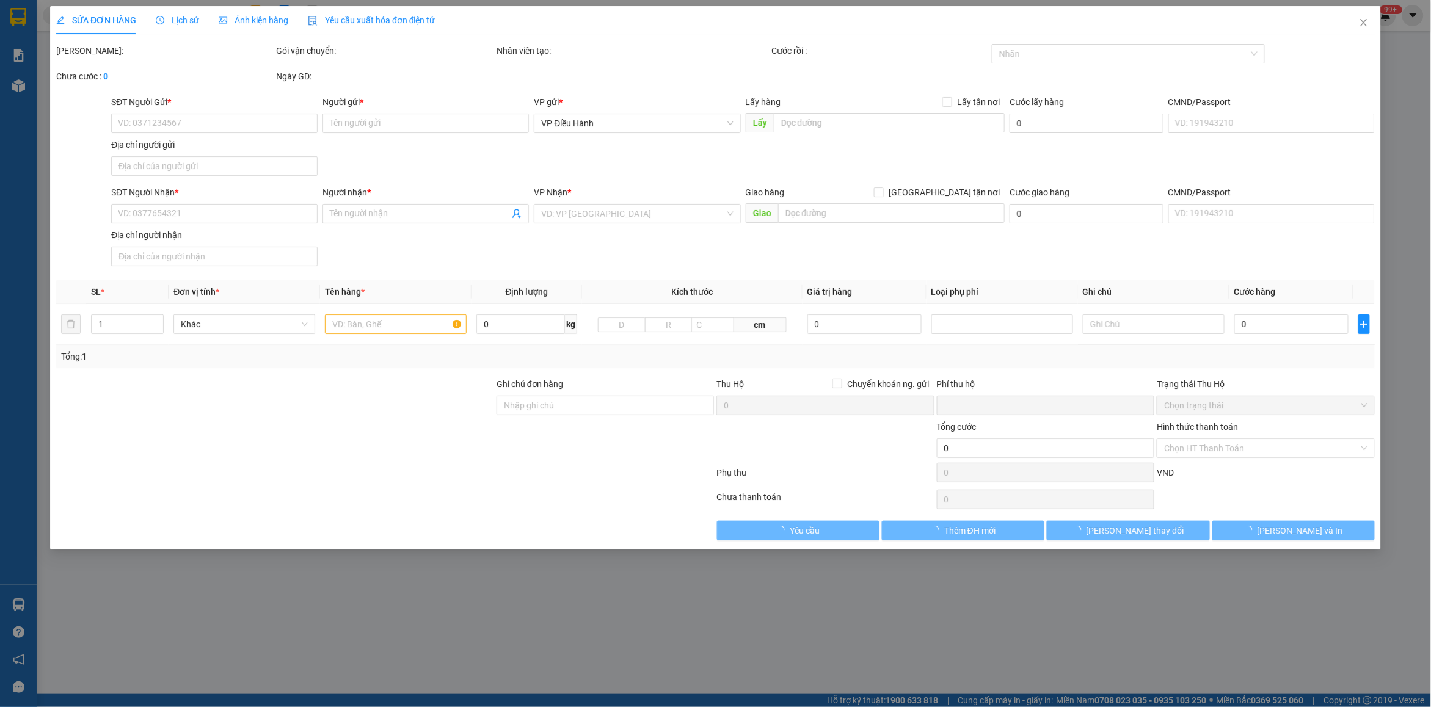
type input "1.850.000"
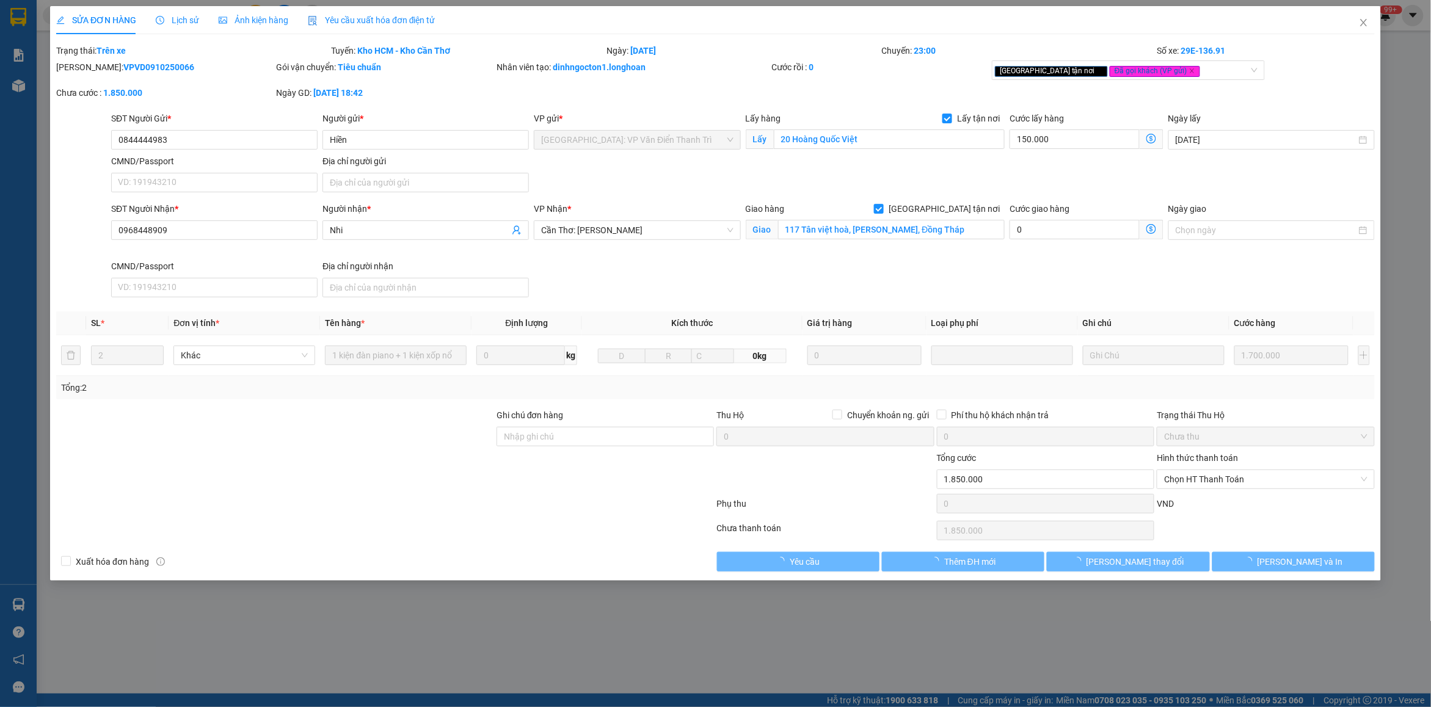
click at [170, 16] on span "Lịch sử" at bounding box center [177, 20] width 43 height 10
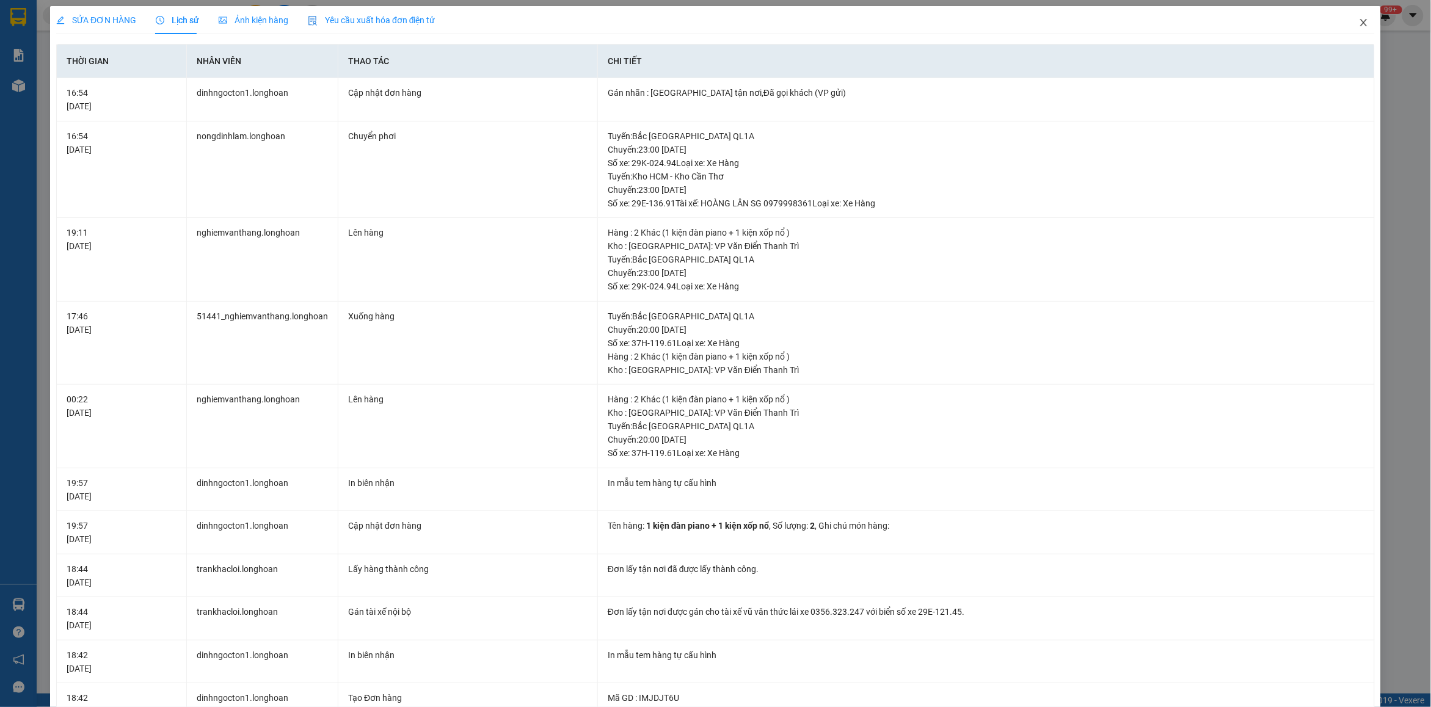
click at [1353, 15] on span "Close" at bounding box center [1364, 23] width 34 height 34
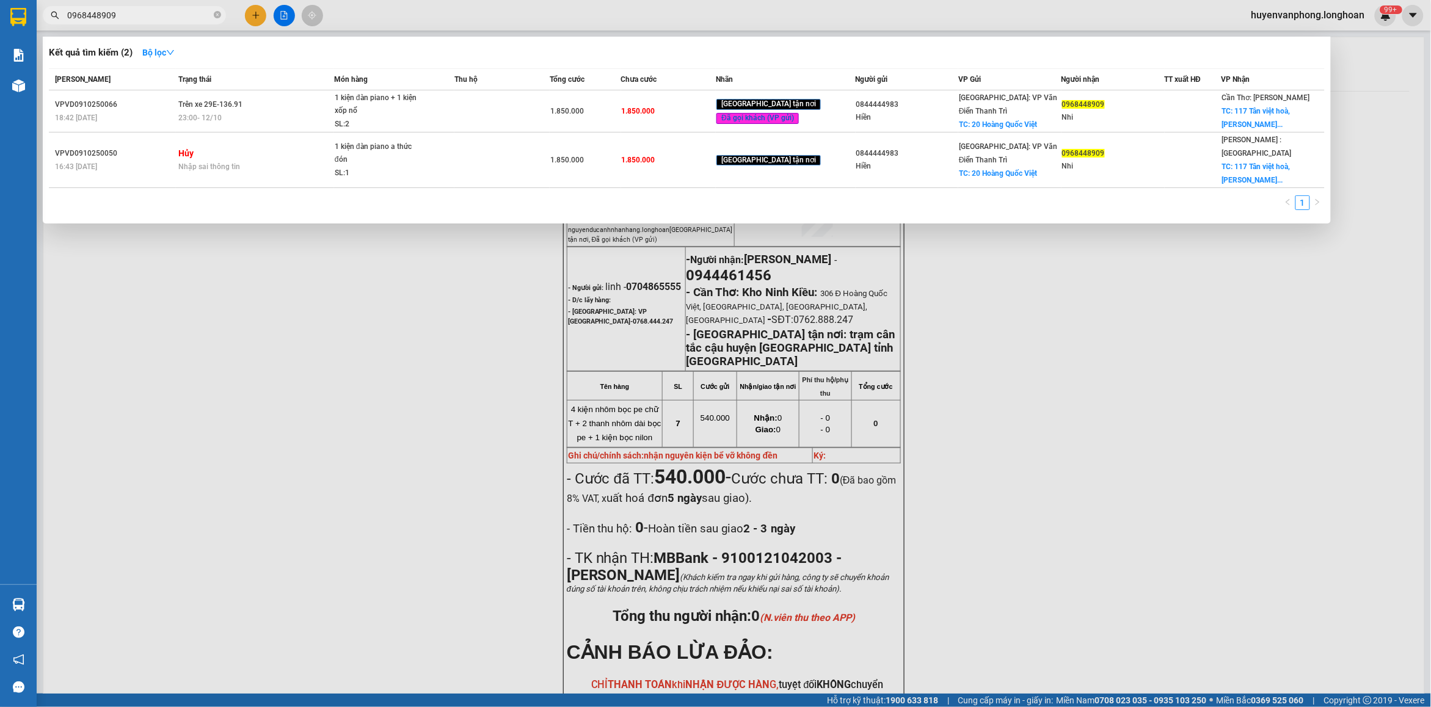
drag, startPoint x: 215, startPoint y: 13, endPoint x: 89, endPoint y: 17, distance: 125.9
click at [209, 16] on span "0968448909" at bounding box center [134, 15] width 183 height 18
click at [126, 7] on span "0968448909" at bounding box center [134, 15] width 183 height 18
click at [127, 14] on input "0968448909" at bounding box center [139, 15] width 144 height 13
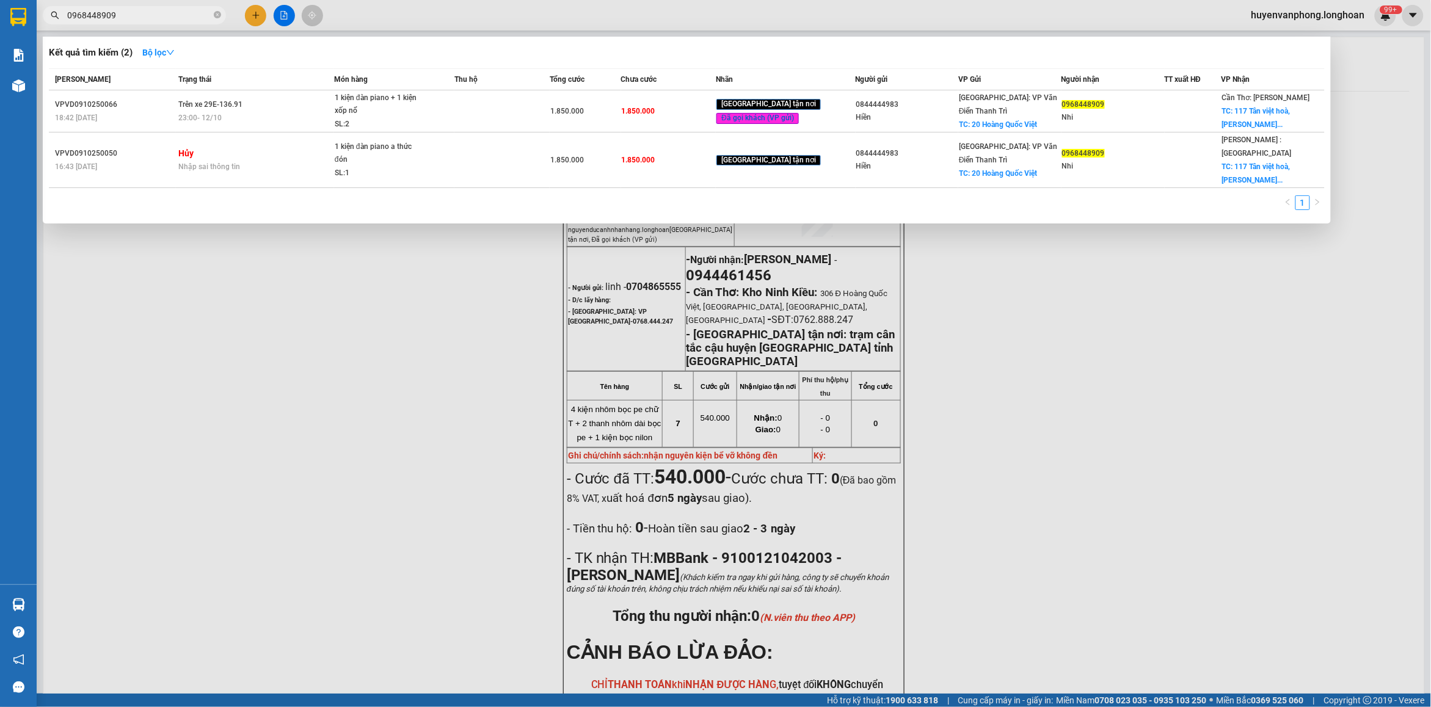
click at [127, 14] on input "0968448909" at bounding box center [139, 15] width 144 height 13
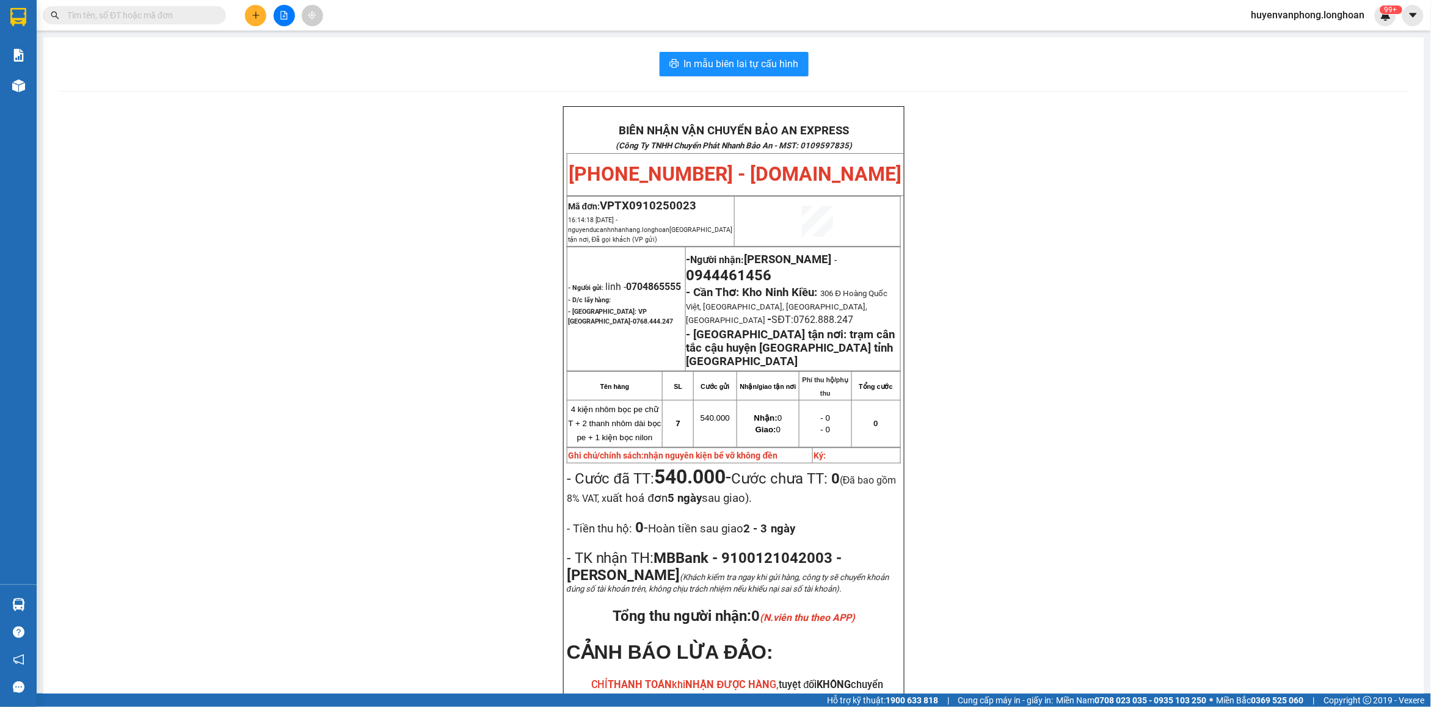
paste input "096 834 5681"
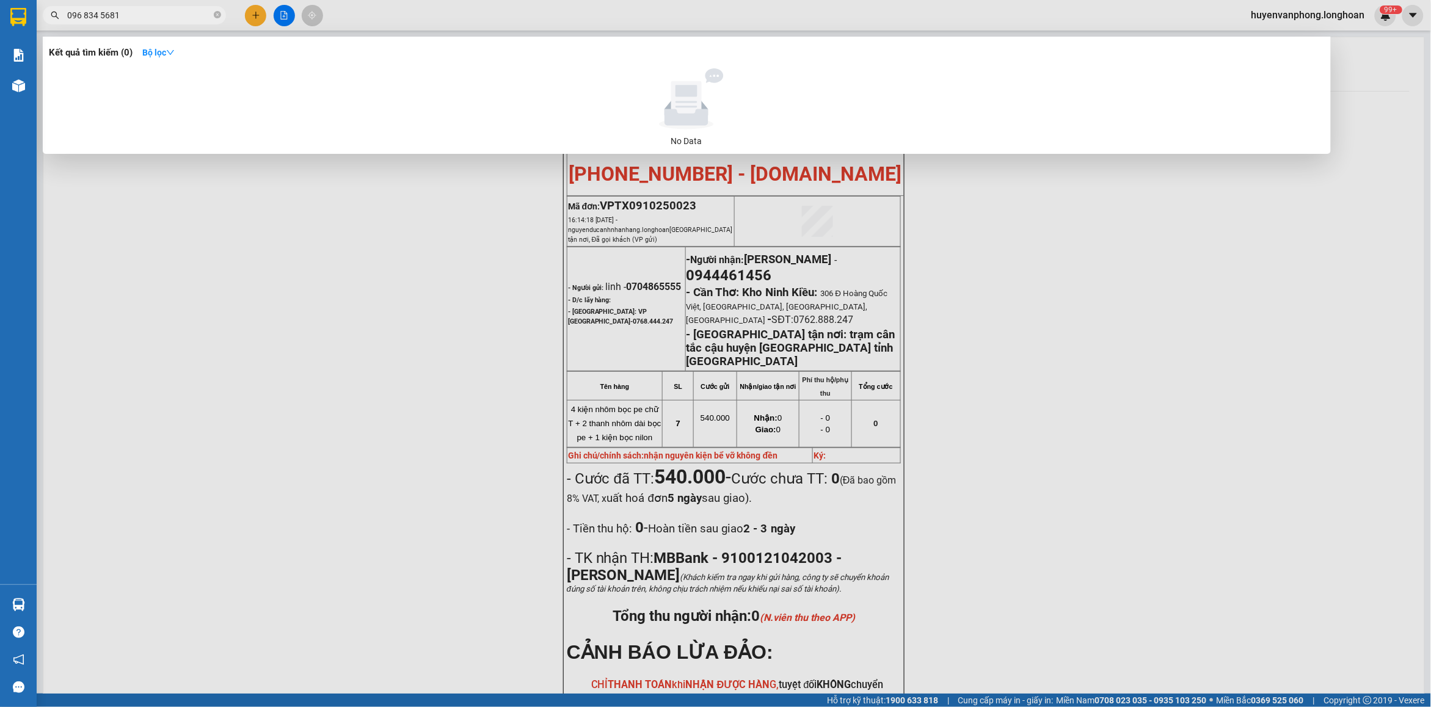
click at [84, 17] on input "096 834 5681" at bounding box center [139, 15] width 144 height 13
click at [100, 13] on input "096834 5681" at bounding box center [139, 15] width 144 height 13
click at [96, 13] on input "096834 5681" at bounding box center [139, 15] width 144 height 13
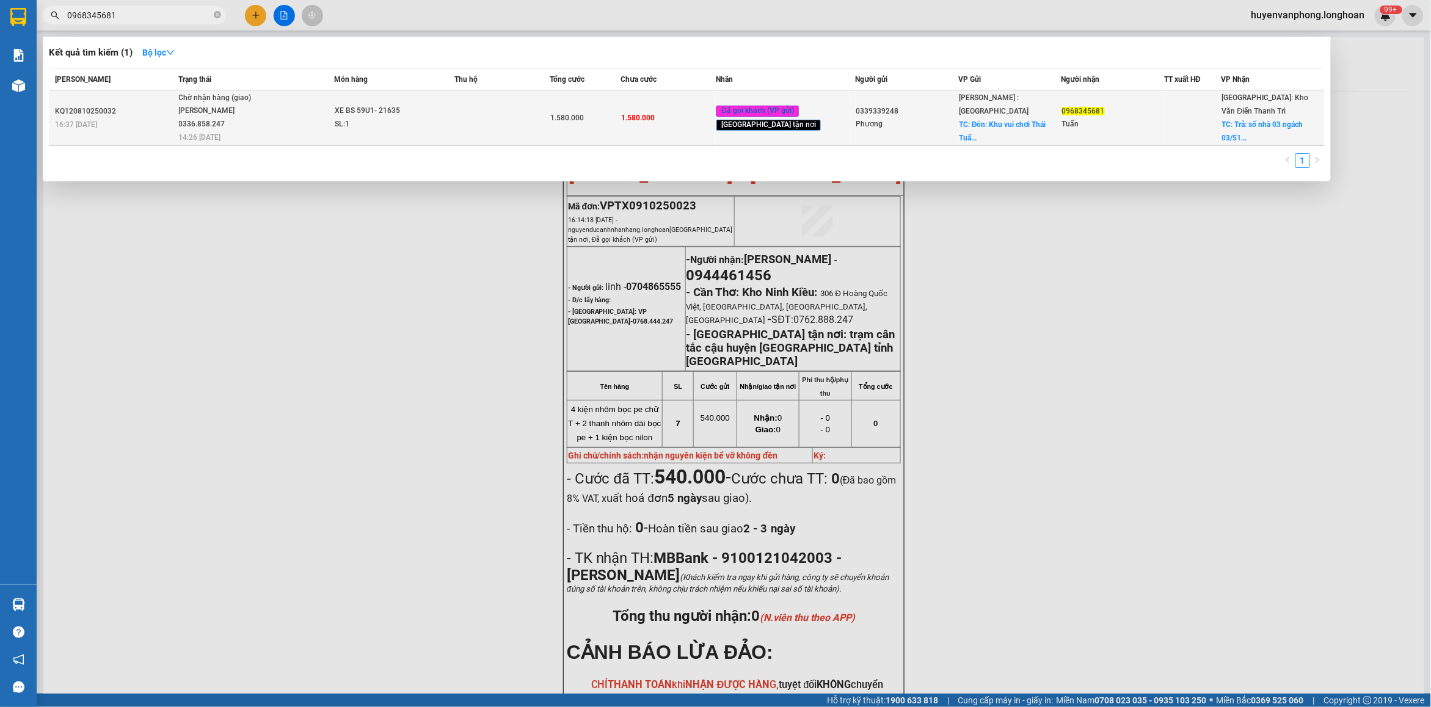
type input "0968345681"
click at [355, 124] on div "SL: 1" at bounding box center [381, 124] width 92 height 13
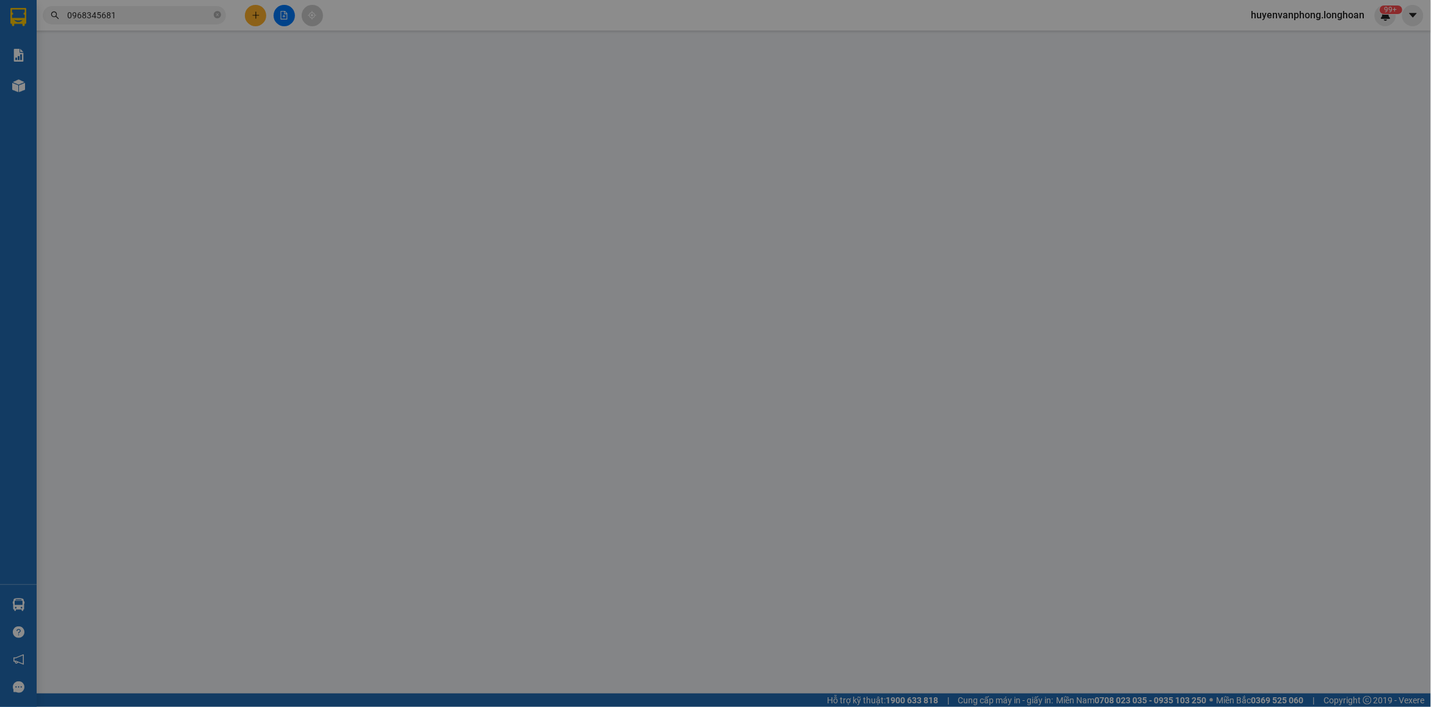
type input "0339339248"
type input "Phương"
checkbox input "true"
type input "Đón: Khu vui chơi Thái Tuấn trảng dài [GEOGRAPHIC_DATA]"
type input "0968345681"
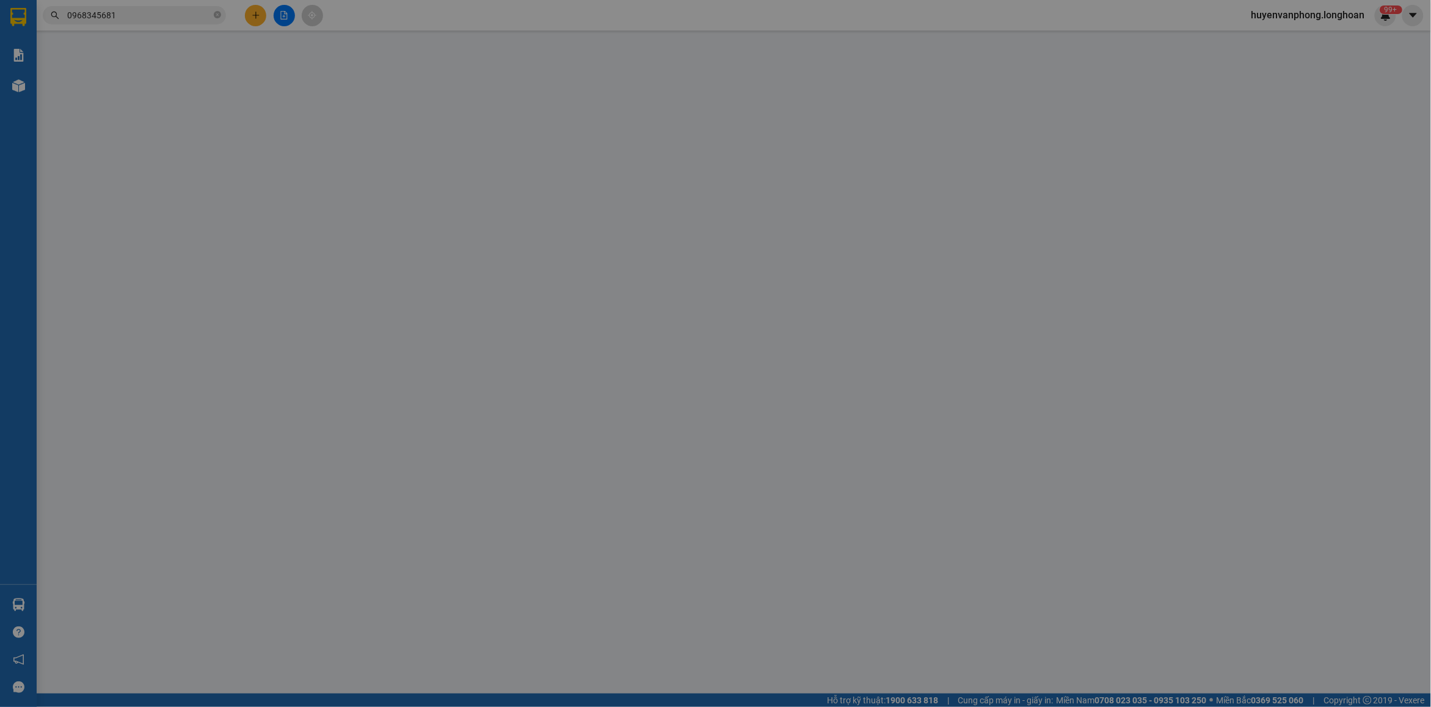
type input "Tuấn"
checkbox input "true"
type input "Trả: số nhà 03 ngách 03/513 đường [GEOGRAPHIC_DATA] tổ 6 khu đường Nam xã [GEOG…"
type input "CÓ CHÌA KHÓA + CAVET ( KHÔNG GƯƠNG )"
type input "0"
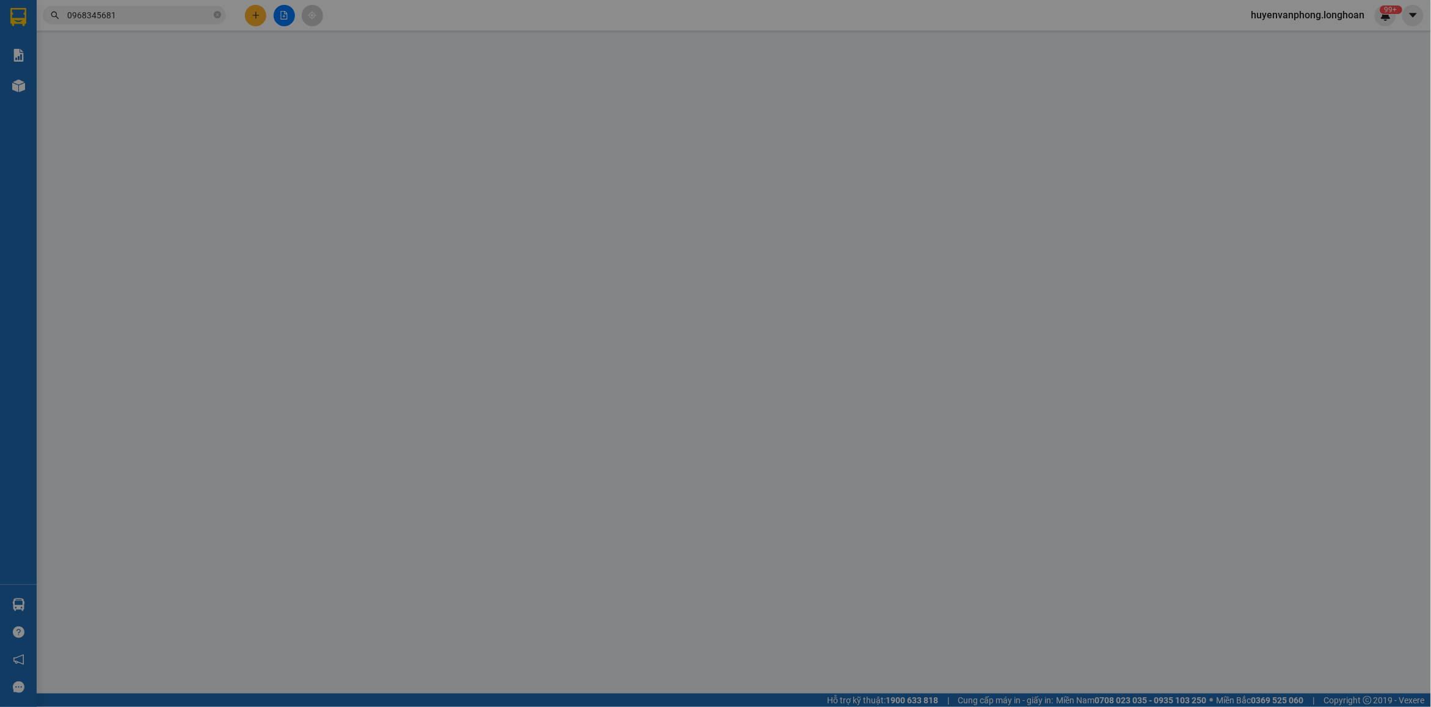
type input "1.580.000"
